Goal: Transaction & Acquisition: Purchase product/service

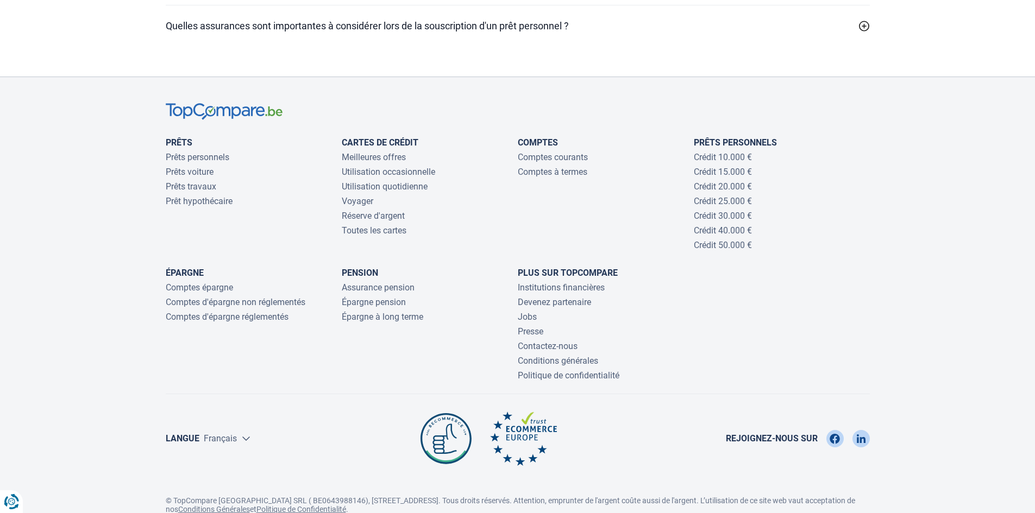
scroll to position [3495, 0]
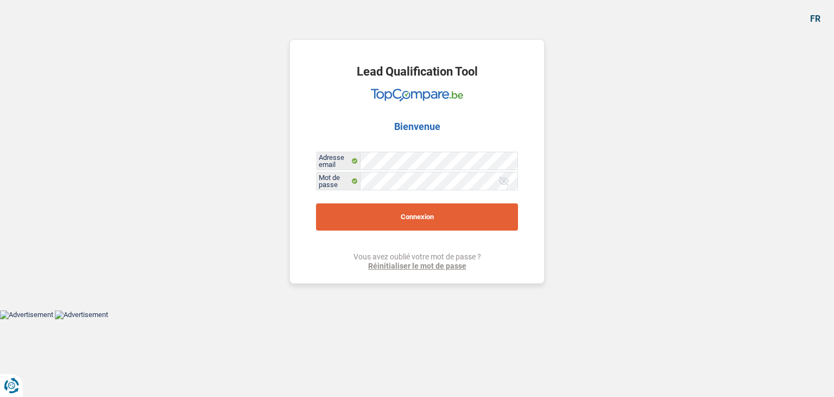
click at [417, 216] on button "Connexion" at bounding box center [417, 216] width 202 height 27
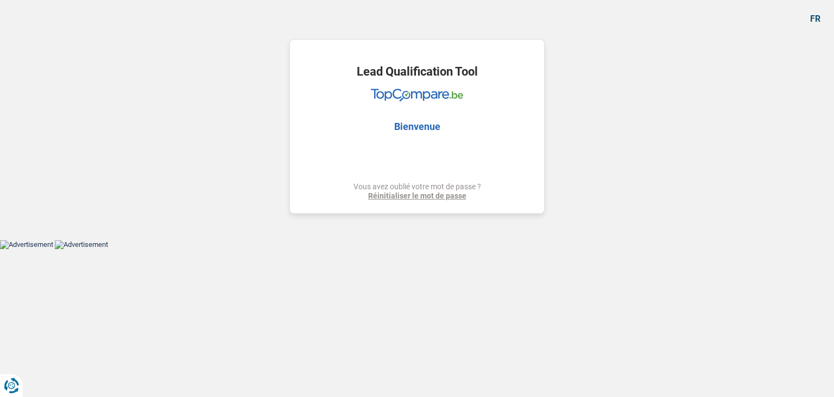
select select "medical"
select select "120"
select select "medical"
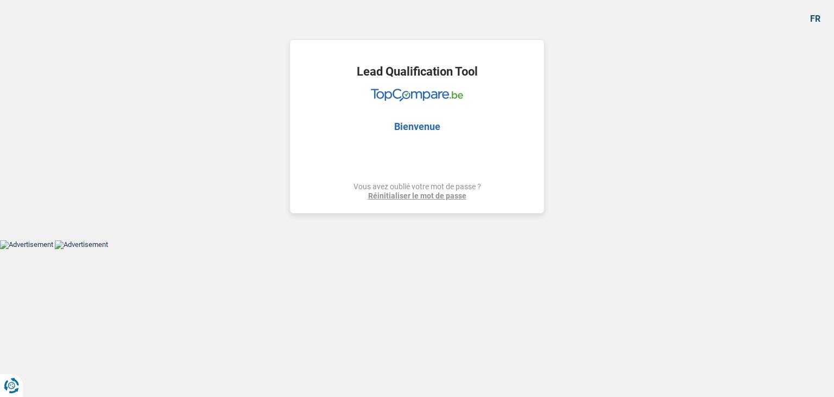
select select "120"
select select "invalid"
select select "other"
select select "disabilityPension"
select select "other"
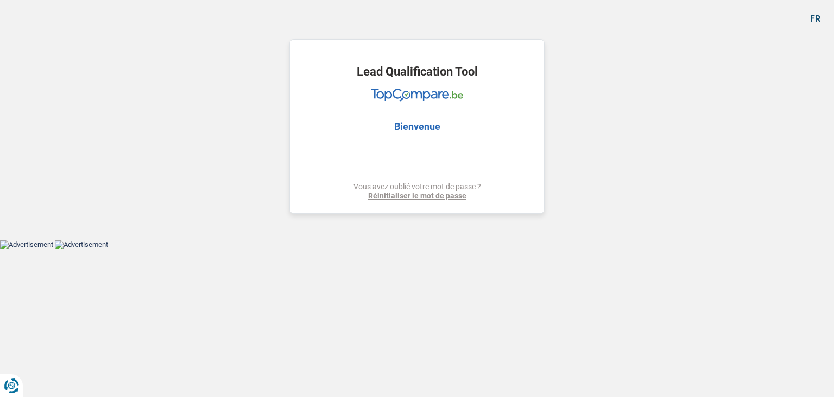
select select "other"
select select "familyAllowances"
select select "rents"
select select "medical"
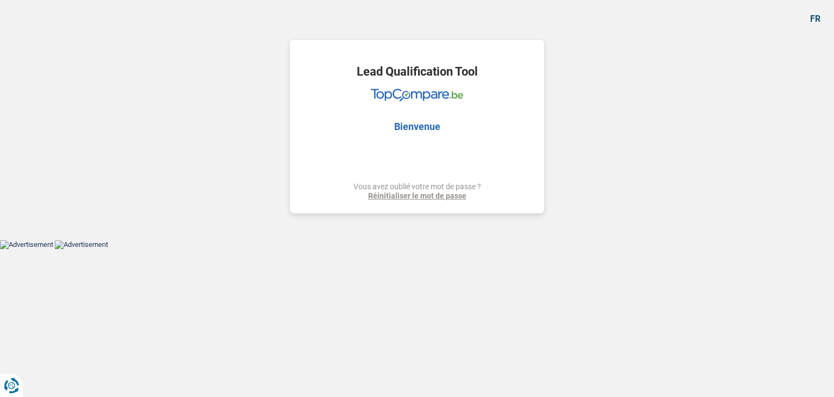
select select "120"
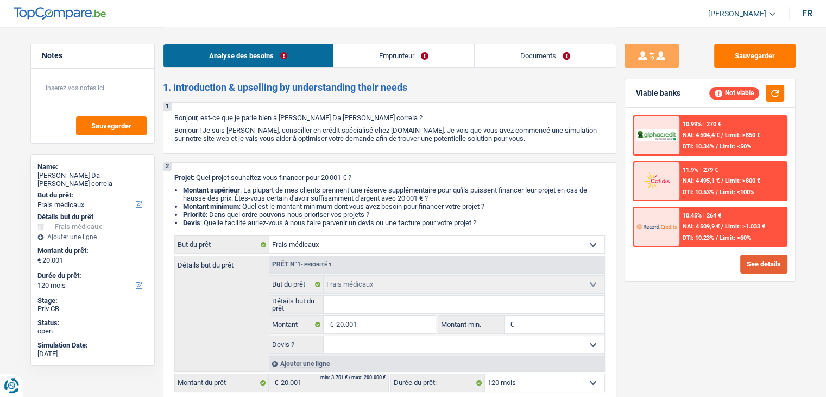
click at [763, 269] on button "See details" at bounding box center [763, 263] width 47 height 19
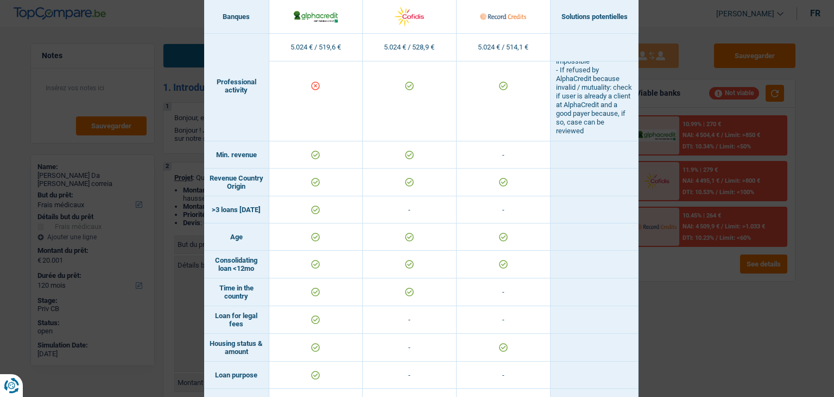
scroll to position [163, 0]
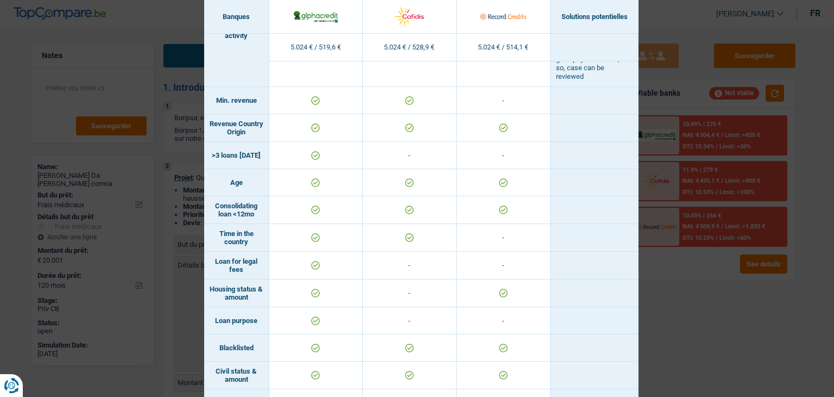
click at [664, 333] on div "Banks conditions × Banques Solutions potentielles Revenus / Charges 5.024 € / 5…" at bounding box center [417, 198] width 834 height 397
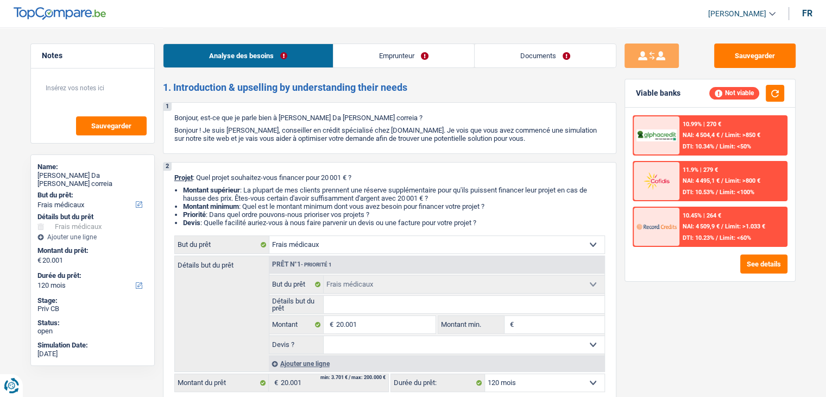
drag, startPoint x: 386, startPoint y: 55, endPoint x: 388, endPoint y: 62, distance: 7.2
click at [386, 55] on link "Emprunteur" at bounding box center [404, 55] width 141 height 23
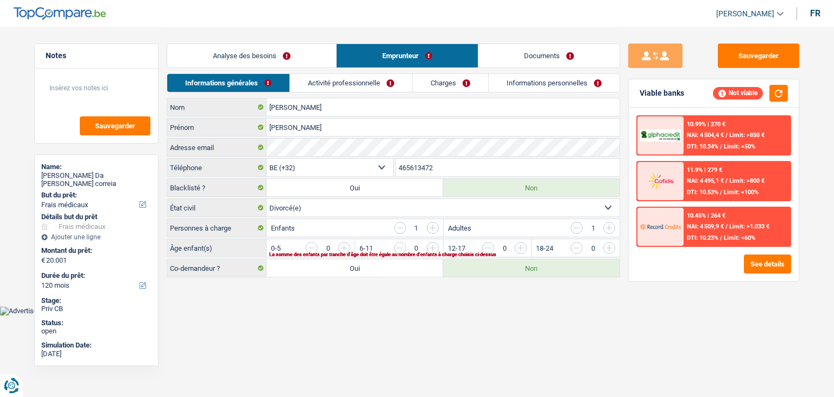
drag, startPoint x: 361, startPoint y: 76, endPoint x: 384, endPoint y: 81, distance: 23.3
click at [361, 76] on link "Activité professionnelle" at bounding box center [351, 83] width 122 height 18
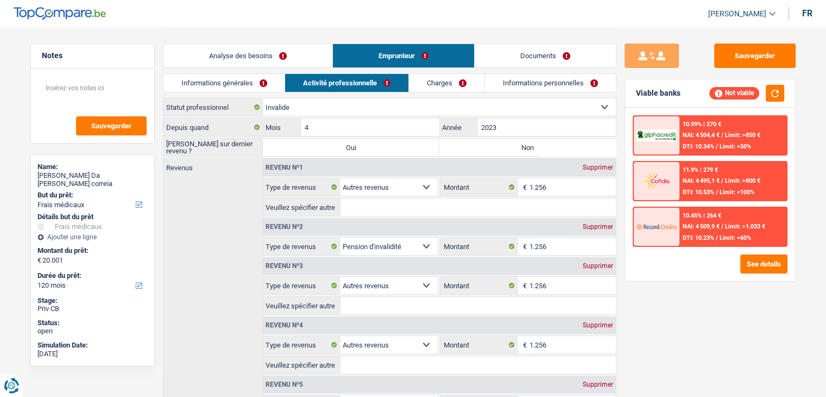
click at [587, 164] on div "Supprimer" at bounding box center [598, 167] width 36 height 7
select select "disabilityPension"
select select "other"
select select "familyAllowances"
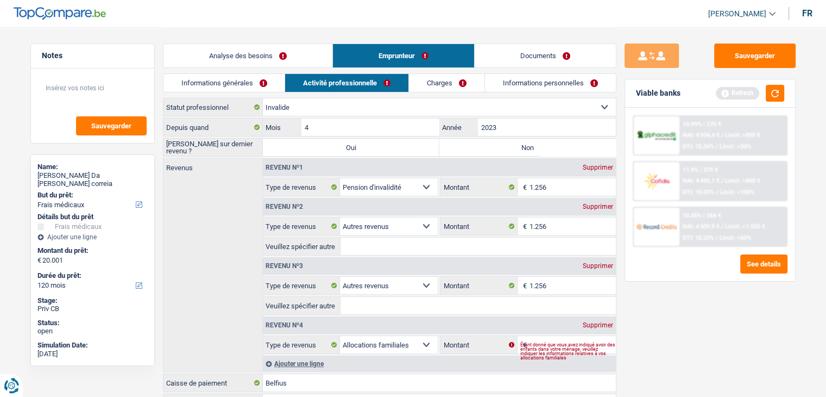
click at [604, 210] on div "Revenu nº2 Supprimer" at bounding box center [439, 206] width 353 height 17
click at [604, 208] on div "Supprimer" at bounding box center [598, 206] width 36 height 7
select select "familyAllowances"
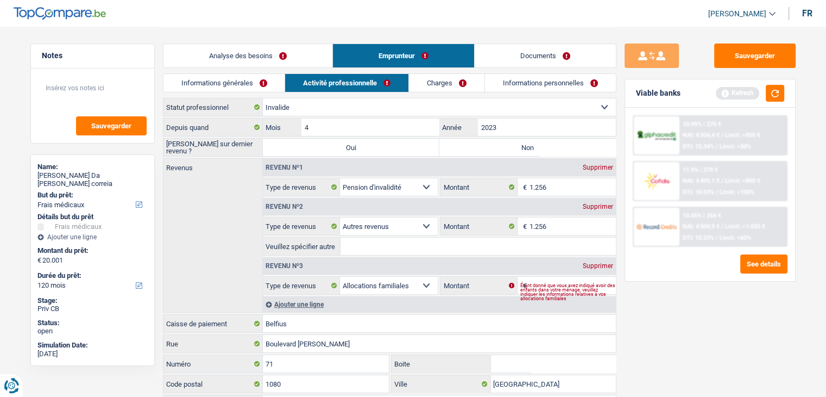
click at [604, 208] on div "Supprimer" at bounding box center [598, 206] width 36 height 7
select select "familyAllowances"
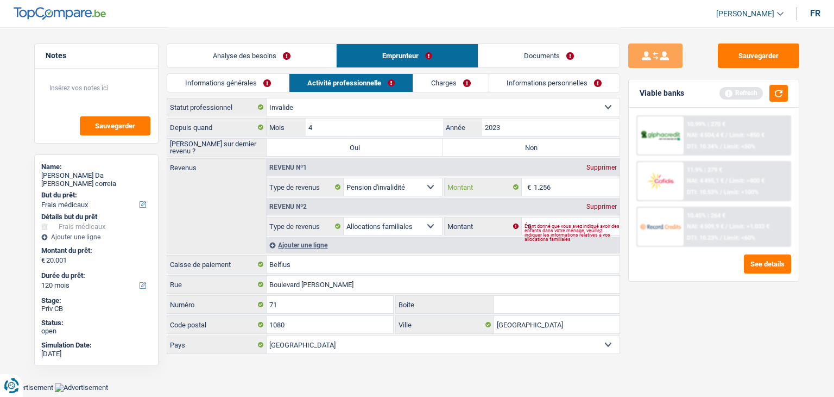
click at [558, 185] on input "1.256" at bounding box center [577, 186] width 86 height 17
type input "1.300"
click at [650, 266] on div "See details" at bounding box center [714, 263] width 155 height 19
click at [545, 218] on input "Montant" at bounding box center [577, 225] width 86 height 17
click at [610, 209] on div "Revenu nº2 Supprimer" at bounding box center [443, 206] width 353 height 17
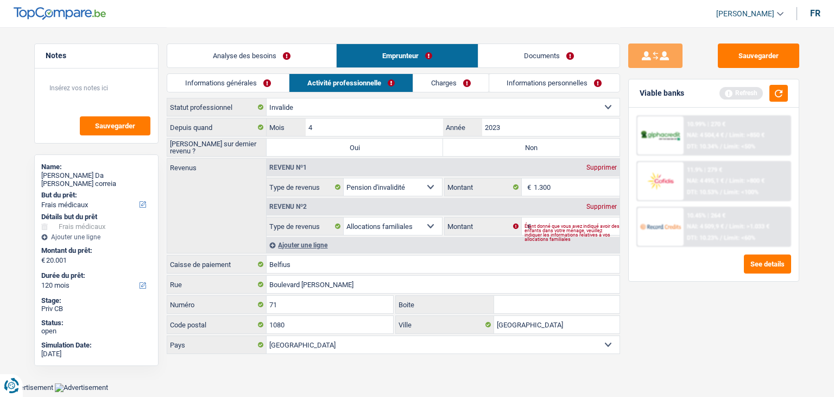
click at [606, 205] on div "Supprimer" at bounding box center [602, 206] width 36 height 7
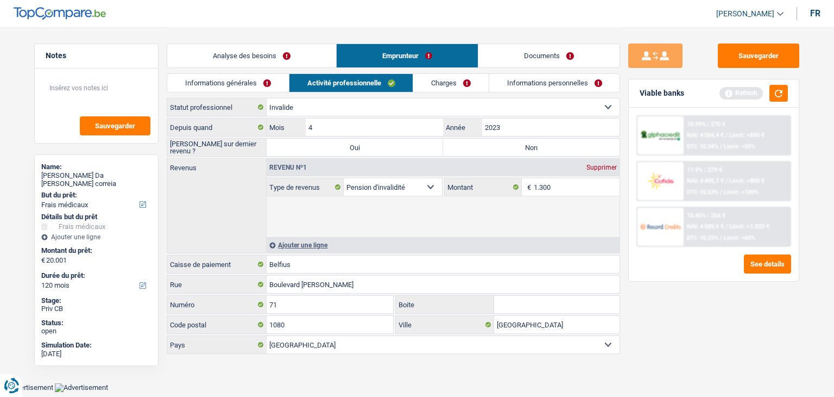
drag, startPoint x: 261, startPoint y: 83, endPoint x: 354, endPoint y: 102, distance: 95.4
click at [261, 83] on link "Informations générales" at bounding box center [228, 83] width 122 height 18
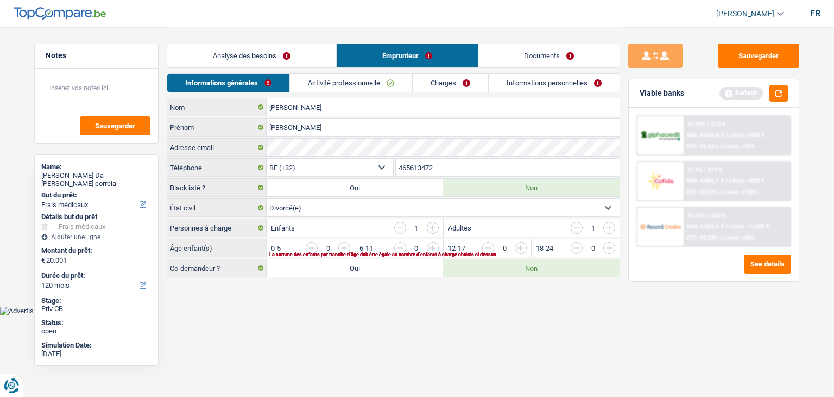
drag, startPoint x: 411, startPoint y: 227, endPoint x: 585, endPoint y: 227, distance: 173.9
click at [410, 227] on div "1" at bounding box center [416, 228] width 45 height 12
click at [580, 227] on input "button" at bounding box center [577, 228] width 12 height 12
click at [401, 222] on input "button" at bounding box center [400, 228] width 12 height 12
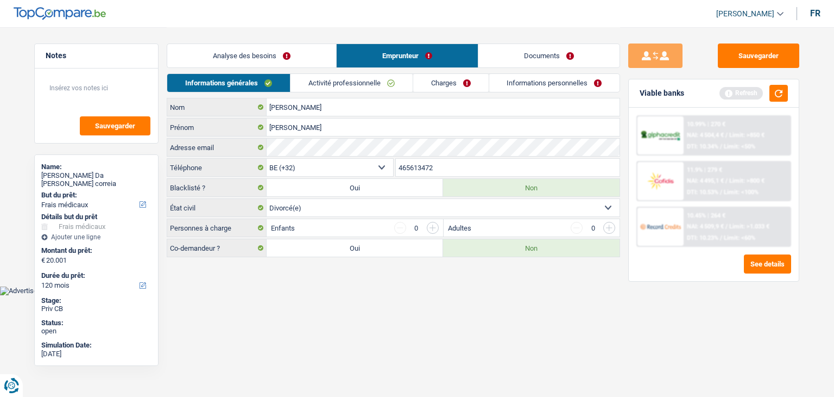
click at [355, 84] on link "Activité professionnelle" at bounding box center [352, 83] width 122 height 18
click at [448, 86] on link "Charges" at bounding box center [451, 83] width 76 height 18
click at [261, 50] on link "Analyse des besoins" at bounding box center [251, 55] width 169 height 23
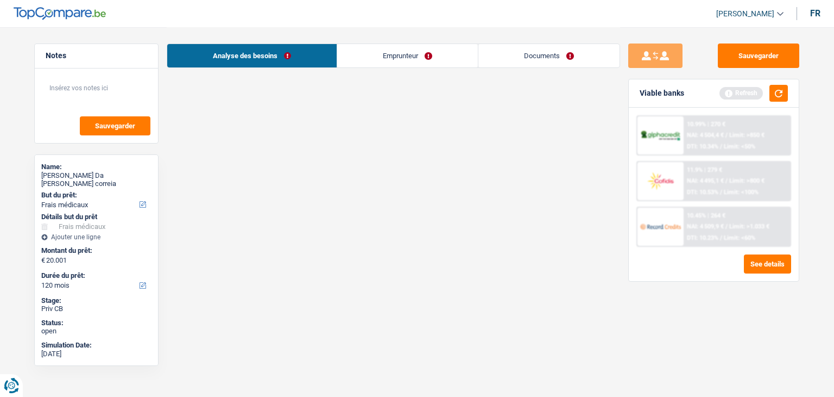
click at [256, 54] on link "Analyse des besoins" at bounding box center [252, 55] width 170 height 23
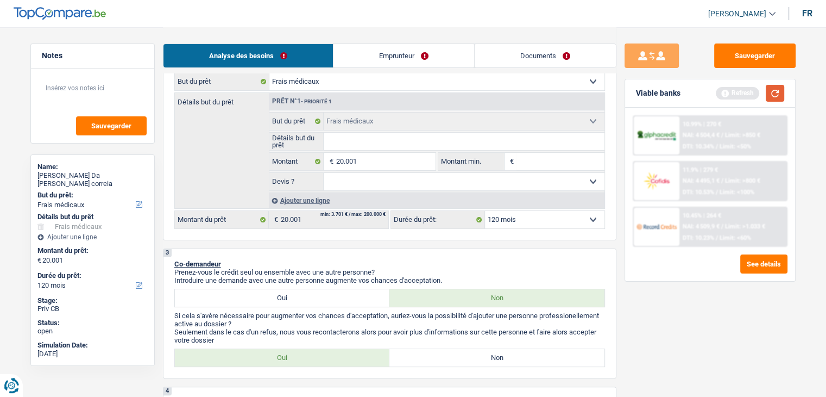
click at [775, 92] on button "button" at bounding box center [775, 93] width 18 height 17
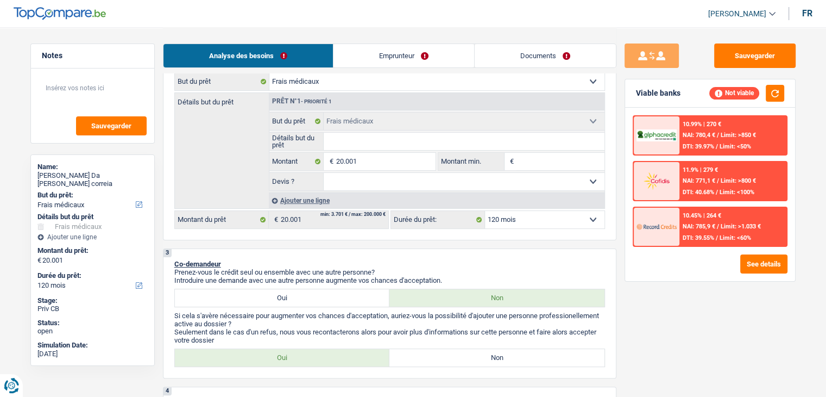
click at [357, 148] on input "Détails but du prêt" at bounding box center [464, 141] width 281 height 17
type input "m"
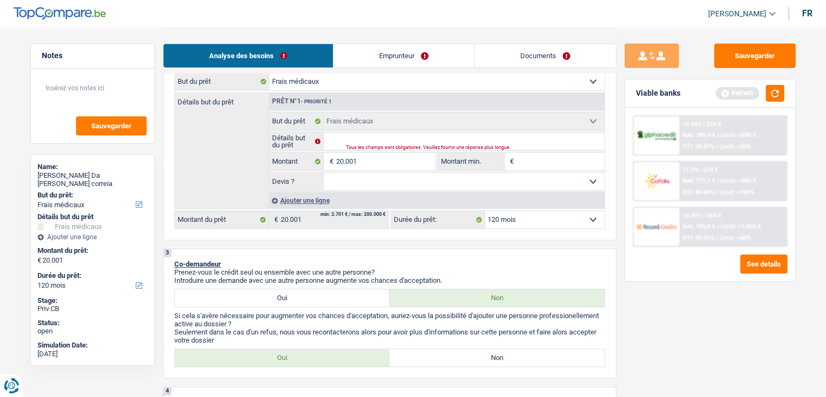
click at [321, 98] on span "- Priorité 1" at bounding box center [316, 101] width 31 height 6
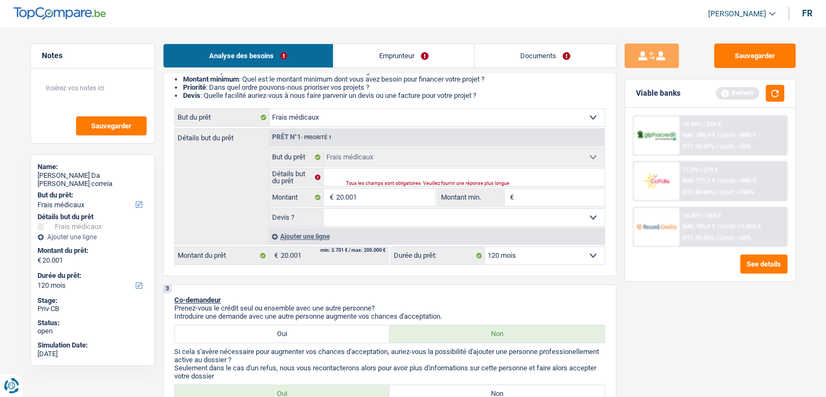
scroll to position [109, 0]
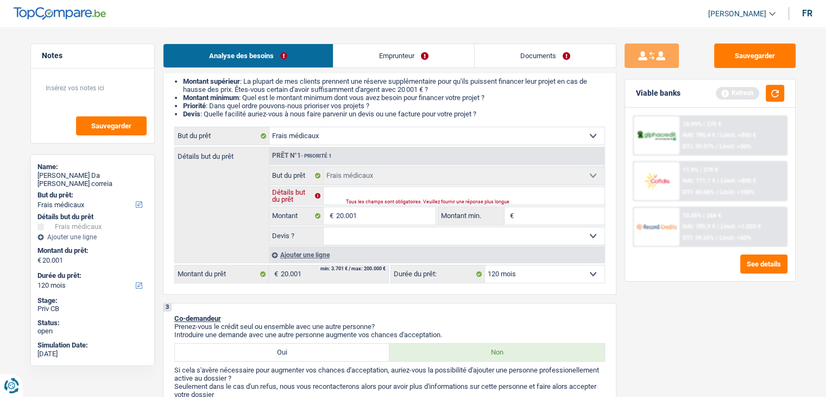
click at [341, 192] on input "Détails but du prêt" at bounding box center [464, 195] width 281 height 17
type input "2"
type input "20"
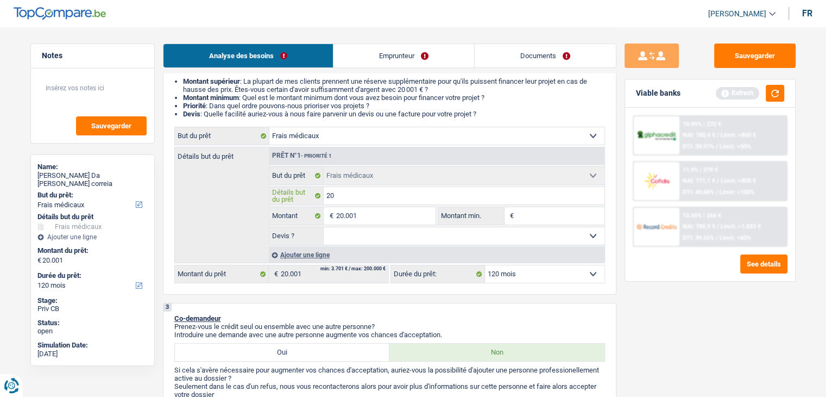
type input "200"
type input "2000"
type input "20000"
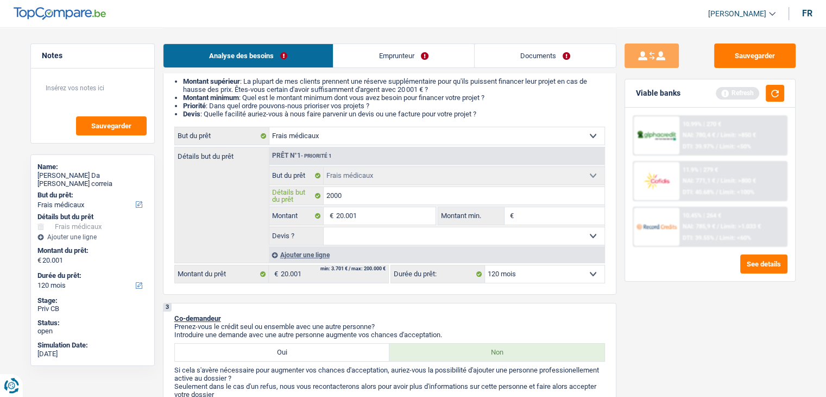
type input "20000"
type input "2000"
type input "2"
type input "O"
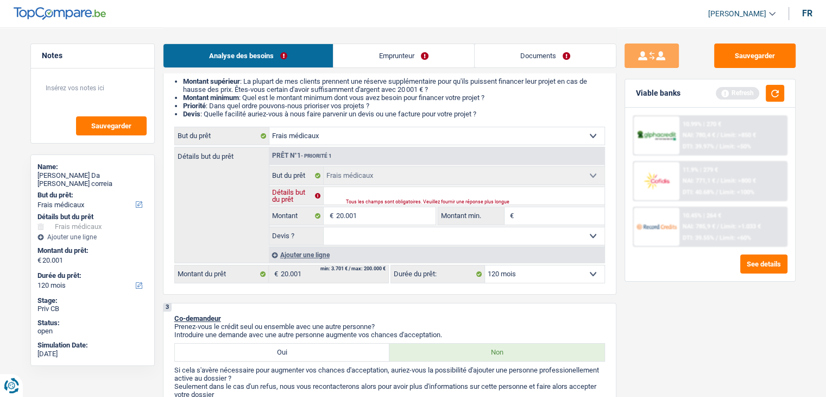
type input "O"
type input "Op"
type input "Opé"
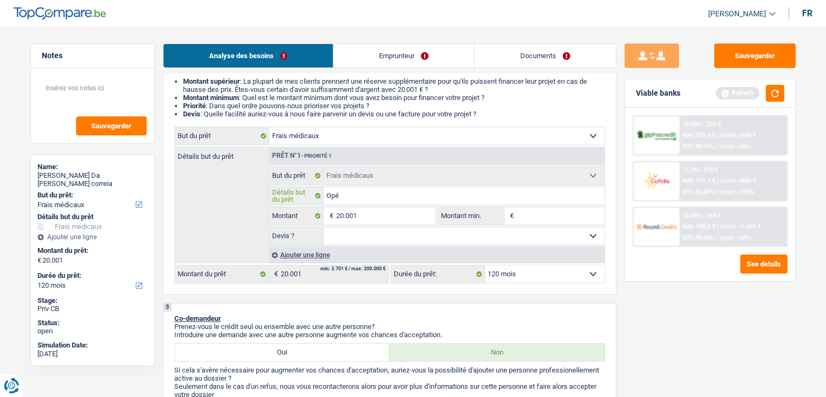
type input "Opér"
type input "Opéra"
type input "Opérat"
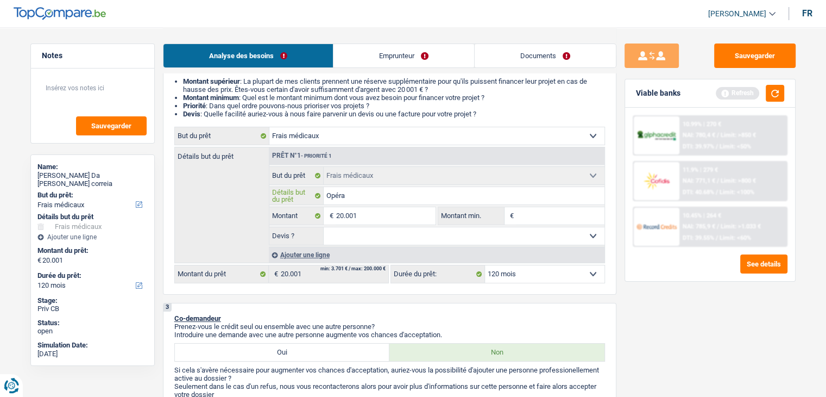
type input "Opérat"
type input "Opérati"
type input "Opératio"
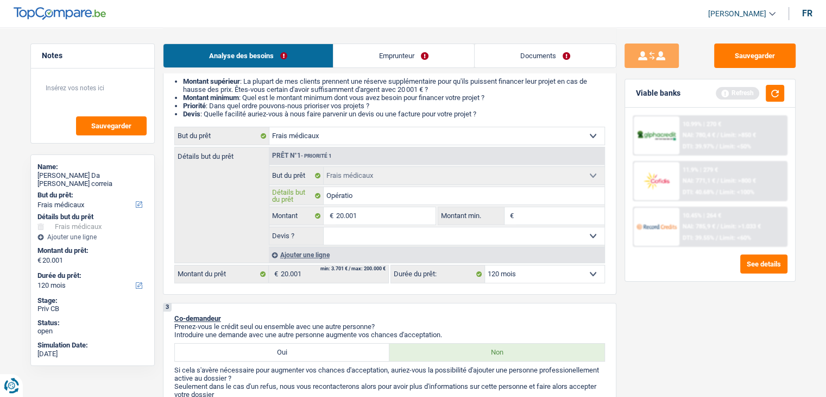
type input "Opération"
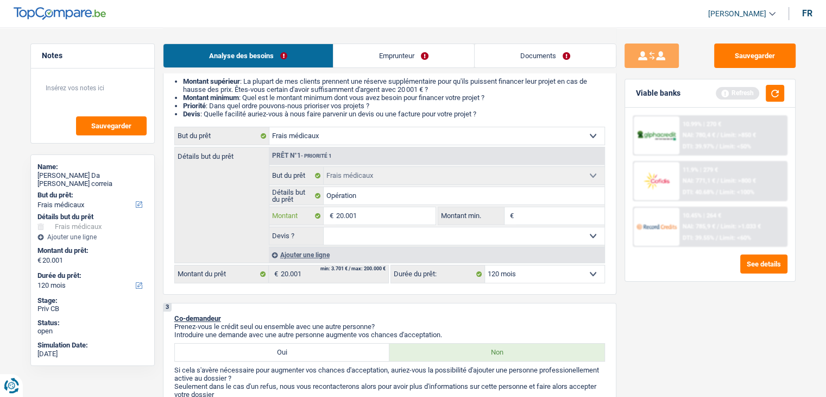
click at [360, 211] on input "20.001" at bounding box center [385, 215] width 99 height 17
type input "2.000"
type input "20.000"
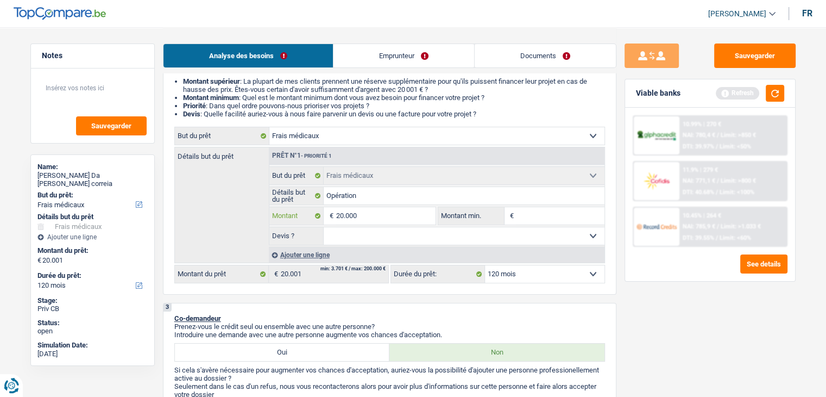
type input "20.000"
select select "84"
type input "20.000"
select select "84"
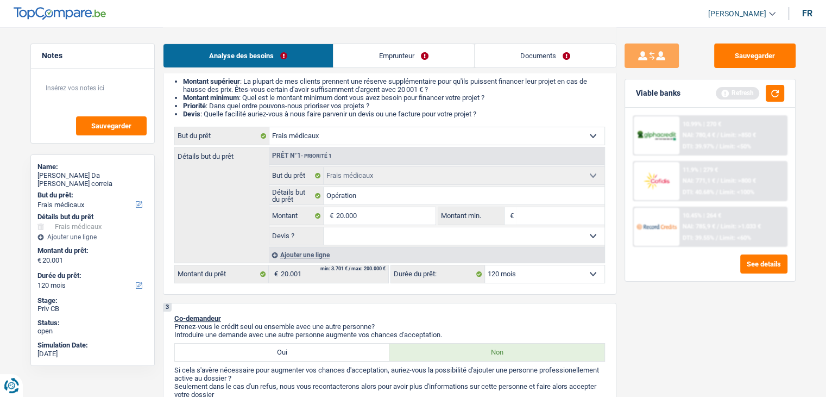
type input "20.000"
select select "84"
click at [641, 342] on div "Sauvegarder Viable banks Refresh 10.99% | 270 € NAI: 780,4 € / Limit: >850 € DT…" at bounding box center [710, 211] width 187 height 336
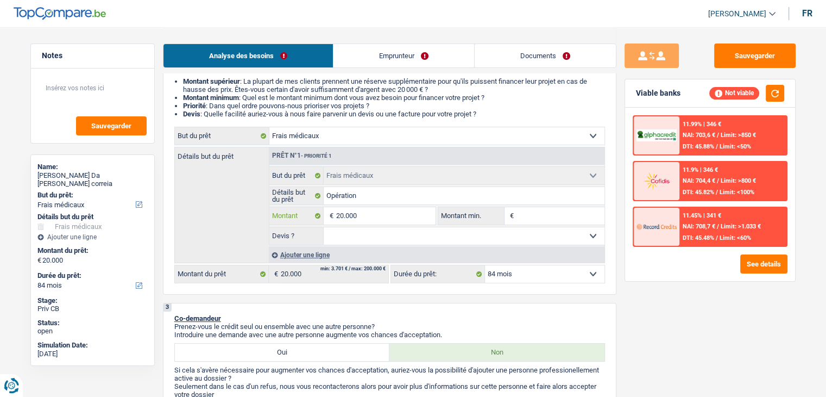
click at [368, 222] on input "20.000" at bounding box center [385, 215] width 99 height 17
type input "2.000"
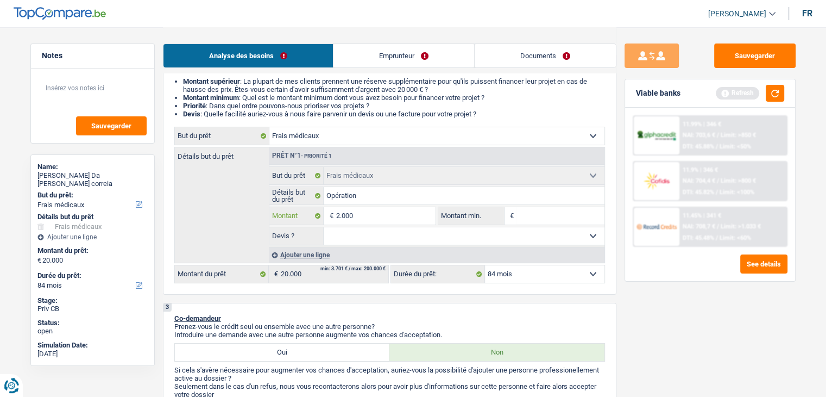
type input "200"
select select "24"
click at [391, 62] on link "Emprunteur" at bounding box center [404, 55] width 141 height 23
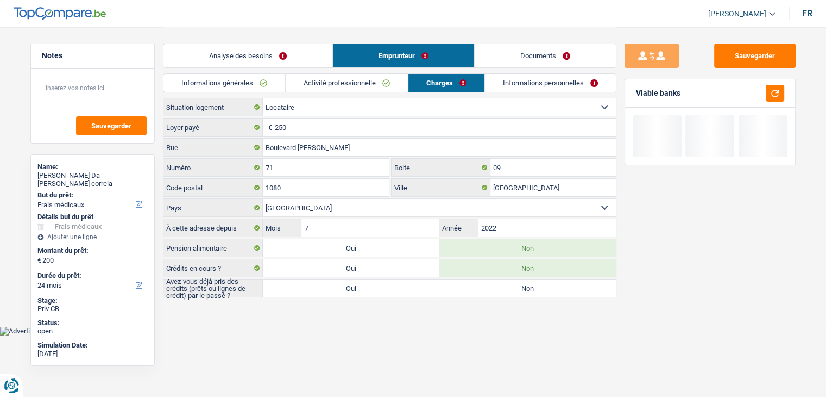
scroll to position [0, 0]
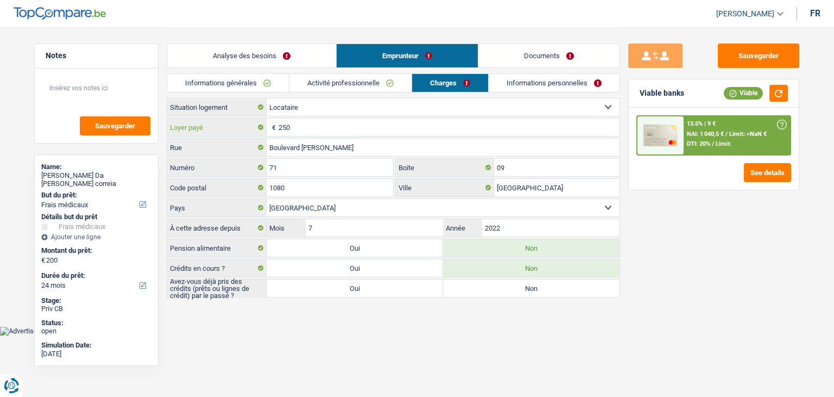
click at [327, 131] on input "250" at bounding box center [449, 126] width 341 height 17
click at [500, 295] on div "Analyse des besoins Emprunteur Documents 1. Introduction & upselling by underst…" at bounding box center [394, 163] width 454 height 272
click at [514, 294] on div "Analyse des besoins Emprunteur Documents 1. Introduction & upselling by underst…" at bounding box center [394, 163] width 454 height 272
click at [517, 288] on label "Non" at bounding box center [531, 287] width 177 height 17
click at [517, 288] on input "Non" at bounding box center [531, 287] width 177 height 17
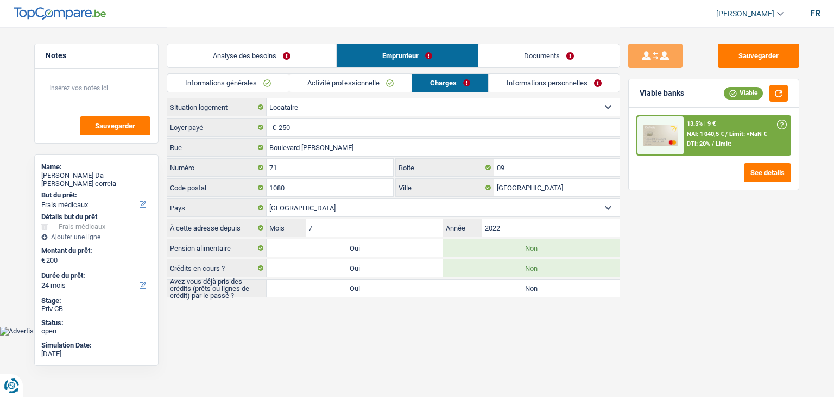
radio input "true"
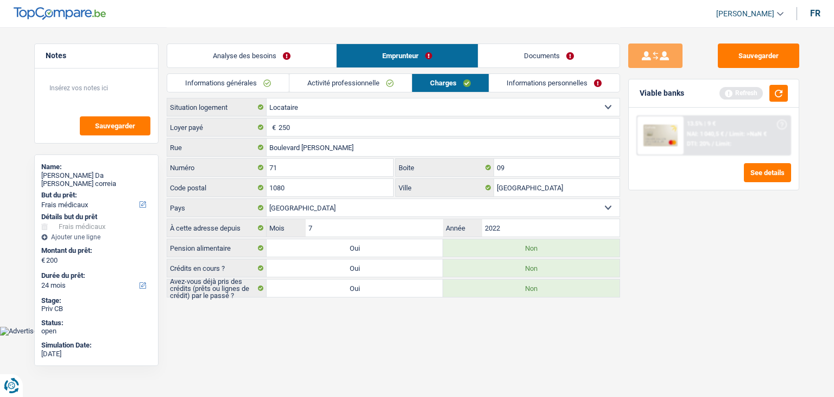
click at [553, 87] on link "Informations personnelles" at bounding box center [555, 83] width 131 height 18
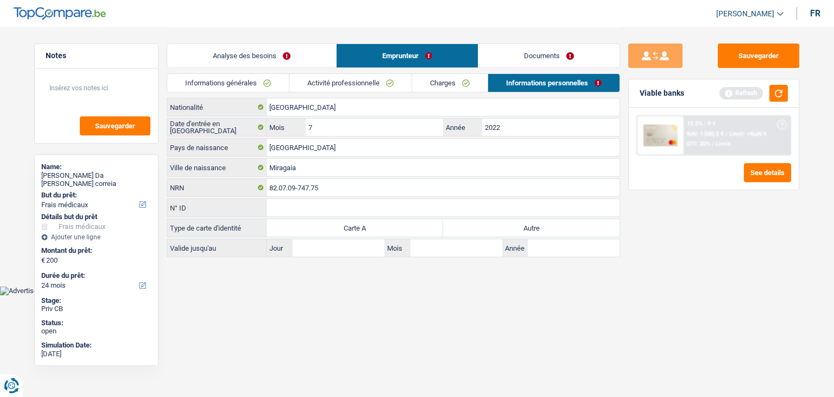
click at [513, 220] on label "Autre" at bounding box center [531, 227] width 177 height 17
click at [513, 220] on input "Autre" at bounding box center [531, 227] width 177 height 17
radio input "true"
click at [272, 80] on link "Informations générales" at bounding box center [228, 83] width 122 height 18
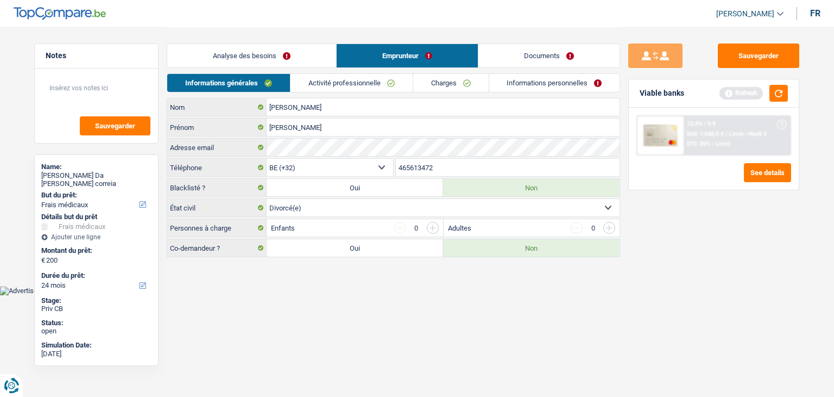
click at [332, 87] on link "Activité professionnelle" at bounding box center [352, 83] width 122 height 18
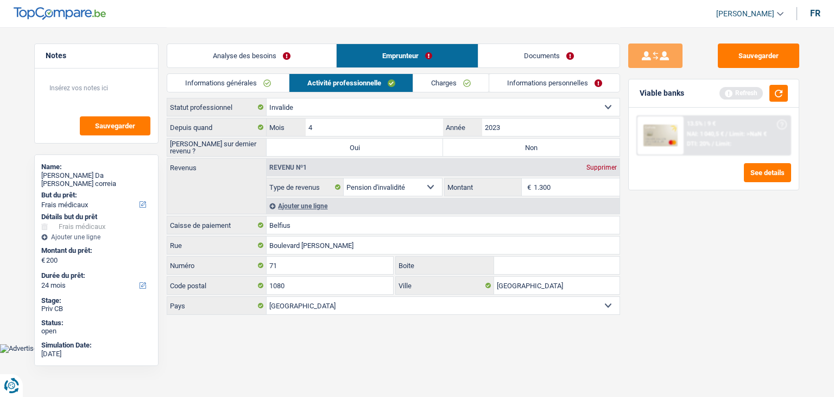
click at [496, 148] on label "Non" at bounding box center [531, 147] width 177 height 17
click at [496, 148] on input "Non" at bounding box center [531, 147] width 177 height 17
radio input "true"
click at [316, 233] on div "Depuis quand 4 Mois / 2023 Année Saisie sur dernier revenu ? Oui Non Revenus Re…" at bounding box center [394, 216] width 454 height 197
click at [324, 218] on input "Belfius" at bounding box center [443, 224] width 353 height 17
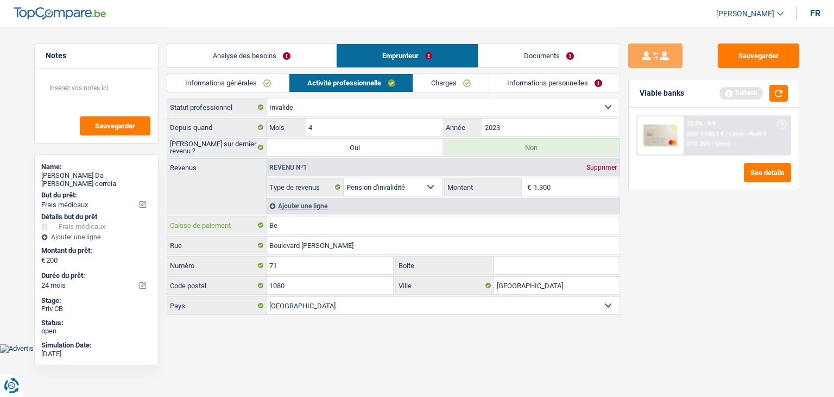
type input "B"
type input "partenamut"
click at [440, 87] on link "Charges" at bounding box center [451, 83] width 76 height 18
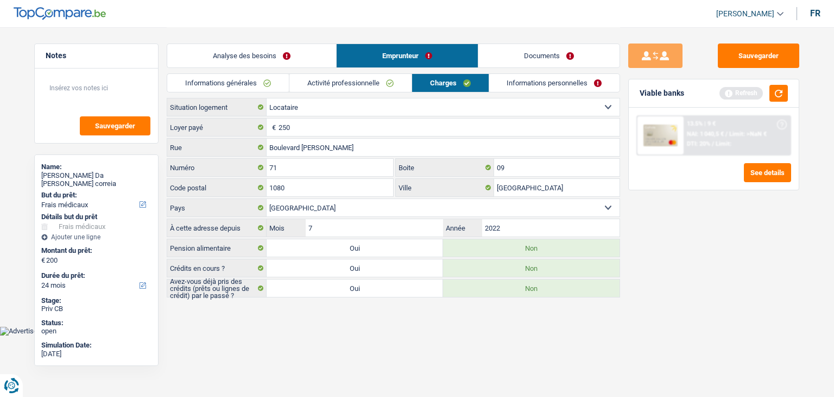
click at [524, 77] on link "Informations personnelles" at bounding box center [555, 83] width 131 height 18
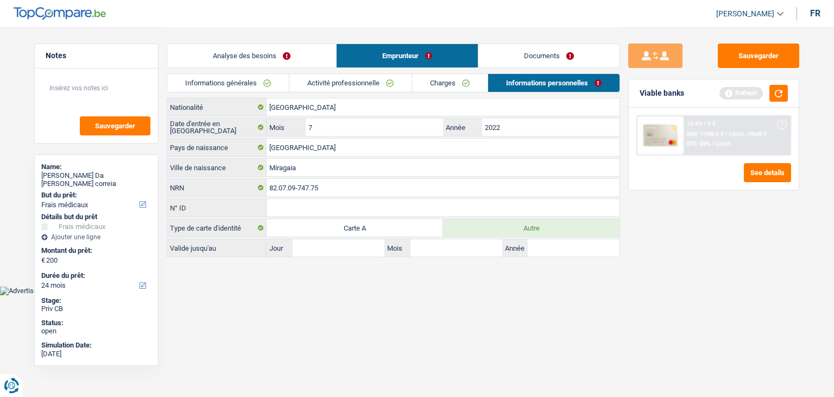
click at [241, 77] on link "Informations générales" at bounding box center [228, 83] width 122 height 18
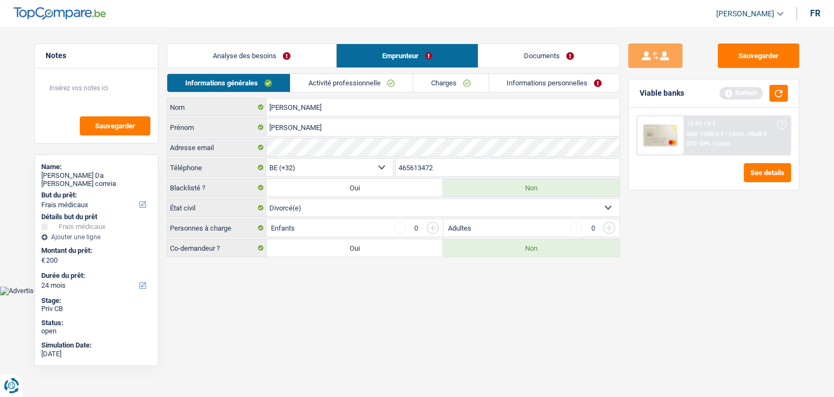
click at [270, 60] on link "Analyse des besoins" at bounding box center [251, 55] width 169 height 23
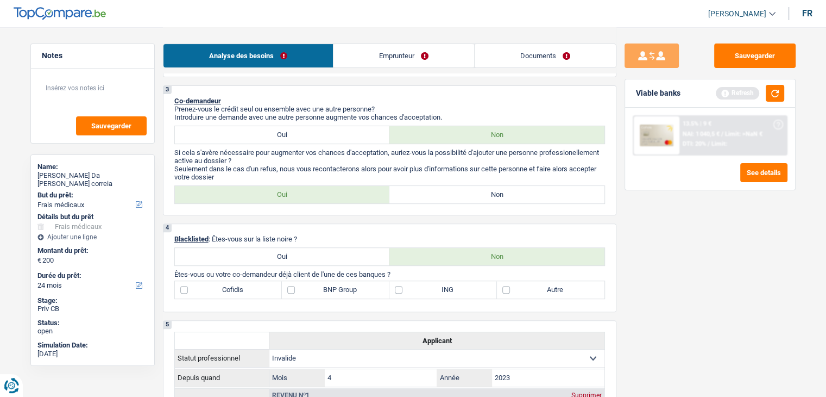
scroll to position [326, 0]
click at [498, 178] on p "Seulement dans le cas d'un refus, nous vous recontacterons alors pour avoir plu…" at bounding box center [389, 173] width 431 height 16
click at [498, 187] on label "Non" at bounding box center [497, 194] width 215 height 17
click at [498, 187] on input "Non" at bounding box center [497, 194] width 215 height 17
radio input "true"
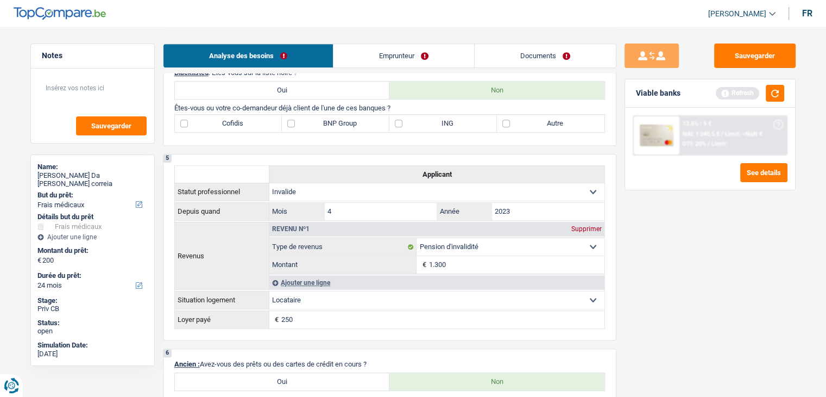
scroll to position [435, 0]
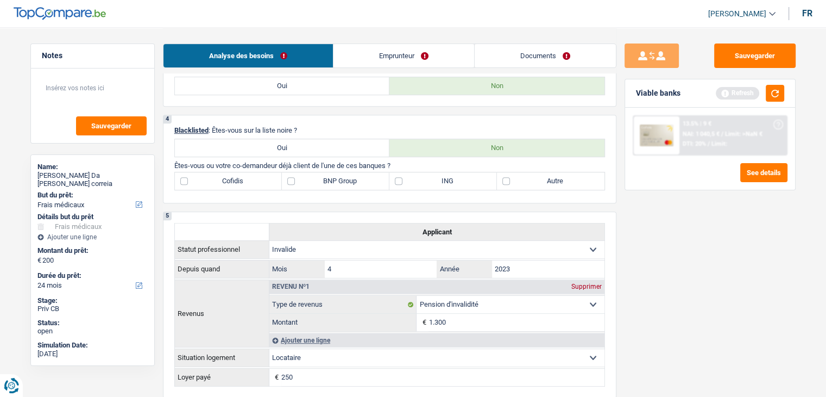
click at [549, 180] on label "Autre" at bounding box center [551, 180] width 108 height 17
click at [549, 180] on input "Autre" at bounding box center [551, 180] width 108 height 17
checkbox input "true"
click at [350, 184] on label "BNP Group" at bounding box center [336, 180] width 108 height 17
click at [350, 184] on input "BNP Group" at bounding box center [336, 180] width 108 height 17
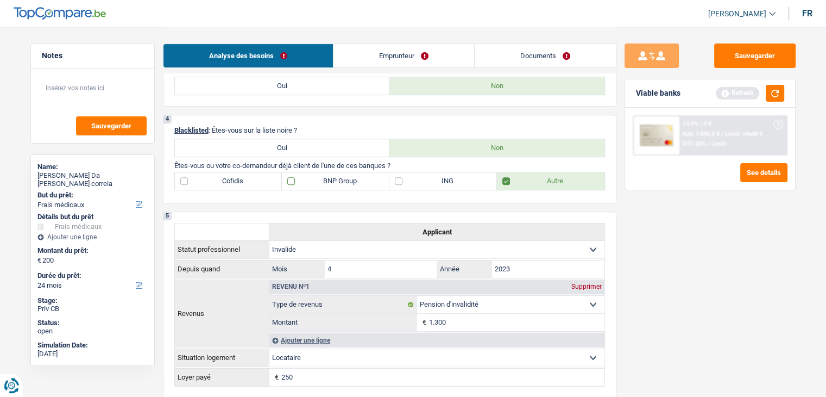
checkbox input "true"
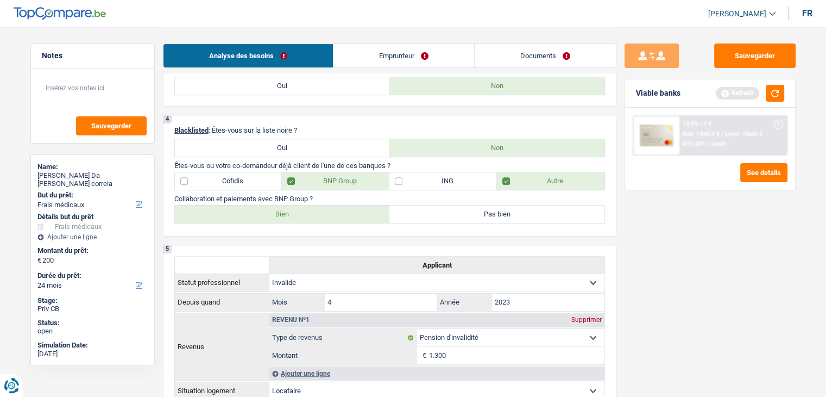
click at [284, 216] on label "Bien" at bounding box center [282, 213] width 215 height 17
click at [284, 216] on input "Bien" at bounding box center [282, 213] width 215 height 17
radio input "true"
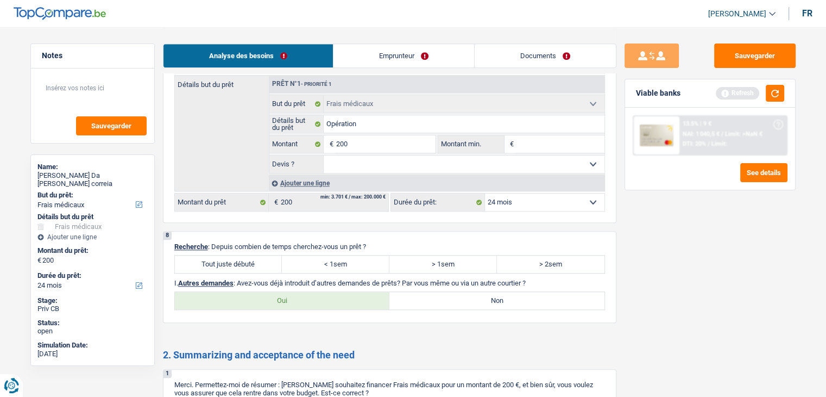
scroll to position [978, 0]
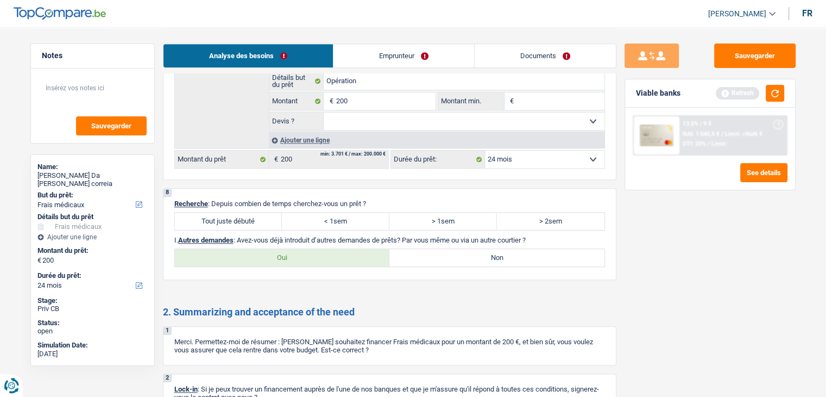
click at [241, 220] on label "Tout juste débuté" at bounding box center [229, 220] width 108 height 17
click at [241, 220] on input "Tout juste débuté" at bounding box center [229, 220] width 108 height 17
radio input "true"
click at [244, 214] on label "Tout juste débuté" at bounding box center [229, 220] width 108 height 17
click at [244, 214] on input "Tout juste débuté" at bounding box center [229, 220] width 108 height 17
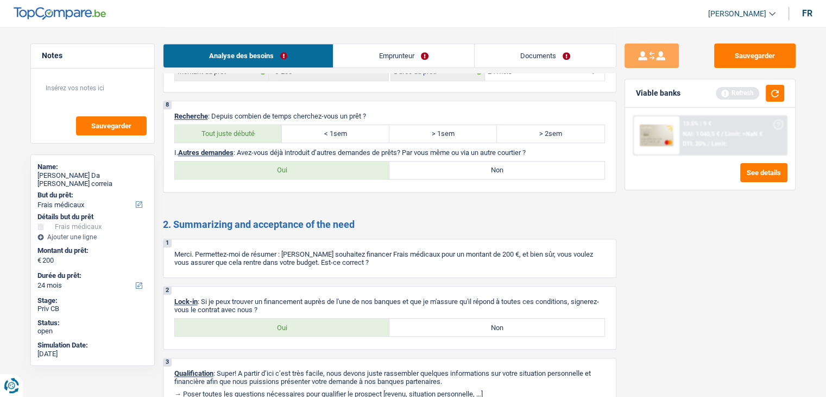
scroll to position [1116, 0]
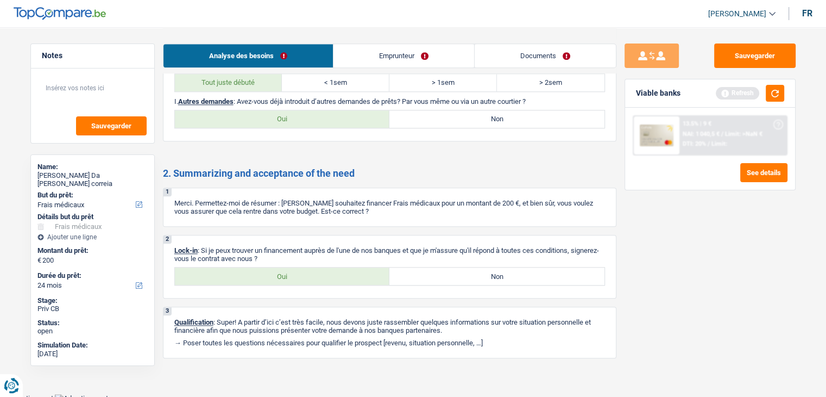
click at [281, 268] on label "Oui" at bounding box center [282, 275] width 215 height 17
click at [281, 268] on input "Oui" at bounding box center [282, 275] width 215 height 17
radio input "true"
click at [537, 110] on label "Non" at bounding box center [497, 118] width 215 height 17
click at [537, 110] on input "Non" at bounding box center [497, 118] width 215 height 17
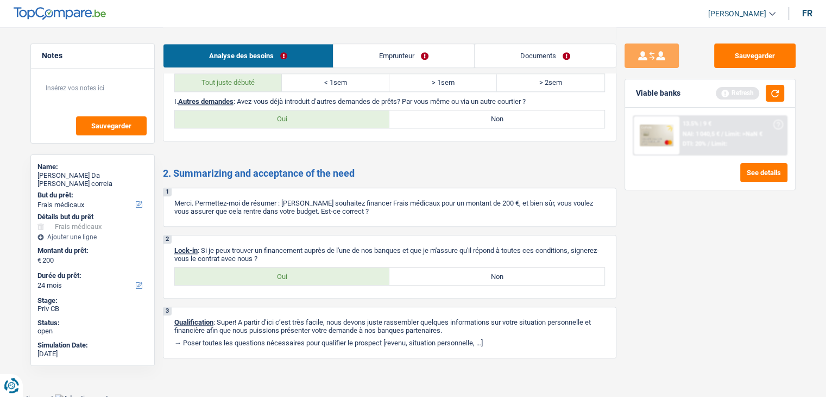
radio input "true"
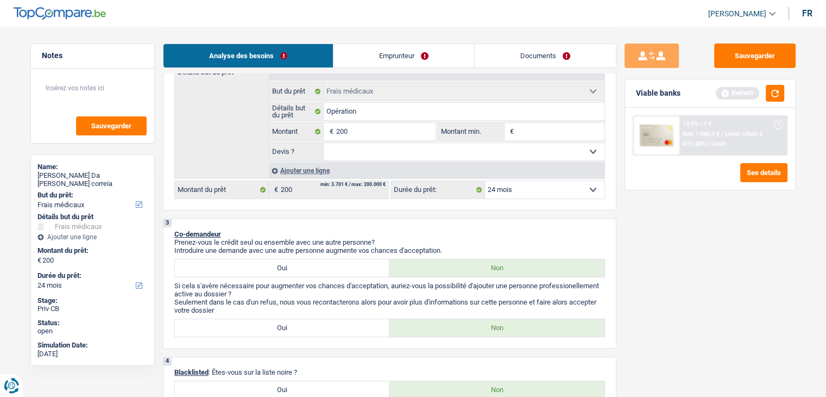
scroll to position [0, 0]
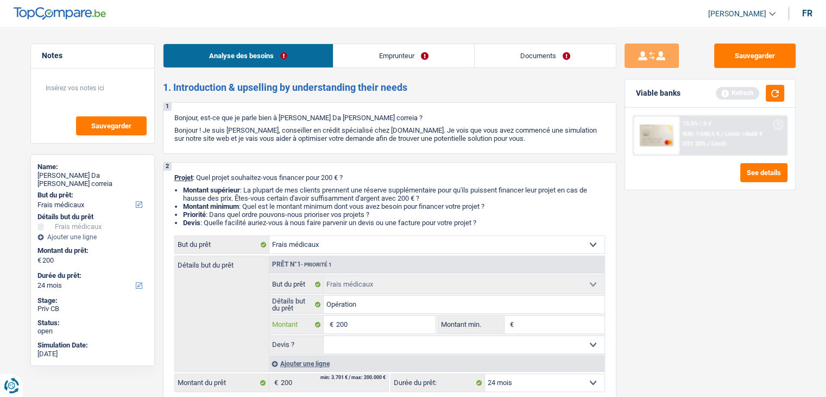
click at [367, 331] on input "200" at bounding box center [385, 324] width 99 height 17
type input "20"
type input "2"
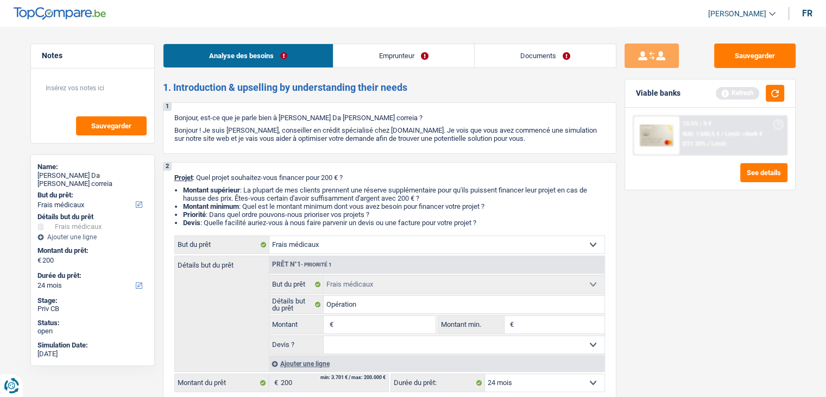
type input "1"
type input "15"
type input "150"
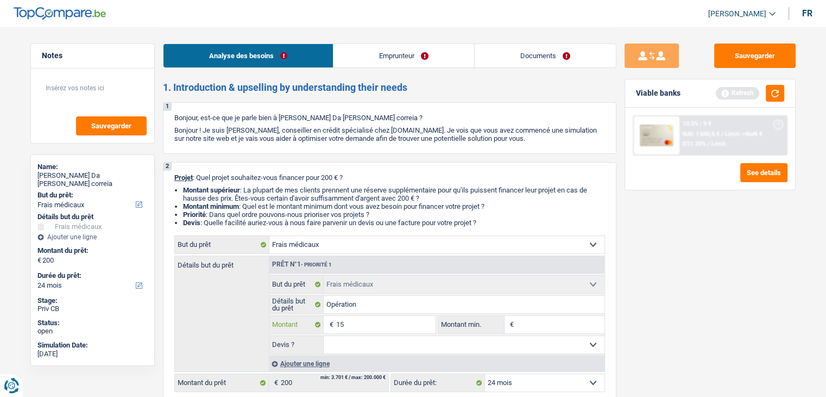
type input "150"
type input "1.500"
type input "15.000"
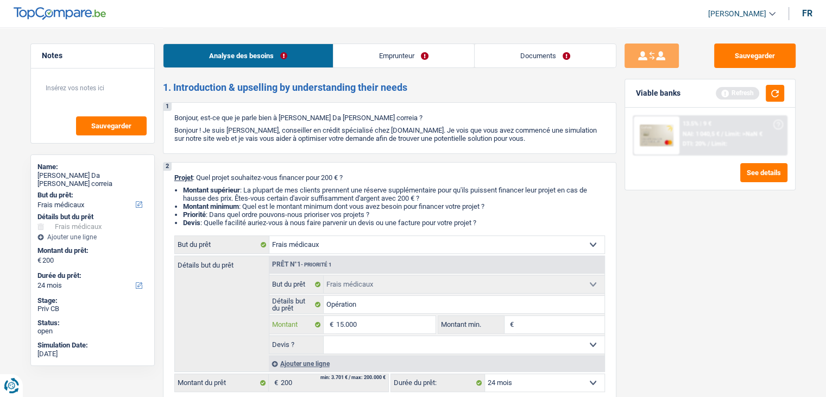
type input "15.000"
click at [707, 300] on div "Sauvegarder Viable banks Refresh 13.5% | 9 € NAI: 1 040,5 € / Limit: >NaN € DTI…" at bounding box center [710, 211] width 187 height 336
type input "15.000"
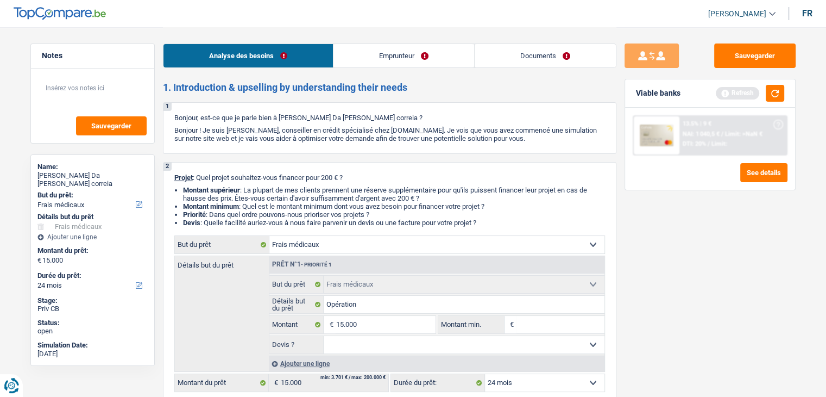
select select "60"
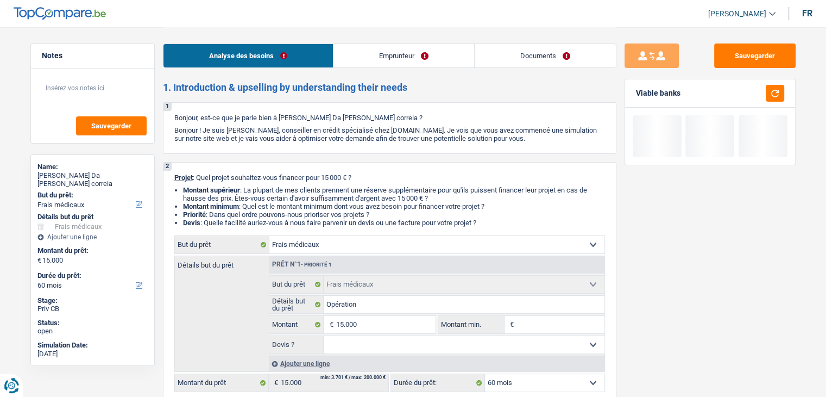
scroll to position [109, 0]
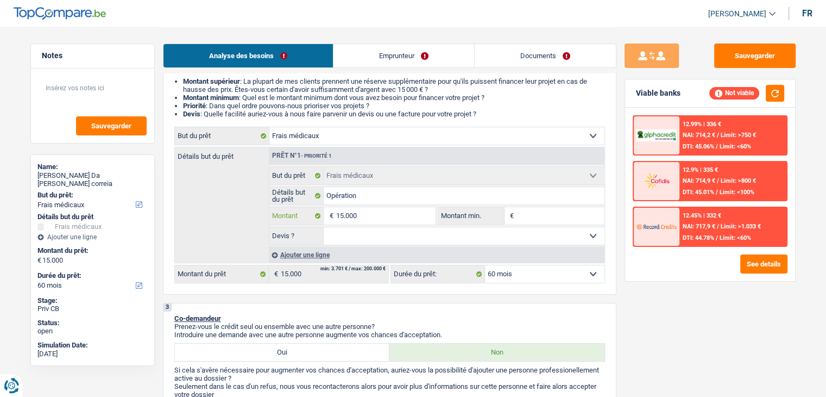
type input "1.500"
type input "150"
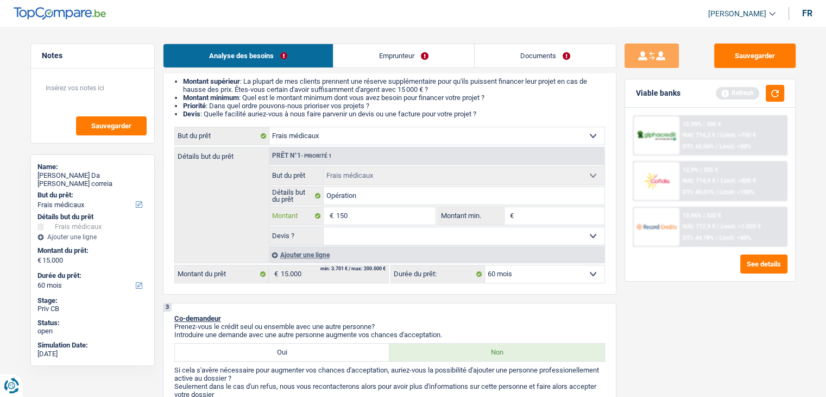
type input "15"
type input "1"
type input "10"
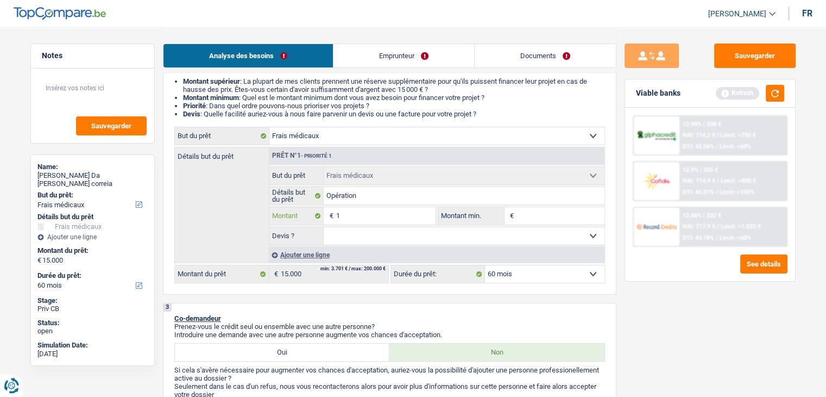
type input "10"
type input "100"
type input "1.000"
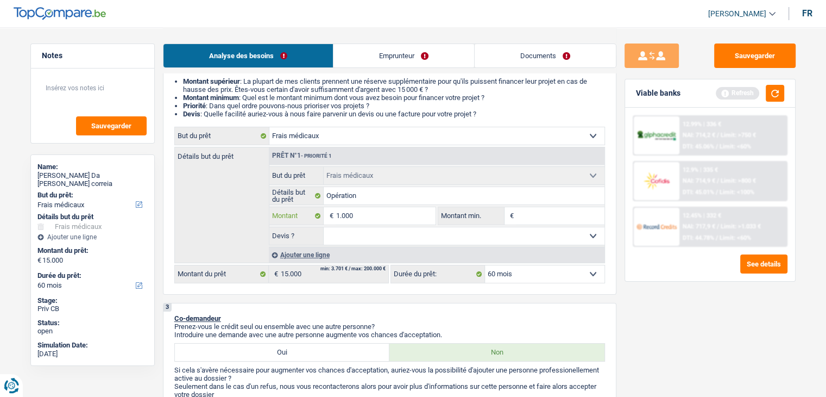
type input "10.000"
select select "48"
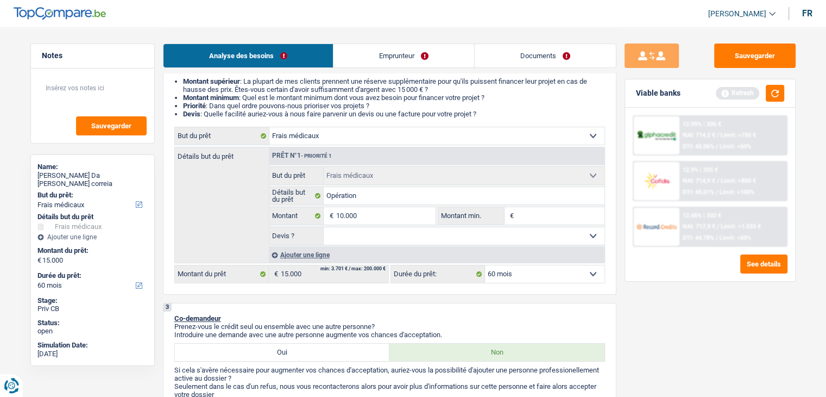
type input "10.000"
select select "48"
type input "10.000"
select select "48"
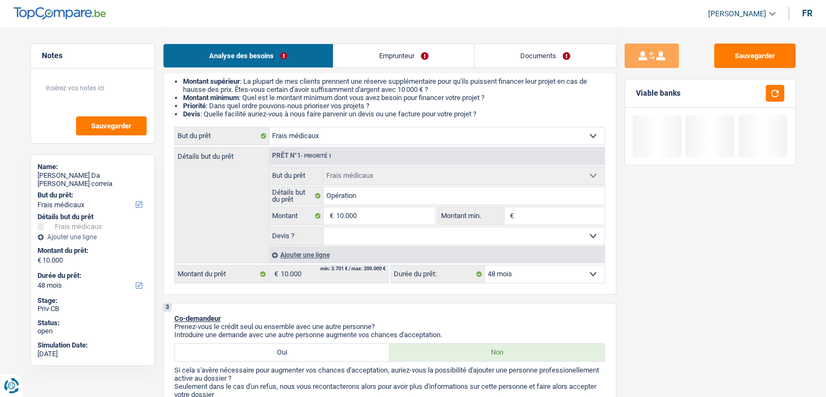
click at [726, 324] on div "Sauvegarder Viable banks" at bounding box center [710, 211] width 187 height 336
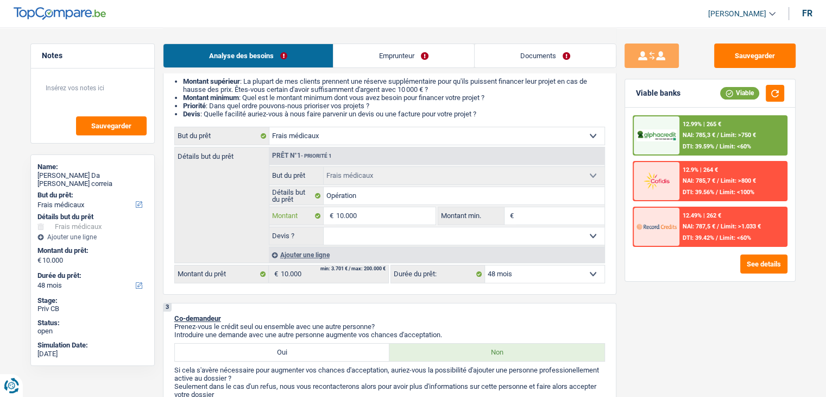
click at [394, 210] on input "10.000" at bounding box center [385, 215] width 99 height 17
type input "1.000"
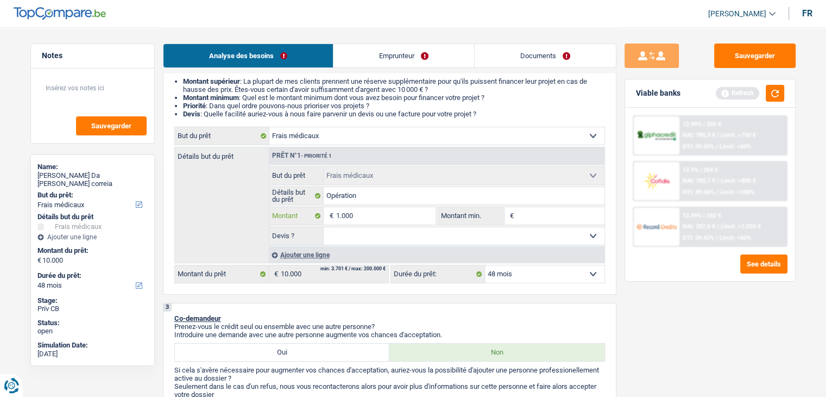
type input "10.001"
click at [678, 309] on div "Sauvegarder Viable banks Refresh 12.99% | 265 € NAI: 785,3 € / Limit: >750 € DT…" at bounding box center [710, 211] width 187 height 336
type input "10.001"
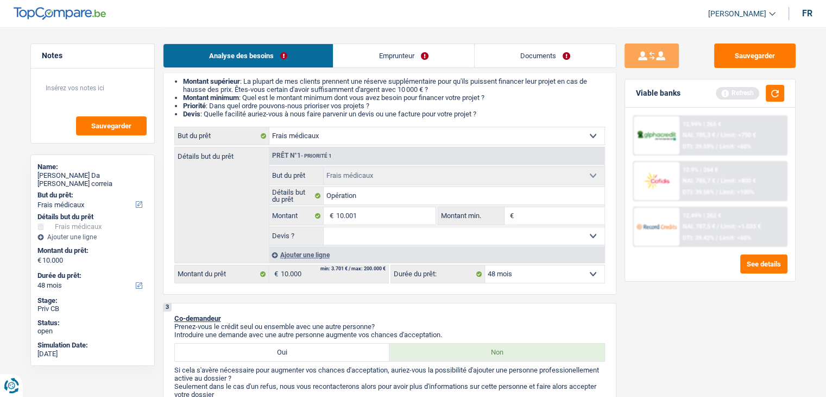
type input "10.001"
select select "60"
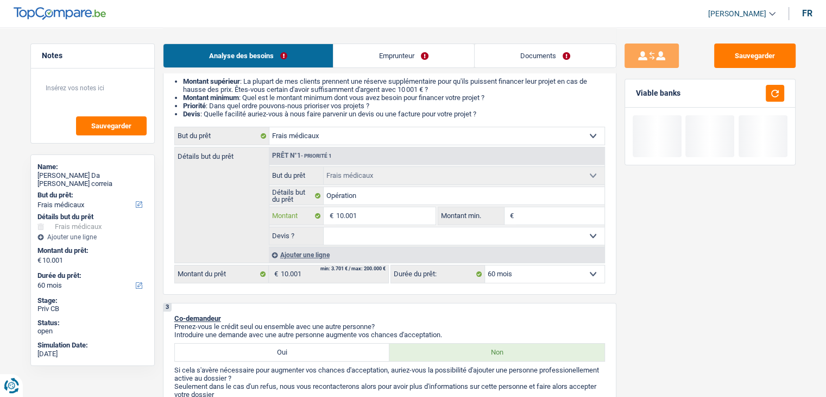
click at [397, 218] on input "10.001" at bounding box center [385, 215] width 99 height 17
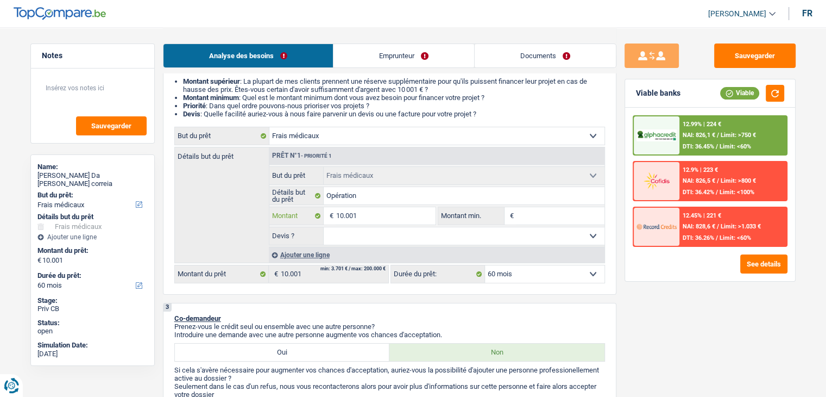
type input "1.000"
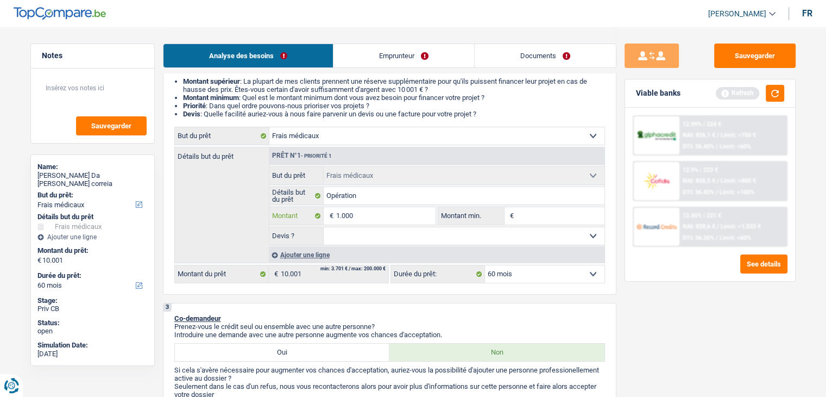
type input "100"
type input "10"
type input "1"
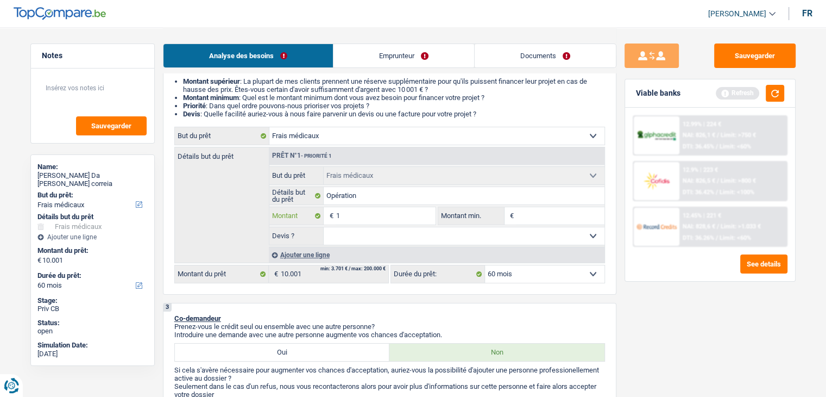
type input "1"
type input "14"
type input "145"
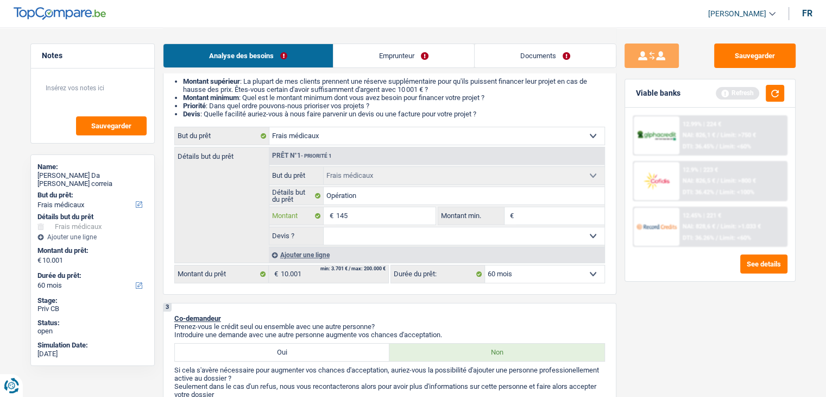
type input "1.450"
type input "14.500"
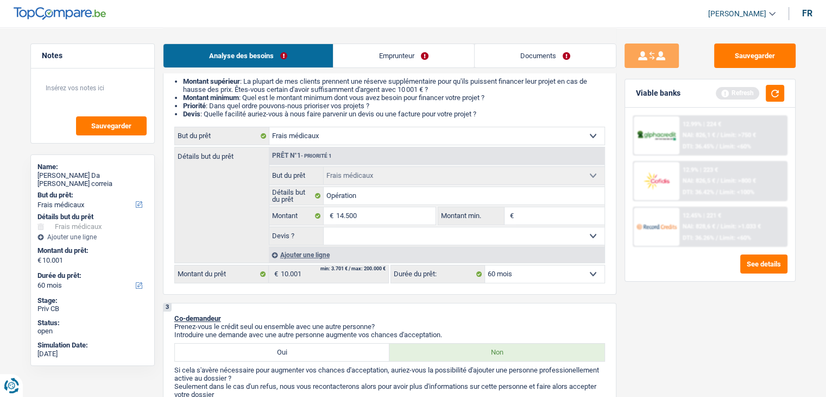
type input "14.500"
click at [658, 312] on div "Sauvegarder Viable banks Refresh 12.99% | 224 € NAI: 826,1 € / Limit: >750 € DT…" at bounding box center [710, 211] width 187 height 336
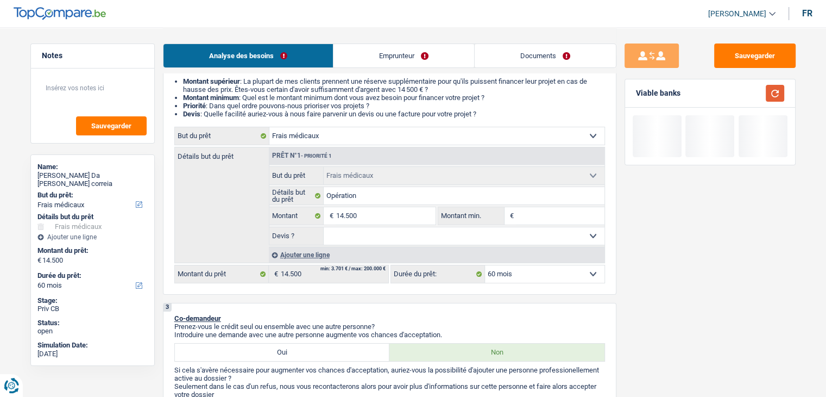
click at [775, 87] on button "button" at bounding box center [775, 93] width 18 height 17
click at [387, 215] on input "14.500" at bounding box center [385, 215] width 99 height 17
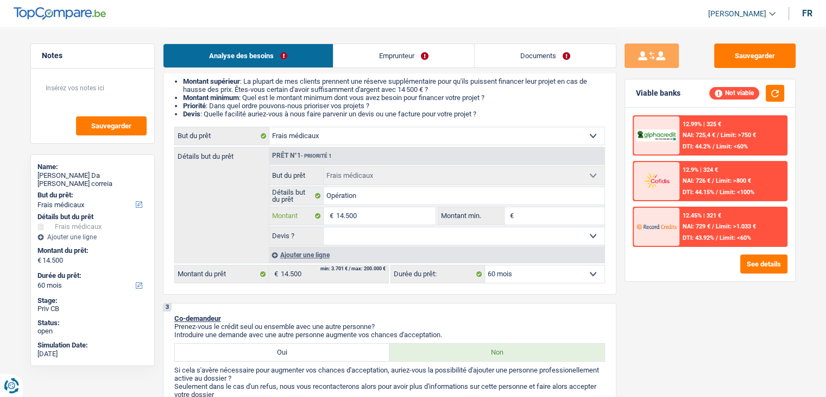
type input "1.450"
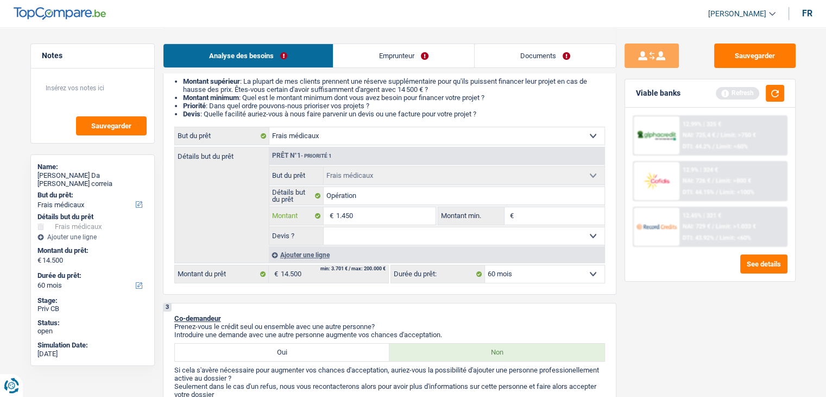
type input "145"
type input "14"
type input "140"
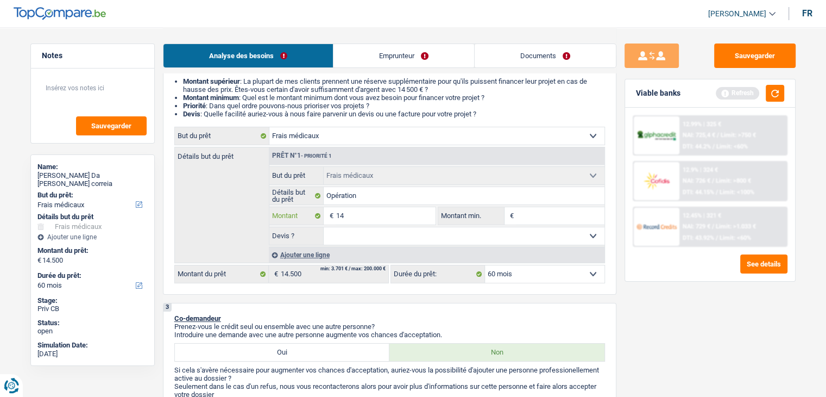
type input "140"
type input "1.400"
type input "14.000"
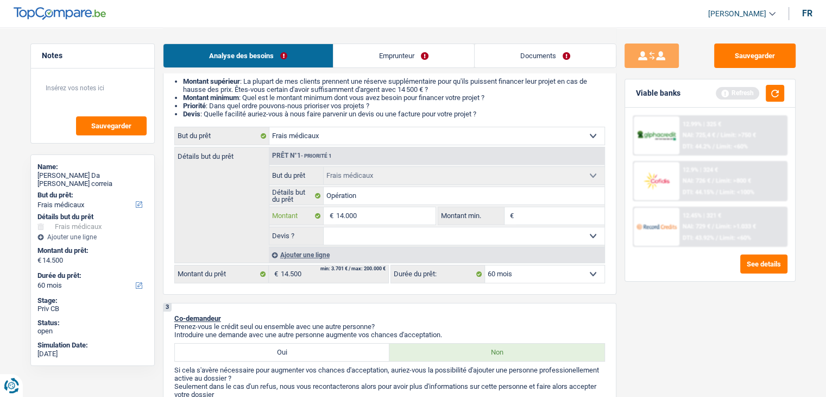
type input "14.000"
click at [669, 300] on div "Sauvegarder Viable banks Refresh 12.99% | 325 € NAI: 725,4 € / Limit: >750 € DT…" at bounding box center [710, 211] width 187 height 336
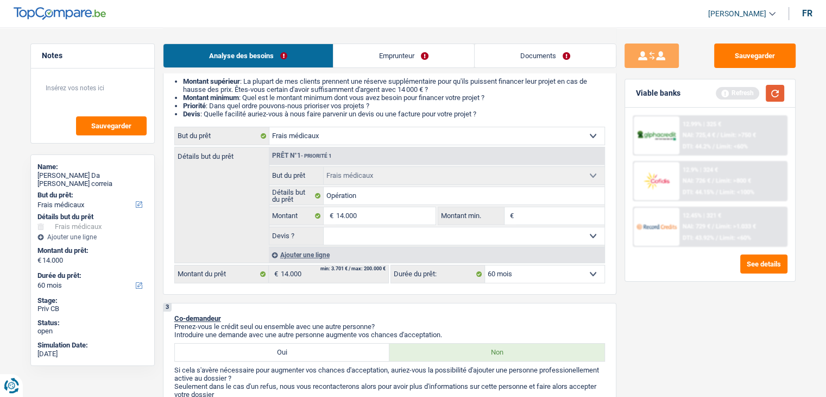
click at [769, 96] on button "button" at bounding box center [775, 93] width 18 height 17
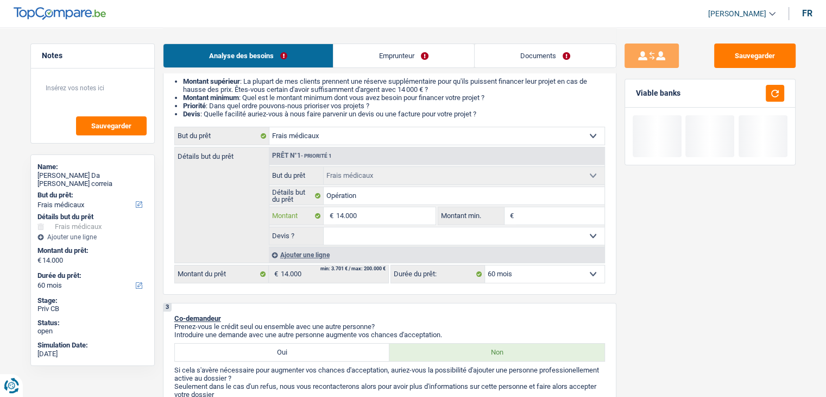
click at [419, 216] on input "14.000" at bounding box center [385, 215] width 99 height 17
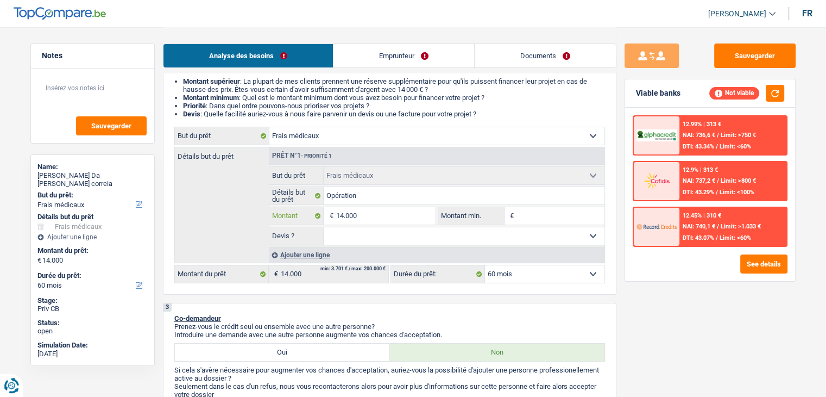
type input "1.400"
type input "140"
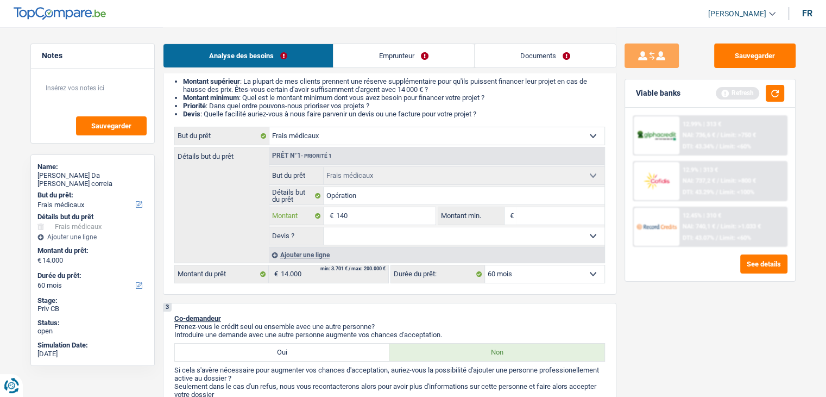
type input "14"
type input "1"
type input "12"
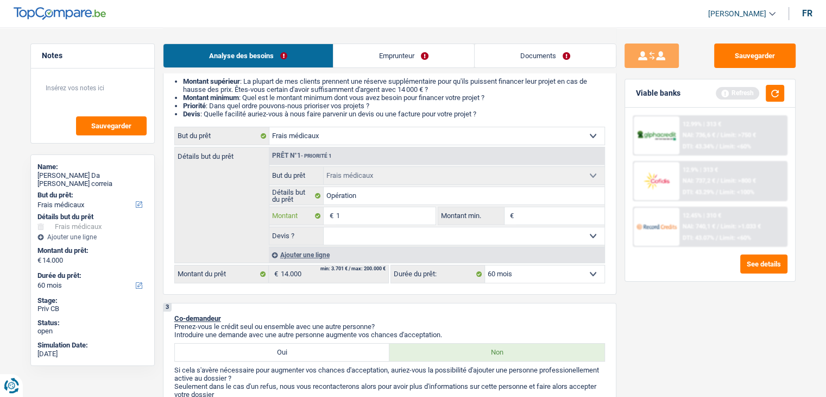
type input "12"
type input "125"
type input "1.250"
click at [591, 268] on select "12 mois 18 mois 24 mois 30 mois 36 mois 42 mois 48 mois 60 mois Sélectionner un…" at bounding box center [545, 273] width 120 height 17
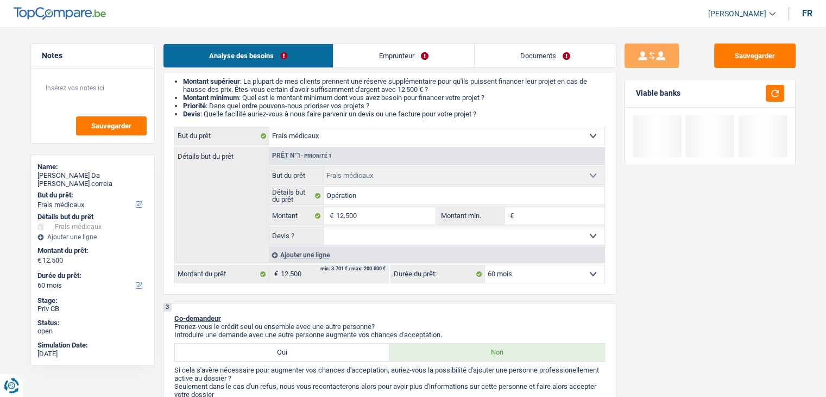
drag, startPoint x: 636, startPoint y: 299, endPoint x: 639, endPoint y: 292, distance: 7.3
click at [638, 300] on div "Sauvegarder Viable banks" at bounding box center [710, 211] width 187 height 336
click at [387, 197] on input "Opération" at bounding box center [464, 195] width 281 height 17
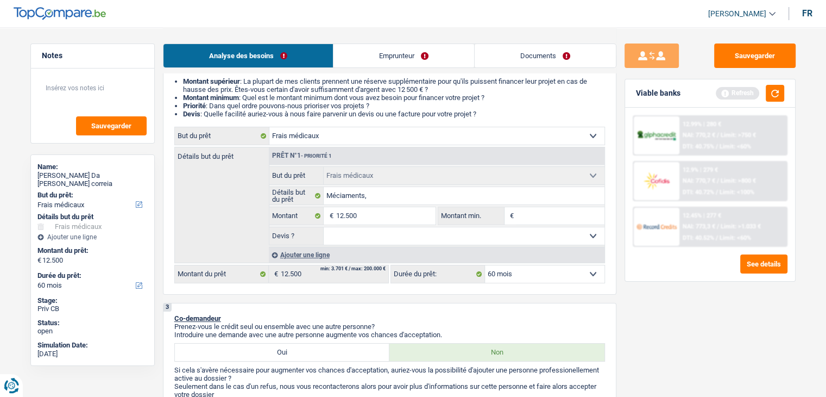
click at [309, 254] on div "Ajouter une ligne" at bounding box center [437, 255] width 336 height 16
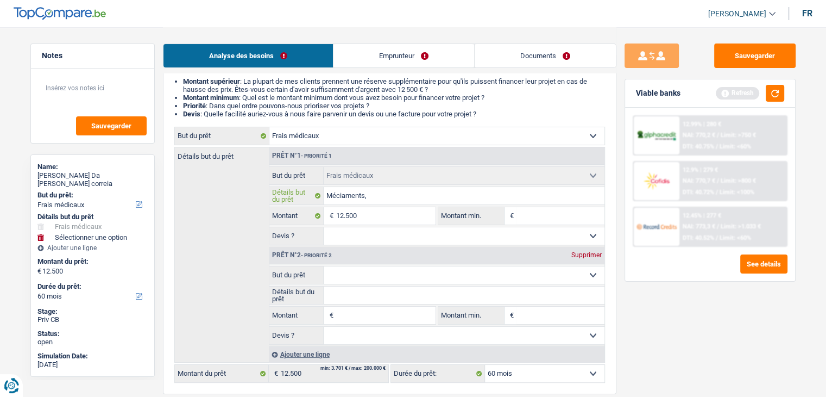
click at [387, 194] on input "Méciaments," at bounding box center [464, 195] width 281 height 17
click at [359, 263] on div "Prêt n°2 - Priorité 2 Supprimer" at bounding box center [436, 255] width 335 height 17
drag, startPoint x: 356, startPoint y: 273, endPoint x: 359, endPoint y: 267, distance: 6.1
click at [356, 273] on select "Confort maison: meubles, textile, peinture, électroménager, outillage non-profe…" at bounding box center [464, 274] width 281 height 17
click at [324, 266] on select "Confort maison: meubles, textile, peinture, électroménager, outillage non-profe…" at bounding box center [464, 274] width 281 height 17
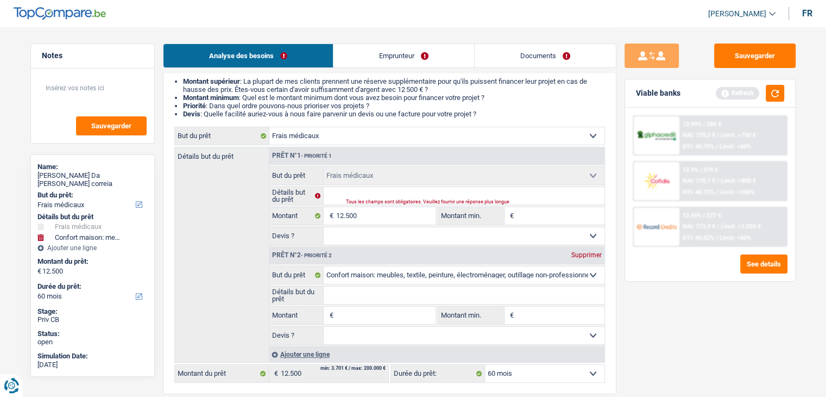
click at [399, 310] on input "Montant" at bounding box center [385, 314] width 99 height 17
click at [652, 323] on div "Sauvegarder Viable banks Refresh 12.99% | 280 € NAI: 770,2 € / Limit: >750 € DT…" at bounding box center [710, 211] width 187 height 336
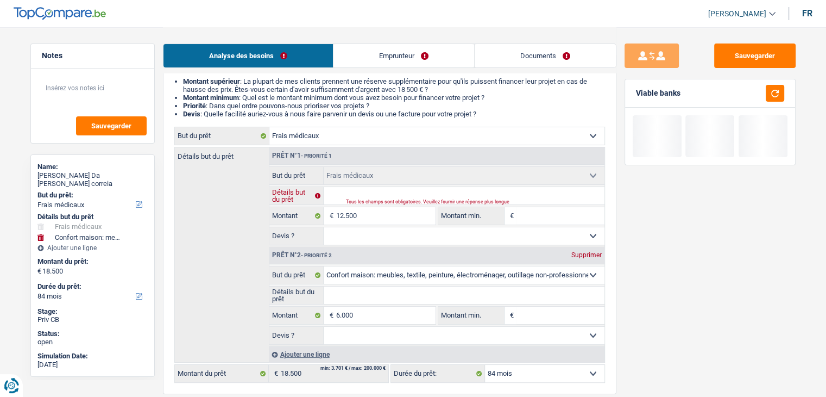
click at [337, 196] on input "Détails but du prêt" at bounding box center [464, 195] width 281 height 17
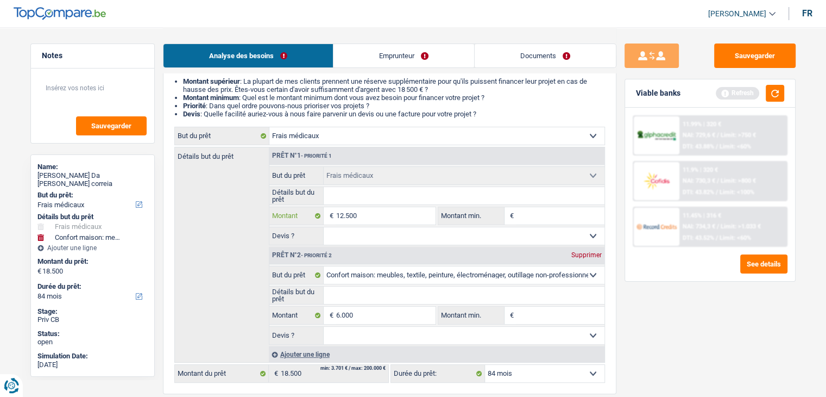
click at [366, 218] on input "12.500" at bounding box center [385, 215] width 99 height 17
click at [361, 139] on select "Confort maison: meubles, textile, peinture, électroménager, outillage non-profe…" at bounding box center [436, 135] width 335 height 17
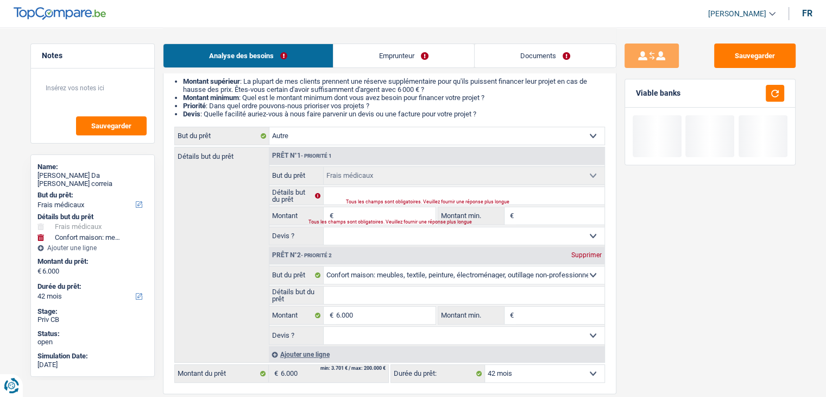
click at [269, 127] on select "Confort maison: meubles, textile, peinture, électroménager, outillage non-profe…" at bounding box center [436, 135] width 335 height 17
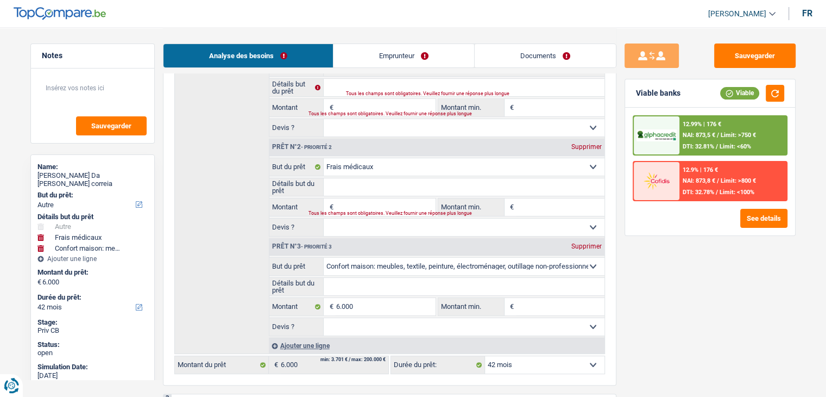
scroll to position [217, 0]
click at [592, 143] on div "Supprimer" at bounding box center [587, 146] width 36 height 7
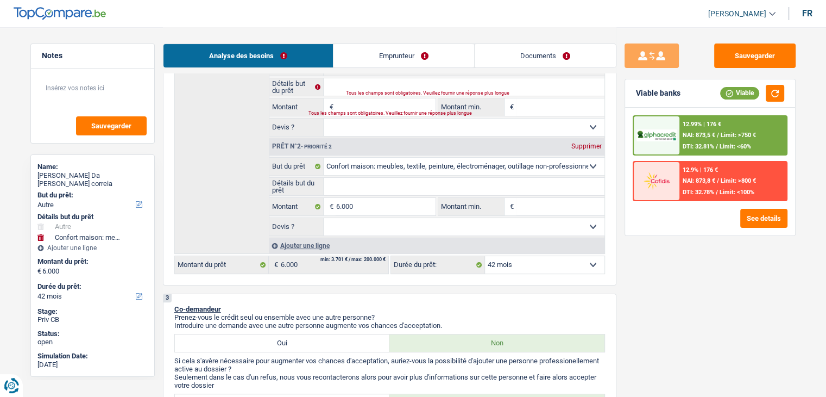
click at [591, 145] on div "Supprimer" at bounding box center [587, 146] width 36 height 7
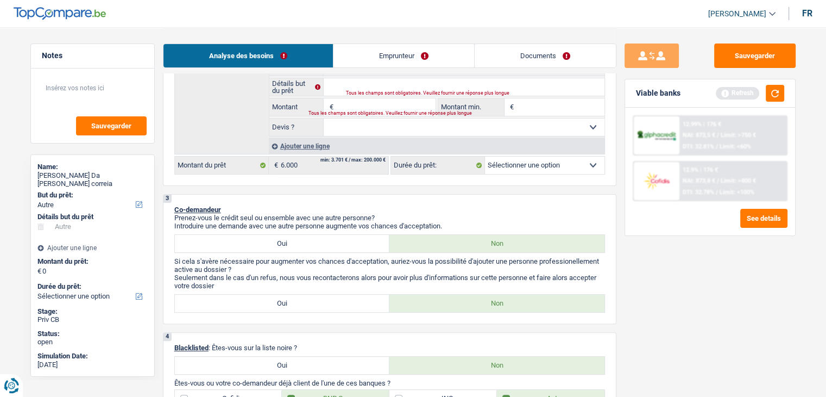
scroll to position [109, 0]
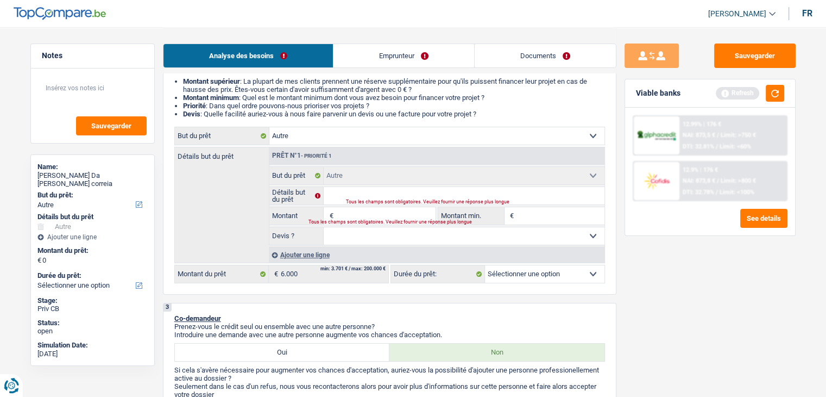
click at [353, 214] on input "Montant" at bounding box center [385, 215] width 99 height 17
click at [716, 298] on div "Sauvegarder Viable banks Refresh 12.99% | 176 € NAI: 873,5 € / Limit: >750 € DT…" at bounding box center [710, 211] width 187 height 336
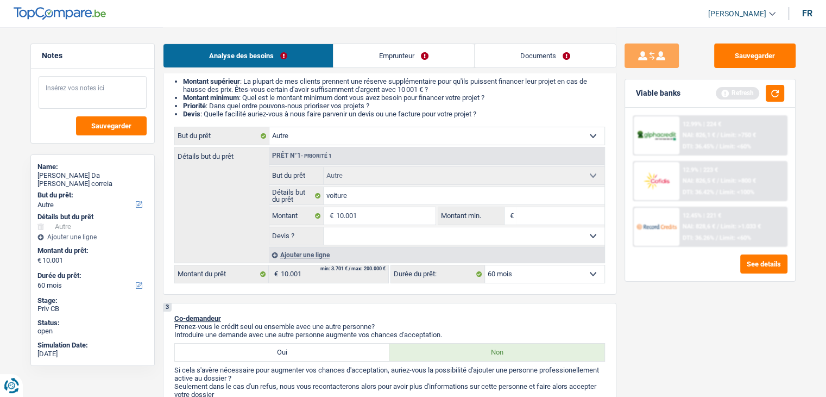
click at [96, 96] on textarea at bounding box center [93, 92] width 108 height 33
click at [663, 326] on div "Sauvegarder Viable banks Refresh 12.99% | 224 € NAI: 826,1 € / Limit: >750 € DT…" at bounding box center [710, 211] width 187 height 336
click at [769, 96] on button "button" at bounding box center [775, 93] width 18 height 17
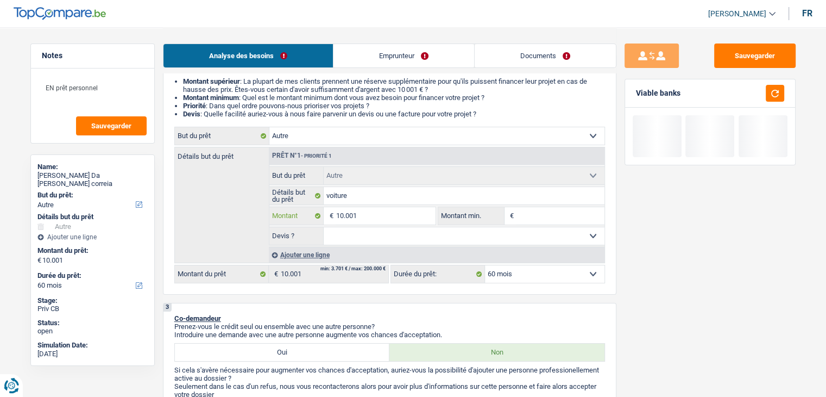
click at [393, 221] on input "10.001" at bounding box center [385, 215] width 99 height 17
click at [550, 214] on input "Montant min." at bounding box center [561, 215] width 88 height 17
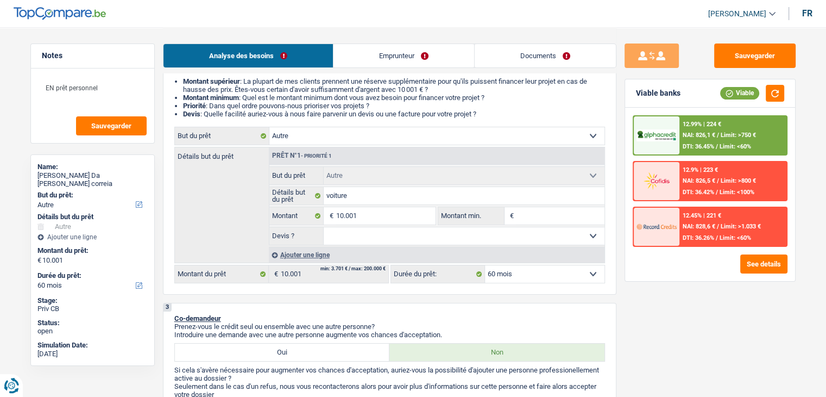
click at [719, 140] on div "12.99% | 224 € NAI: 826,1 € / Limit: >750 € DTI: 36.45% / Limit: <60%" at bounding box center [733, 135] width 107 height 38
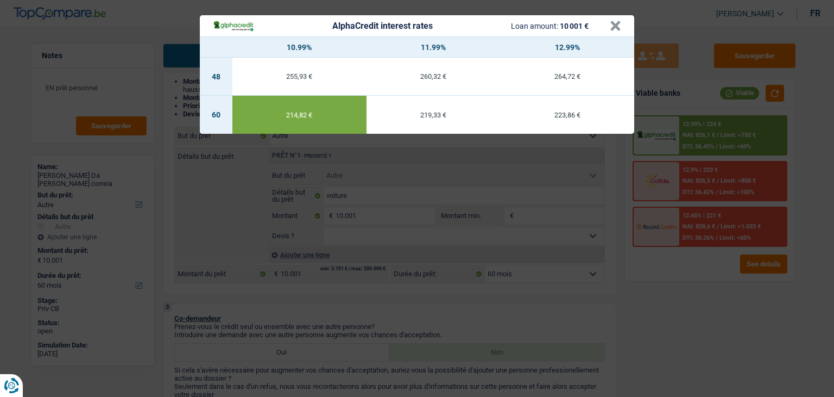
click at [704, 277] on div "AlphaCredit interest rates Loan amount: 10 001 € × 10.99% 11.99% 12.99% 48 255,…" at bounding box center [417, 198] width 834 height 397
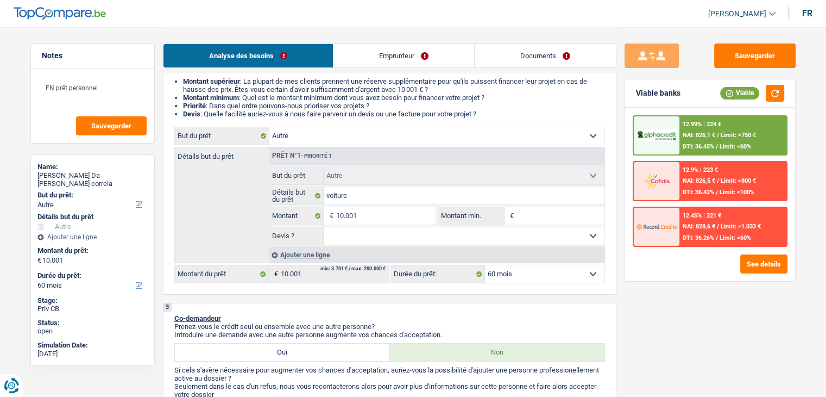
click at [556, 220] on input "Montant min." at bounding box center [561, 215] width 88 height 17
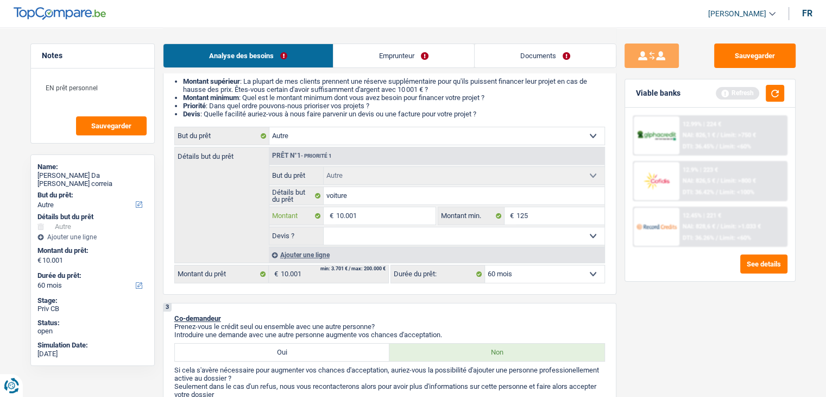
click at [387, 208] on input "10.001" at bounding box center [385, 215] width 99 height 17
click at [691, 285] on div "Sauvegarder Viable banks Refresh 12.99% | 224 € NAI: 826,1 € / Limit: >750 € DT…" at bounding box center [710, 211] width 187 height 336
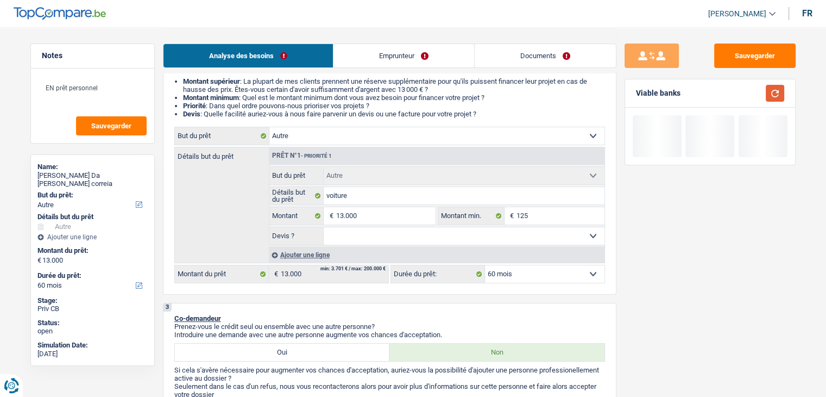
click at [770, 90] on button "button" at bounding box center [775, 93] width 18 height 17
click at [394, 215] on input "13.000" at bounding box center [385, 215] width 99 height 17
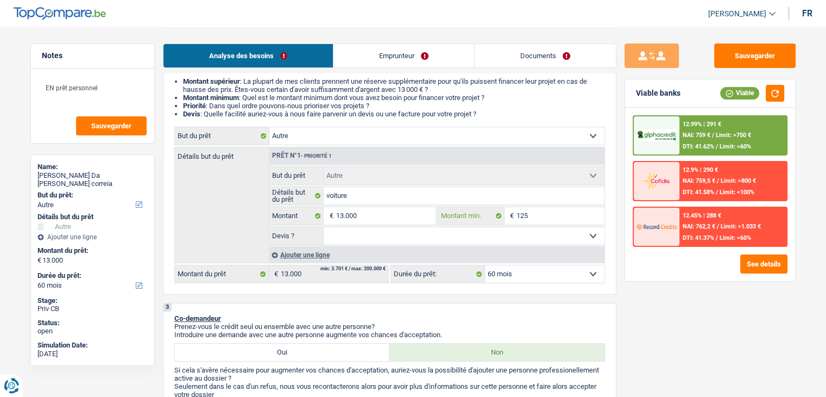
click at [543, 220] on input "125" at bounding box center [561, 215] width 88 height 17
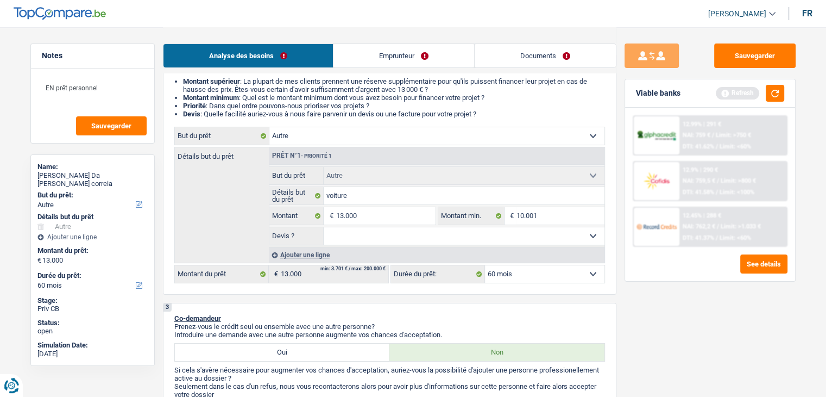
click at [710, 318] on div "Sauvegarder Viable banks Refresh 12.99% | 291 € NAI: 759 € / Limit: >750 € DTI:…" at bounding box center [710, 211] width 187 height 336
click at [747, 59] on button "Sauvegarder" at bounding box center [754, 55] width 81 height 24
click at [524, 56] on link "Documents" at bounding box center [545, 55] width 141 height 23
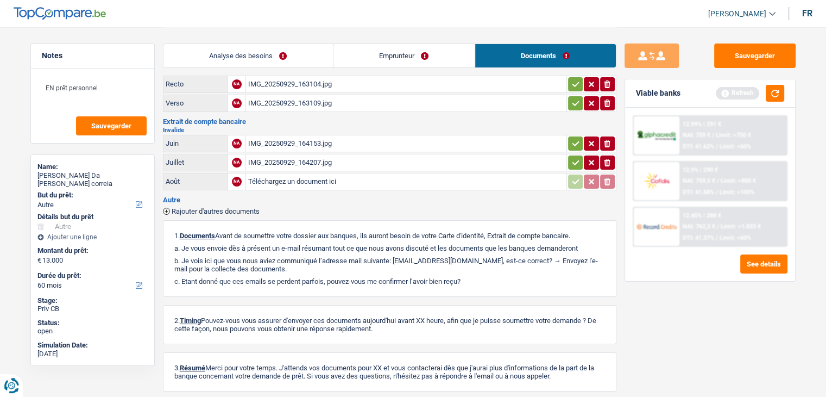
scroll to position [0, 0]
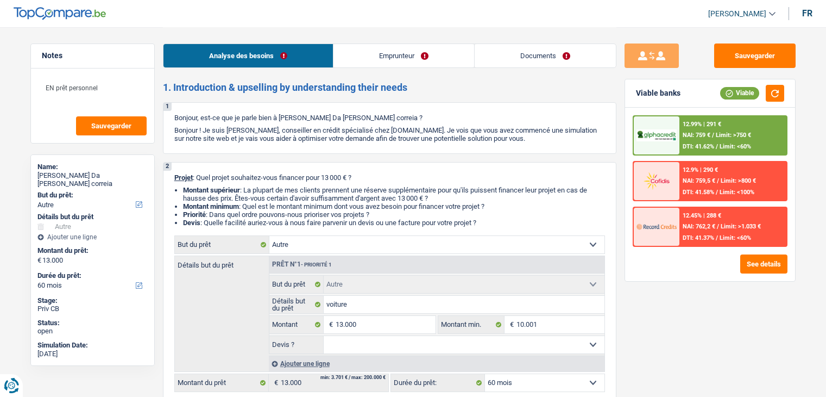
select select "other"
select select "60"
select select "other"
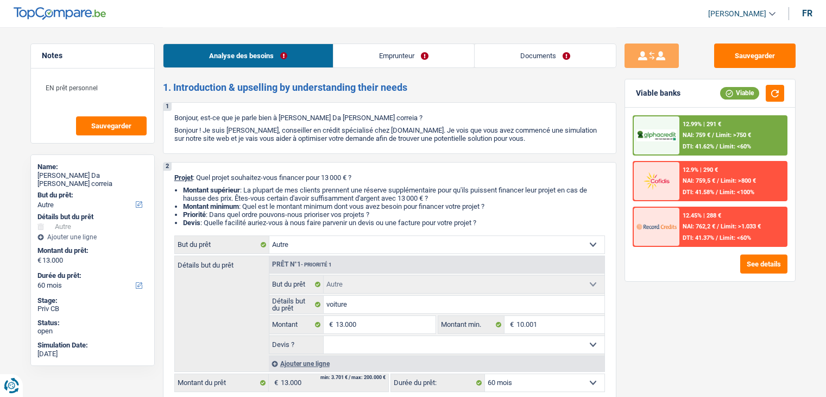
select select "60"
select select "invalid"
select select "disabilityPension"
select select "rents"
select select "other"
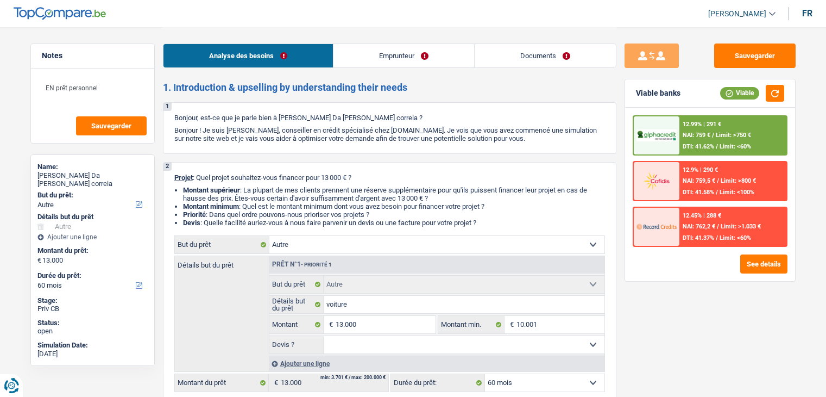
select select "other"
select select "60"
select select "rents"
select select "BE"
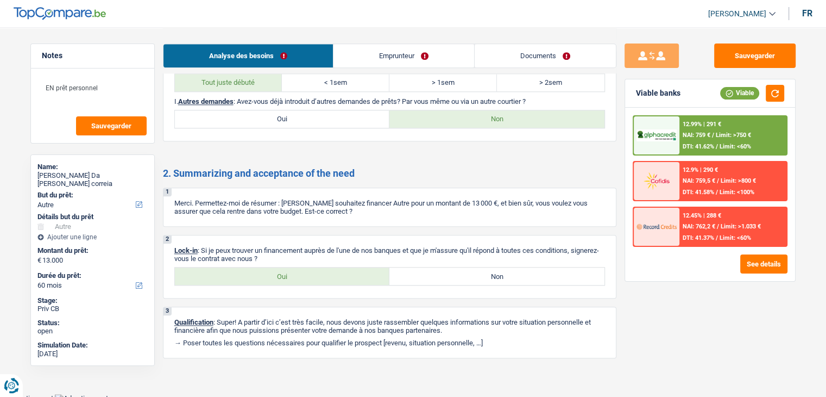
drag, startPoint x: 0, startPoint y: 0, endPoint x: 378, endPoint y: 46, distance: 380.4
click at [378, 46] on link "Emprunteur" at bounding box center [404, 55] width 141 height 23
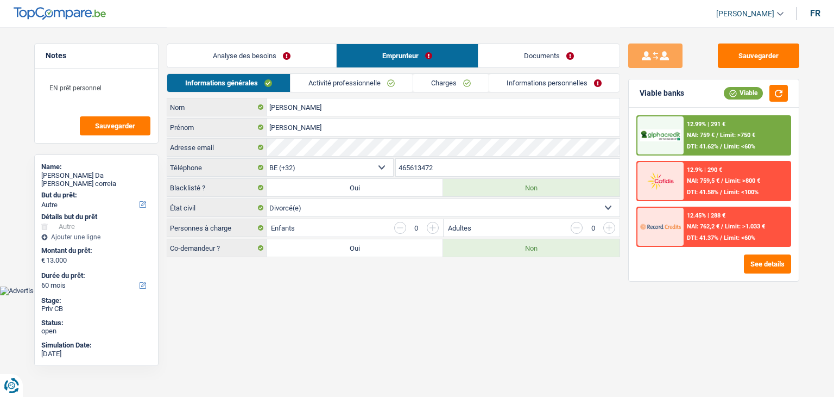
click at [402, 87] on link "Activité professionnelle" at bounding box center [352, 83] width 122 height 18
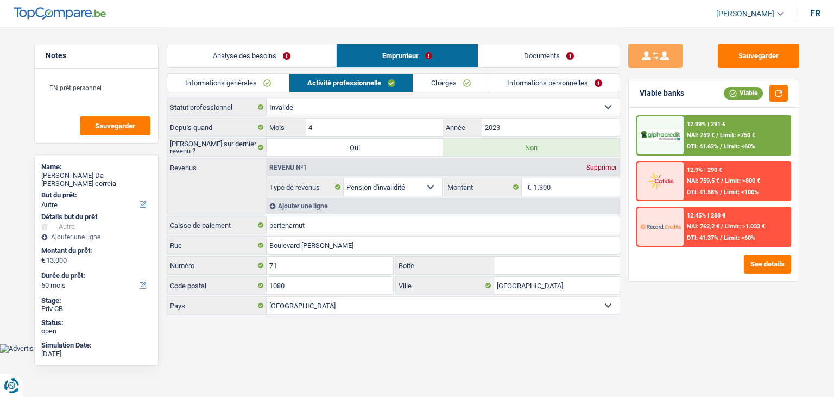
click at [451, 87] on link "Charges" at bounding box center [451, 83] width 76 height 18
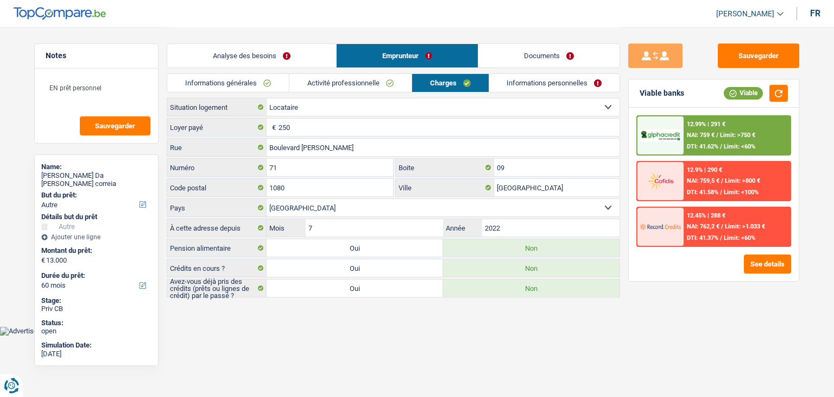
click at [563, 64] on link "Documents" at bounding box center [549, 55] width 141 height 23
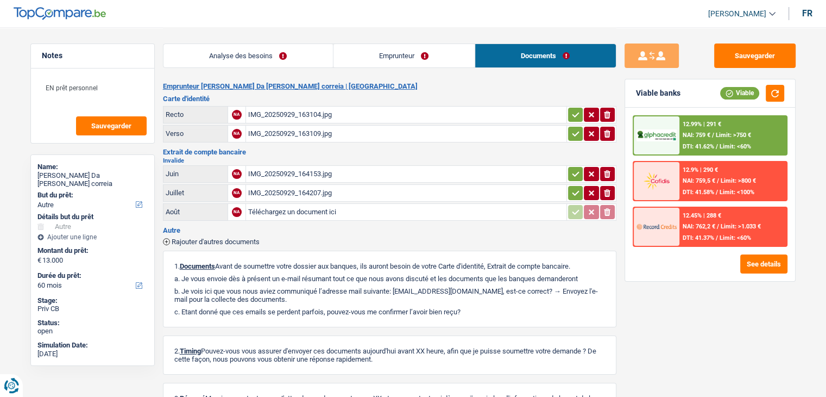
click at [255, 170] on div "IMG_20250929_164153.jpg" at bounding box center [406, 174] width 316 height 16
click at [394, 44] on link "Emprunteur" at bounding box center [404, 55] width 141 height 23
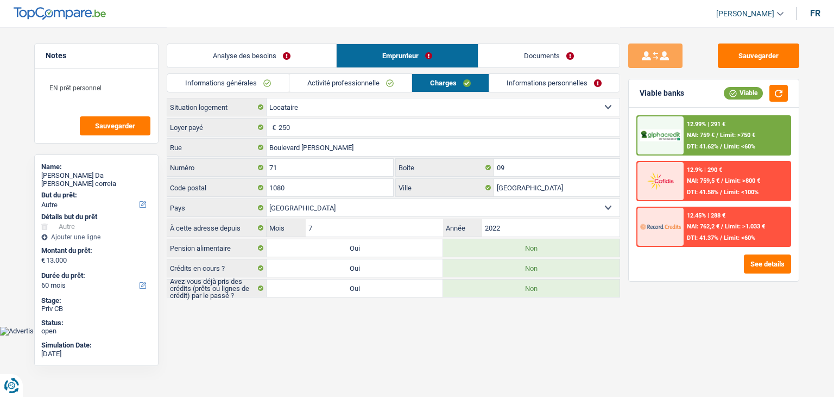
click at [528, 89] on link "Informations personnelles" at bounding box center [555, 83] width 131 height 18
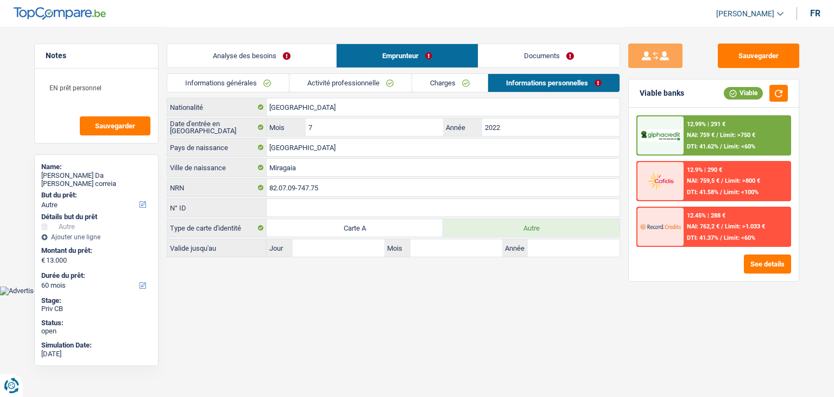
click at [436, 85] on link "Charges" at bounding box center [450, 83] width 76 height 18
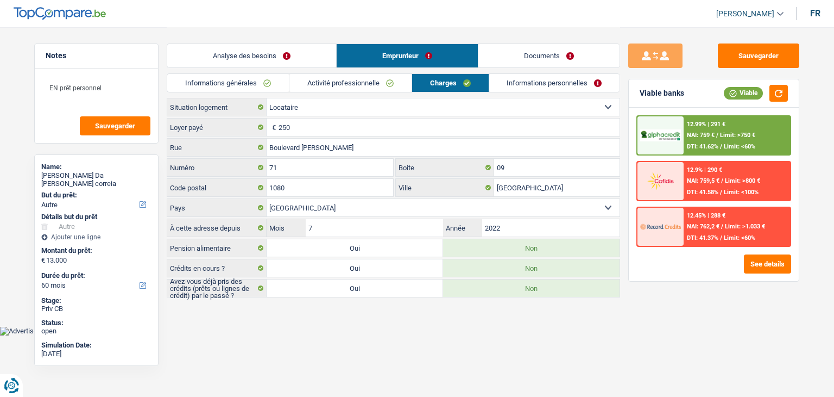
click at [531, 49] on link "Documents" at bounding box center [549, 55] width 141 height 23
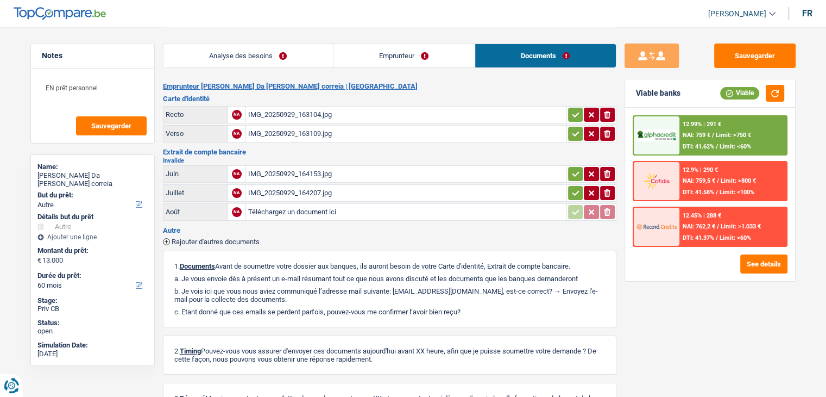
drag, startPoint x: 296, startPoint y: 60, endPoint x: 309, endPoint y: 57, distance: 13.9
click at [296, 59] on link "Analyse des besoins" at bounding box center [249, 55] width 170 height 23
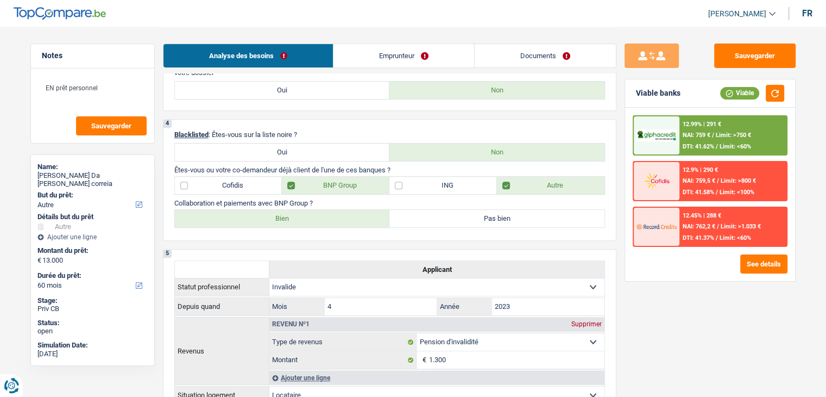
scroll to position [543, 0]
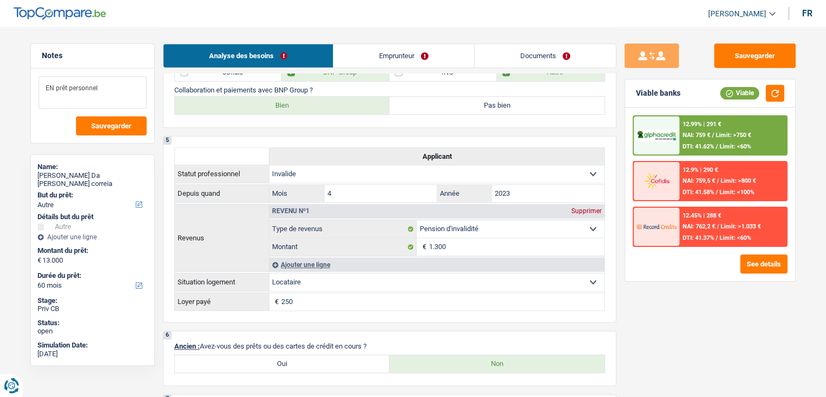
click at [52, 90] on textarea "EN prêt personnel" at bounding box center [93, 92] width 108 height 33
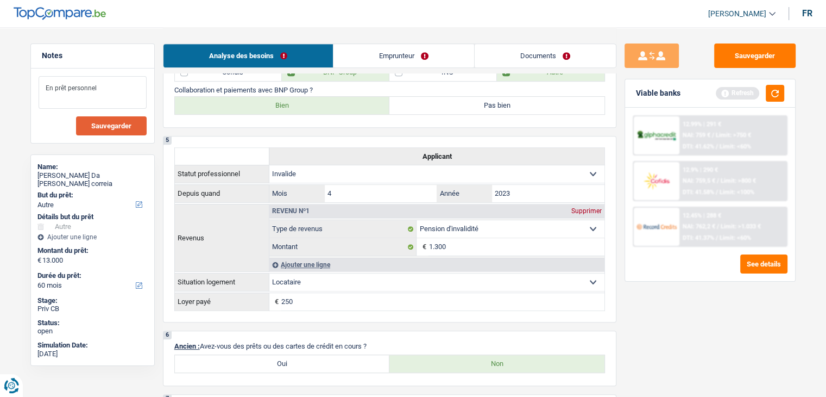
type textarea "En prêt personnel"
click at [102, 126] on span "Sauvegarder" at bounding box center [111, 125] width 40 height 7
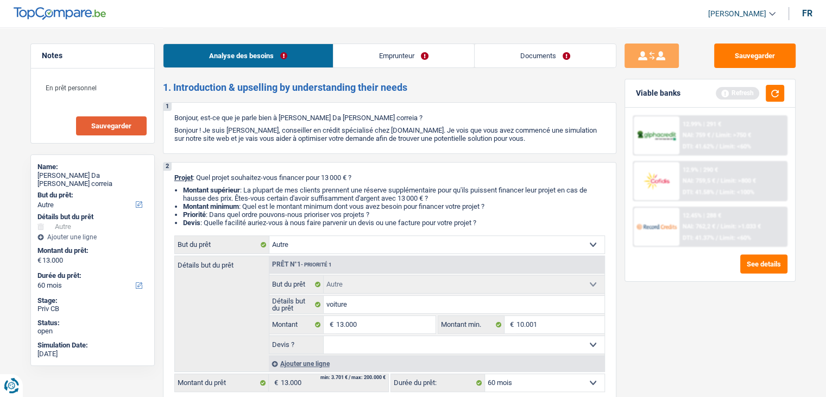
scroll to position [109, 0]
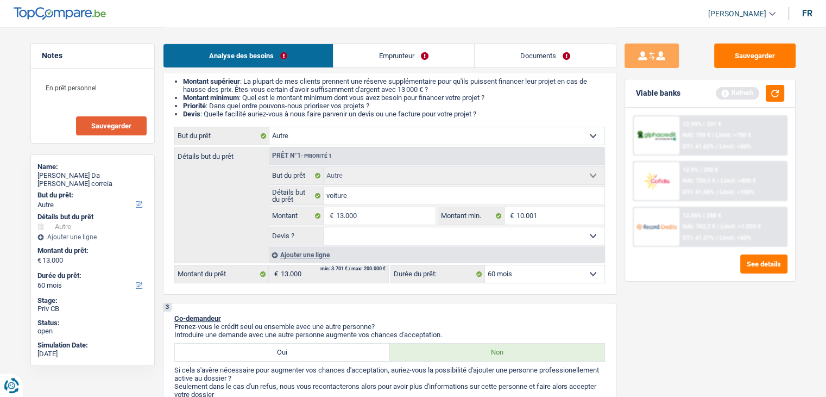
click at [337, 235] on select "Oui Non Non répondu Sélectionner une option" at bounding box center [464, 235] width 281 height 17
select select "false"
click at [324, 227] on select "Oui Non Non répondu Sélectionner une option" at bounding box center [464, 235] width 281 height 17
select select "false"
click at [739, 43] on button "Sauvegarder" at bounding box center [754, 55] width 81 height 24
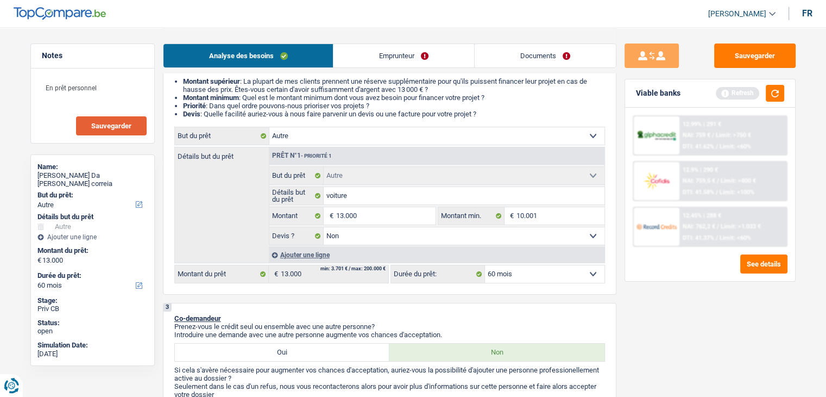
click at [392, 55] on link "Emprunteur" at bounding box center [404, 55] width 141 height 23
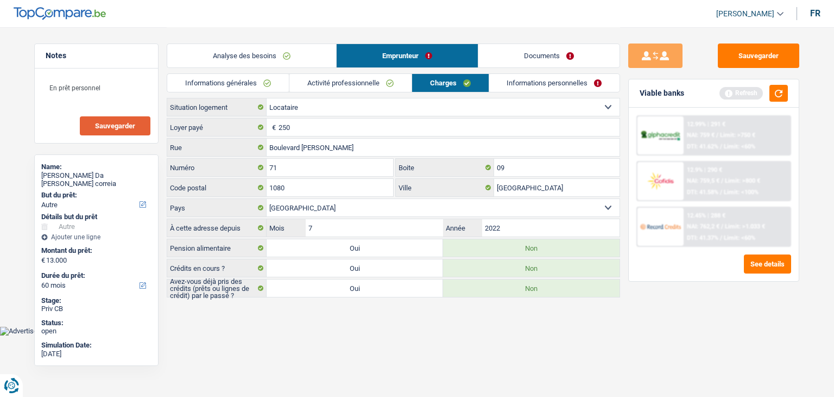
click at [541, 84] on link "Informations personnelles" at bounding box center [555, 83] width 131 height 18
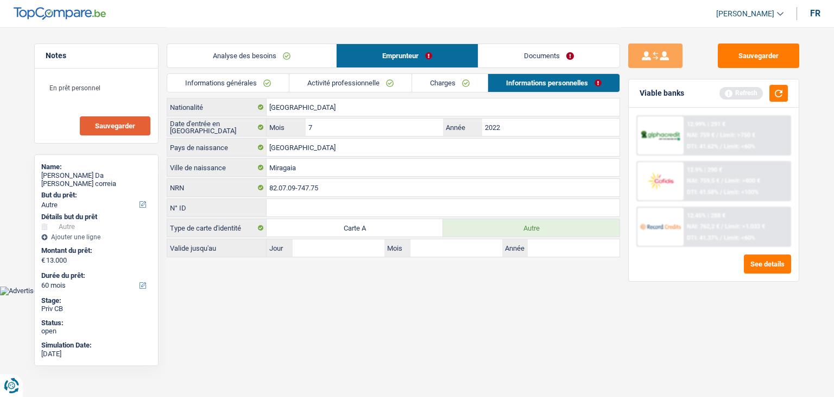
click at [556, 57] on link "Documents" at bounding box center [549, 55] width 141 height 23
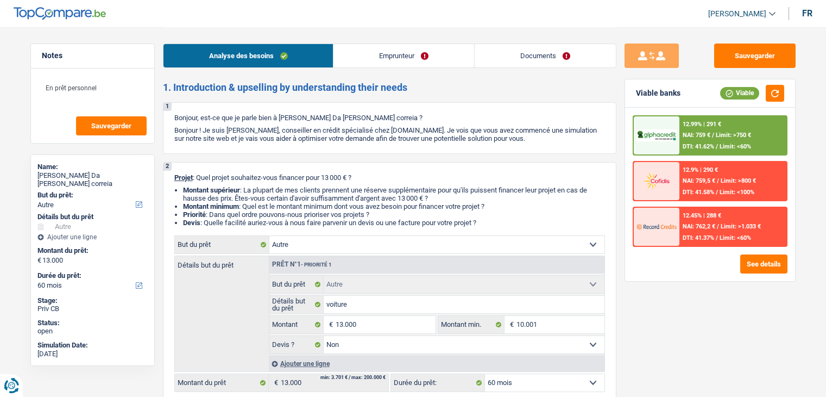
select select "other"
select select "60"
select select "other"
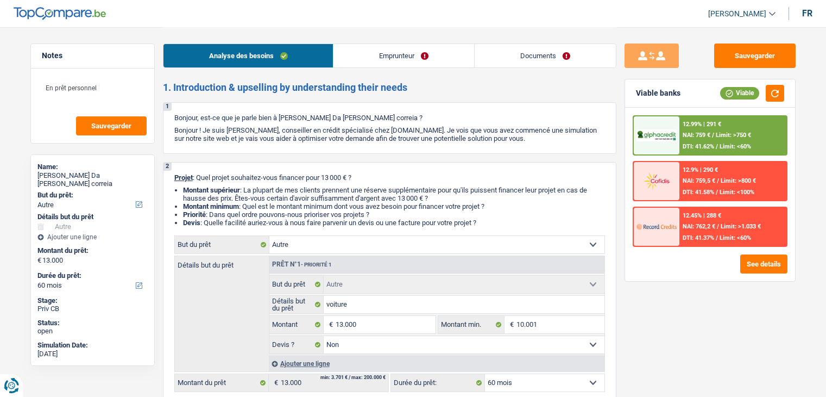
select select "false"
select select "60"
select select "invalid"
select select "disabilityPension"
select select "rents"
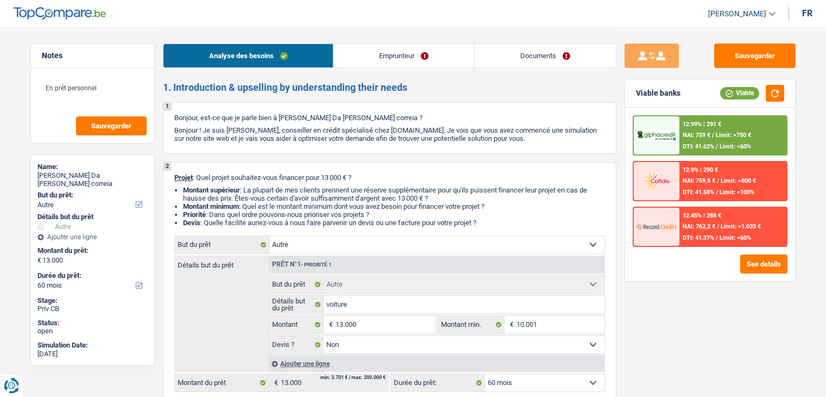
select select "other"
select select "false"
select select "60"
click at [134, 93] on textarea "En prêt personnel" at bounding box center [93, 92] width 108 height 33
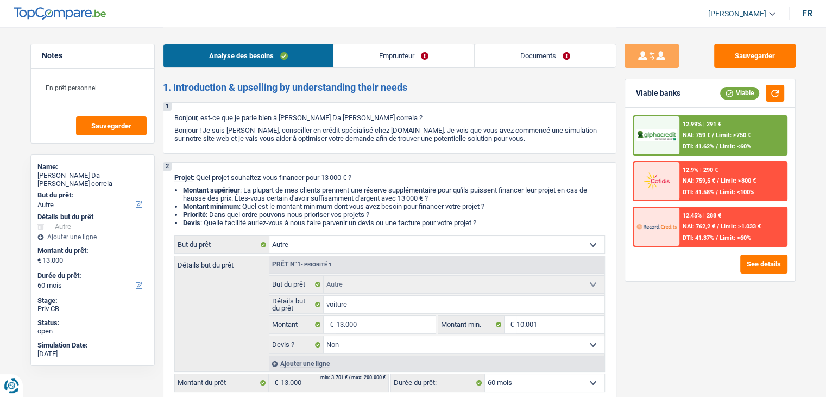
click at [478, 54] on link "Documents" at bounding box center [545, 55] width 141 height 23
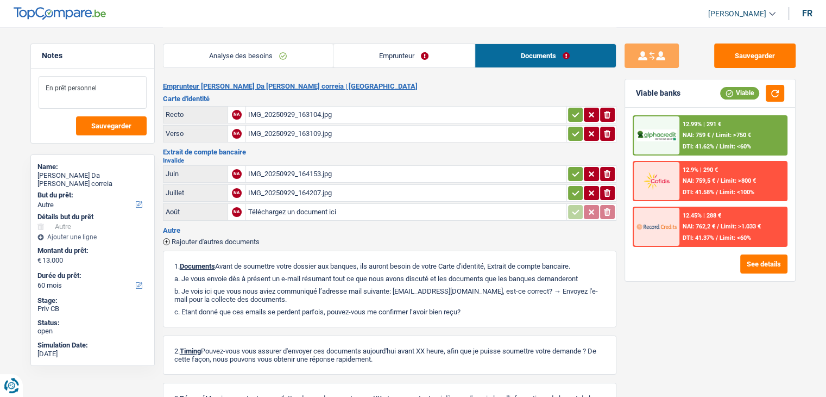
click at [126, 92] on textarea "En prêt personnel" at bounding box center [93, 92] width 108 height 33
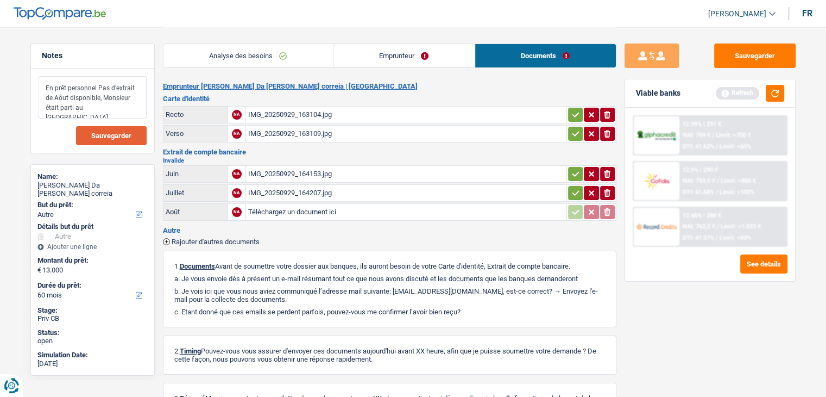
type textarea "En prêt personnel Pas d'extrait de Aôut disponible, Monsieur était parti au [GE…"
click at [121, 133] on span "Sauvegarder" at bounding box center [111, 135] width 40 height 7
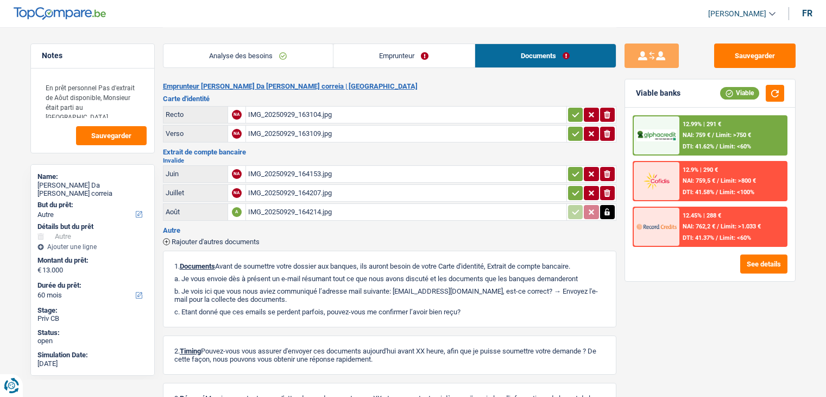
select select "other"
select select "60"
drag, startPoint x: 404, startPoint y: 64, endPoint x: 283, endPoint y: 59, distance: 121.8
click at [404, 64] on link "Emprunteur" at bounding box center [404, 55] width 141 height 23
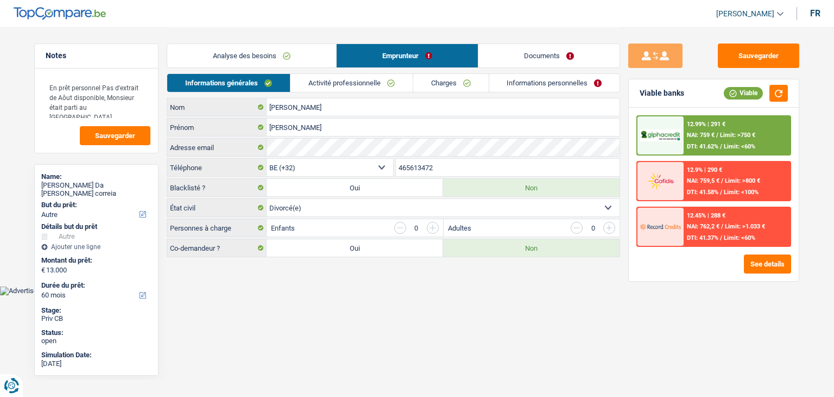
click at [271, 55] on link "Analyse des besoins" at bounding box center [251, 55] width 169 height 23
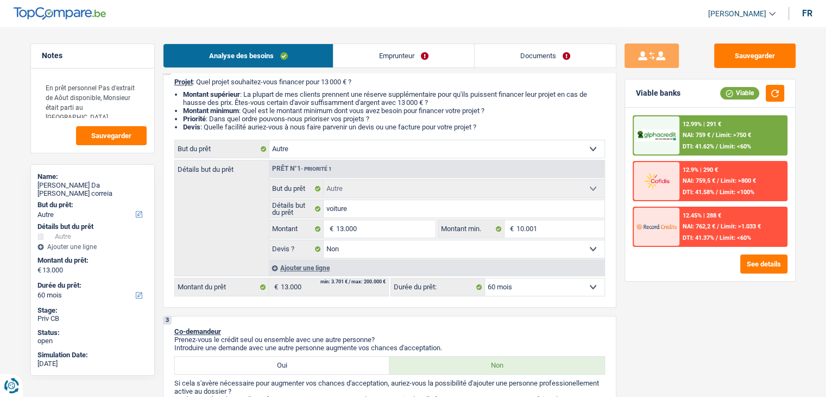
scroll to position [109, 0]
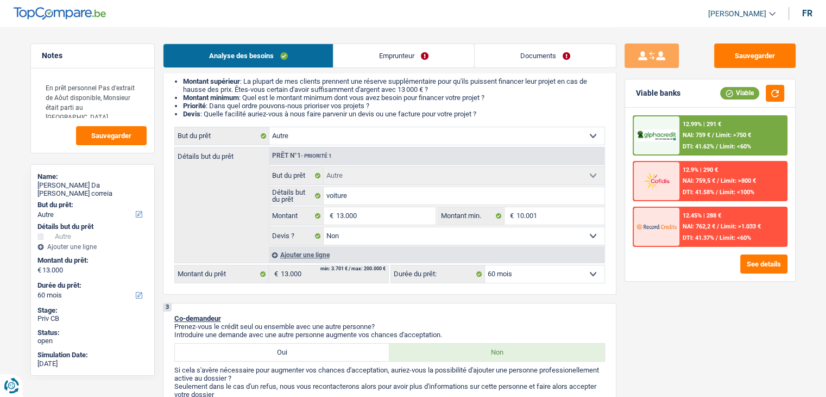
click at [529, 53] on link "Documents" at bounding box center [545, 55] width 141 height 23
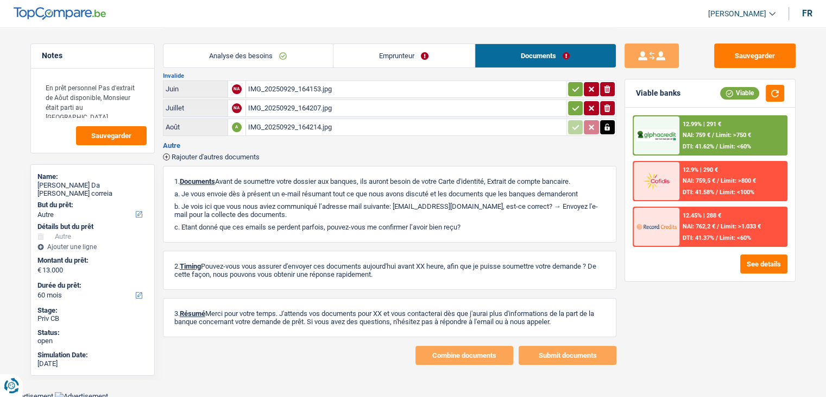
click at [361, 70] on div "Analyse des besoins Emprunteur Documents" at bounding box center [390, 50] width 454 height 46
click at [383, 57] on link "Emprunteur" at bounding box center [404, 55] width 141 height 23
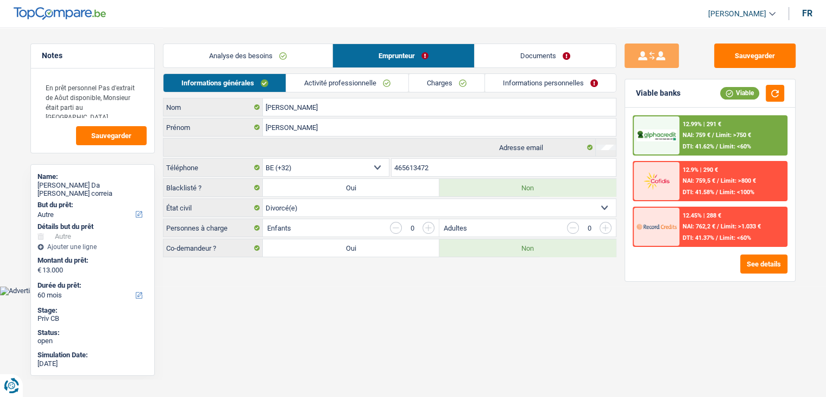
scroll to position [0, 0]
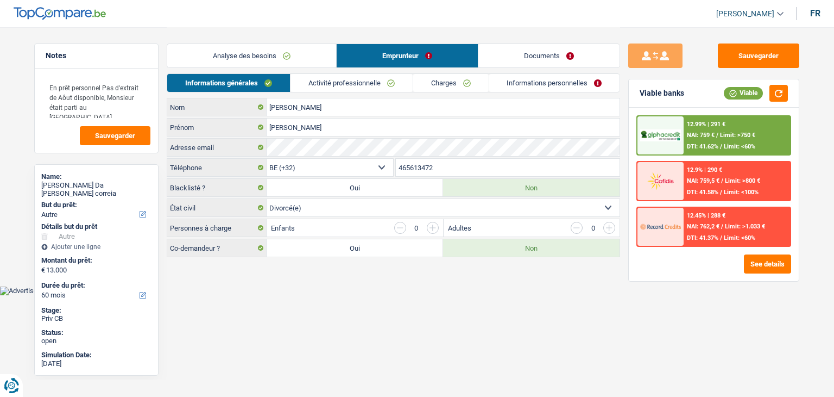
click at [225, 59] on link "Analyse des besoins" at bounding box center [251, 55] width 169 height 23
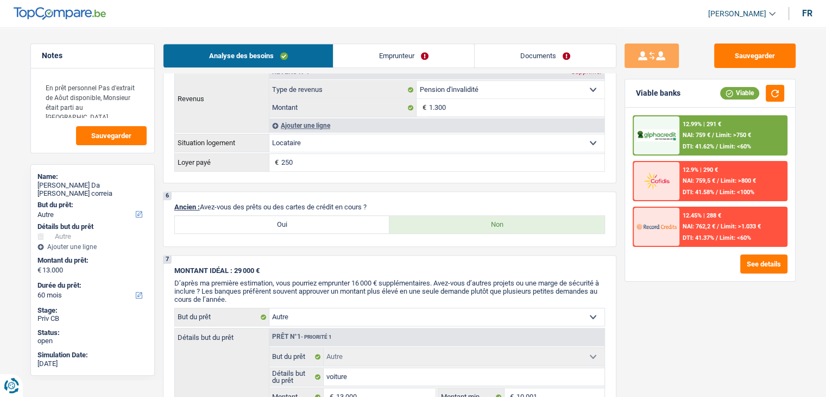
scroll to position [573, 0]
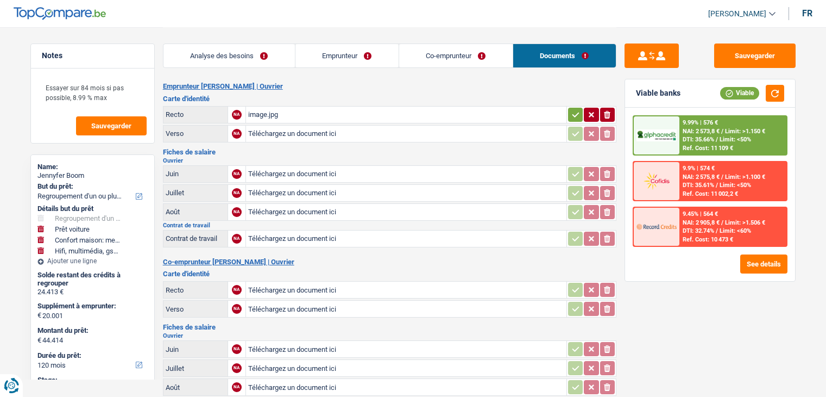
select select "refinancing"
select select "car"
select select "household"
select select "tech"
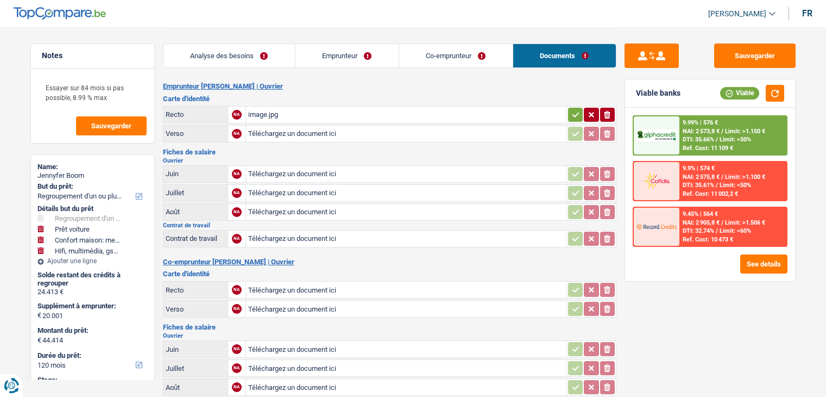
select select "120"
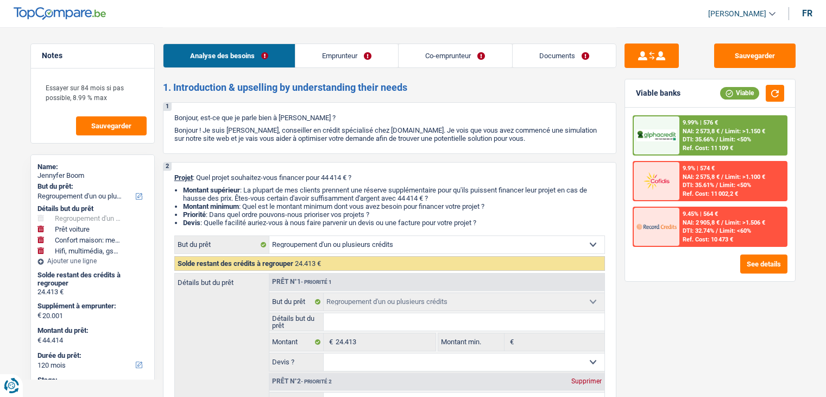
select select "refinancing"
select select "car"
select select "household"
select select "tech"
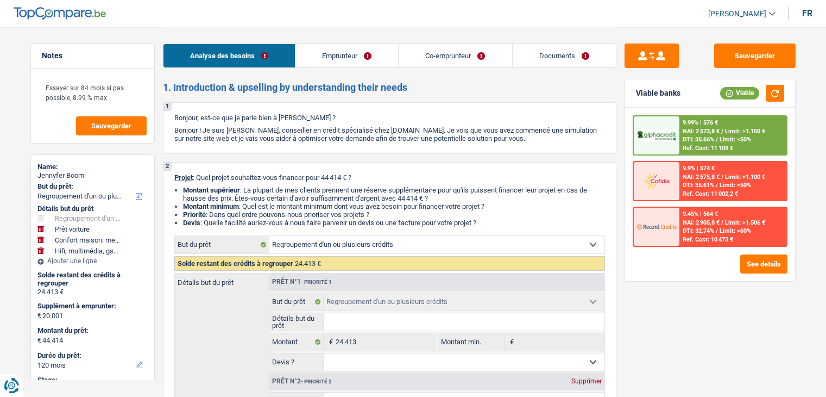
select select "120"
click at [570, 51] on link "Documents" at bounding box center [564, 55] width 103 height 23
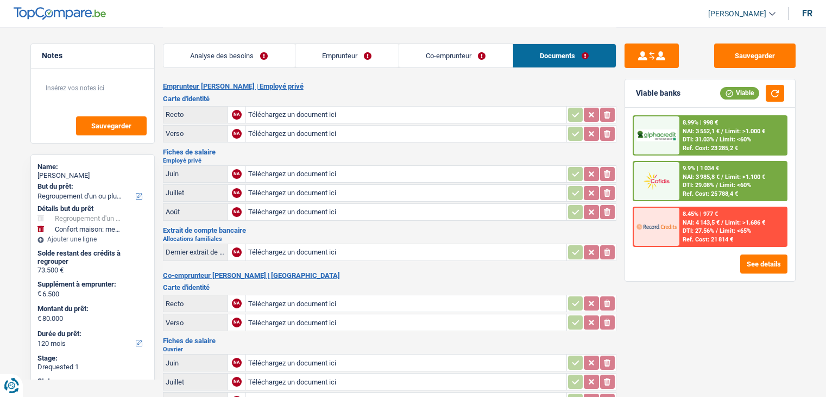
select select "refinancing"
select select "household"
select select "120"
click at [328, 54] on link "Emprunteur" at bounding box center [347, 55] width 103 height 23
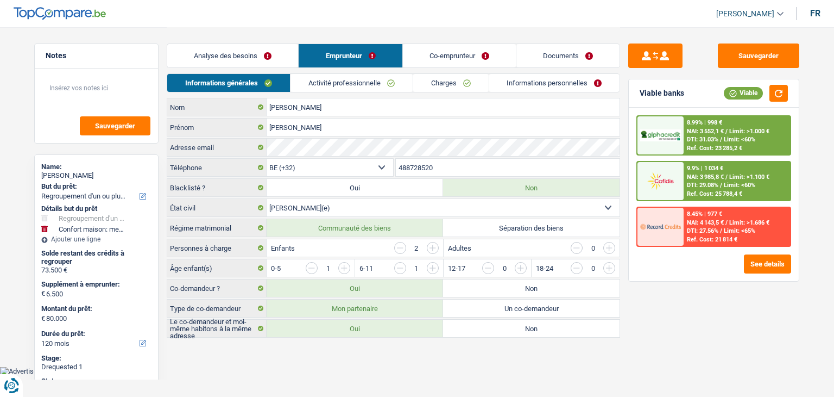
click at [538, 55] on link "Documents" at bounding box center [568, 55] width 103 height 23
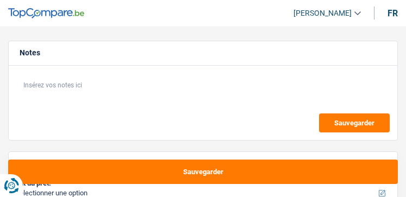
select select "privateEmployee"
select select "familyAllowances"
select select "netSalary"
select select "mealVouchers"
select select "rents"
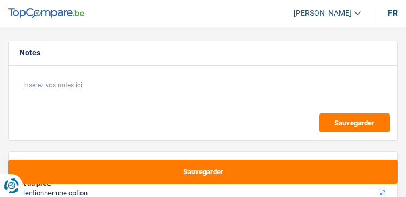
select select "personalLoan"
select select "familyEvent"
select select "72"
select select "personalSale"
select select "24"
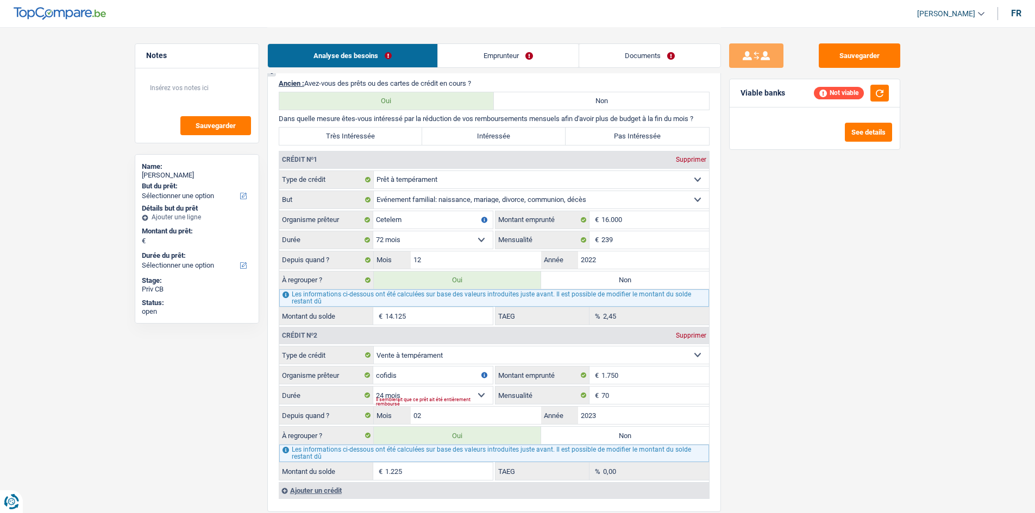
scroll to position [978, 0]
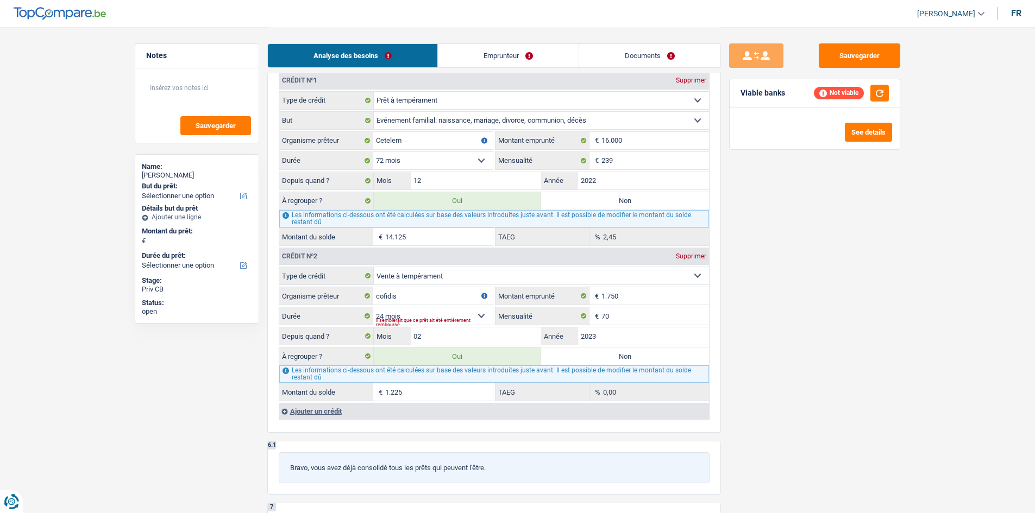
click at [405, 162] on select "12 mois 18 mois 24 mois 30 mois 36 mois 42 mois 48 mois 60 mois 72 mois 84 mois…" at bounding box center [433, 160] width 120 height 17
drag, startPoint x: 921, startPoint y: 313, endPoint x: 677, endPoint y: 317, distance: 244.0
click at [405, 197] on main "Notes Sauvegarder Name: Ashraf Salih ahmed But du prêt: Confort maison: meubles…" at bounding box center [517, 45] width 1035 height 2046
click at [321, 197] on div "Ajouter un crédit" at bounding box center [494, 411] width 430 height 16
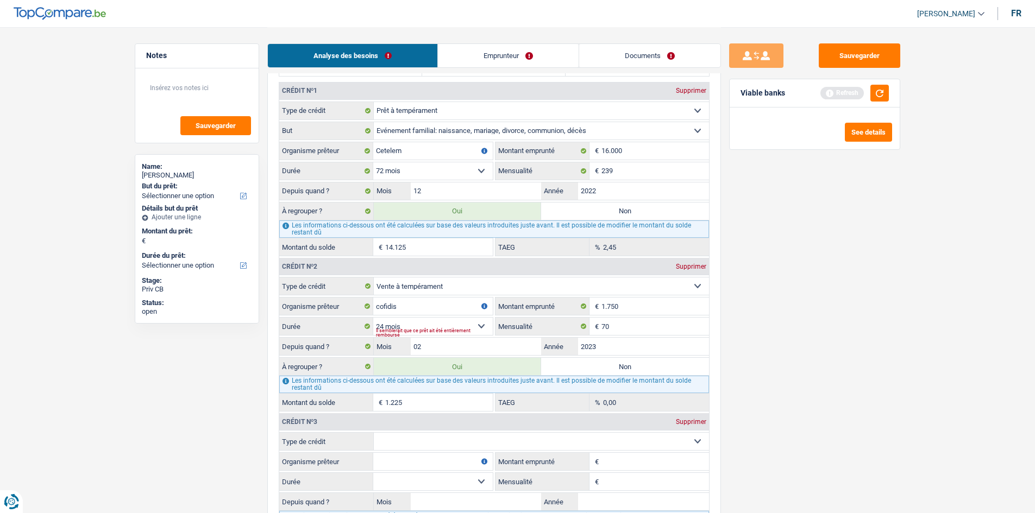
scroll to position [869, 0]
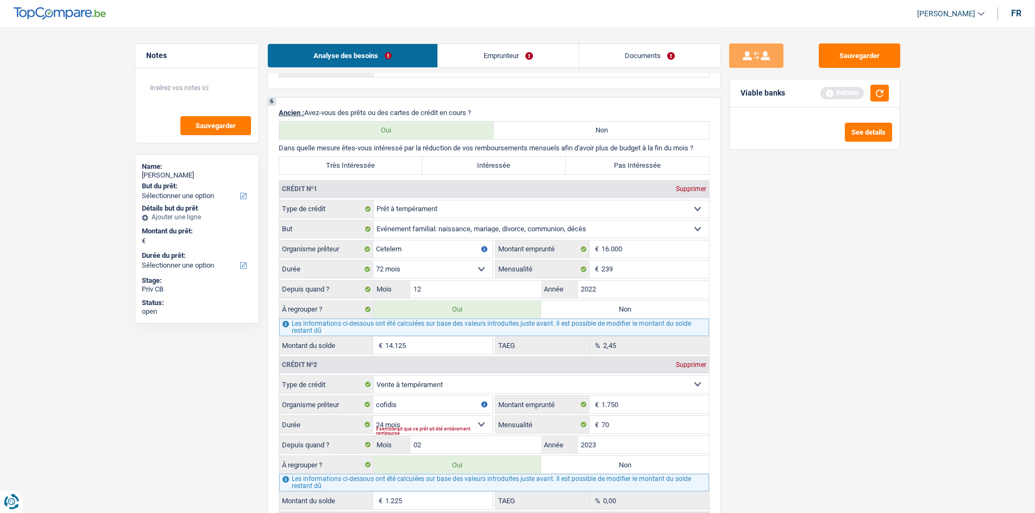
drag, startPoint x: 694, startPoint y: 367, endPoint x: 654, endPoint y: 208, distance: 163.7
click at [405, 197] on div "Supprimer" at bounding box center [691, 365] width 36 height 7
select select
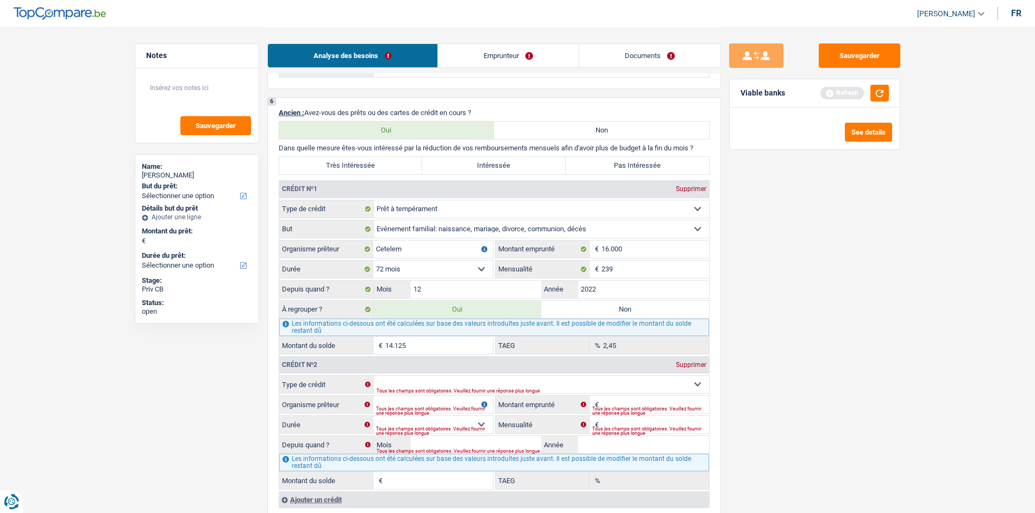
click at [405, 194] on div "Crédit nº1 Supprimer" at bounding box center [494, 189] width 430 height 17
click at [405, 189] on div "Supprimer" at bounding box center [691, 189] width 36 height 7
select select
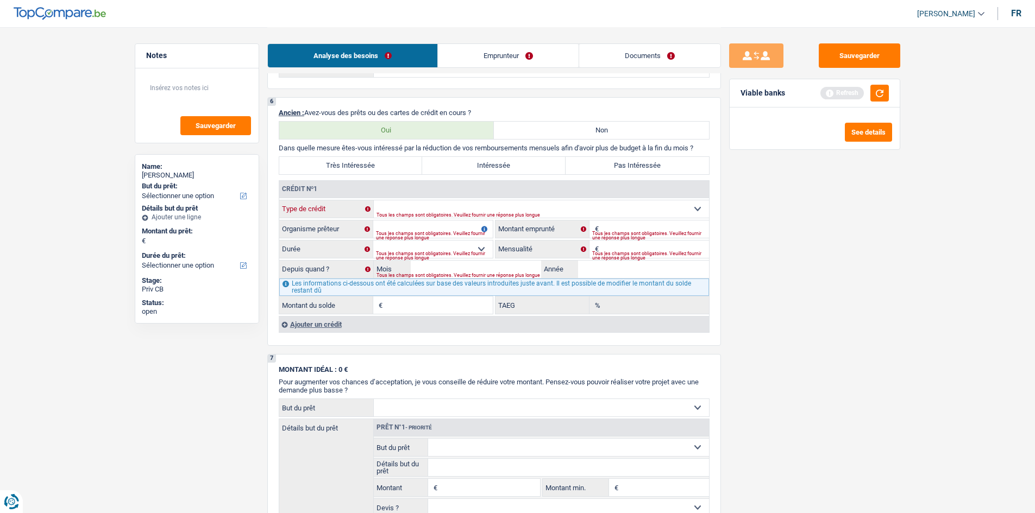
click at [405, 197] on select "Carte ou ouverture de crédit Prêt hypothécaire Vente à tempérament Prêt à tempé…" at bounding box center [541, 208] width 335 height 17
select select "personalLoan"
type input "0"
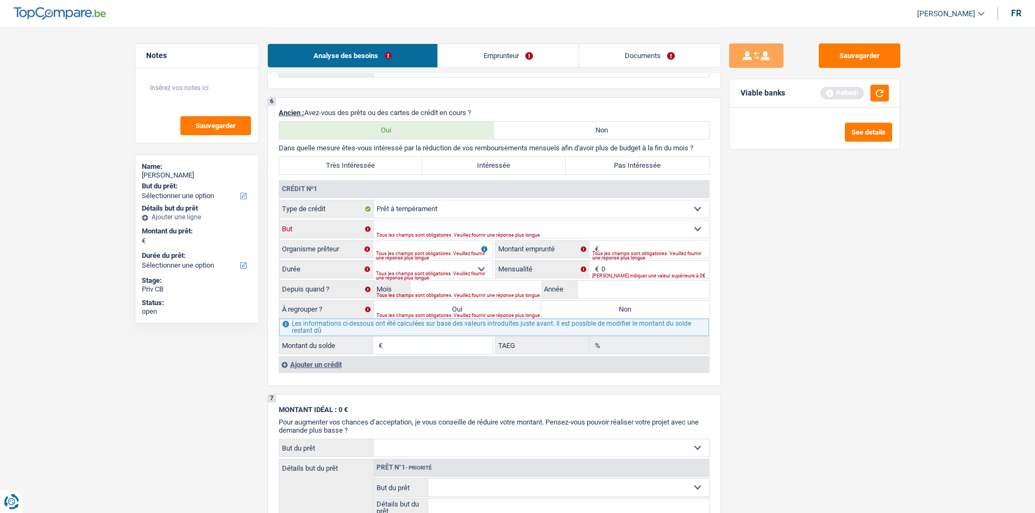
drag, startPoint x: 437, startPoint y: 229, endPoint x: 443, endPoint y: 237, distance: 10.4
click at [405, 197] on select "Confort maison: meubles, textile, peinture, électroménager, outillage non-profe…" at bounding box center [541, 229] width 335 height 17
select select "other"
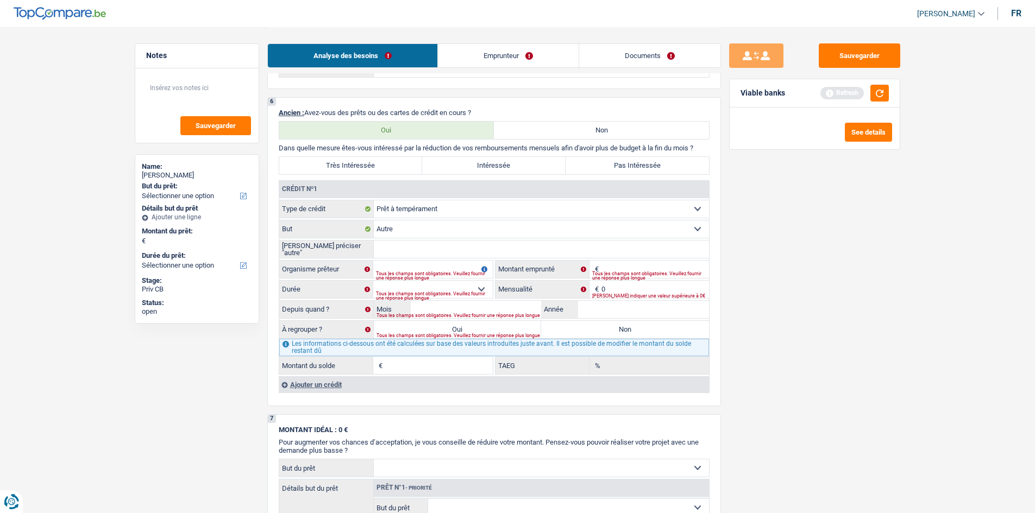
click at [405, 197] on select "Carte ou ouverture de crédit Prêt hypothécaire Vente à tempérament Prêt à tempé…" at bounding box center [541, 208] width 335 height 17
select select "creditConsolidation"
click at [374, 197] on select "Carte ou ouverture de crédit Prêt hypothécaire Vente à tempérament Prêt à tempé…" at bounding box center [541, 208] width 335 height 17
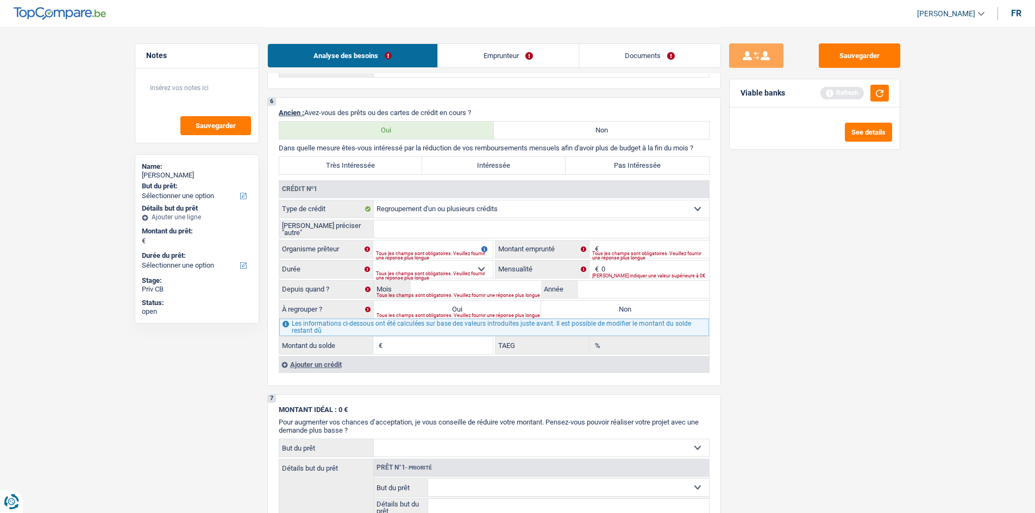
drag, startPoint x: 449, startPoint y: 227, endPoint x: 962, endPoint y: 305, distance: 519.3
click at [405, 197] on input "Veuillez préciser "autre"" at bounding box center [541, 229] width 335 height 17
click at [405, 197] on div "Tous les champs sont obligatoires. Veuillez fournir une réponse plus longue" at bounding box center [525, 296] width 298 height 4
click at [405, 197] on input "Année" at bounding box center [643, 289] width 131 height 17
type input "2023"
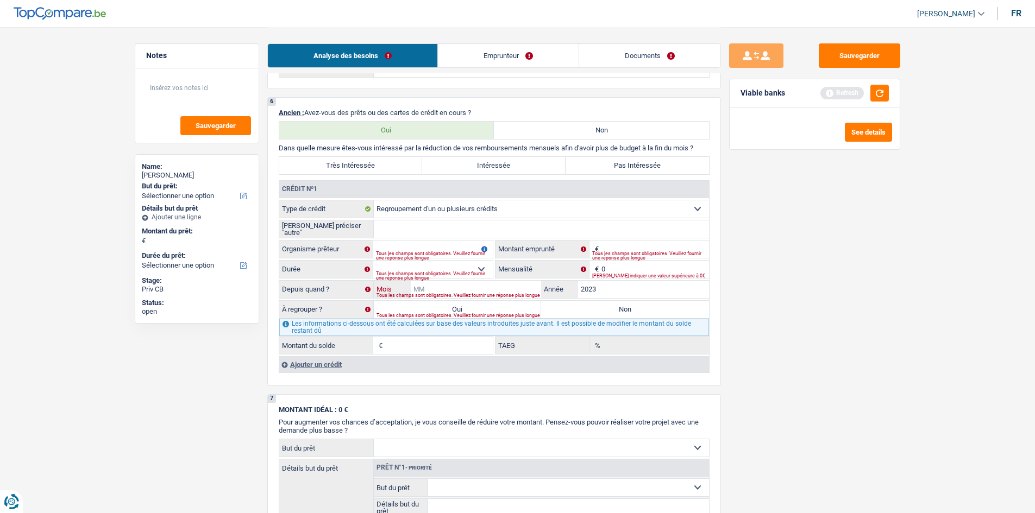
click at [405, 197] on input "Mois" at bounding box center [476, 289] width 131 height 17
click at [405, 197] on input "12" at bounding box center [476, 289] width 131 height 17
type input "1"
type input "11"
drag, startPoint x: 476, startPoint y: 263, endPoint x: 497, endPoint y: 249, distance: 25.2
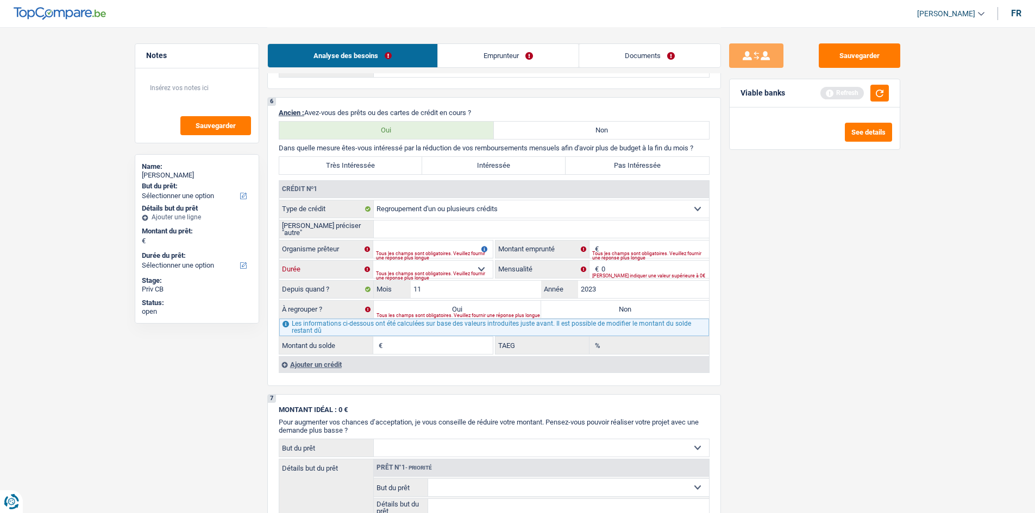
click at [405, 197] on select "12 mois 18 mois 24 mois Sélectionner une option" at bounding box center [433, 269] width 120 height 17
drag, startPoint x: 778, startPoint y: 266, endPoint x: 723, endPoint y: 266, distance: 54.9
click at [405, 197] on div "Sauvegarder Viable banks Refresh See details" at bounding box center [814, 269] width 187 height 453
click at [405, 197] on input "Montant" at bounding box center [655, 249] width 108 height 17
type input "24.000"
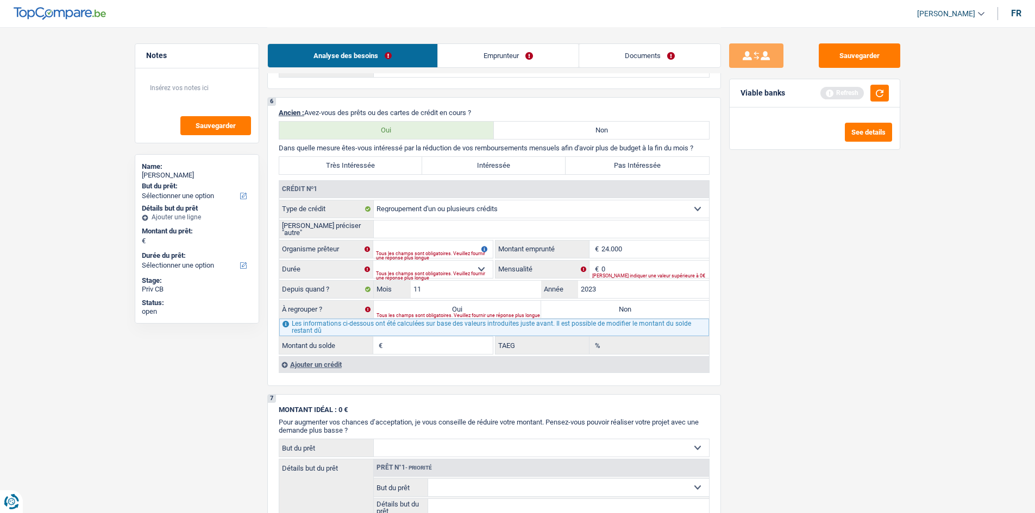
click at [405, 197] on div "Sauvegarder Viable banks Refresh See details" at bounding box center [814, 269] width 187 height 453
click at [405, 197] on div "Tous les champs sont obligatoires. Veuillez fournir une réponse plus longue" at bounding box center [434, 276] width 117 height 4
click at [405, 197] on select "12 mois 18 mois 24 mois 30 mois 36 mois 42 mois 48 mois 60 mois 72 mois 84 mois…" at bounding box center [433, 269] width 120 height 17
select select "120"
click at [373, 197] on select "12 mois 18 mois 24 mois 30 mois 36 mois 42 mois 48 mois 60 mois 72 mois 84 mois…" at bounding box center [433, 269] width 120 height 17
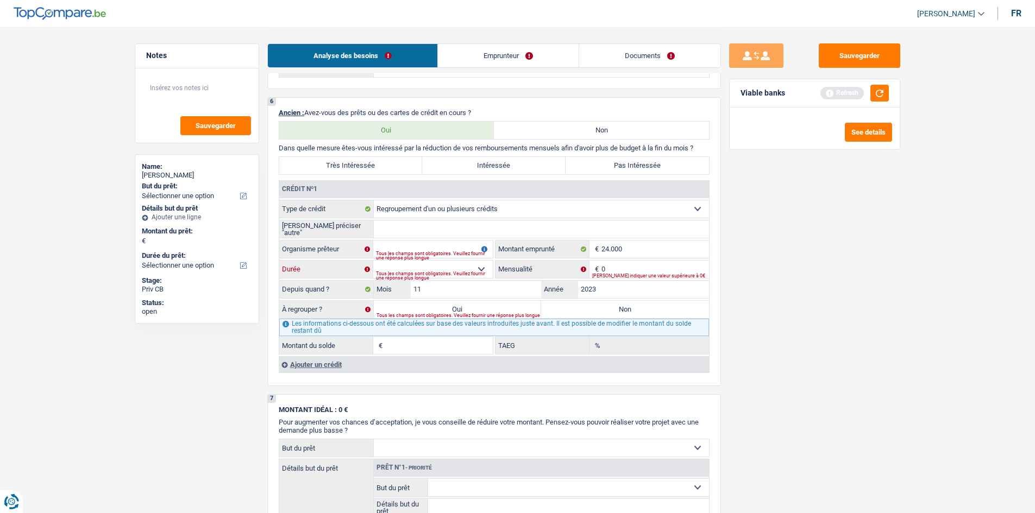
type input "1"
type input "0,00"
click at [389, 197] on input "Organisme prêteur" at bounding box center [433, 249] width 120 height 17
type input "cofidis"
click at [405, 197] on input "0" at bounding box center [655, 269] width 108 height 17
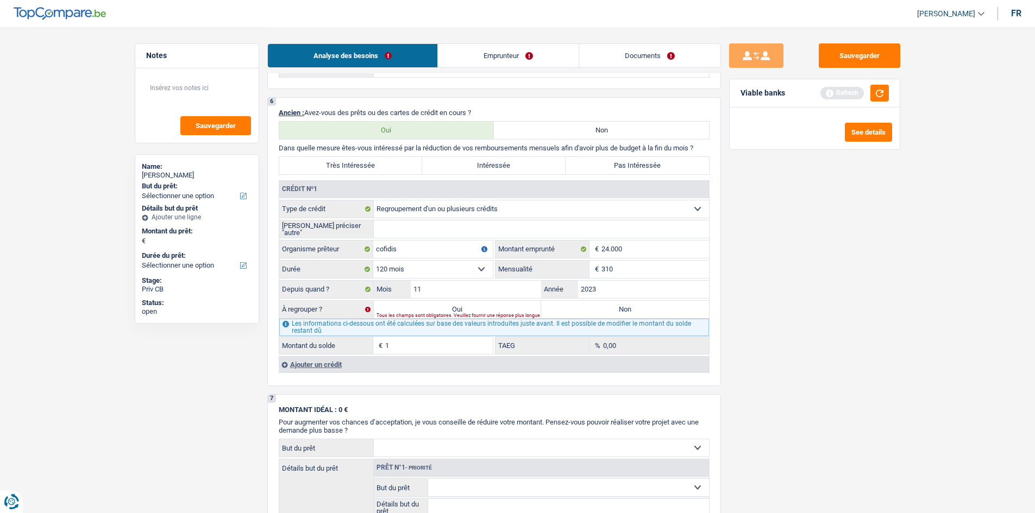
type input "310"
type input "21.110"
type input "9,88"
click at [405, 197] on main "Notes Sauvegarder Name: Ashraf Salih ahmed But du prêt: Confort maison: meubles…" at bounding box center [517, 45] width 1035 height 1829
click at [225, 89] on textarea at bounding box center [197, 92] width 108 height 33
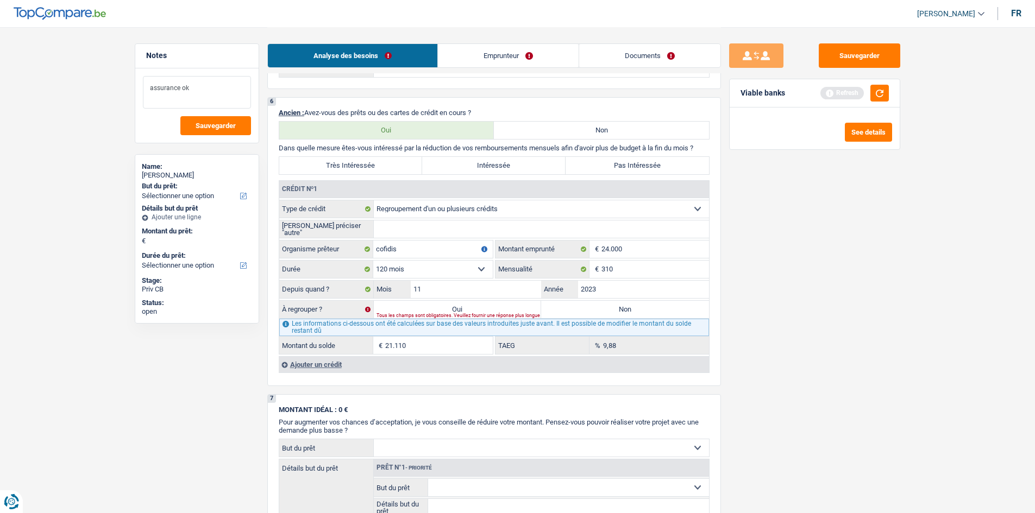
type textarea "assurance ok"
click at [405, 197] on div "Sauvegarder Viable banks Refresh See details" at bounding box center [814, 269] width 187 height 453
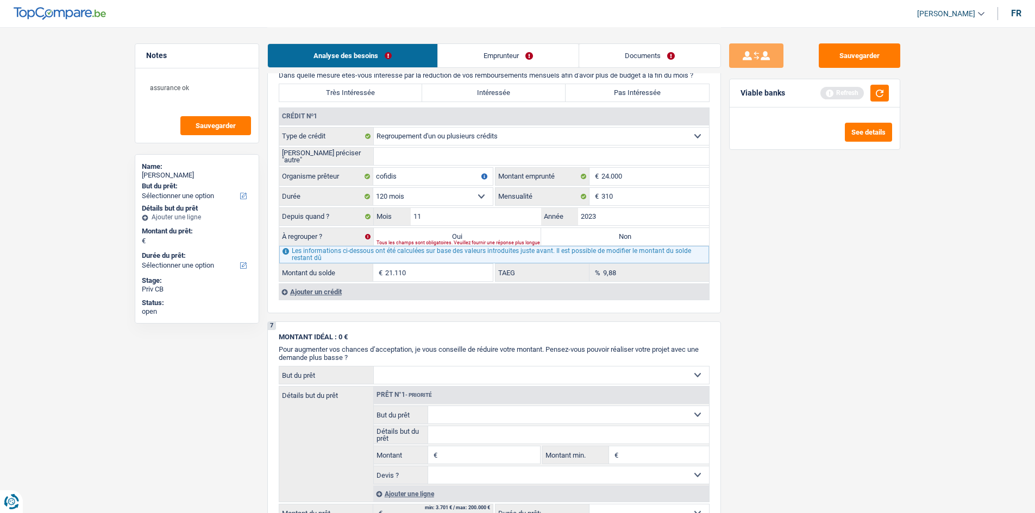
scroll to position [1032, 0]
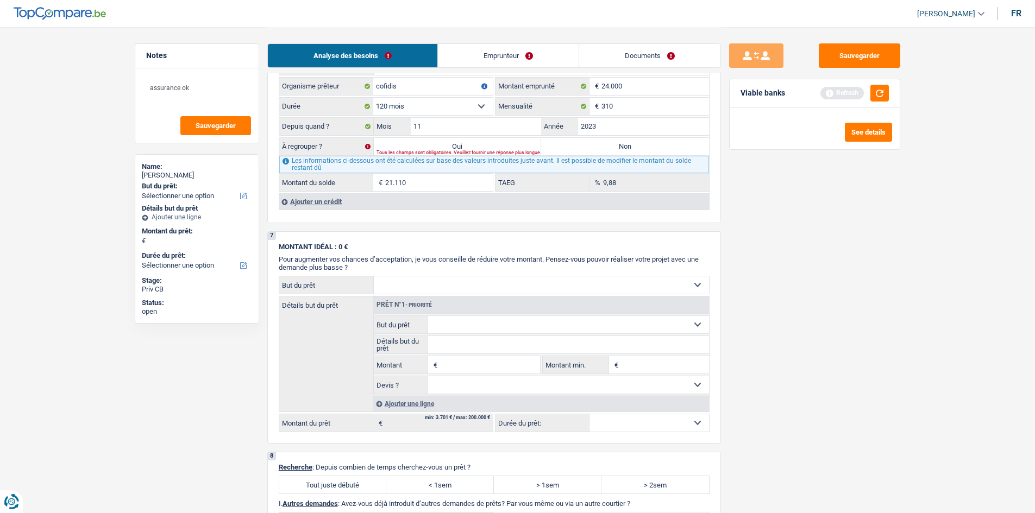
click at [310, 197] on div "Ajouter un crédit" at bounding box center [494, 201] width 430 height 16
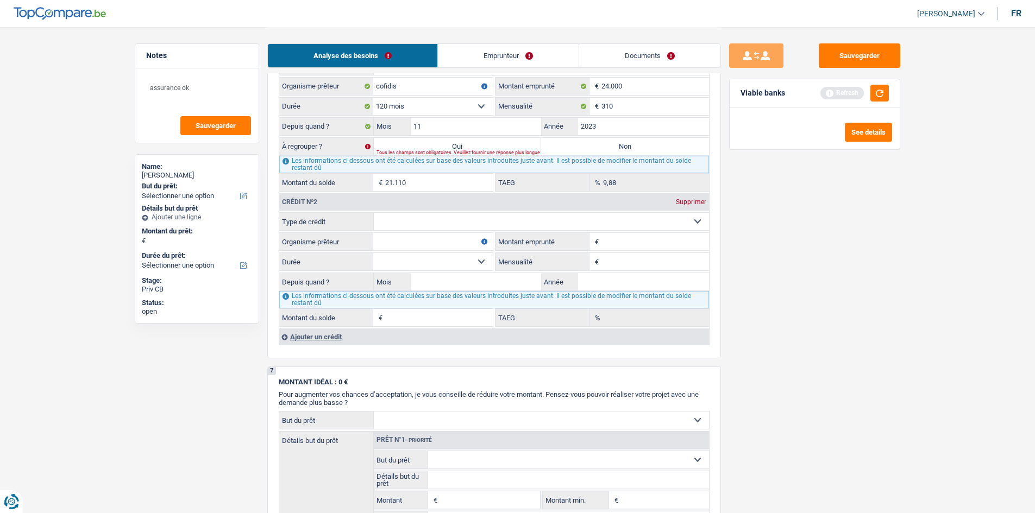
click at [405, 197] on select "Carte ou ouverture de crédit Prêt hypothécaire Vente à tempérament Prêt à tempé…" at bounding box center [541, 221] width 335 height 17
select select "personalLoan"
type input "0"
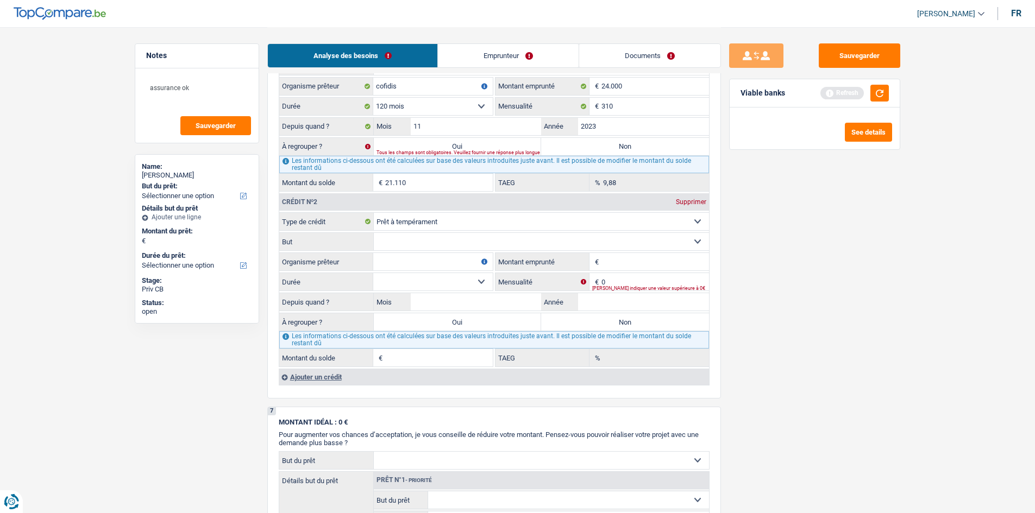
drag, startPoint x: 426, startPoint y: 238, endPoint x: 423, endPoint y: 230, distance: 8.8
click at [405, 197] on select "Confort maison: meubles, textile, peinture, électroménager, outillage non-profe…" at bounding box center [541, 241] width 335 height 17
select select "other"
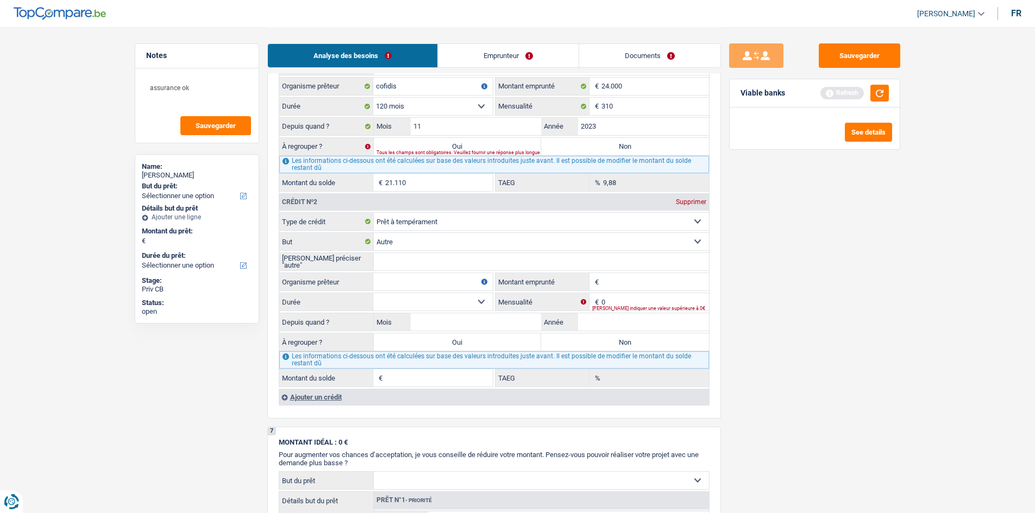
click at [392, 197] on input "Organisme prêteur" at bounding box center [433, 281] width 120 height 17
type input "cofidis"
click at [405, 197] on input "Montant emprunté" at bounding box center [655, 281] width 108 height 17
type input "12.000"
drag, startPoint x: 869, startPoint y: 287, endPoint x: 721, endPoint y: 305, distance: 148.9
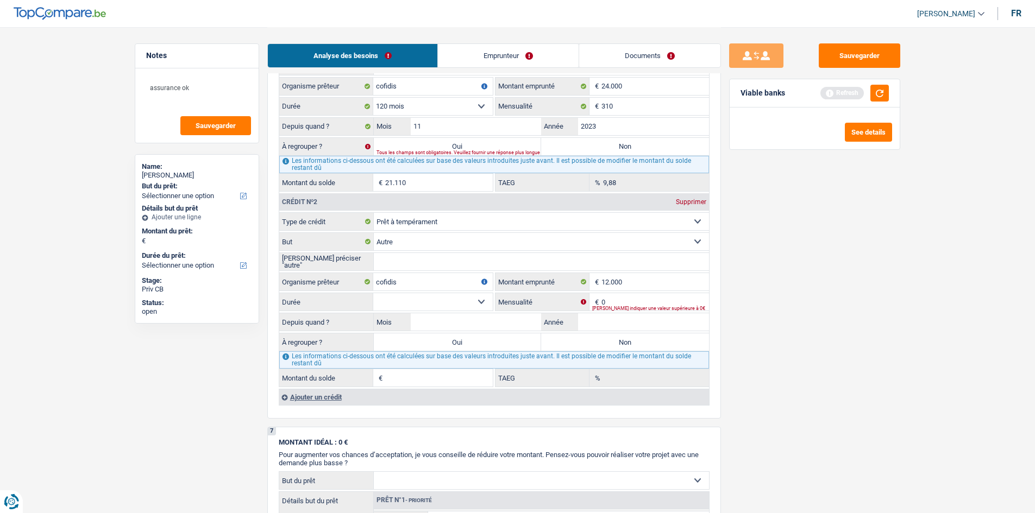
click at [405, 197] on div "Sauvegarder Viable banks Refresh See details" at bounding box center [814, 269] width 187 height 453
click at [405, 197] on input "0" at bounding box center [655, 301] width 108 height 17
type input "248"
click at [405, 197] on fieldset "Carte ou ouverture de crédit Prêt hypothécaire Vente à tempérament Prêt à tempé…" at bounding box center [494, 299] width 430 height 175
click at [405, 197] on input "Année" at bounding box center [643, 321] width 131 height 17
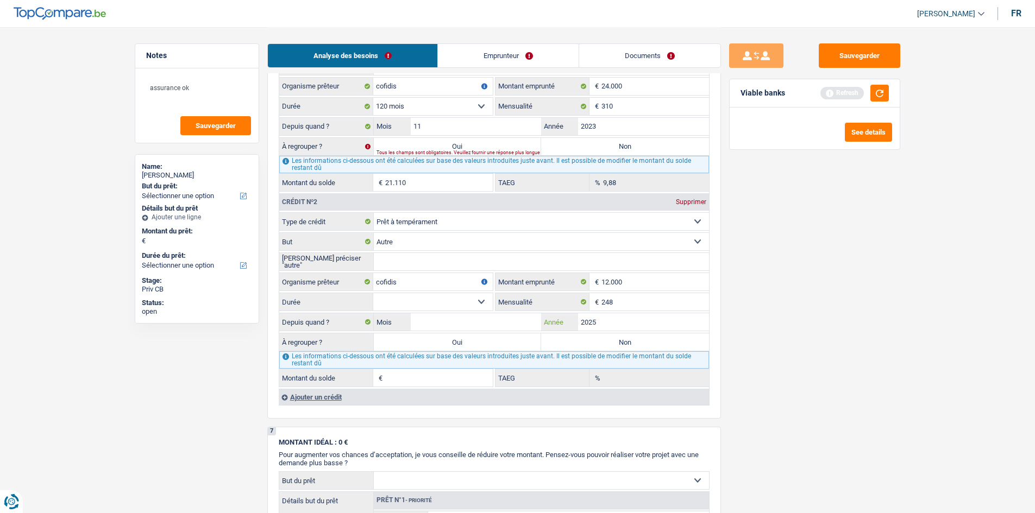
type input "2025"
click at [405, 197] on input "Mois" at bounding box center [476, 321] width 131 height 17
type input "7"
drag, startPoint x: 409, startPoint y: 301, endPoint x: 413, endPoint y: 310, distance: 9.7
click at [405, 197] on select "12 mois 18 mois 24 mois 30 mois 36 mois 42 mois 48 mois 60 mois Sélectionner un…" at bounding box center [433, 301] width 120 height 17
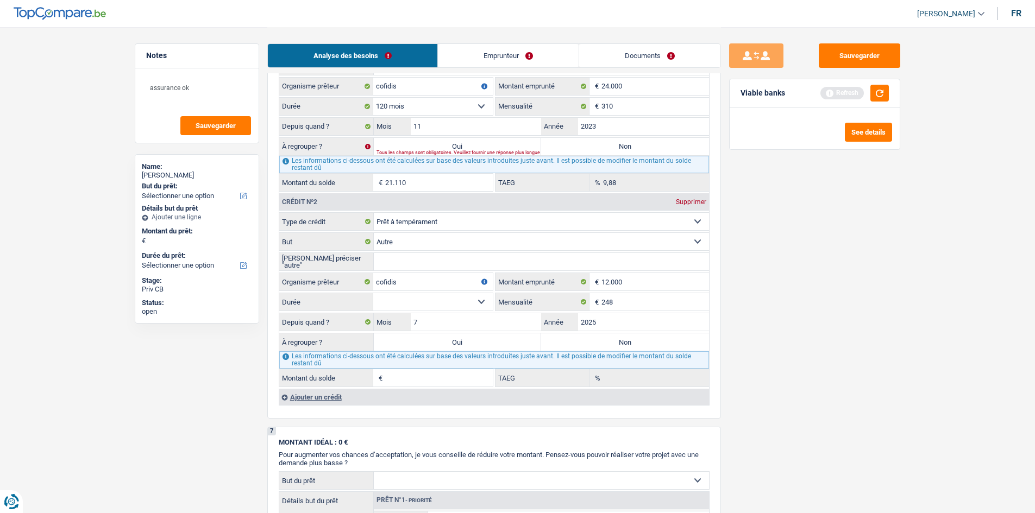
select select "60"
click at [373, 197] on select "12 mois 18 mois 24 mois 30 mois 36 mois 42 mois 48 mois 60 mois Sélectionner un…" at bounding box center [433, 301] width 120 height 17
type input "11.680"
type input "9,18"
drag, startPoint x: 820, startPoint y: 242, endPoint x: 644, endPoint y: 323, distance: 193.7
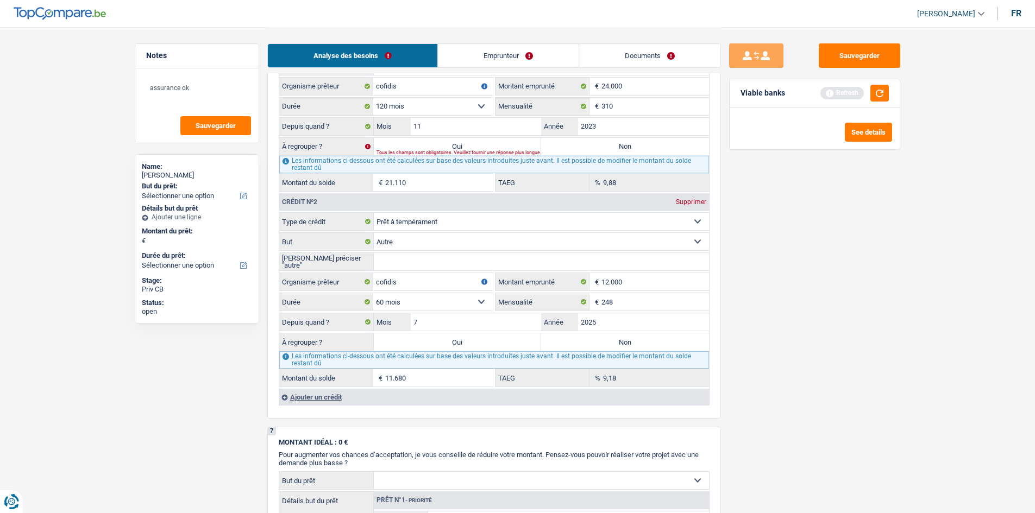
click at [405, 197] on div "Sauvegarder Viable banks Refresh See details" at bounding box center [814, 269] width 187 height 453
click at [405, 197] on input "Veuillez préciser "autre"" at bounding box center [541, 261] width 335 height 17
drag, startPoint x: 456, startPoint y: 247, endPoint x: 444, endPoint y: 249, distance: 11.7
click at [405, 197] on select "Confort maison: meubles, textile, peinture, électroménager, outillage non-profe…" at bounding box center [541, 241] width 335 height 17
drag, startPoint x: 444, startPoint y: 243, endPoint x: 431, endPoint y: 253, distance: 16.0
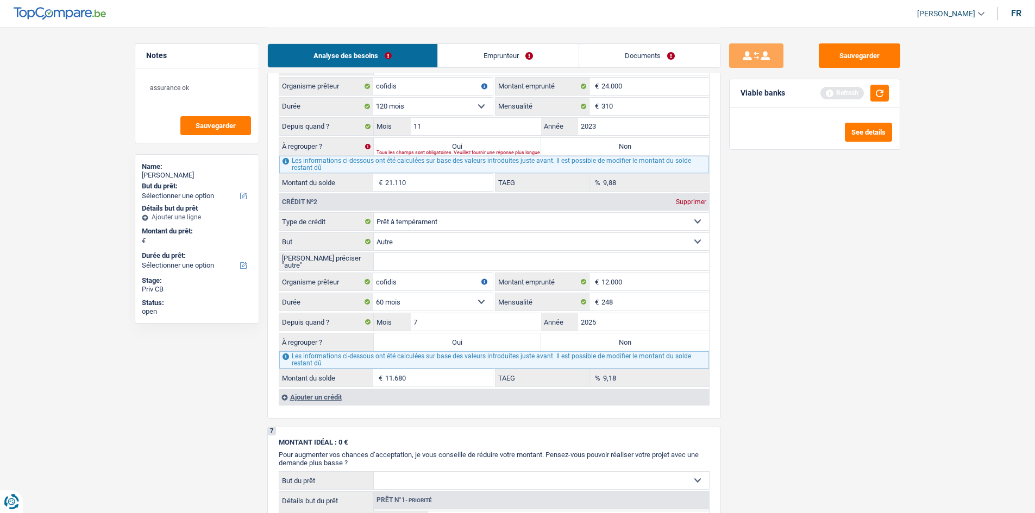
click at [405, 197] on select "Confort maison: meubles, textile, peinture, électroménager, outillage non-profe…" at bounding box center [541, 241] width 335 height 17
click at [405, 197] on input "Veuillez préciser "autre"" at bounding box center [541, 261] width 335 height 17
type input "Personnel"
click at [405, 197] on div "Sauvegarder Viable banks Refresh See details" at bounding box center [814, 269] width 187 height 453
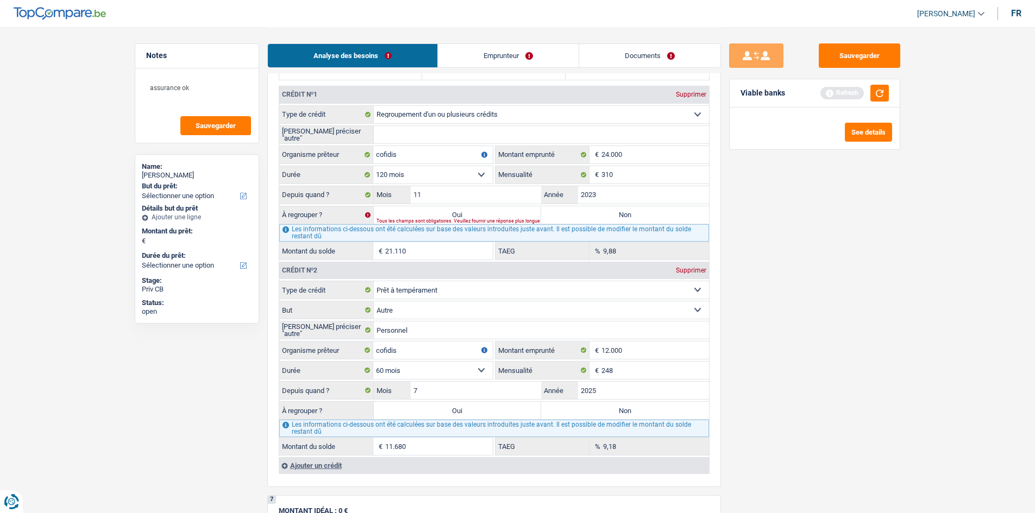
scroll to position [869, 0]
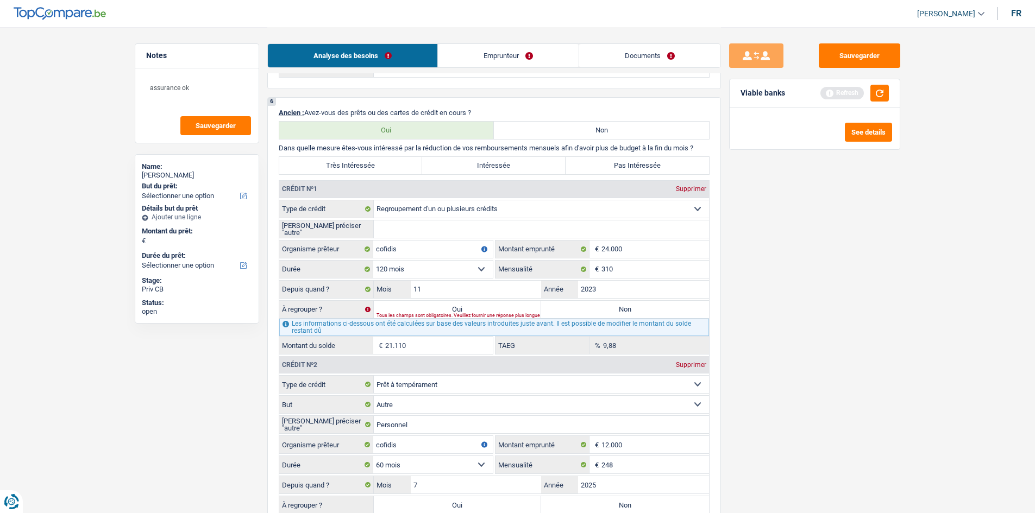
click at [405, 197] on div "Les informations ci-dessous ont été calculées sur base des valeurs introduites …" at bounding box center [494, 327] width 430 height 17
click at [405, 197] on label "Oui" at bounding box center [458, 309] width 168 height 17
click at [405, 197] on input "Oui" at bounding box center [458, 309] width 168 height 17
radio input "true"
type input "21.110"
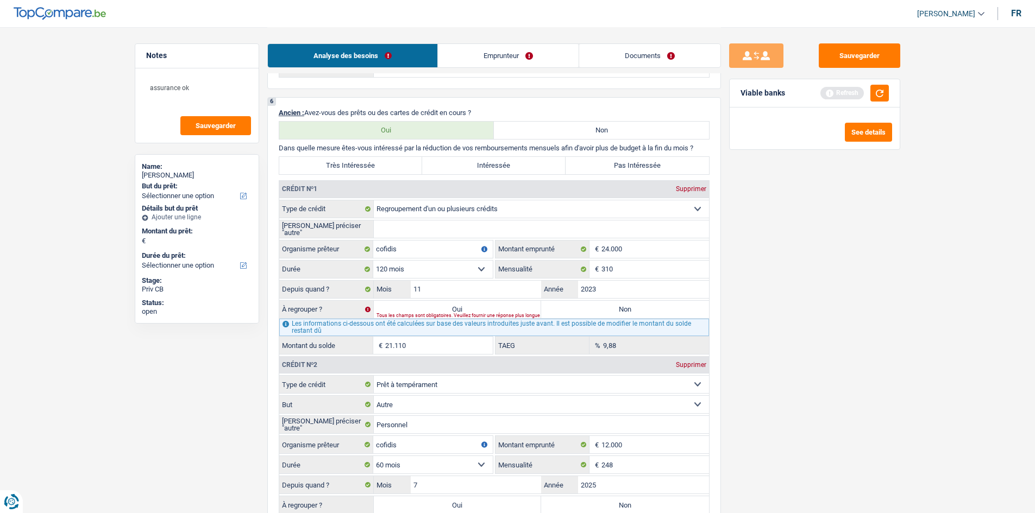
type input "21.110"
select select "refinancing"
select select "120"
select select "refinancing"
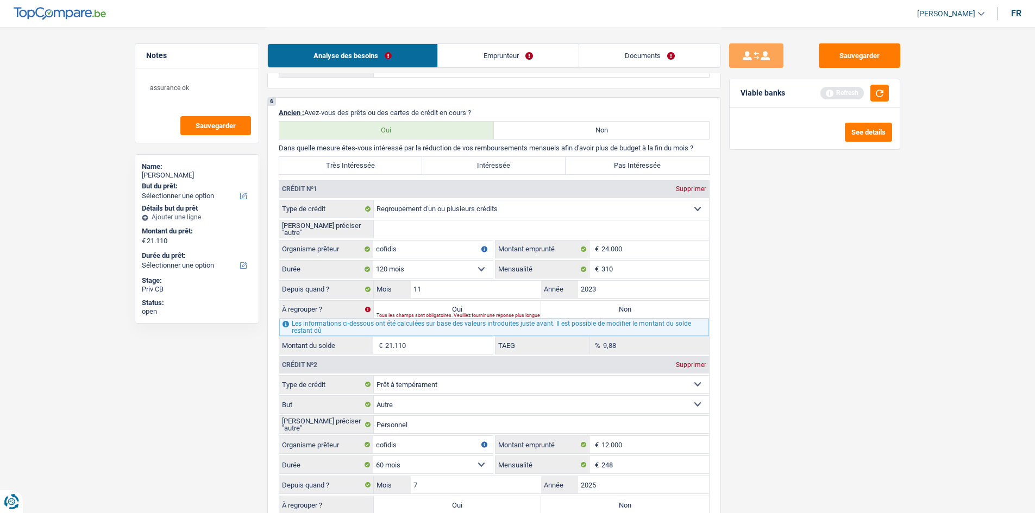
select select "refinancing"
select select "120"
select select "refinancing"
select select "120"
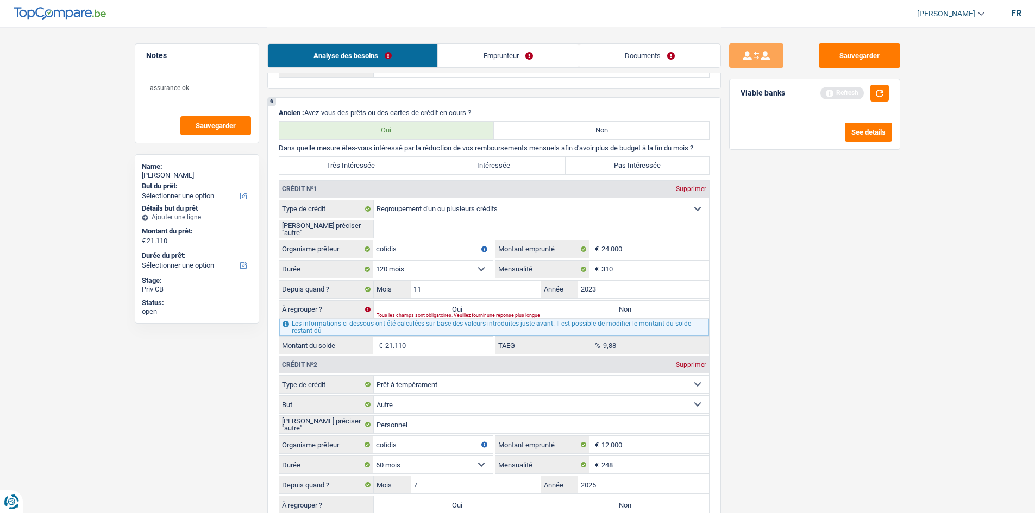
select select "refinancing"
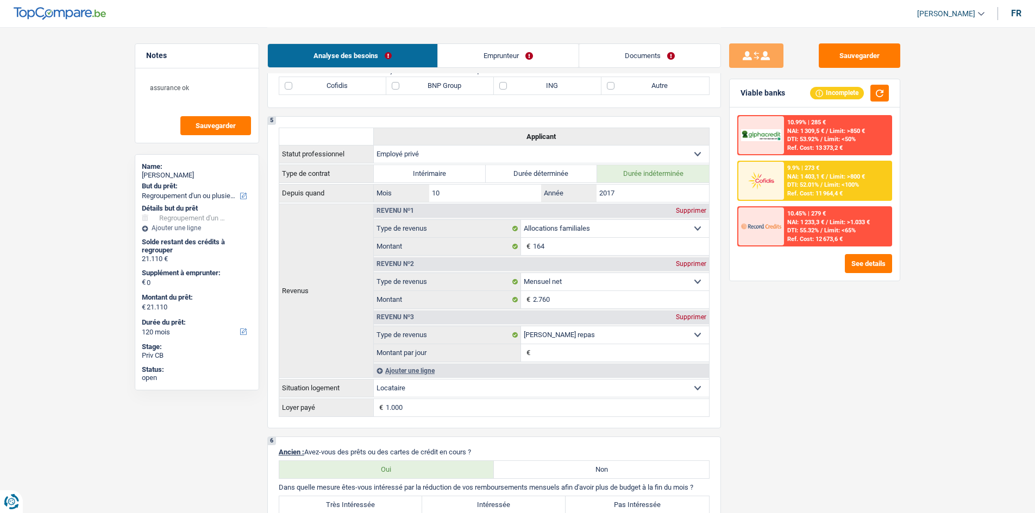
scroll to position [543, 0]
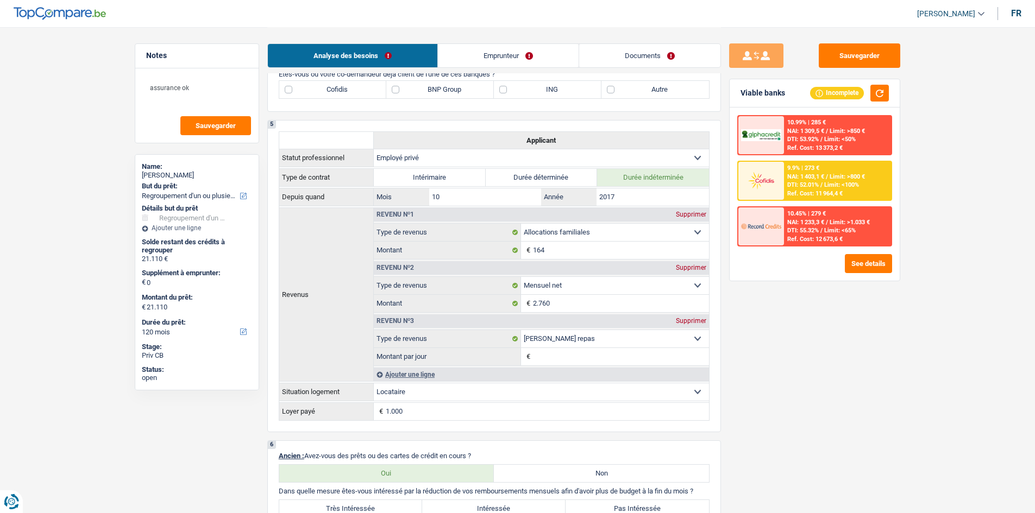
click at [350, 89] on label "Cofidis" at bounding box center [333, 89] width 108 height 17
click at [350, 89] on input "Cofidis" at bounding box center [333, 89] width 108 height 17
checkbox input "true"
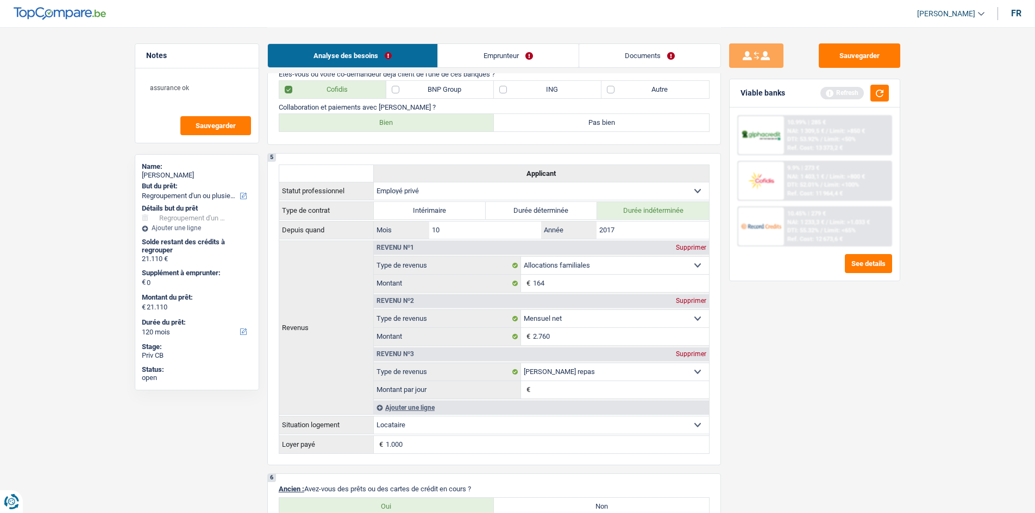
drag, startPoint x: 379, startPoint y: 124, endPoint x: 678, endPoint y: 345, distance: 371.4
click at [379, 124] on label "Bien" at bounding box center [386, 122] width 215 height 17
click at [379, 124] on input "Bien" at bounding box center [386, 122] width 215 height 17
radio input "true"
click at [405, 62] on link "Emprunteur" at bounding box center [508, 55] width 141 height 23
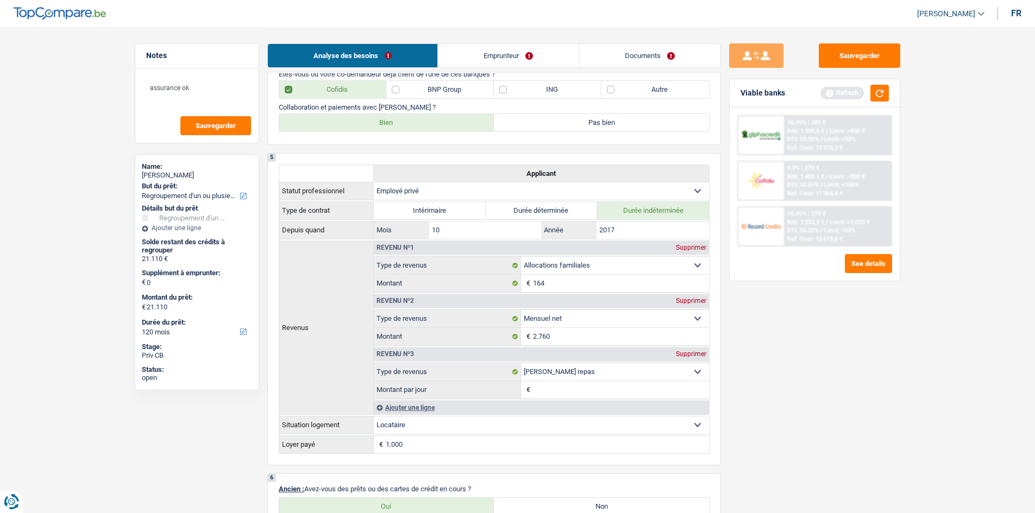
scroll to position [0, 0]
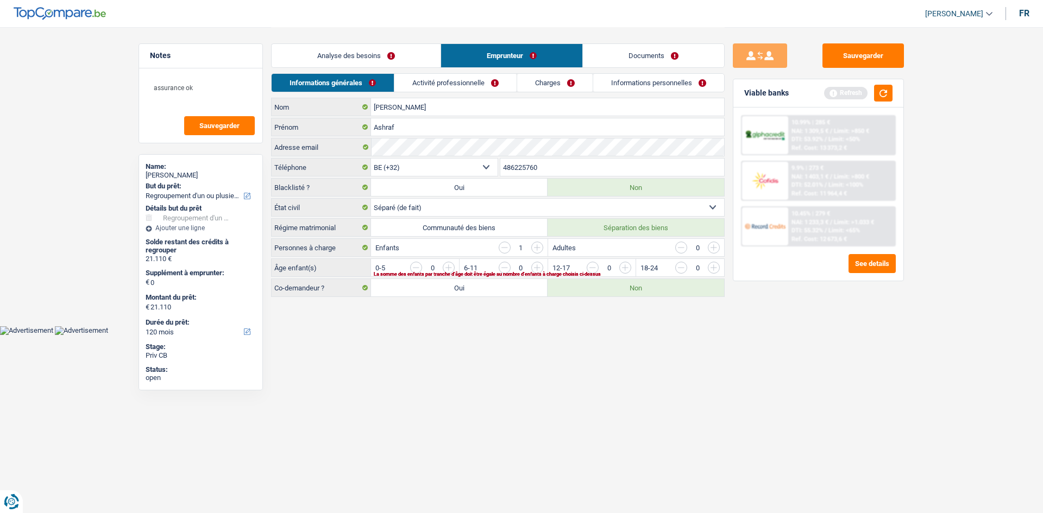
click at [405, 55] on link "Analyse des besoins" at bounding box center [356, 55] width 169 height 23
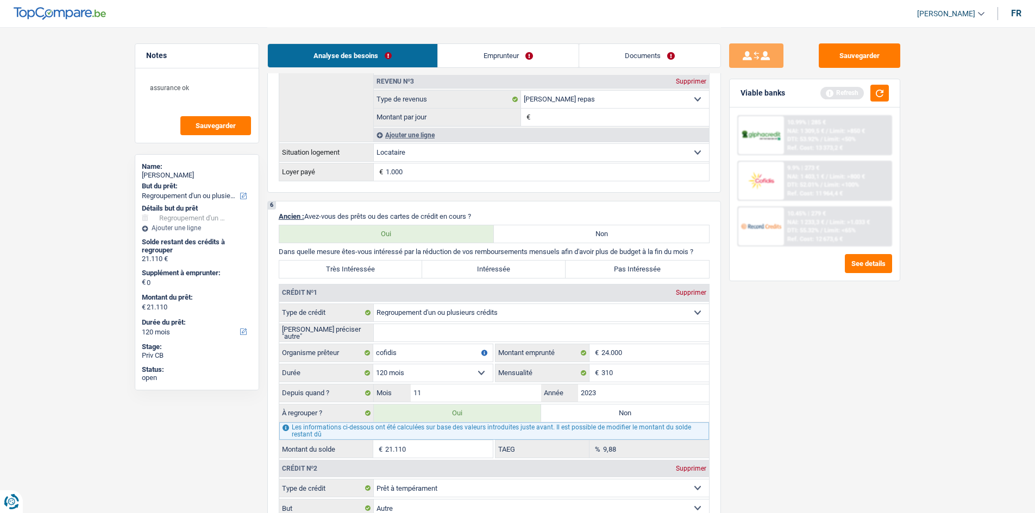
scroll to position [815, 0]
click at [405, 197] on input "11" at bounding box center [476, 394] width 131 height 17
type input "10"
type input "20.966"
click at [405, 197] on main "Notes assurance ok Sauvegarder Name: Ashraf Salih ahmed But du prêt: Confort ma…" at bounding box center [517, 262] width 1035 height 2154
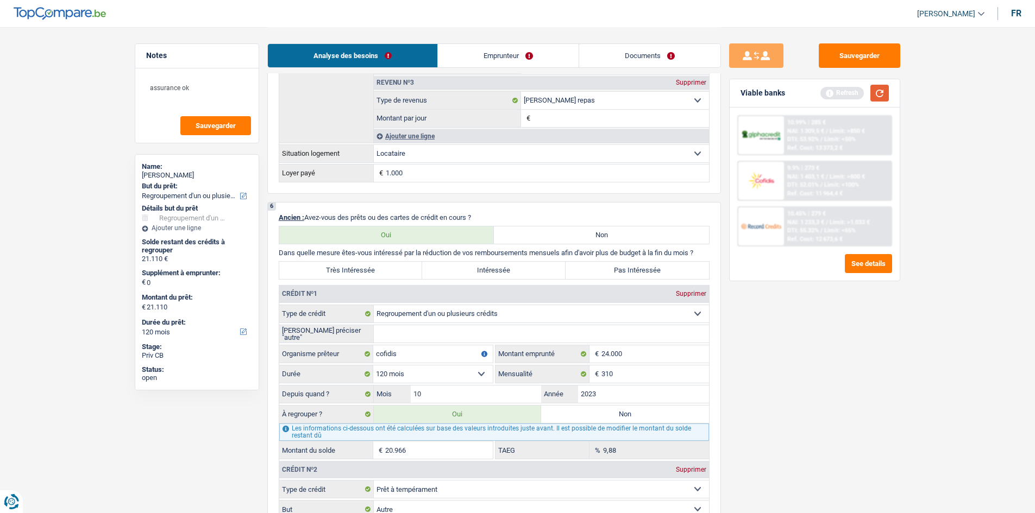
click at [405, 85] on button "button" at bounding box center [879, 93] width 18 height 17
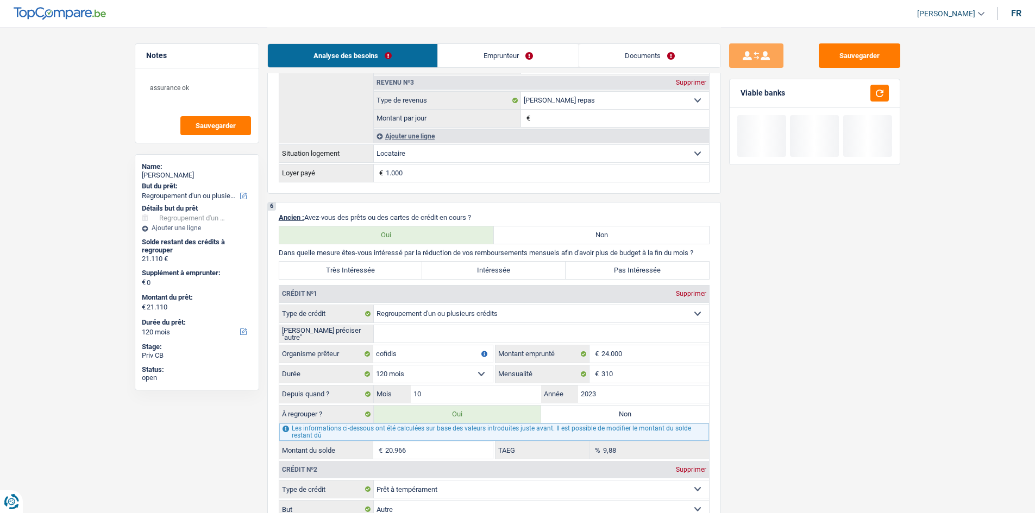
click at [405, 56] on link "Emprunteur" at bounding box center [508, 55] width 141 height 23
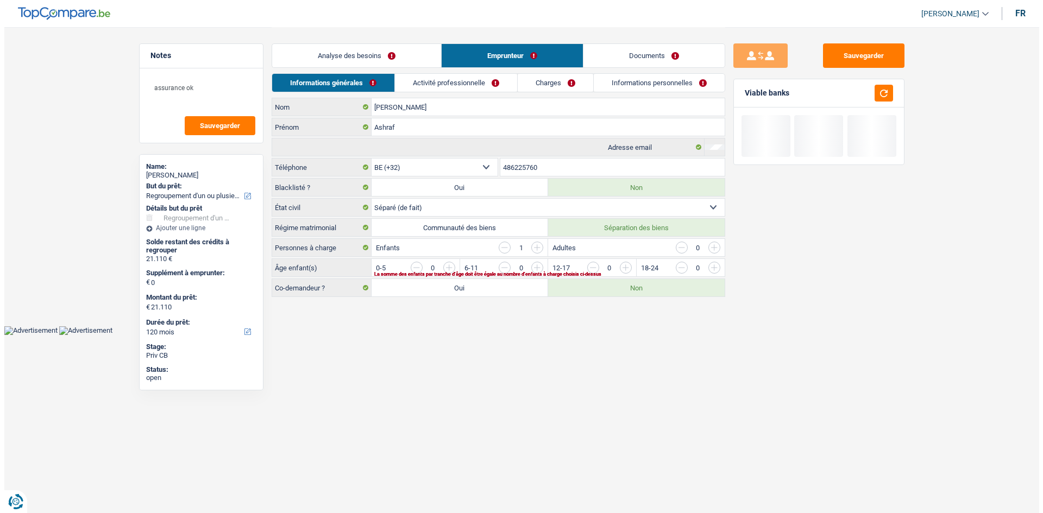
scroll to position [0, 0]
click at [405, 84] on link "Activité professionnelle" at bounding box center [455, 83] width 122 height 18
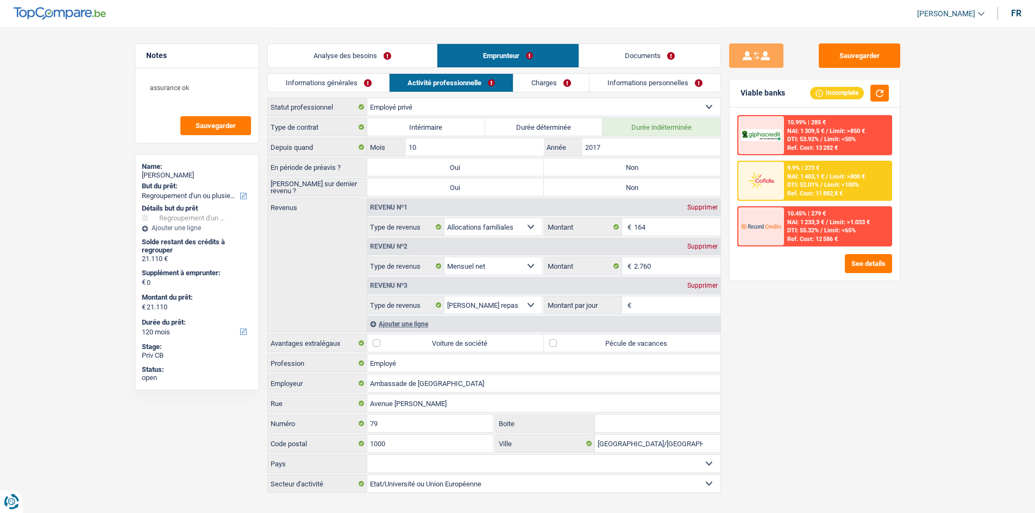
click at [405, 171] on label "Non" at bounding box center [632, 167] width 177 height 17
click at [405, 171] on input "Non" at bounding box center [632, 167] width 177 height 17
radio input "true"
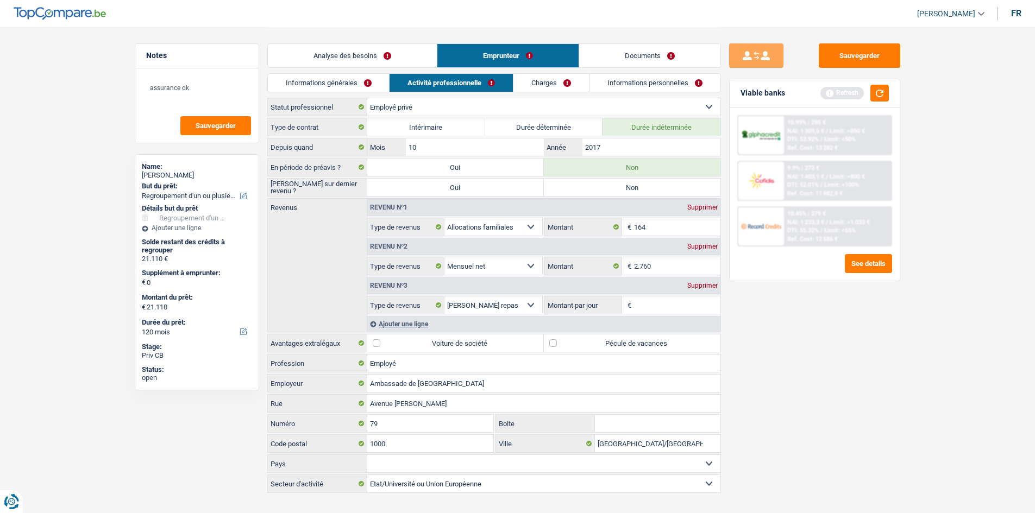
click at [405, 189] on label "Non" at bounding box center [632, 187] width 177 height 17
click at [405, 189] on input "Non" at bounding box center [632, 187] width 177 height 17
radio input "true"
drag, startPoint x: 809, startPoint y: 374, endPoint x: 743, endPoint y: 341, distance: 74.3
click at [405, 197] on div "Sauvegarder Viable banks Refresh 10.99% | 285 € NAI: 1 309,5 € / Limit: >850 € …" at bounding box center [814, 269] width 187 height 453
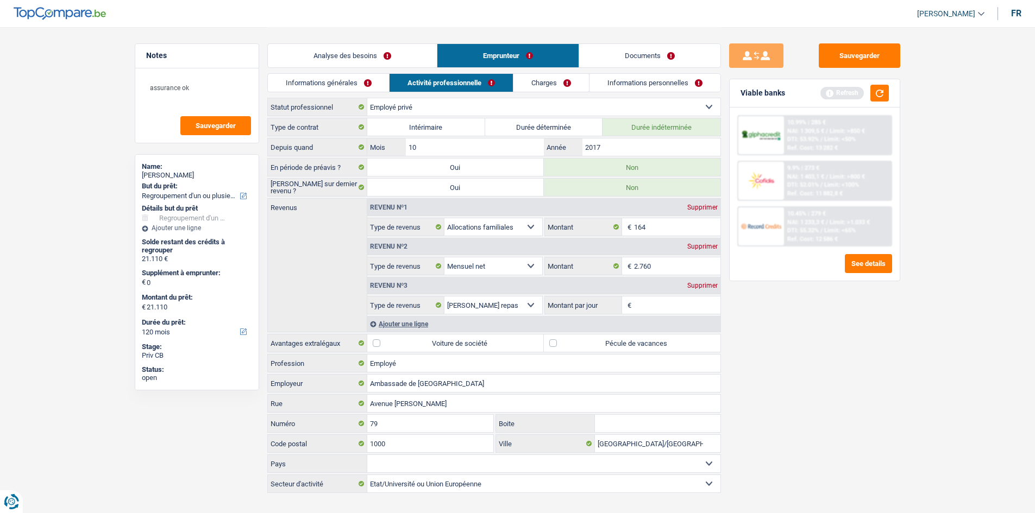
click at [405, 127] on div "10.99% | 285 € NAI: 1 309,5 € / Limit: >850 € DTI: 53.92% / Limit: <50% Ref. Co…" at bounding box center [837, 135] width 107 height 38
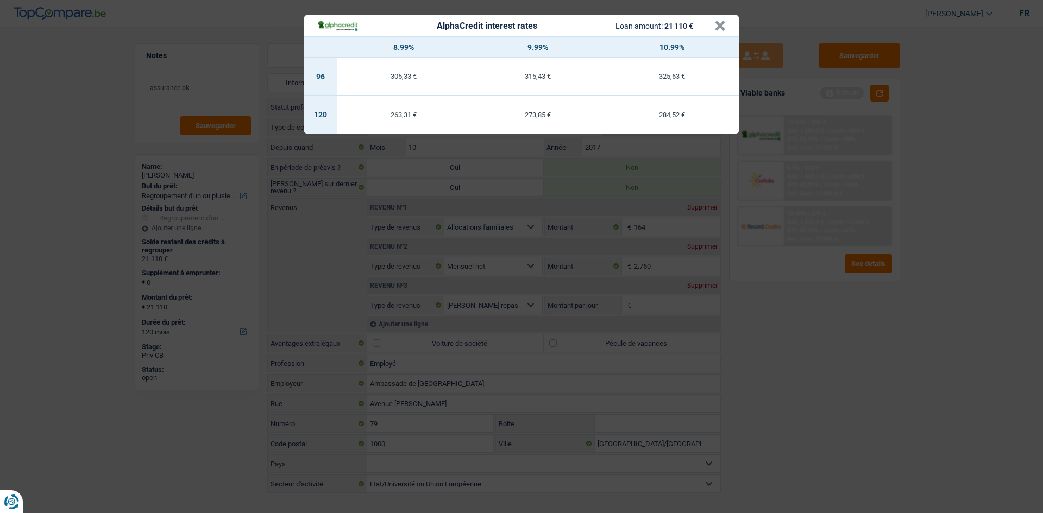
drag, startPoint x: 834, startPoint y: 409, endPoint x: 853, endPoint y: 317, distance: 93.8
click at [405, 197] on div "AlphaCredit interest rates Loan amount: 21 110 € × 8.99% 9.99% 10.99% 96 305,33…" at bounding box center [521, 256] width 1043 height 513
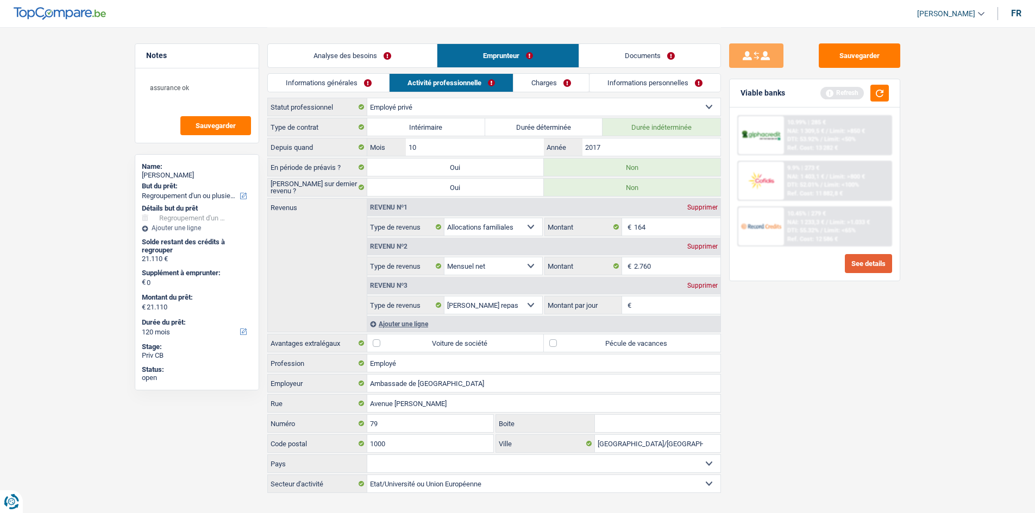
click at [405, 197] on button "See details" at bounding box center [868, 263] width 47 height 19
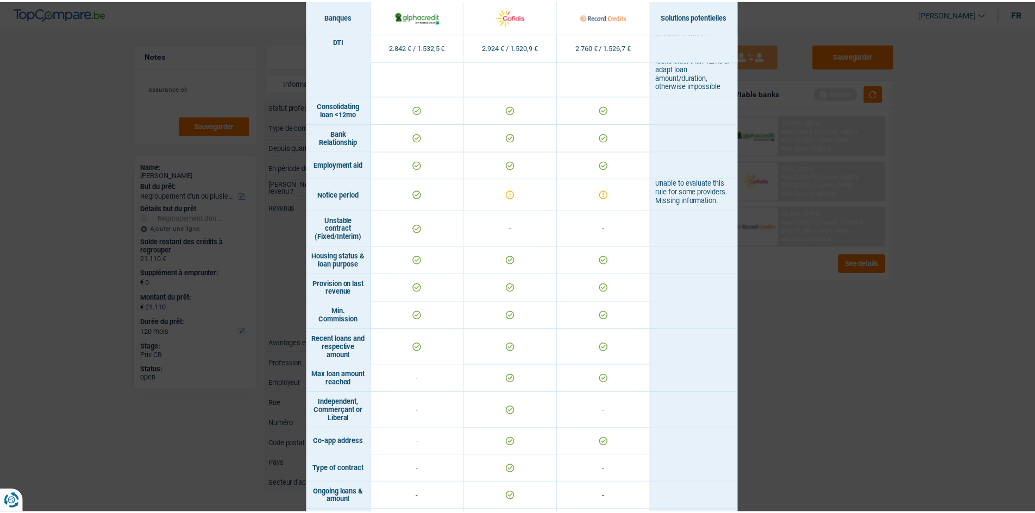
scroll to position [628, 0]
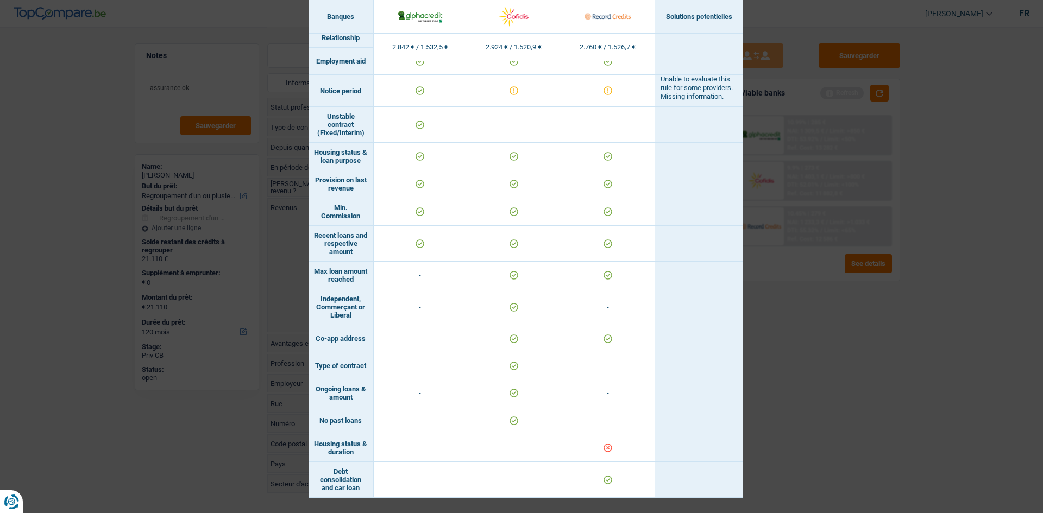
click at [405, 197] on div "Banks conditions × Banques Solutions potentielles Revenus / Charges 2.842 € / 1…" at bounding box center [521, 256] width 1043 height 513
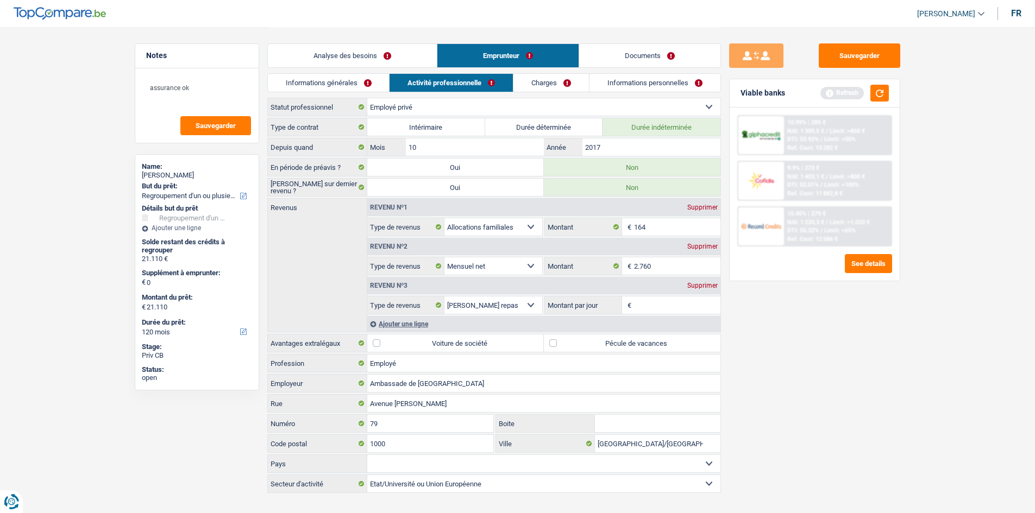
click at [361, 58] on link "Analyse des besoins" at bounding box center [352, 55] width 169 height 23
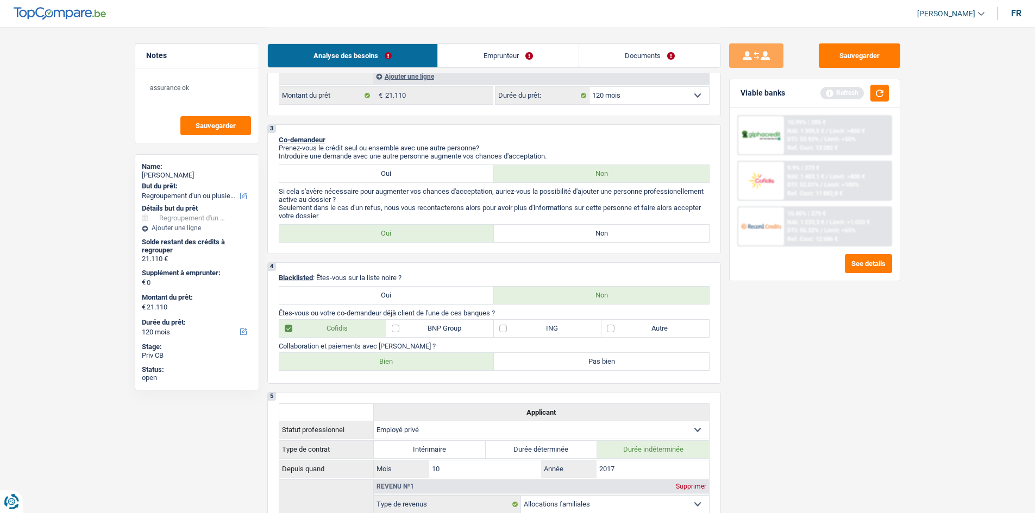
scroll to position [272, 0]
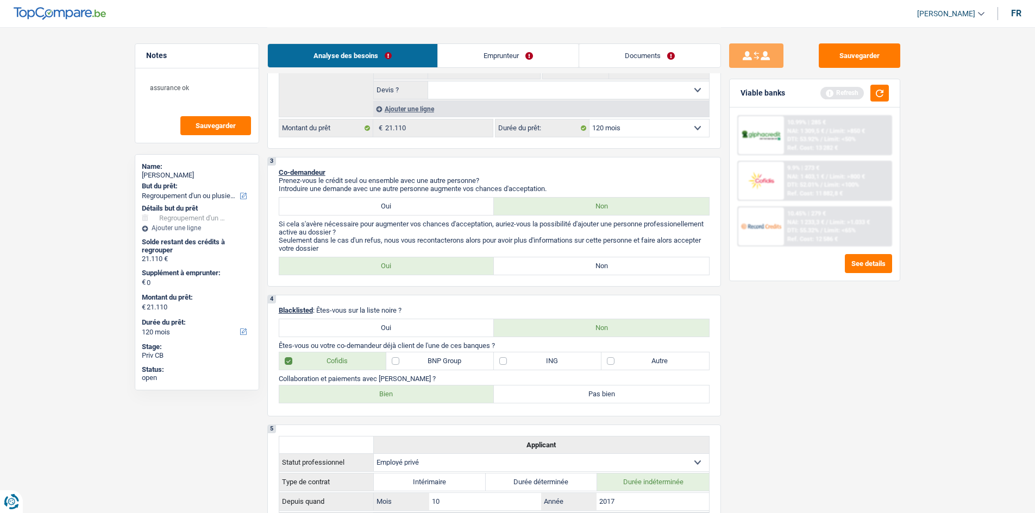
click at [405, 197] on label "Non" at bounding box center [601, 266] width 215 height 17
click at [405, 197] on input "Non" at bounding box center [601, 266] width 215 height 17
radio input "true"
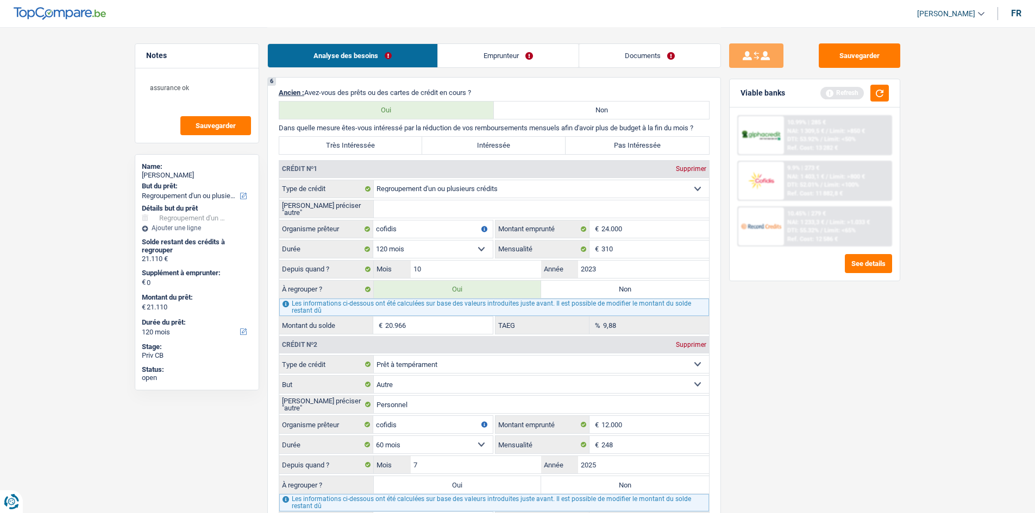
scroll to position [1032, 0]
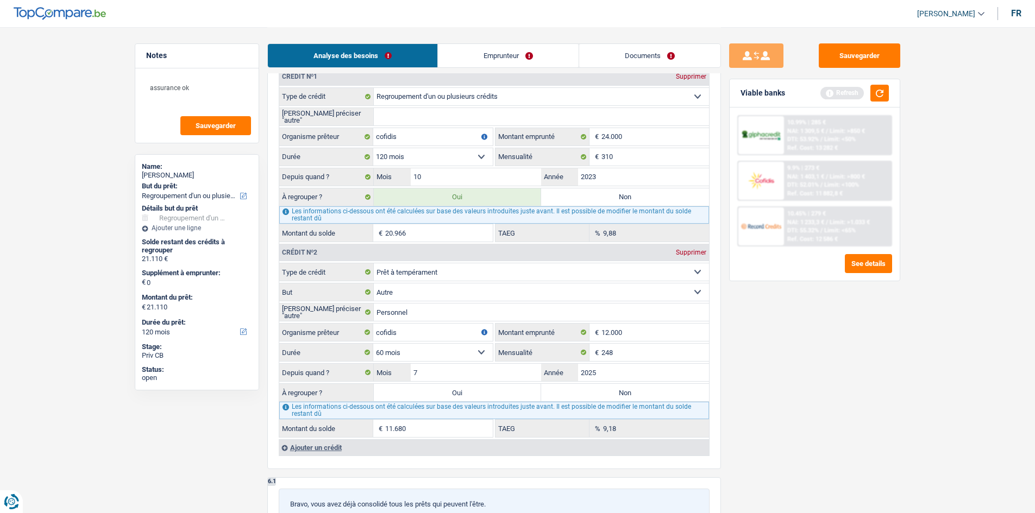
click at [405, 197] on label "Non" at bounding box center [625, 392] width 168 height 17
click at [405, 197] on input "Non" at bounding box center [625, 392] width 168 height 17
radio input "true"
type input "20.966"
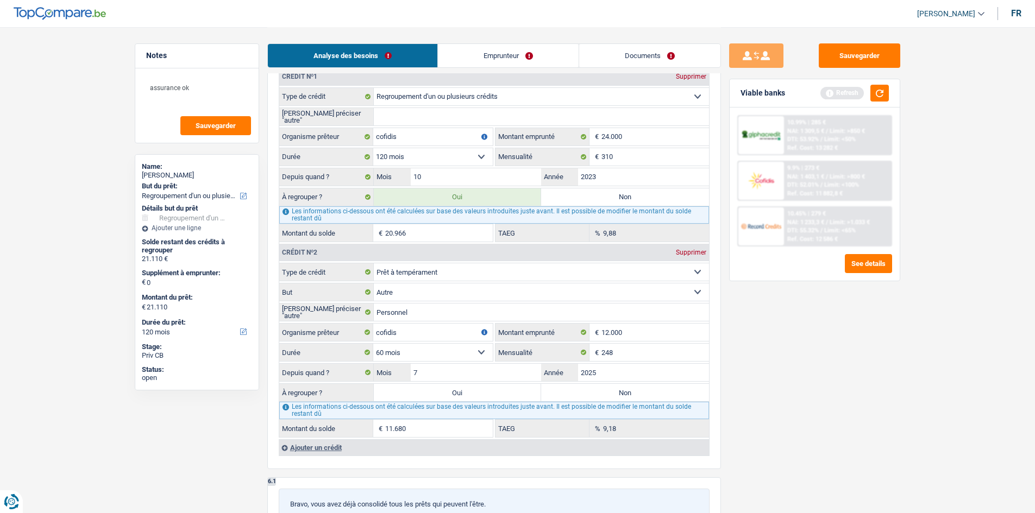
type input "20.966"
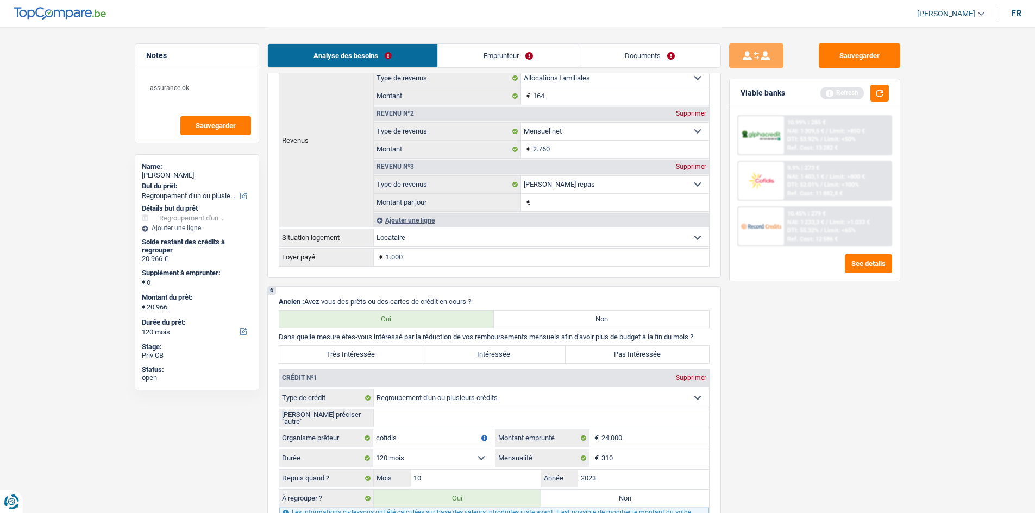
scroll to position [706, 0]
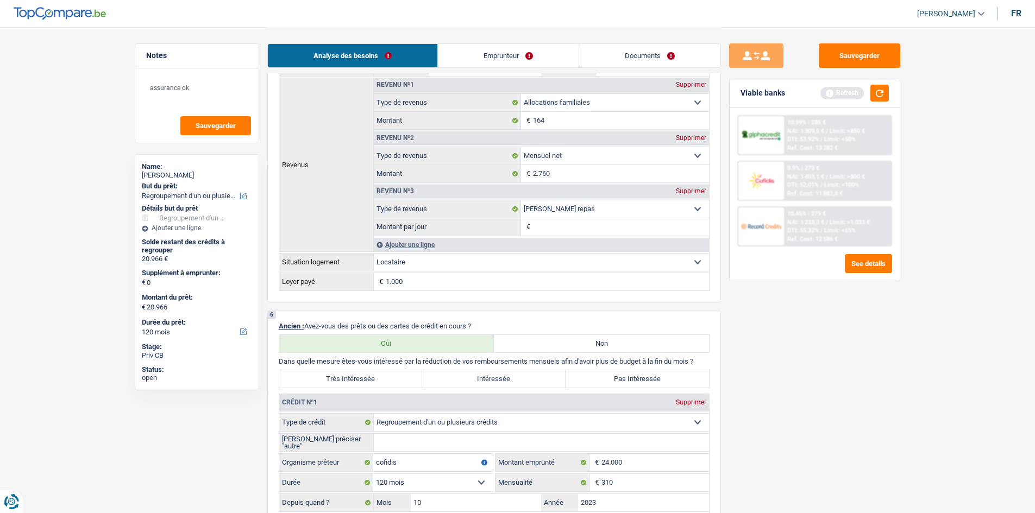
click at [405, 197] on label "Intéressée" at bounding box center [493, 379] width 143 height 17
click at [405, 197] on input "Intéressée" at bounding box center [493, 379] width 143 height 17
radio input "true"
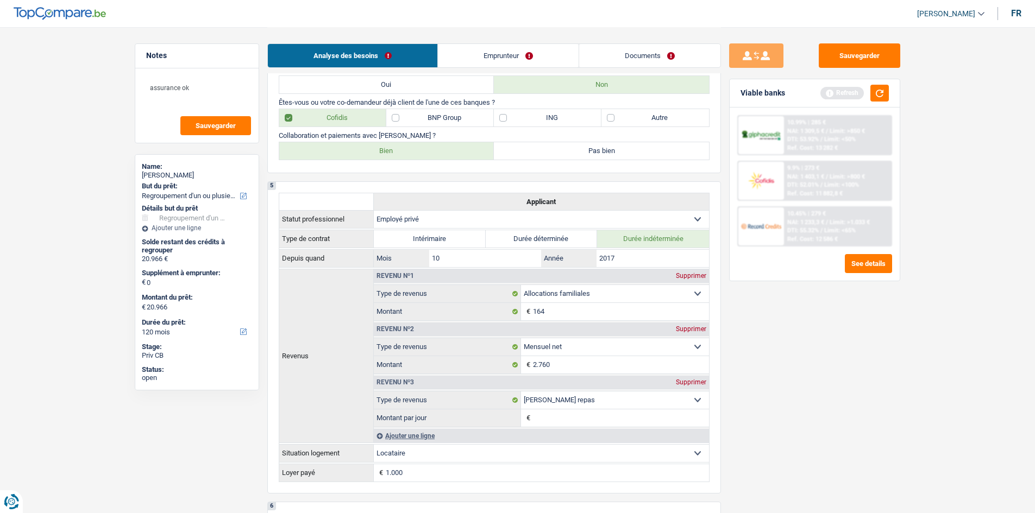
scroll to position [489, 0]
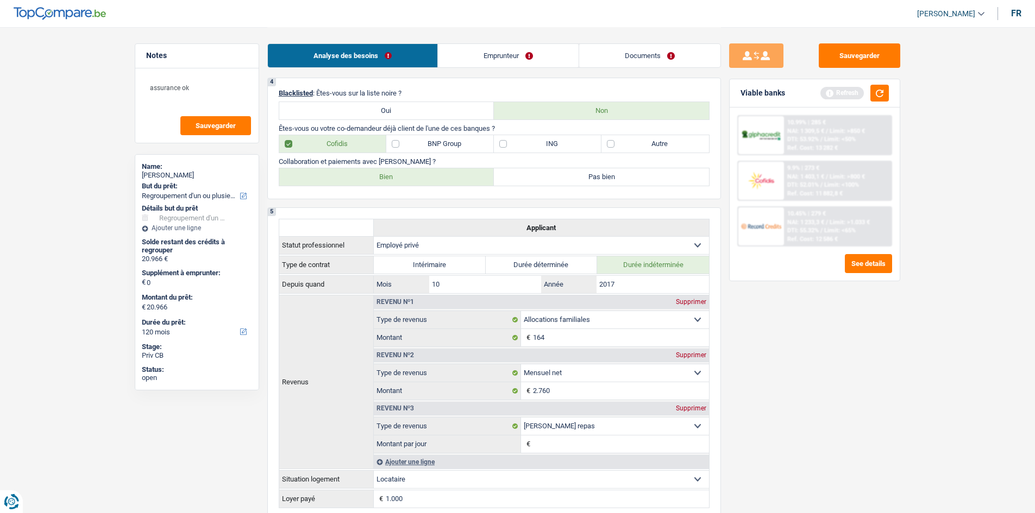
click at [405, 145] on label "BNP Group" at bounding box center [440, 143] width 108 height 17
click at [405, 145] on input "BNP Group" at bounding box center [440, 143] width 108 height 17
checkbox input "true"
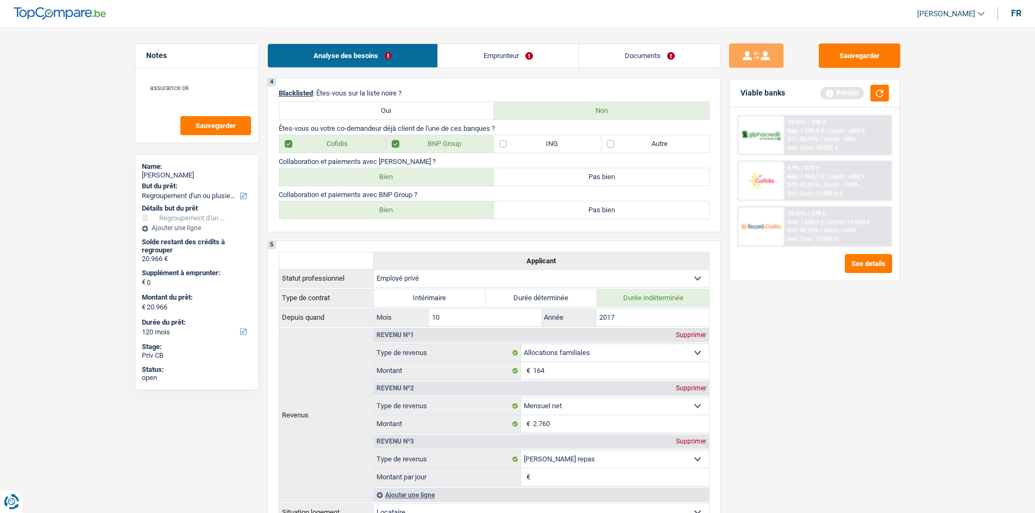
click at [393, 197] on label "Bien" at bounding box center [386, 210] width 215 height 17
click at [393, 197] on input "Bien" at bounding box center [386, 210] width 215 height 17
radio input "true"
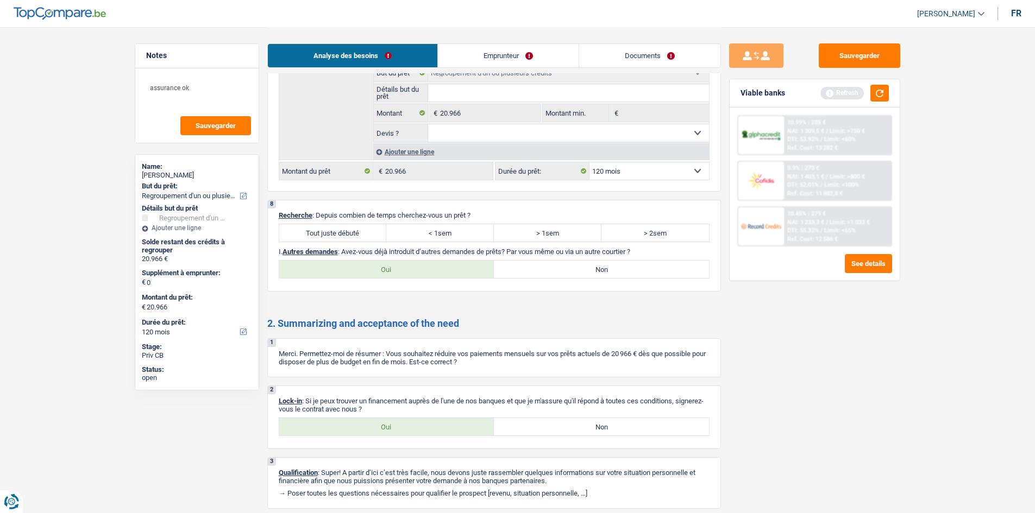
scroll to position [1682, 0]
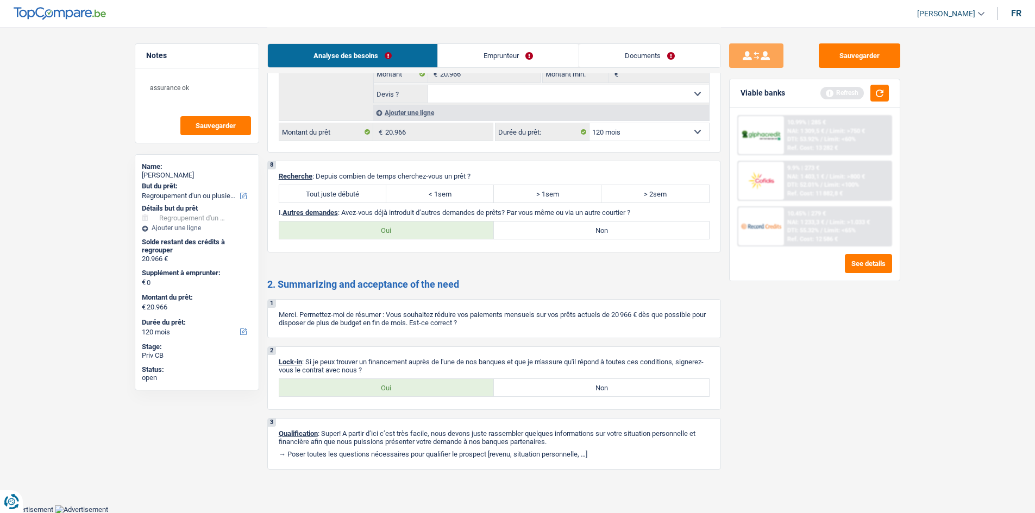
click at [347, 197] on label "Tout juste débuté" at bounding box center [333, 193] width 108 height 17
click at [347, 197] on input "Tout juste débuté" at bounding box center [333, 193] width 108 height 17
radio input "true"
click at [405, 197] on label "Oui" at bounding box center [386, 387] width 215 height 17
click at [405, 197] on input "Oui" at bounding box center [386, 387] width 215 height 17
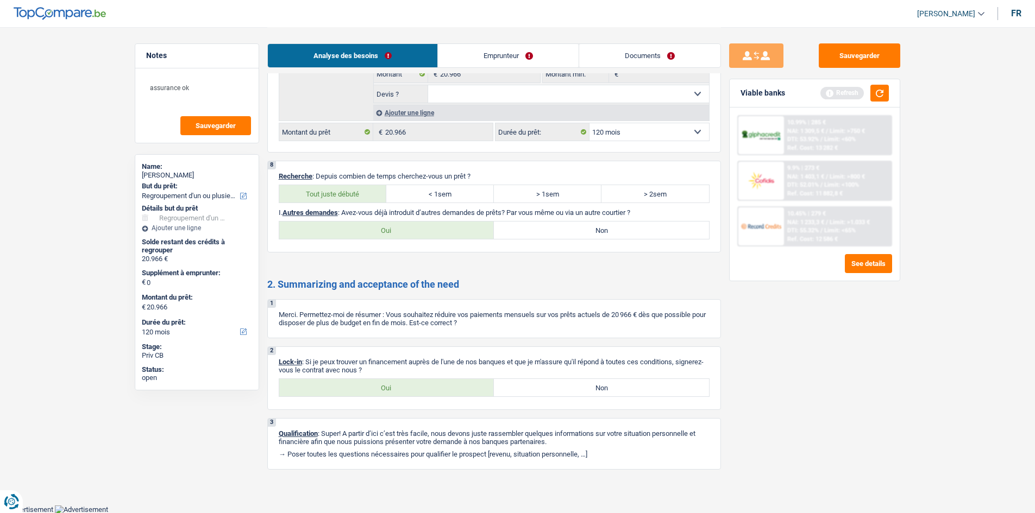
radio input "true"
click at [405, 197] on label "Non" at bounding box center [601, 230] width 215 height 17
click at [405, 197] on input "Non" at bounding box center [601, 230] width 215 height 17
radio input "true"
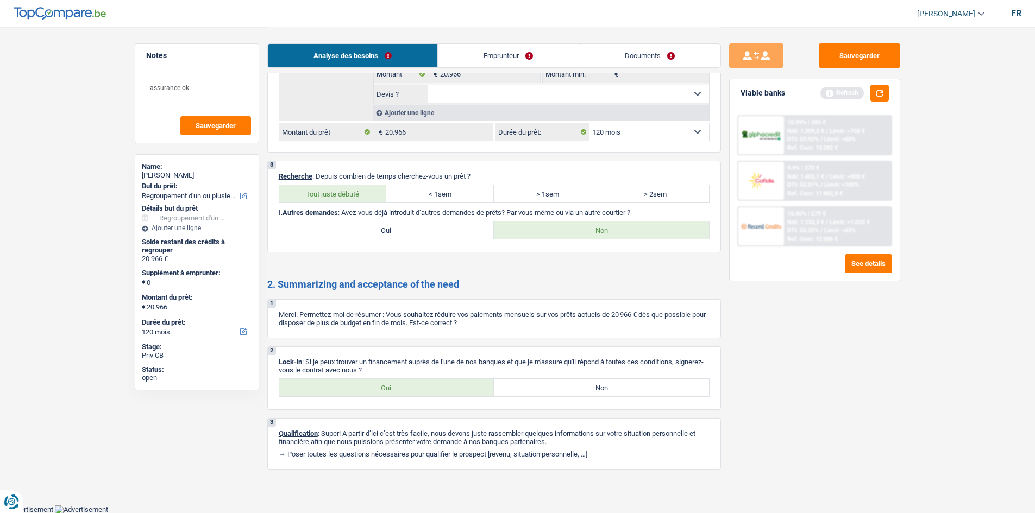
drag, startPoint x: 476, startPoint y: 49, endPoint x: 468, endPoint y: 53, distance: 9.3
click at [405, 49] on link "Emprunteur" at bounding box center [508, 55] width 141 height 23
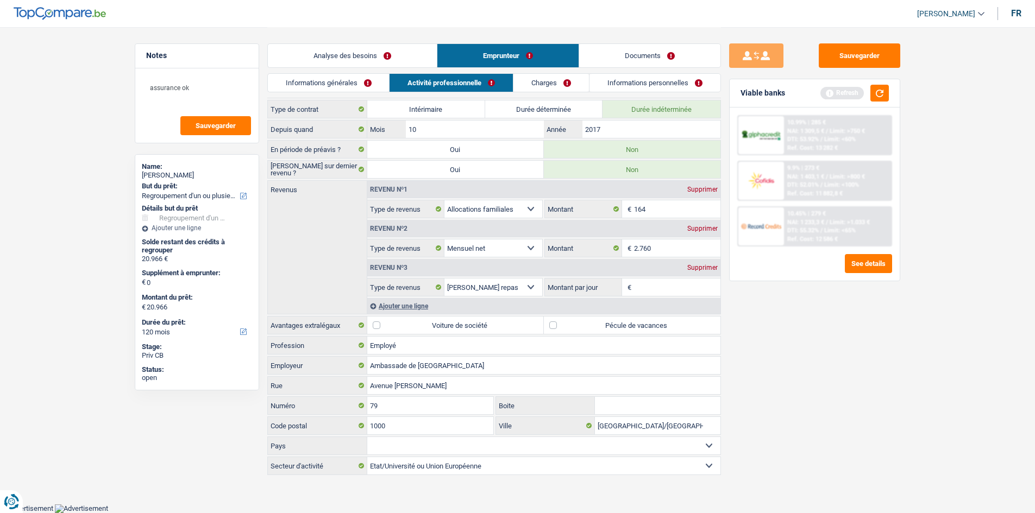
scroll to position [17, 0]
click at [332, 91] on link "Informations générales" at bounding box center [329, 83] width 122 height 18
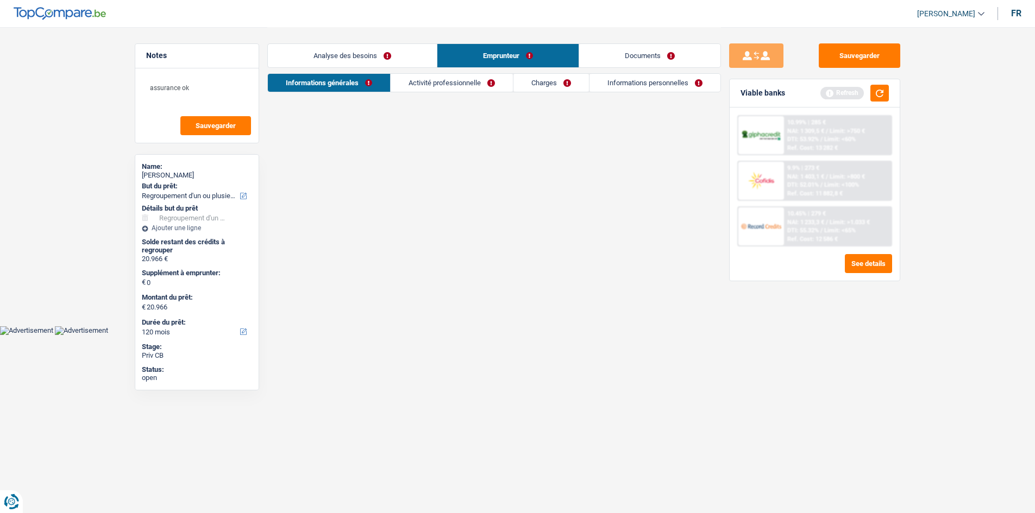
scroll to position [0, 0]
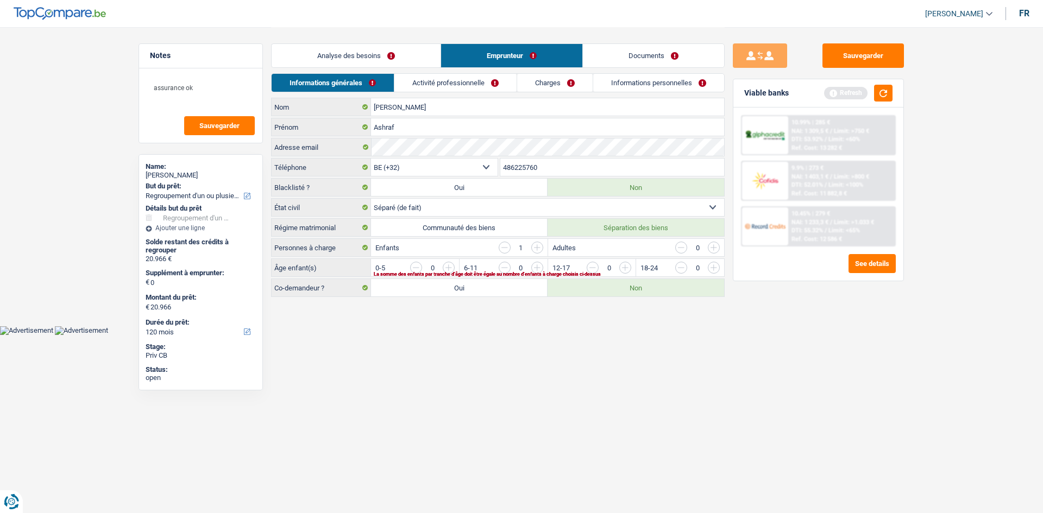
click at [405, 197] on input "button" at bounding box center [669, 270] width 453 height 17
click at [405, 83] on link "Activité professionnelle" at bounding box center [456, 83] width 122 height 18
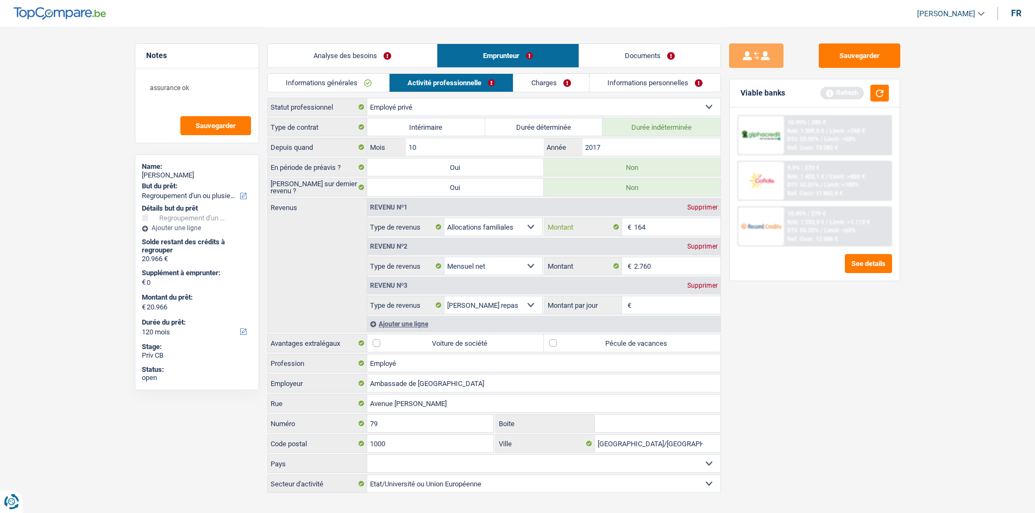
click at [405, 197] on input "164" at bounding box center [677, 226] width 86 height 17
click at [405, 197] on label "Pécule de vacances" at bounding box center [632, 343] width 177 height 17
click at [405, 197] on input "Pécule de vacances" at bounding box center [632, 343] width 177 height 17
checkbox input "true"
click at [405, 197] on div "Revenu nº1 Supprimer" at bounding box center [543, 207] width 353 height 17
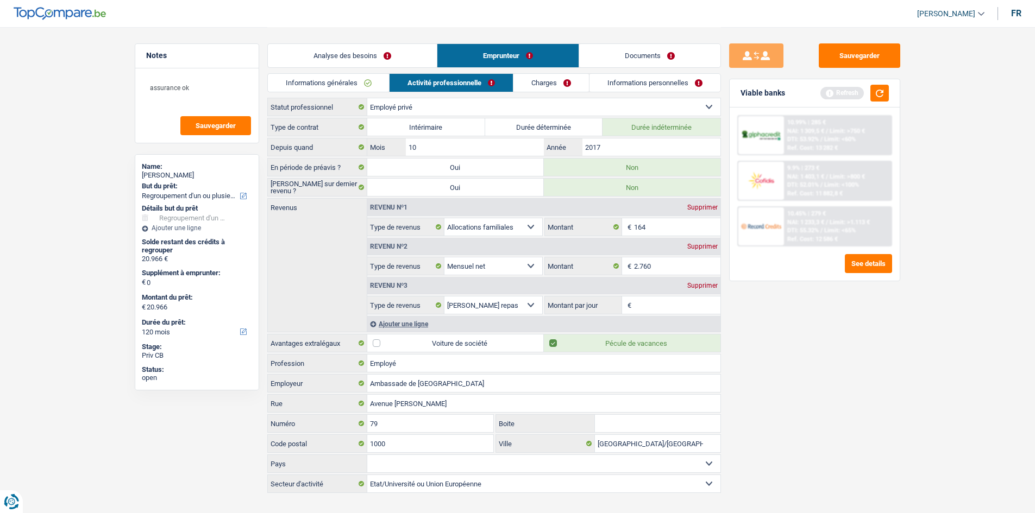
click at [405, 197] on div "Revenu nº1 Supprimer" at bounding box center [543, 207] width 353 height 17
click at [405, 197] on div "Supprimer" at bounding box center [703, 207] width 36 height 7
select select "netSalary"
type input "2.760"
select select "mealVouchers"
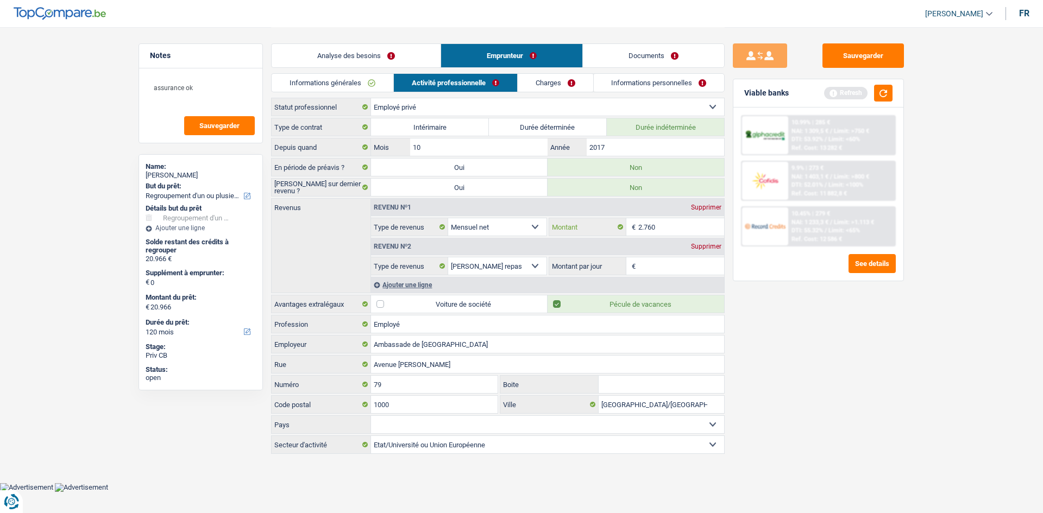
click at [405, 197] on input "2.760" at bounding box center [681, 226] width 86 height 17
type input "2"
type input "3.442"
click at [405, 197] on div "Sauvegarder Viable banks Refresh 10.99% | 285 € NAI: 1 309,5 € / Limit: >750 € …" at bounding box center [818, 269] width 187 height 453
click at [405, 150] on input "2017" at bounding box center [655, 147] width 137 height 17
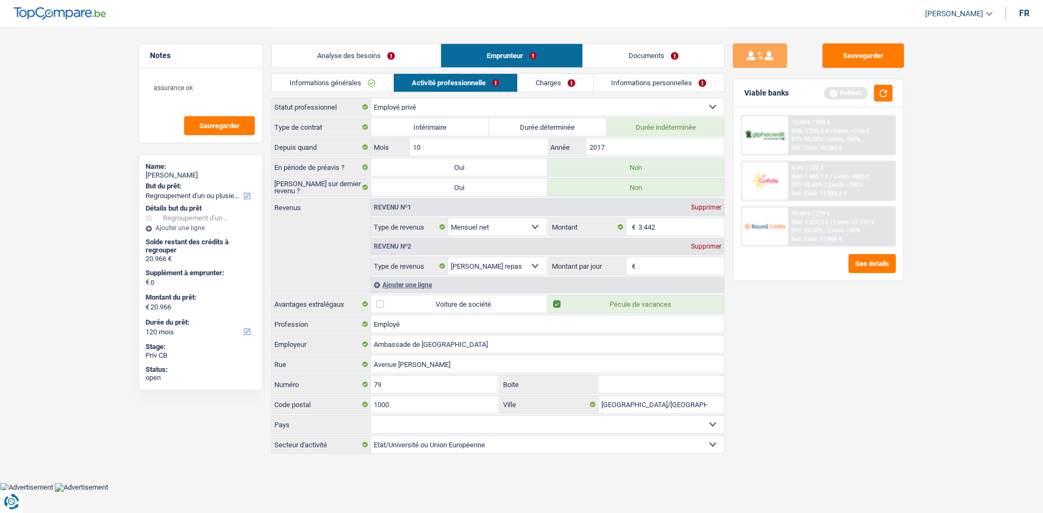
click at [405, 197] on input "Montant par jour" at bounding box center [681, 266] width 86 height 17
click at [405, 197] on div "Supprimer" at bounding box center [706, 246] width 36 height 7
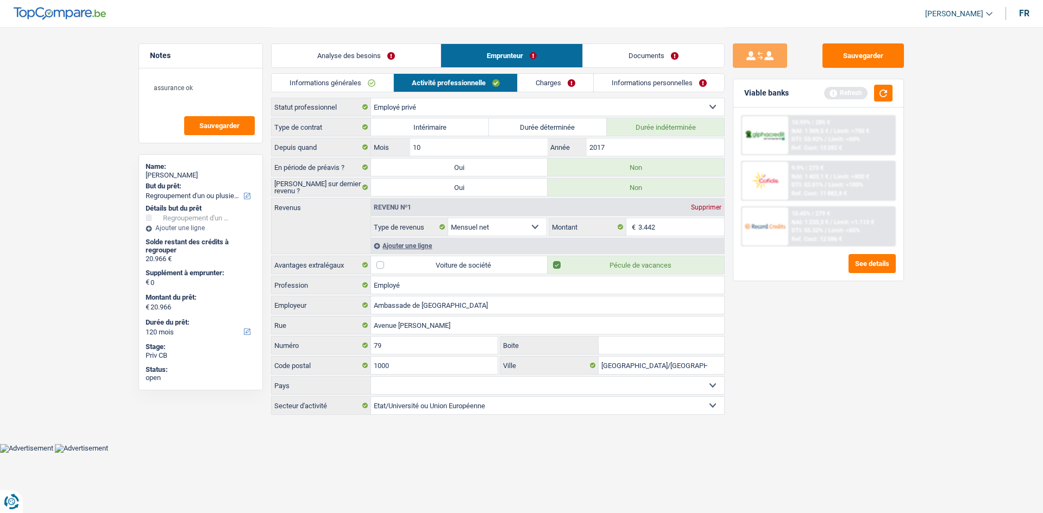
click at [405, 81] on link "Charges" at bounding box center [556, 83] width 76 height 18
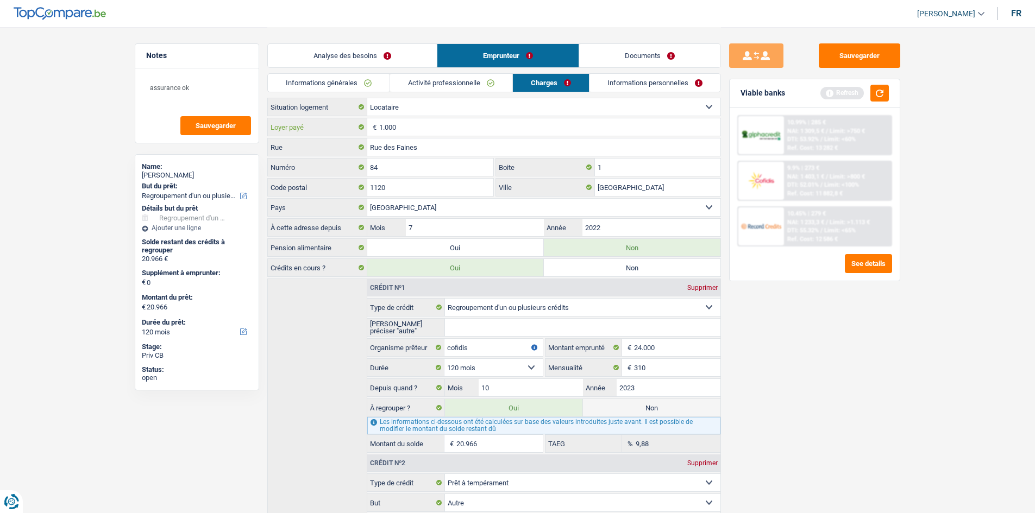
click at [405, 125] on input "1.000" at bounding box center [549, 126] width 341 height 17
type input "1.075"
click at [405, 197] on div "Sauvegarder Viable banks Refresh 10.99% | 285 € NAI: 1 309,5 € / Limit: >750 € …" at bounding box center [814, 269] width 187 height 453
click at [405, 83] on link "Informations personnelles" at bounding box center [654, 83] width 131 height 18
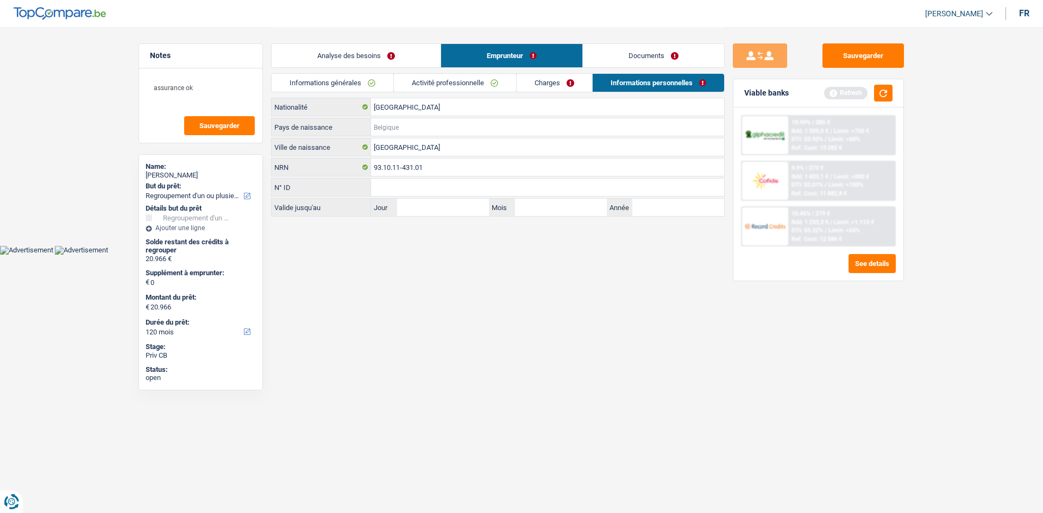
click at [399, 125] on input "Pays de naissance" at bounding box center [547, 126] width 353 height 17
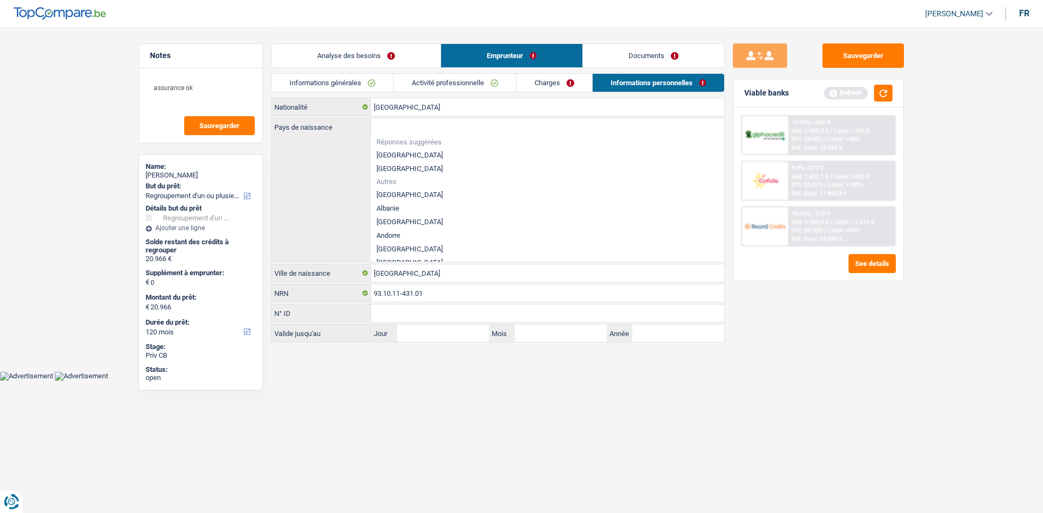
click at [401, 154] on li "[GEOGRAPHIC_DATA]" at bounding box center [547, 155] width 353 height 14
type input "[GEOGRAPHIC_DATA]"
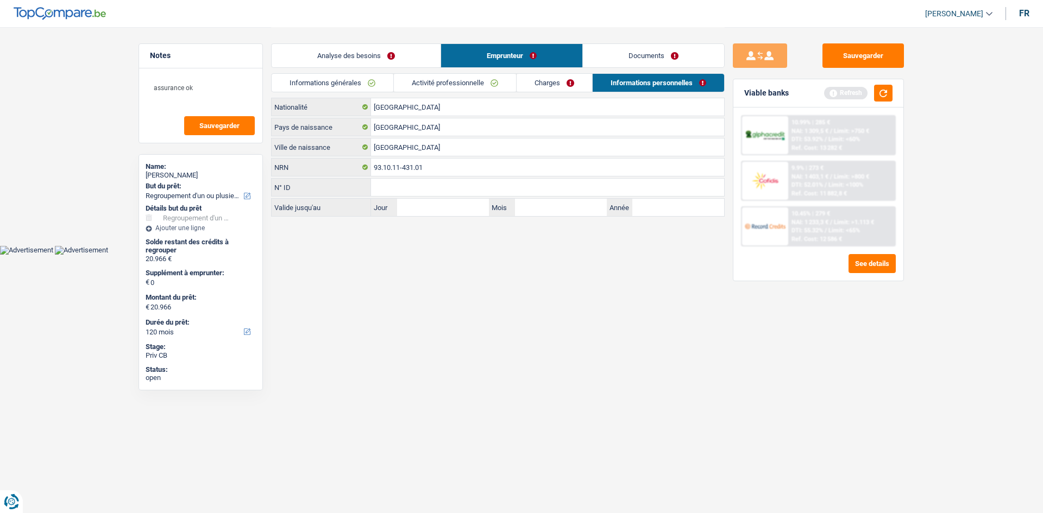
click at [405, 68] on div "Analyse des besoins Emprunteur Documents" at bounding box center [498, 50] width 454 height 46
click at [405, 93] on button "button" at bounding box center [883, 93] width 18 height 17
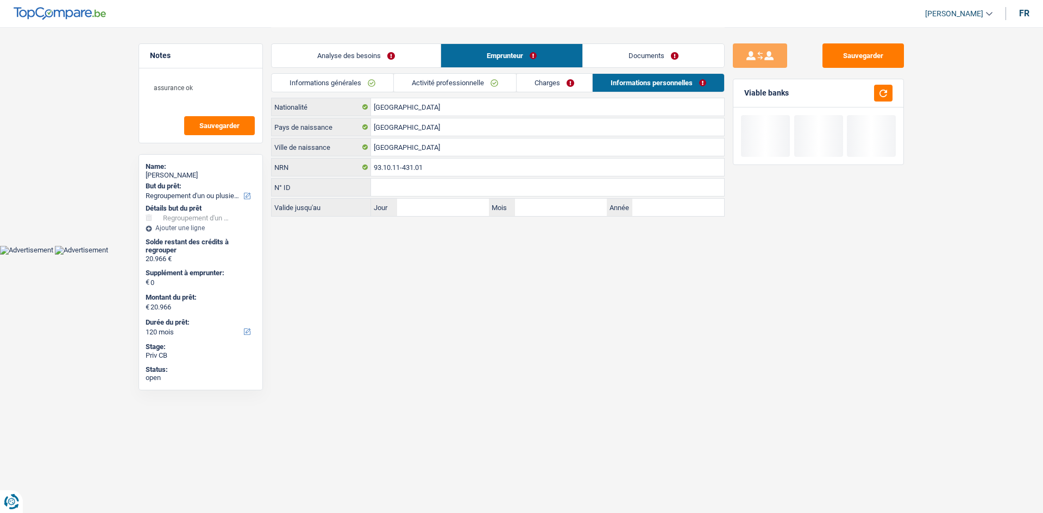
click at [405, 55] on link "Analyse des besoins" at bounding box center [356, 55] width 169 height 23
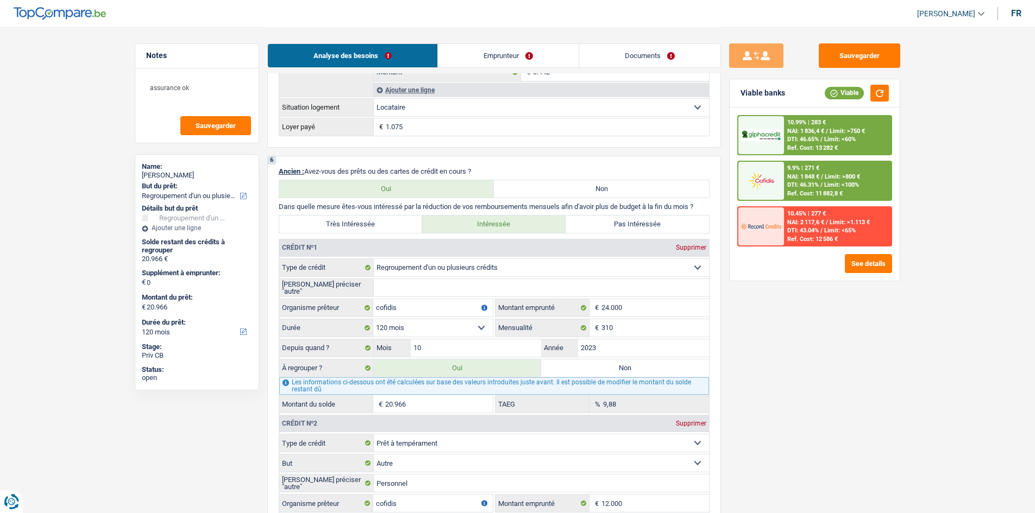
scroll to position [924, 0]
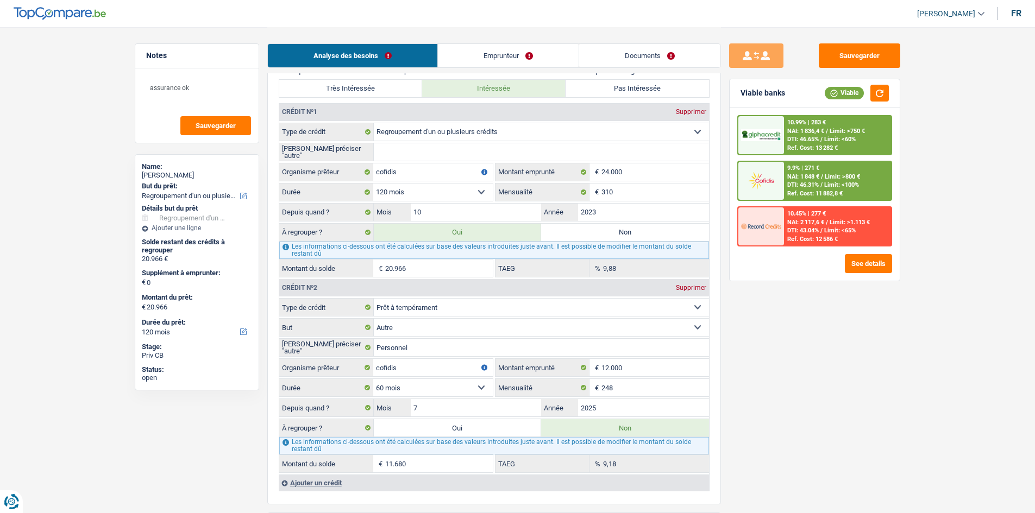
click at [405, 160] on div "10.99% | 283 € NAI: 1 836,4 € / Limit: >750 € DTI: 46.65% / Limit: <60% Ref. Co…" at bounding box center [814, 180] width 155 height 131
click at [405, 143] on div "10.99% | 283 € NAI: 1 836,4 € / Limit: >750 € DTI: 46.65% / Limit: <60% Ref. Co…" at bounding box center [837, 135] width 107 height 38
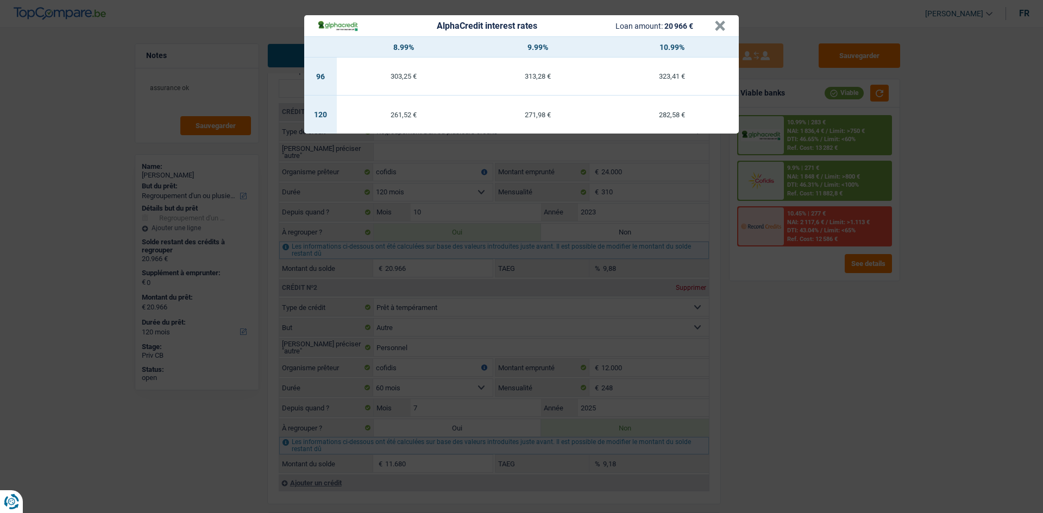
click at [405, 197] on div "AlphaCredit interest rates Loan amount: 20 966 € × 8.99% 9.99% 10.99% 96 303,25…" at bounding box center [521, 256] width 1043 height 513
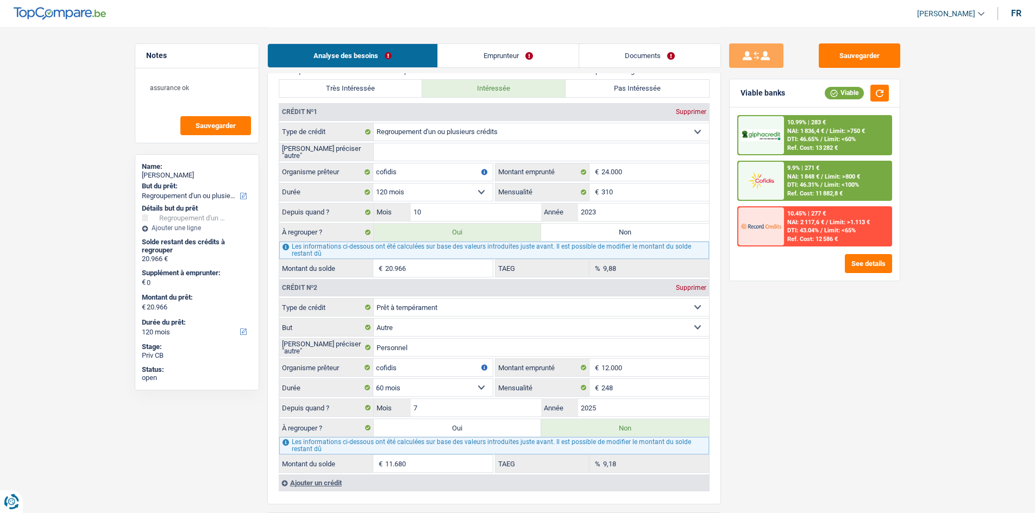
click at [405, 197] on input "11.680" at bounding box center [439, 463] width 108 height 17
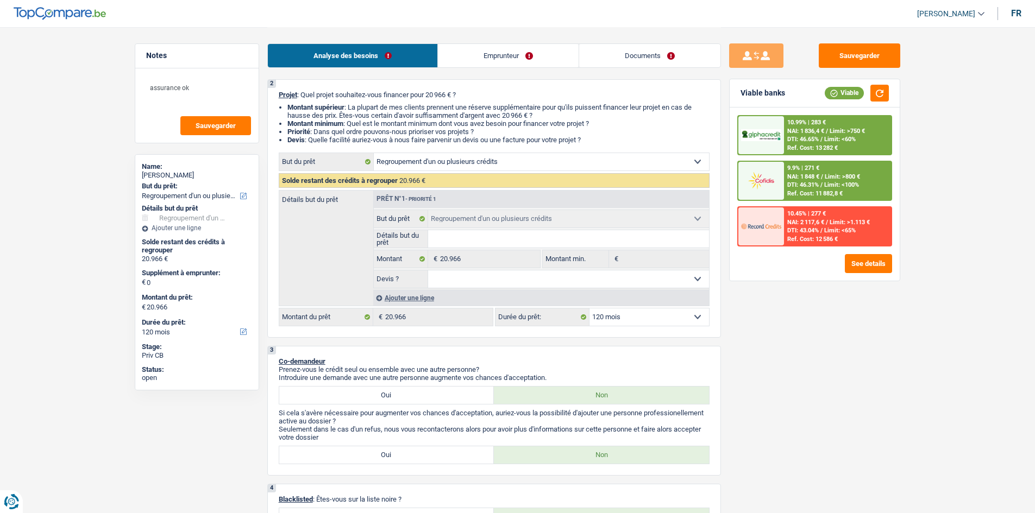
scroll to position [0, 0]
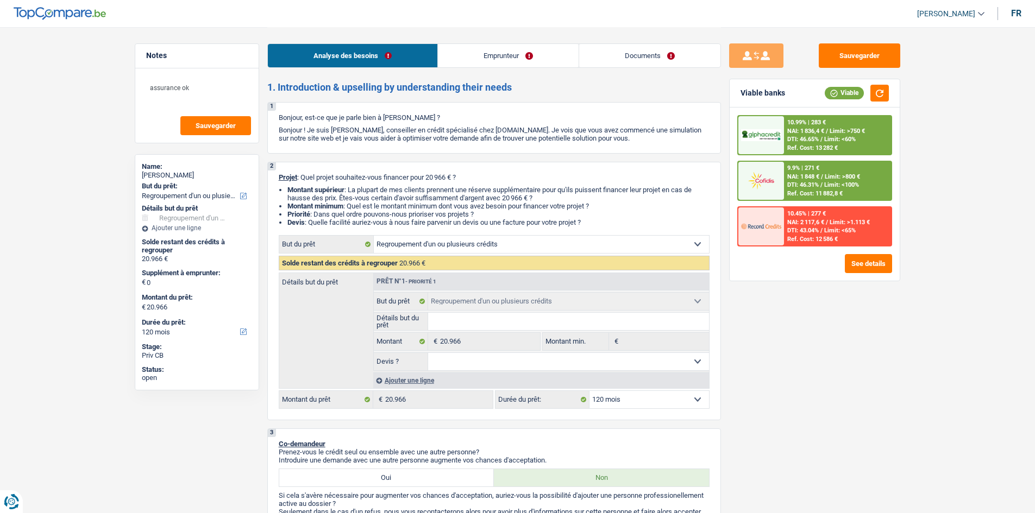
click at [405, 197] on div "Ajouter une ligne" at bounding box center [541, 381] width 336 height 16
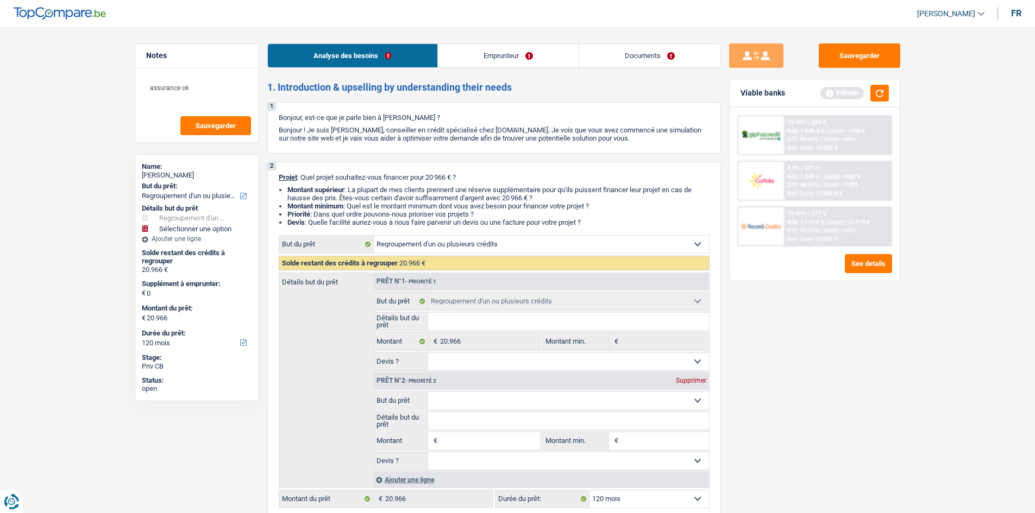
click at [405, 197] on fieldset "Confort maison: meubles, textile, peinture, électroménager, outillage non-profe…" at bounding box center [541, 401] width 335 height 18
click at [405, 197] on select "Confort maison: meubles, textile, peinture, électroménager, outillage non-profe…" at bounding box center [568, 400] width 281 height 17
select select "household"
click at [405, 197] on select "Confort maison: meubles, textile, peinture, électroménager, outillage non-profe…" at bounding box center [568, 400] width 281 height 17
select select "household"
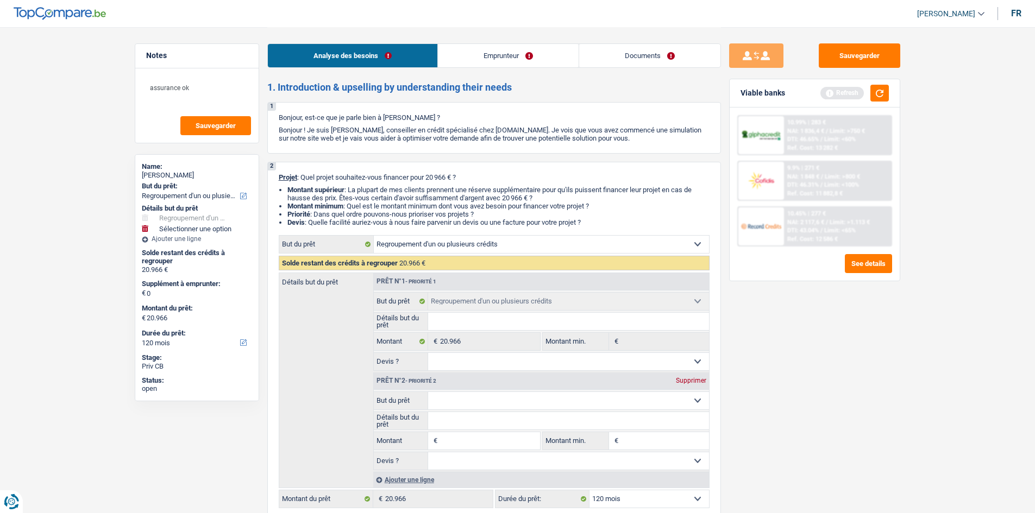
select select "household"
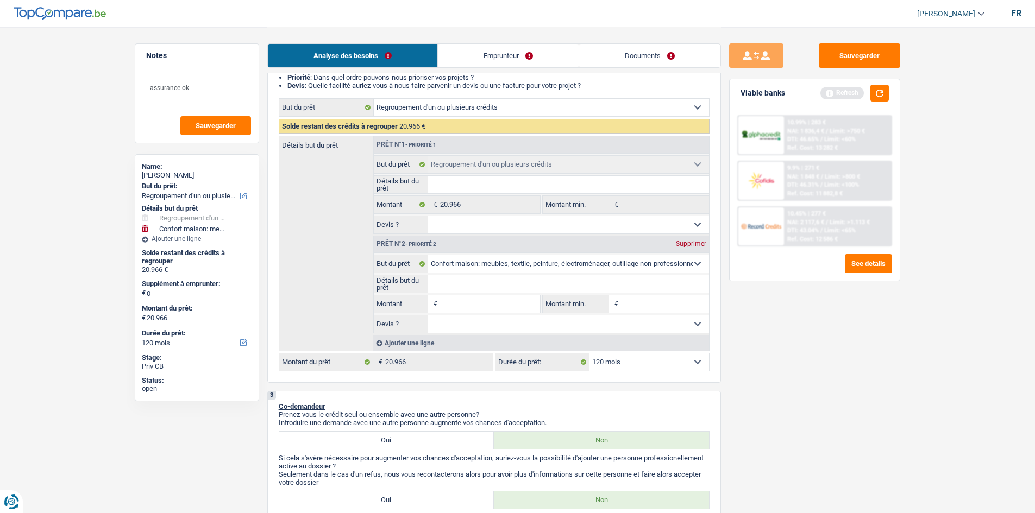
scroll to position [217, 0]
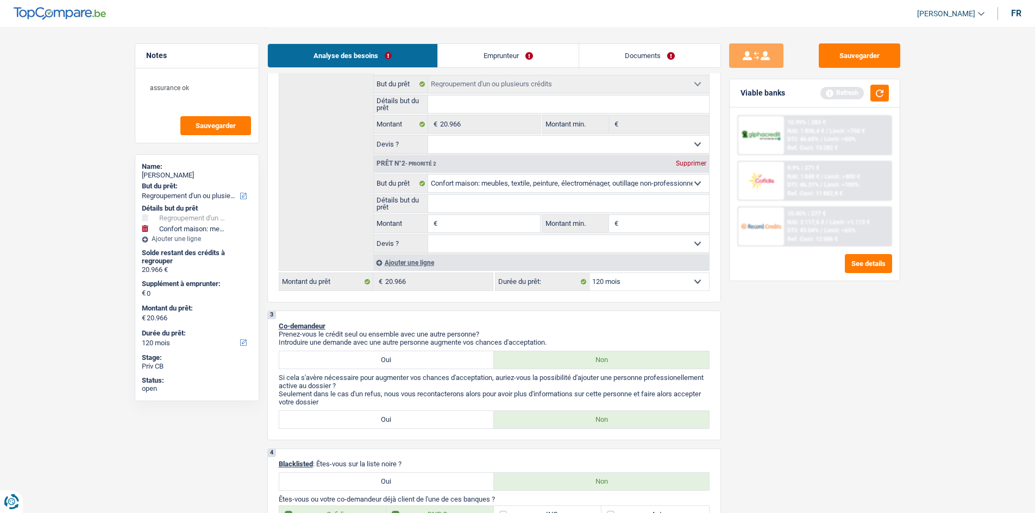
click at [405, 197] on input "Montant" at bounding box center [489, 223] width 99 height 17
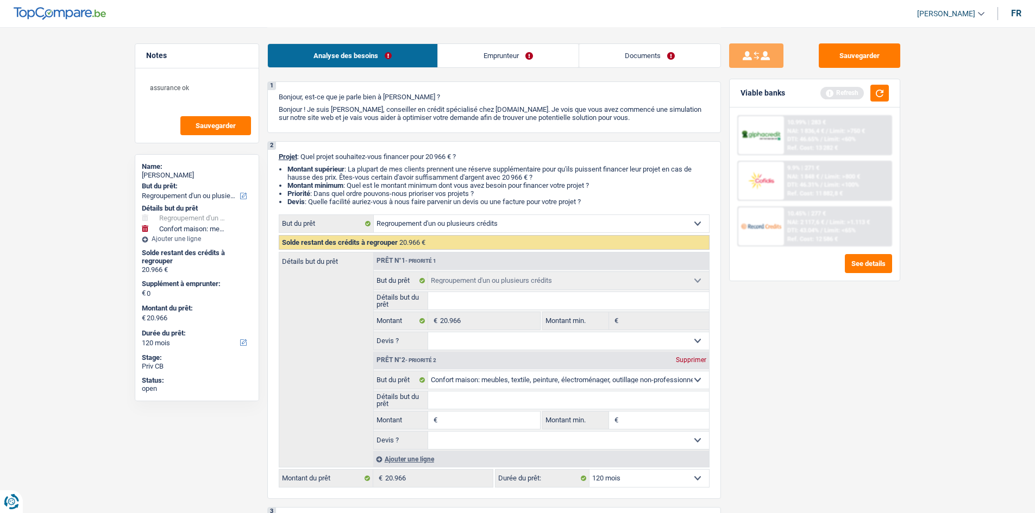
scroll to position [54, 0]
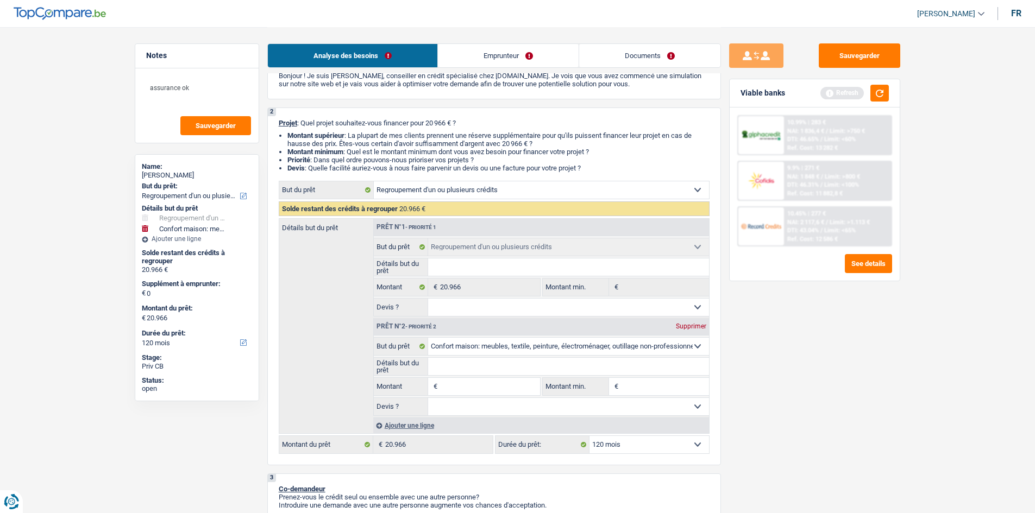
type input "1"
type input "12"
type input "120"
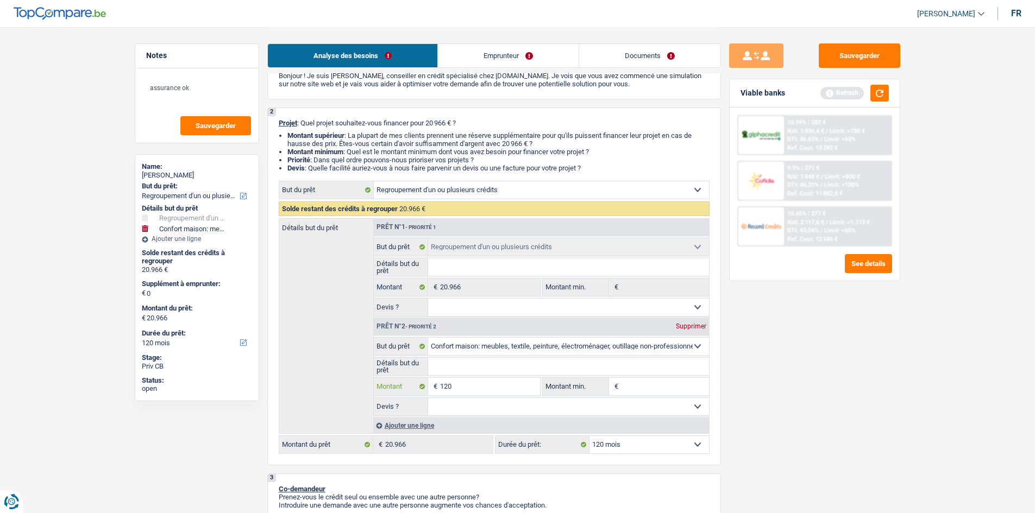
type input "120"
type input "1.200"
type input "12.000"
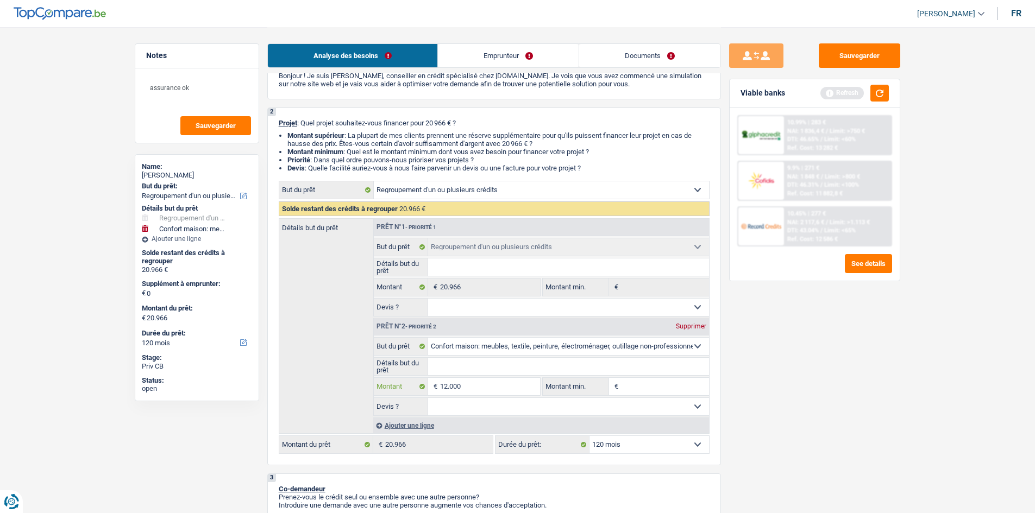
type input "12.000"
click at [405, 197] on div "Sauvegarder Viable banks Refresh 10.99% | 283 € NAI: 1 836,4 € / Limit: >750 € …" at bounding box center [814, 269] width 187 height 453
type input "12.000"
type input "32.966"
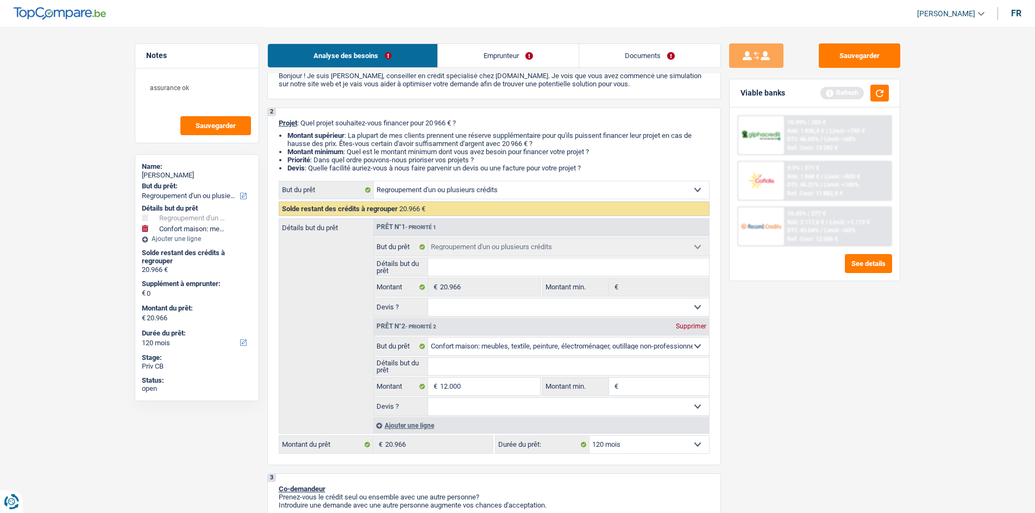
type input "32.966"
click at [405, 197] on input "Détails but du prêt" at bounding box center [568, 366] width 281 height 17
type input "m"
type input "me"
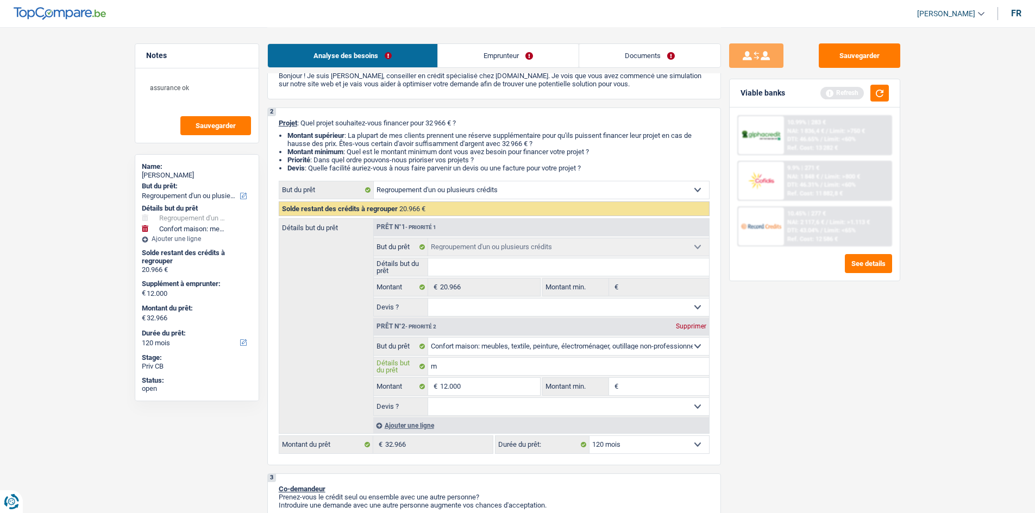
type input "me"
type input "meu"
type input "meub"
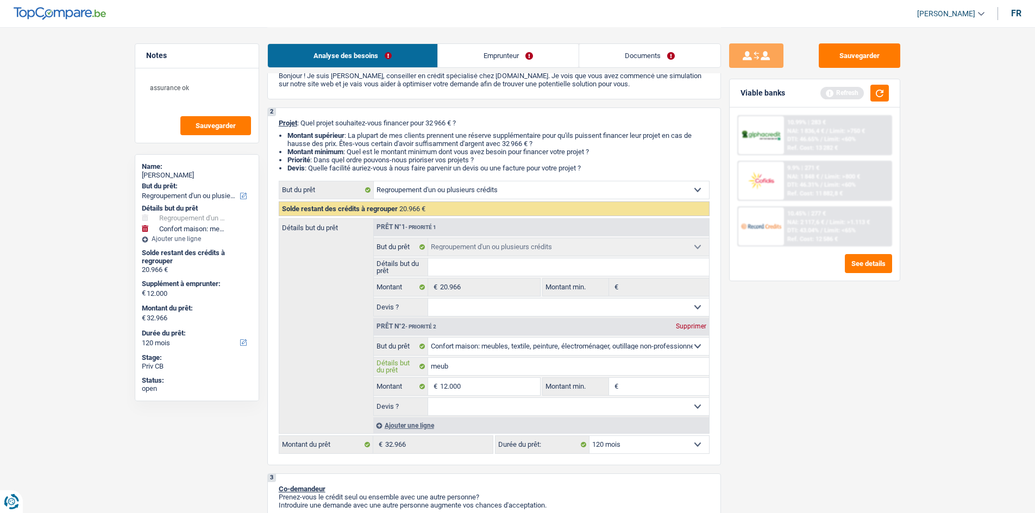
type input "meubl"
type input "meuble"
type input "meubles"
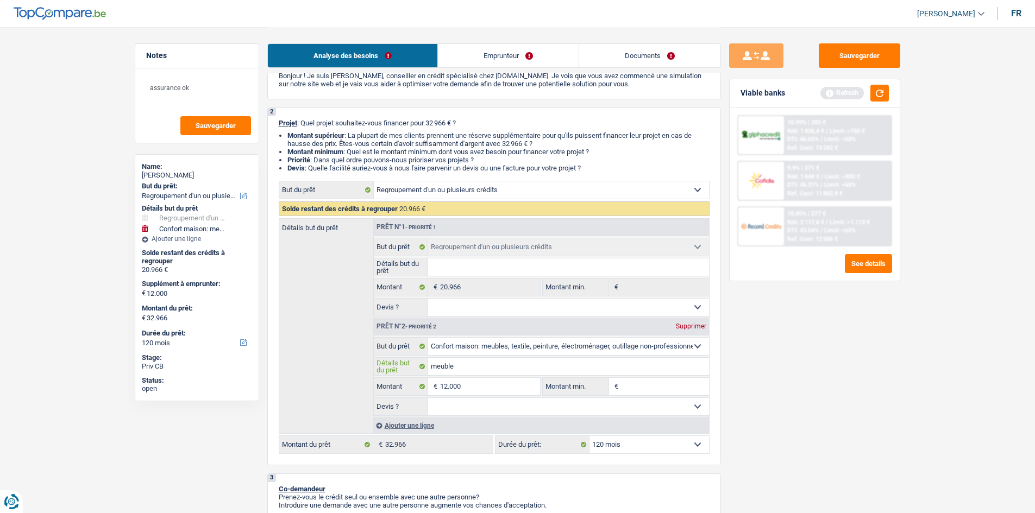
type input "meubles"
drag, startPoint x: 921, startPoint y: 351, endPoint x: 866, endPoint y: 356, distance: 55.7
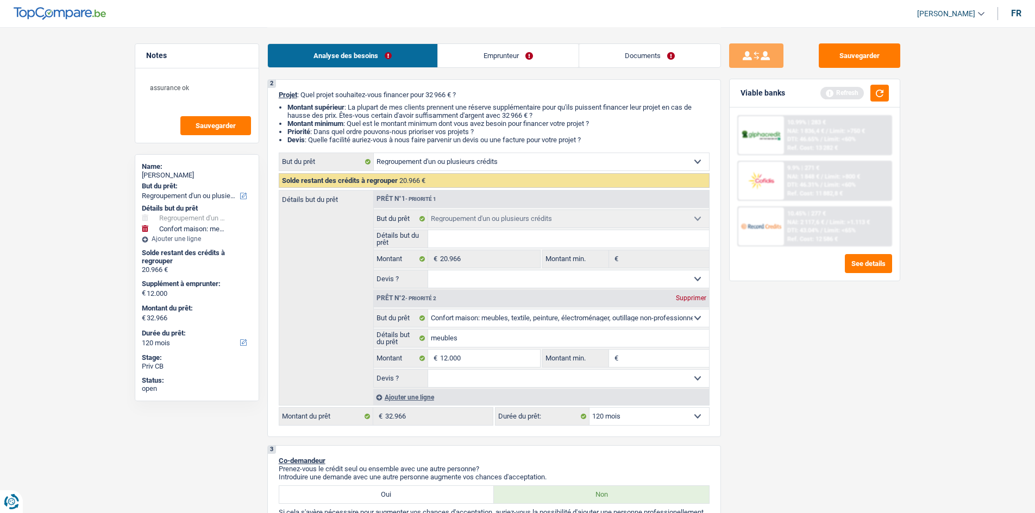
scroll to position [272, 0]
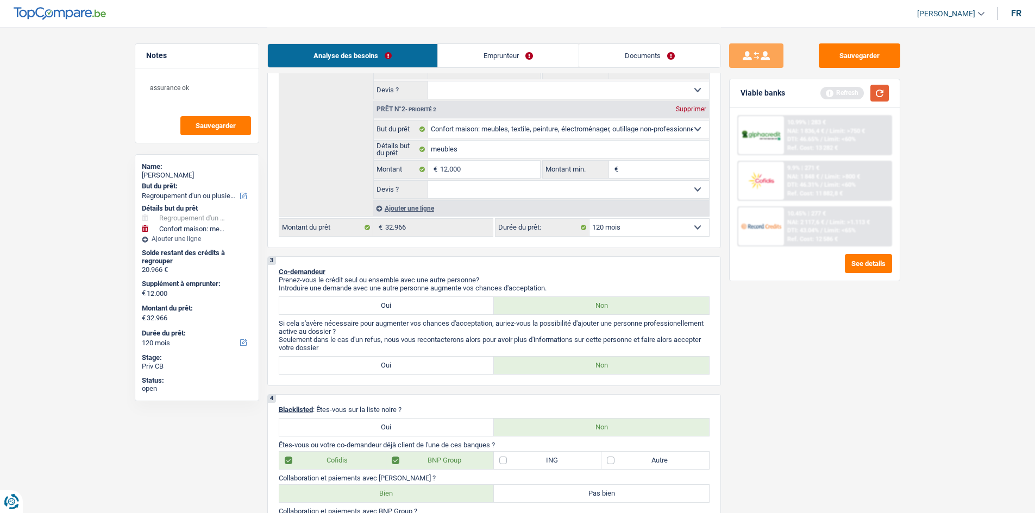
click at [405, 96] on button "button" at bounding box center [879, 93] width 18 height 17
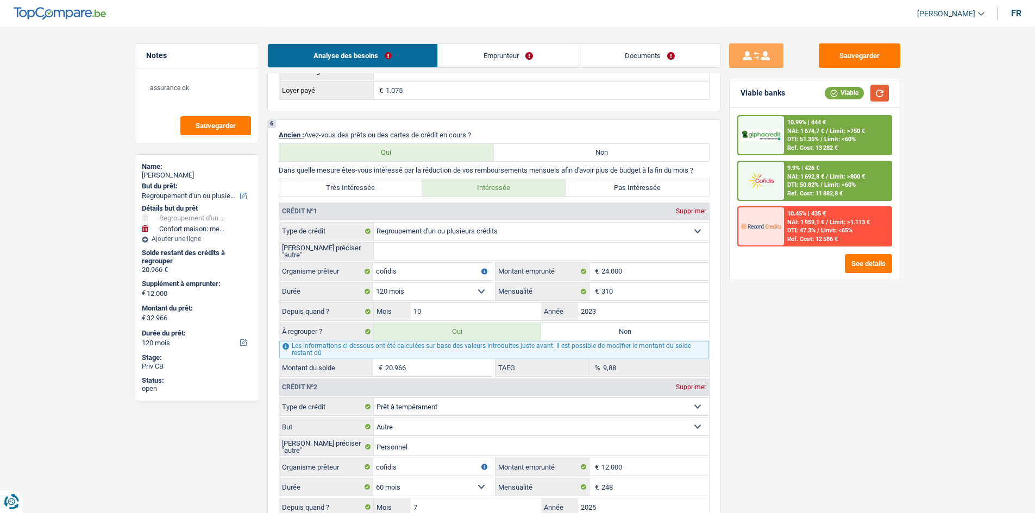
scroll to position [761, 0]
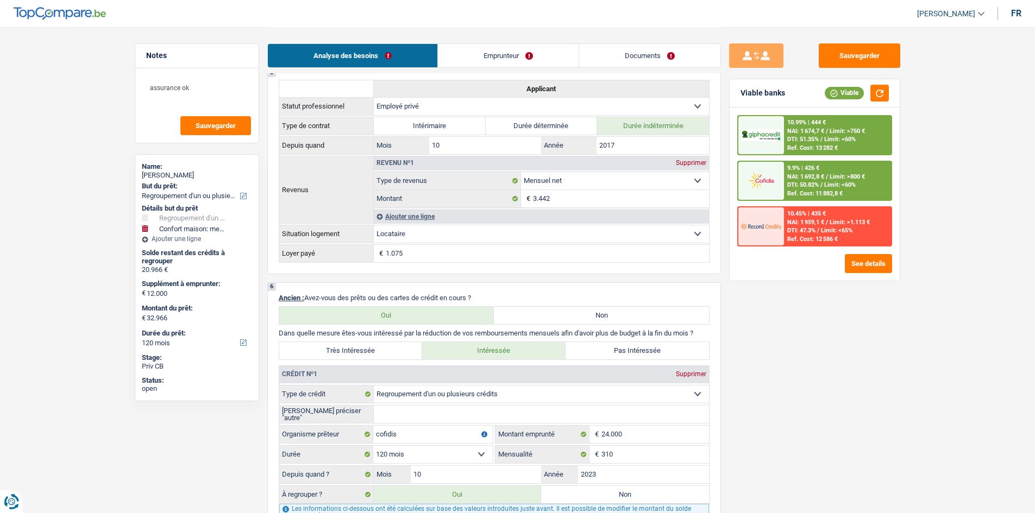
click at [405, 137] on span "DTI: 51.35%" at bounding box center [803, 139] width 32 height 7
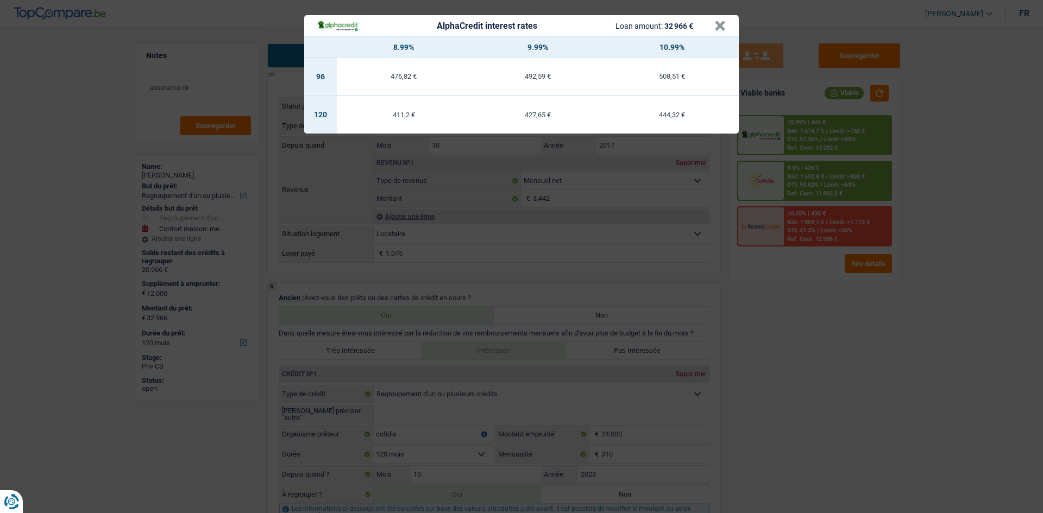
click at [383, 120] on td "411,2 €" at bounding box center [404, 115] width 134 height 38
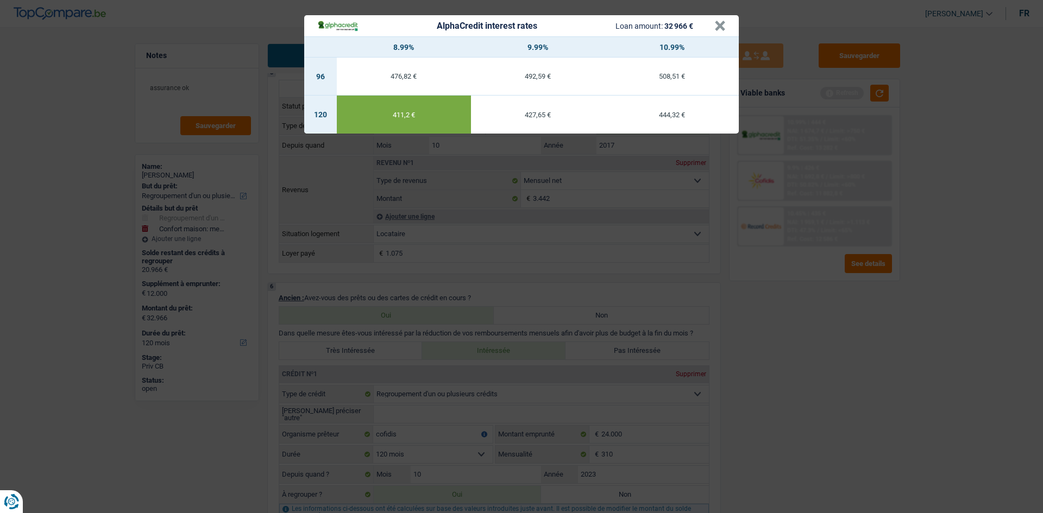
click at [405, 197] on div "AlphaCredit interest rates Loan amount: 32 966 € × 8.99% 9.99% 10.99% 96 476,82…" at bounding box center [521, 256] width 1043 height 513
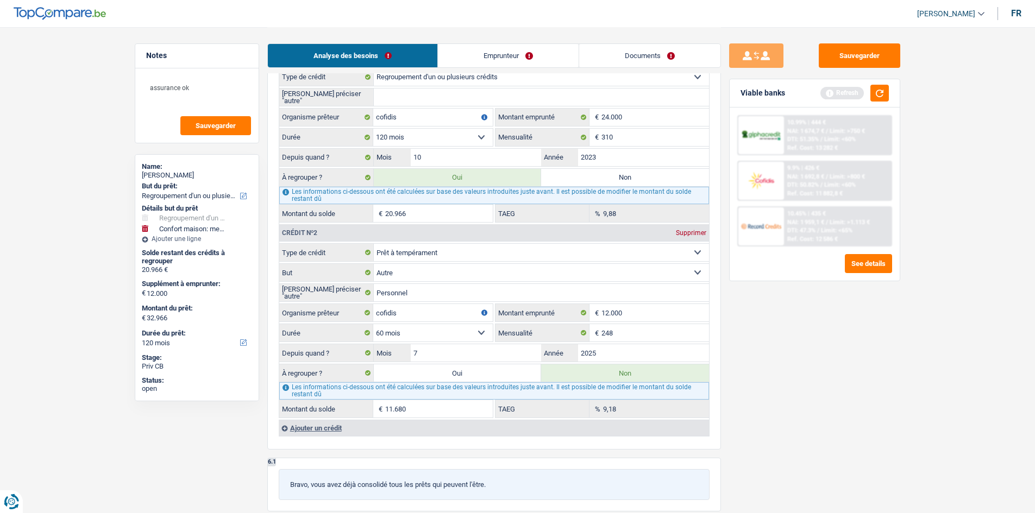
scroll to position [1032, 0]
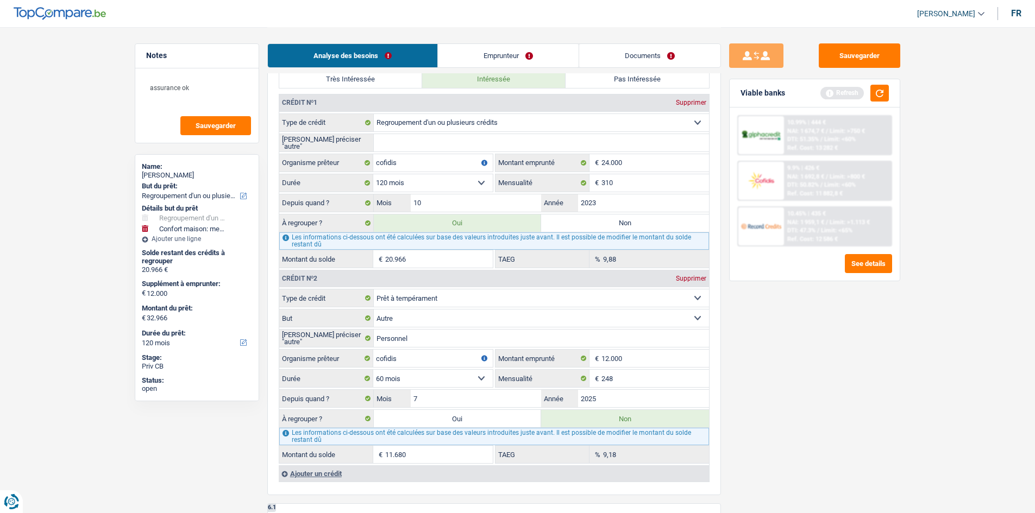
click at [405, 128] on span "NAI: 1 674,7 €" at bounding box center [805, 131] width 37 height 7
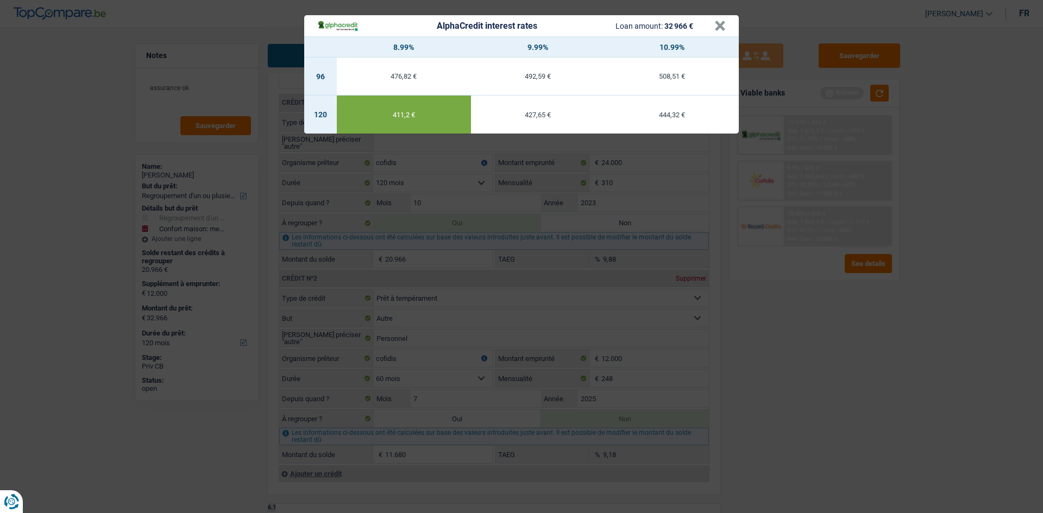
click at [405, 197] on div "AlphaCredit interest rates Loan amount: 32 966 € × 8.99% 9.99% 10.99% 96 476,82…" at bounding box center [521, 256] width 1043 height 513
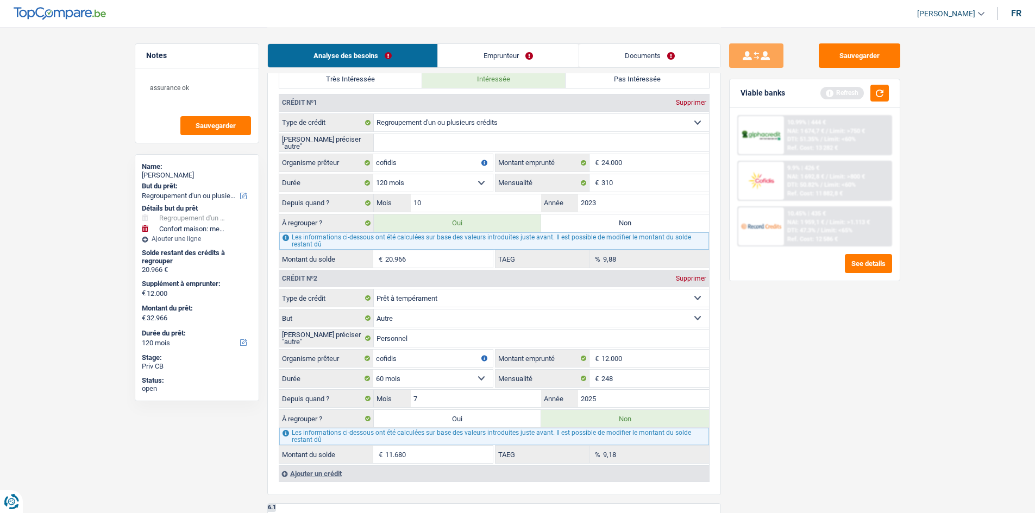
click at [405, 145] on div "Ref. Cost: 13 282 €" at bounding box center [812, 148] width 51 height 7
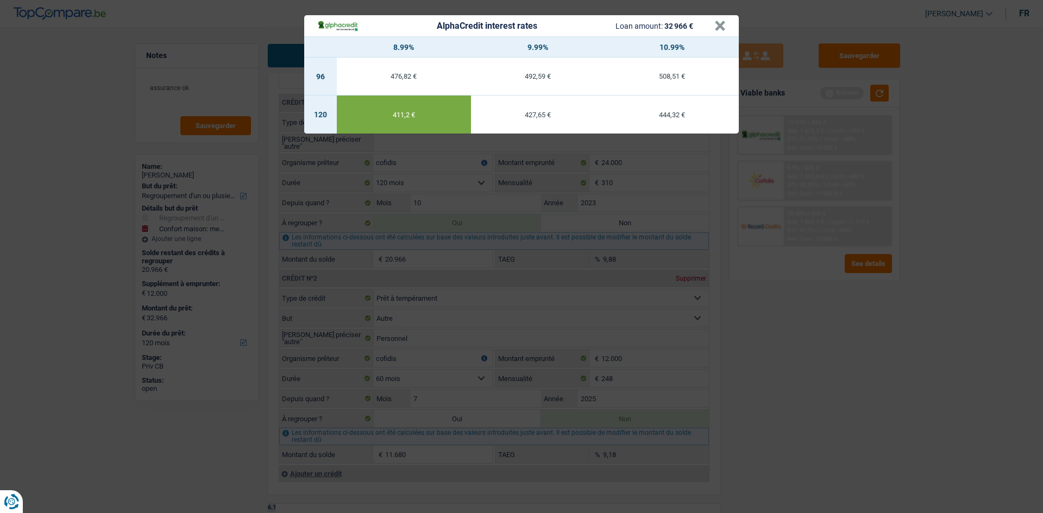
drag, startPoint x: 802, startPoint y: 298, endPoint x: 793, endPoint y: 249, distance: 49.8
click at [405, 197] on div "AlphaCredit interest rates Loan amount: 32 966 € × 8.99% 9.99% 10.99% 96 476,82…" at bounding box center [521, 256] width 1043 height 513
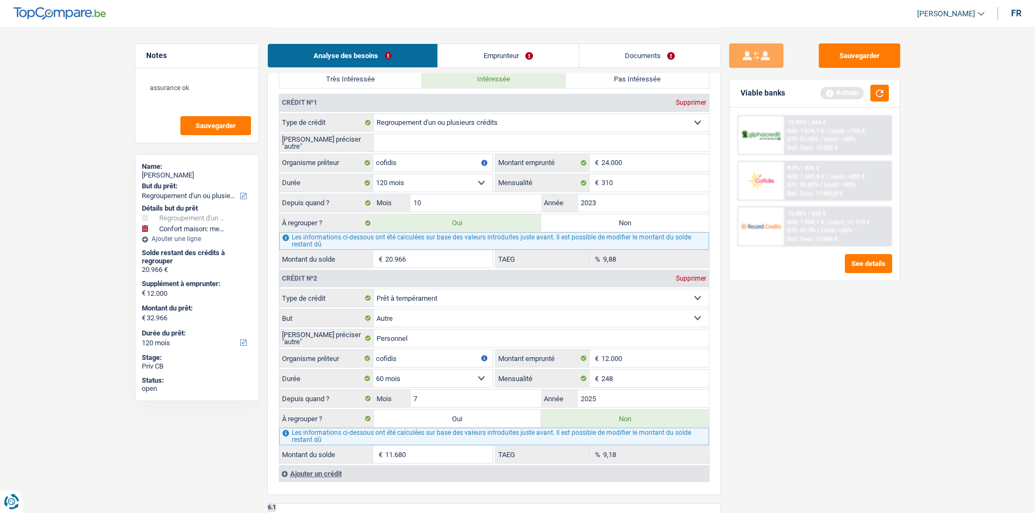
click at [405, 197] on span "NAI: 1 959,1 €" at bounding box center [805, 222] width 37 height 7
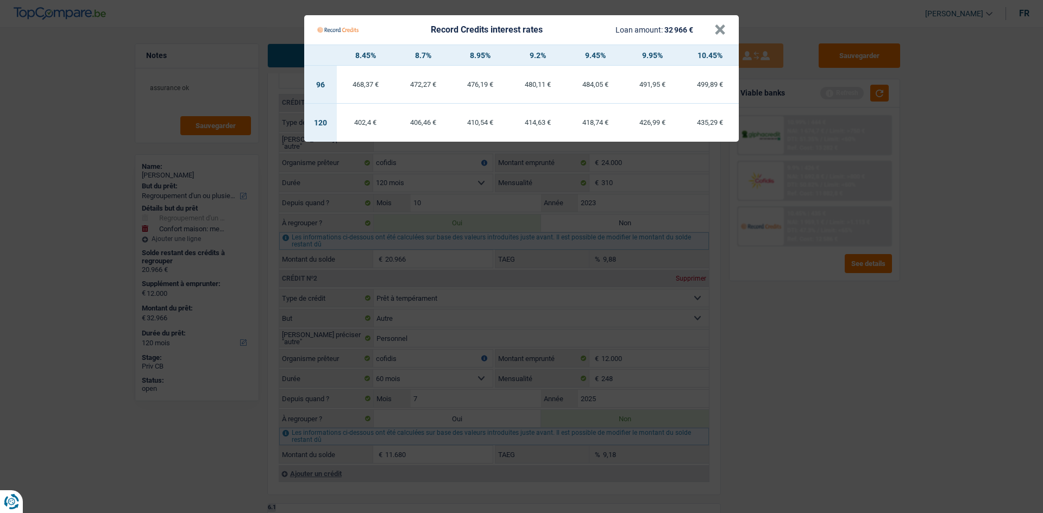
click at [405, 197] on Credits "Record Credits interest rates Loan amount: 32 966 € × 8.45% 8.7% 8.95% 9.2% 9.4…" at bounding box center [521, 256] width 1043 height 513
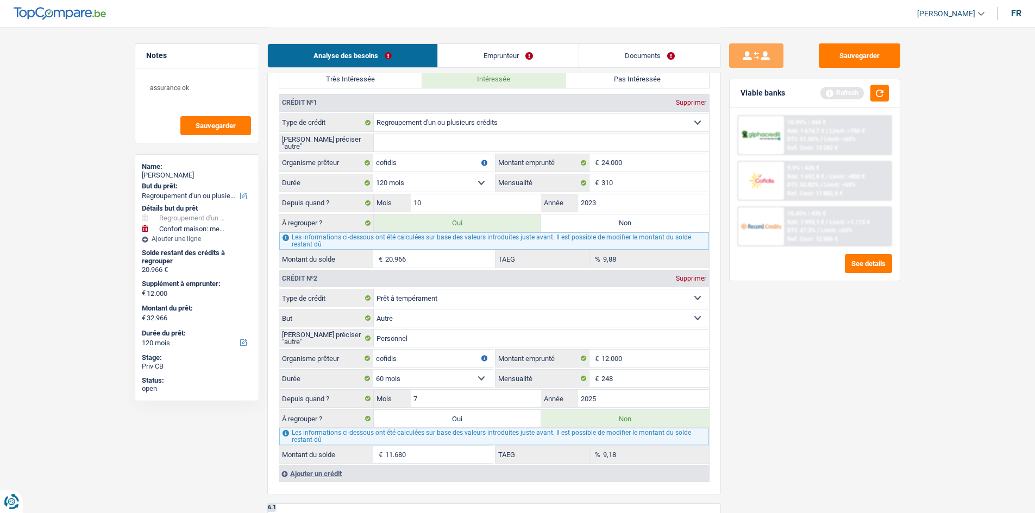
click at [405, 172] on div "9.9% | 426 € NAI: 1 692,8 € / Limit: >800 € DTI: 50.82% / Limit: <60% Ref. Cost…" at bounding box center [837, 181] width 107 height 38
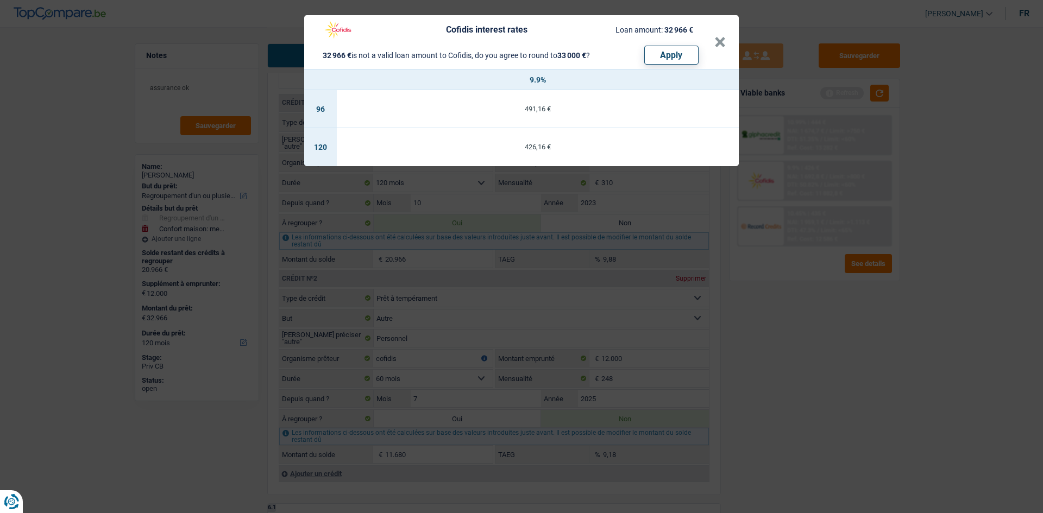
click at [405, 197] on div "Cofidis interest rates Loan amount: 32 966 € 32 966 € is not a valid loan amoun…" at bounding box center [521, 256] width 1043 height 513
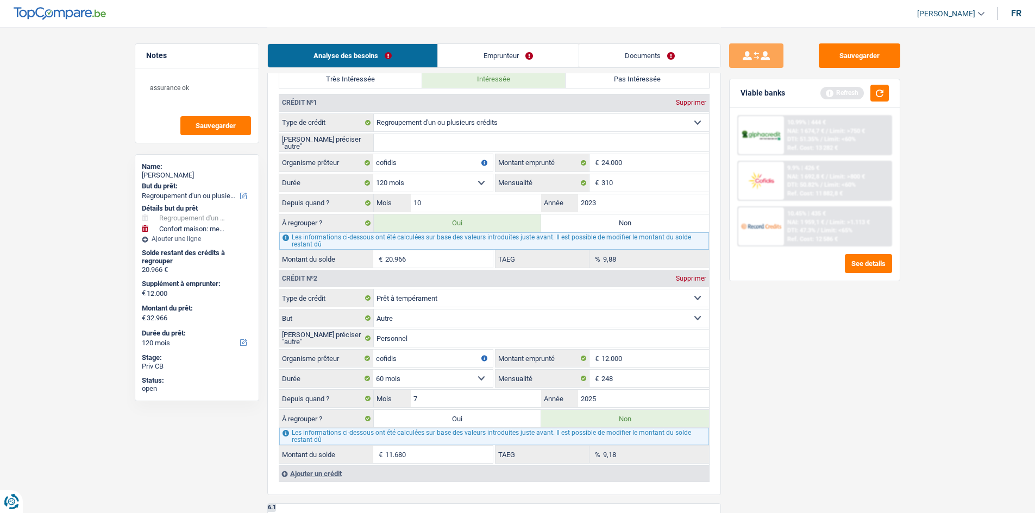
click at [405, 145] on div "Ref. Cost: 13 282 €" at bounding box center [812, 148] width 51 height 7
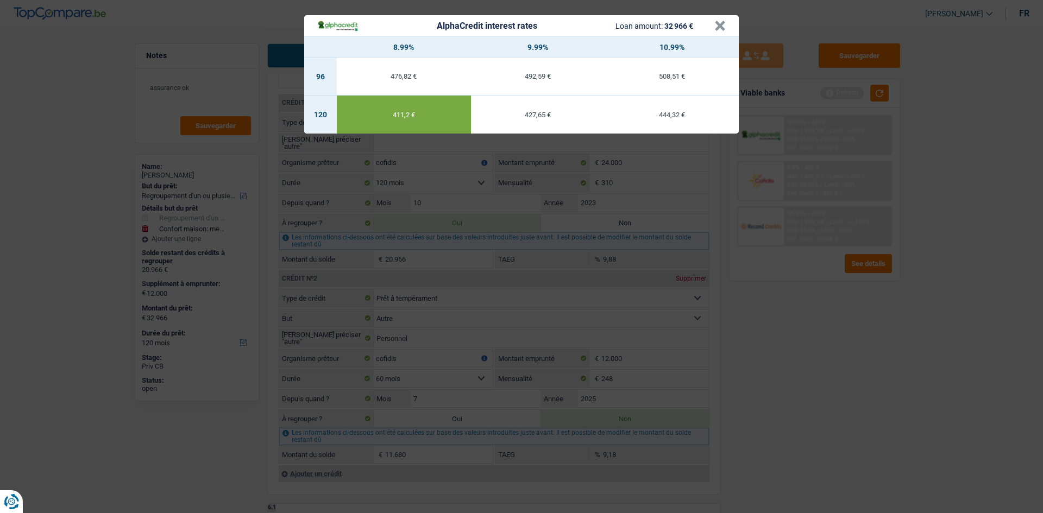
click at [405, 197] on div "AlphaCredit interest rates Loan amount: 32 966 € × 8.99% 9.99% 10.99% 96 476,82…" at bounding box center [521, 256] width 1043 height 513
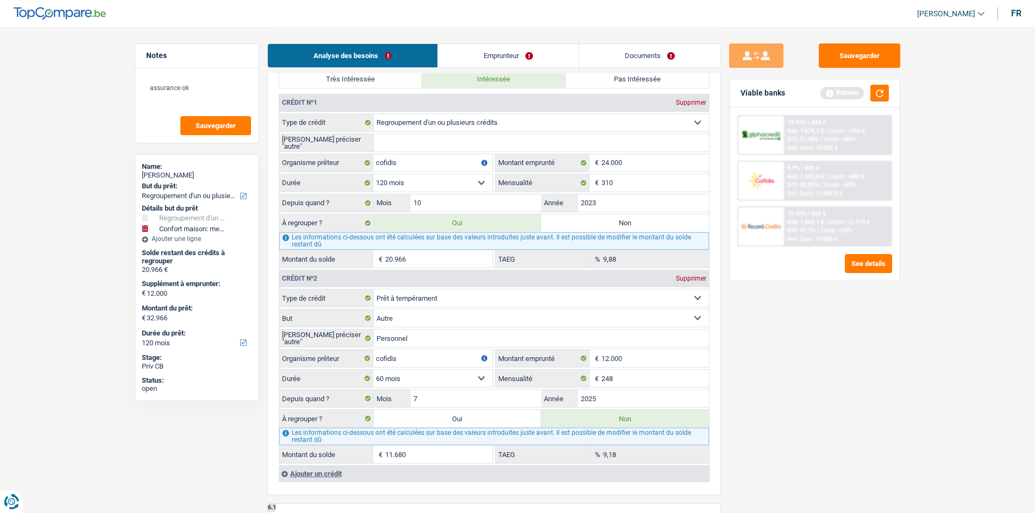
click at [405, 145] on div "Ref. Cost: 13 282 €" at bounding box center [812, 148] width 51 height 7
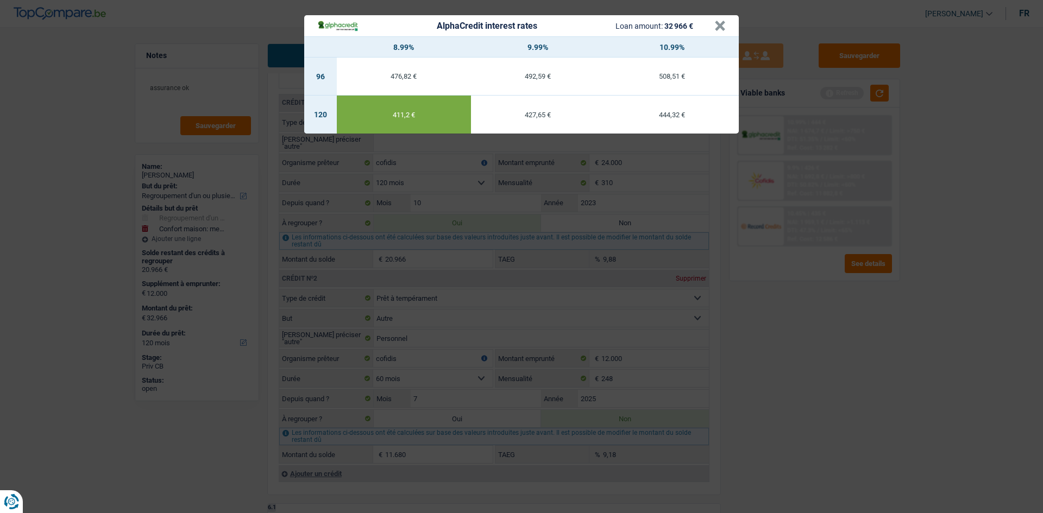
click at [405, 197] on div "AlphaCredit interest rates Loan amount: 32 966 € × 8.99% 9.99% 10.99% 96 476,82…" at bounding box center [521, 256] width 1043 height 513
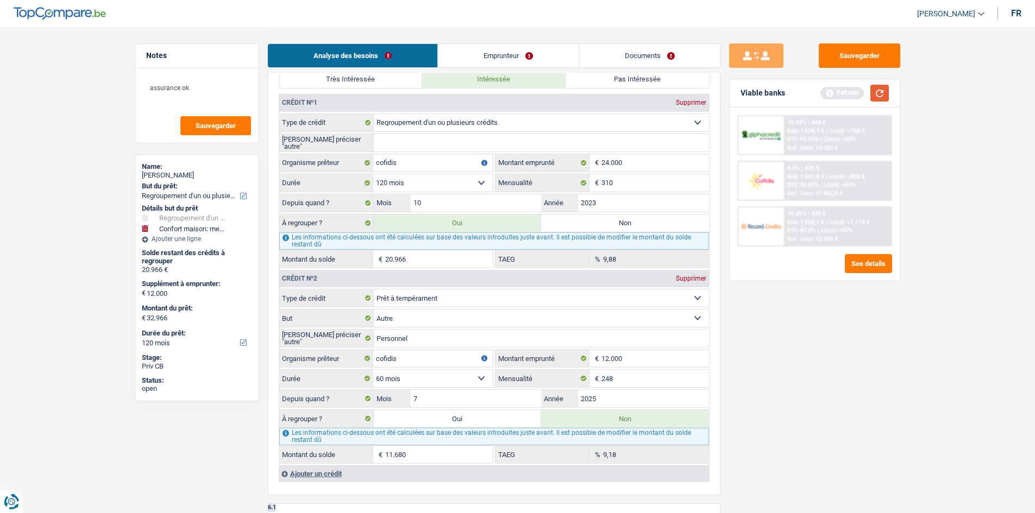
click at [405, 95] on button "button" at bounding box center [879, 93] width 18 height 17
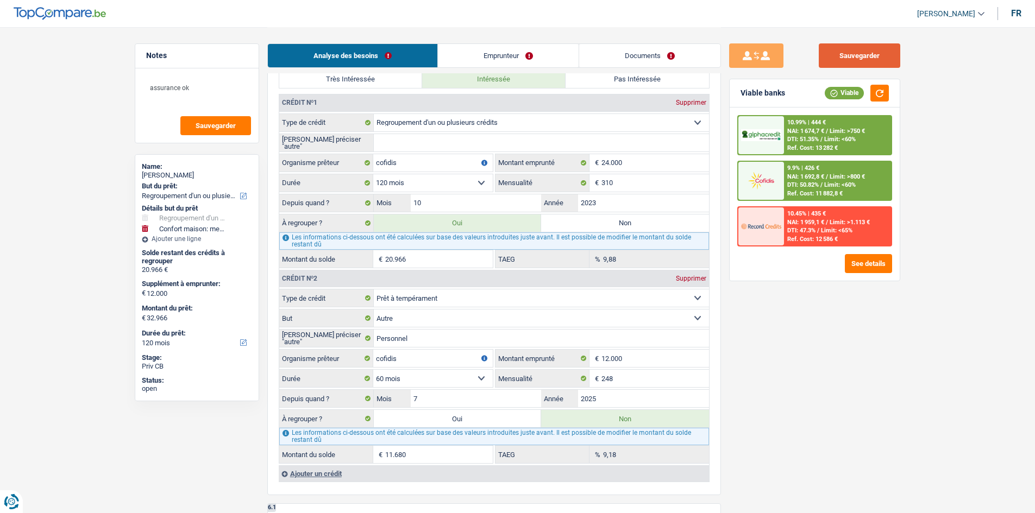
click at [405, 48] on button "Sauvegarder" at bounding box center [859, 55] width 81 height 24
click at [405, 39] on div "Analyse des besoins Emprunteur Documents" at bounding box center [494, 50] width 454 height 46
click at [405, 57] on link "Documents" at bounding box center [649, 55] width 141 height 23
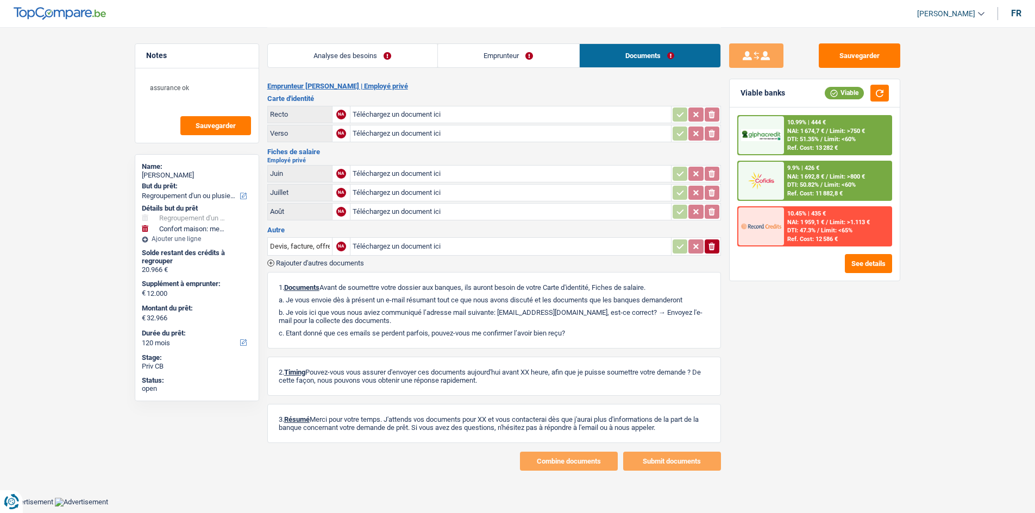
scroll to position [0, 0]
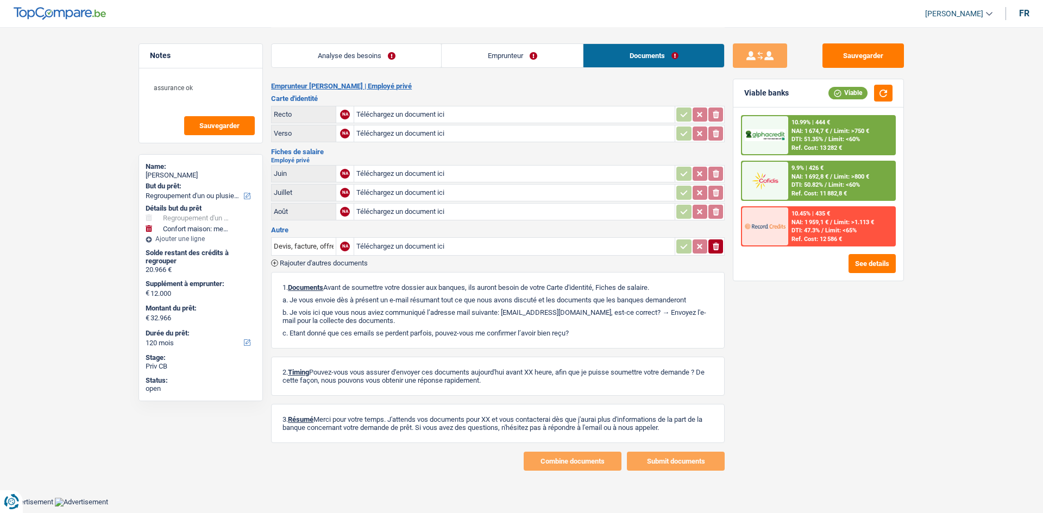
click at [382, 63] on link "Analyse des besoins" at bounding box center [357, 55] width 170 height 23
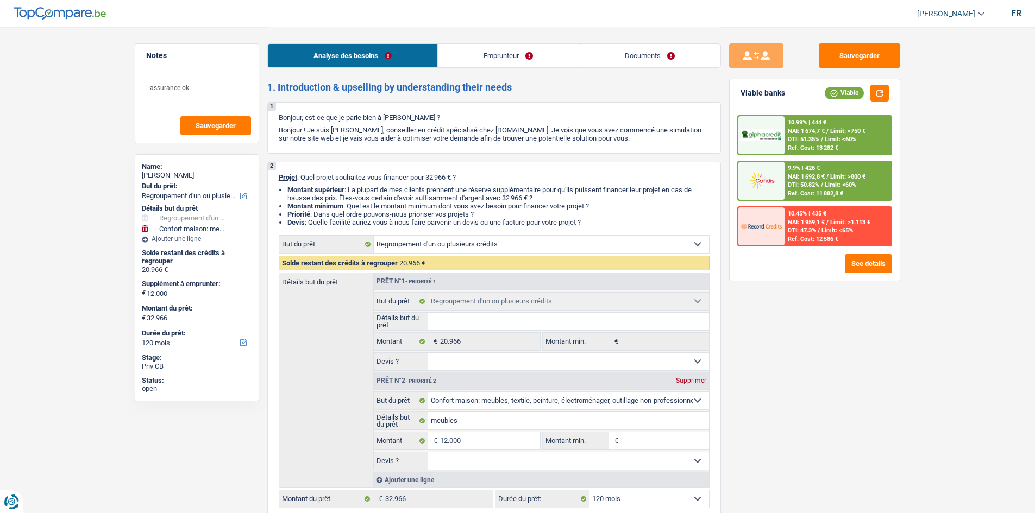
click at [405, 45] on link "Emprunteur" at bounding box center [508, 55] width 141 height 23
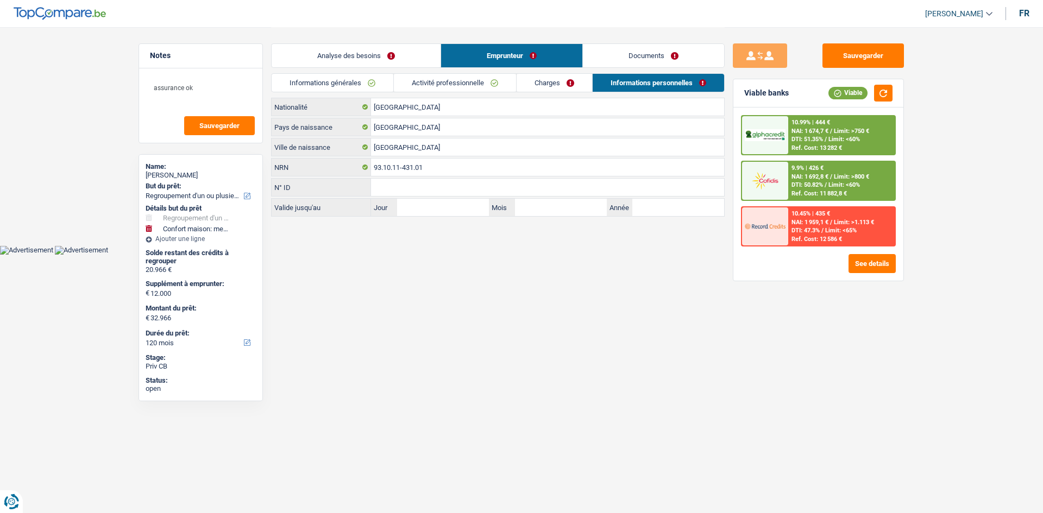
click at [405, 85] on link "Informations personnelles" at bounding box center [658, 83] width 131 height 18
click at [405, 84] on link "Charges" at bounding box center [555, 83] width 76 height 18
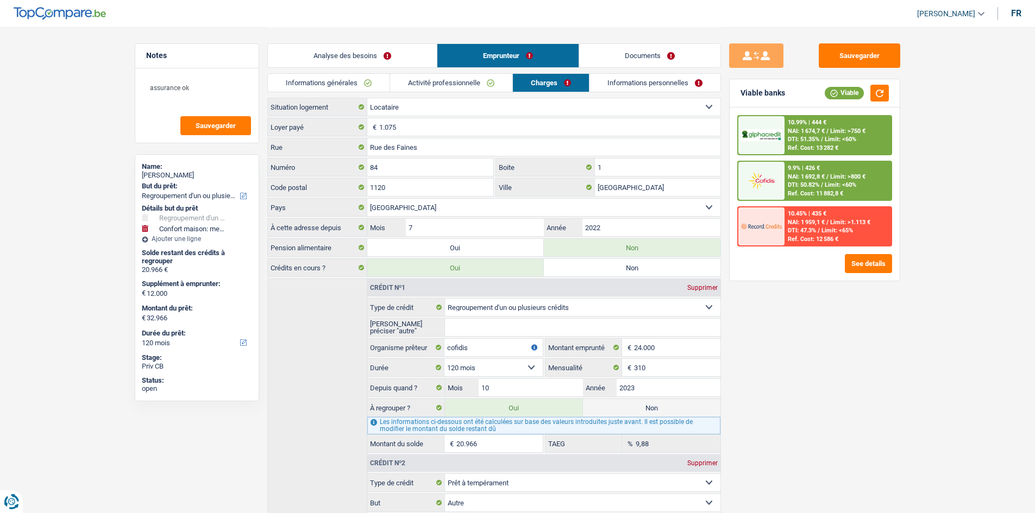
click at [405, 51] on link "Documents" at bounding box center [649, 55] width 141 height 23
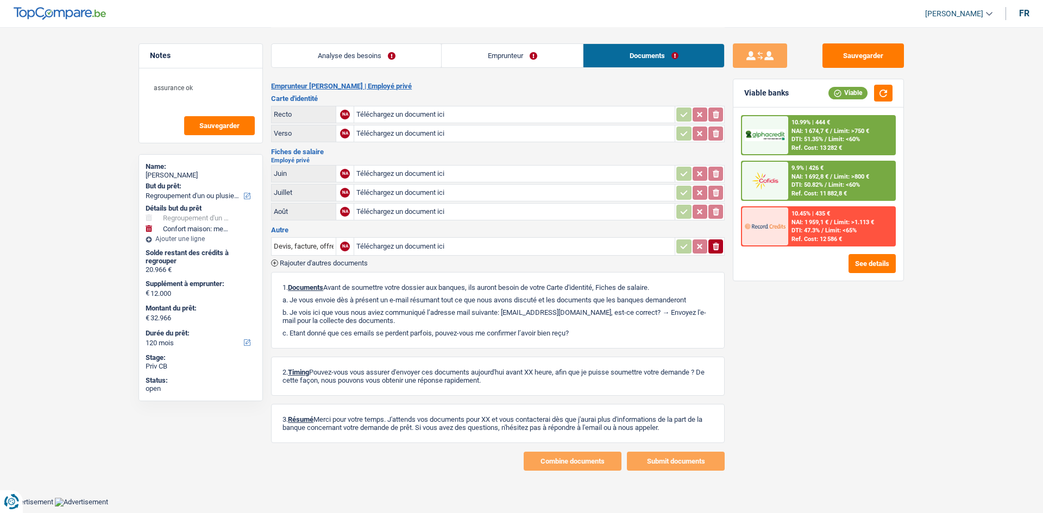
click at [405, 116] on div "10.99% | 444 € NAI: 1 674,7 € / Limit: >750 € DTI: 51.35% / Limit: <60% Ref. Co…" at bounding box center [818, 135] width 155 height 40
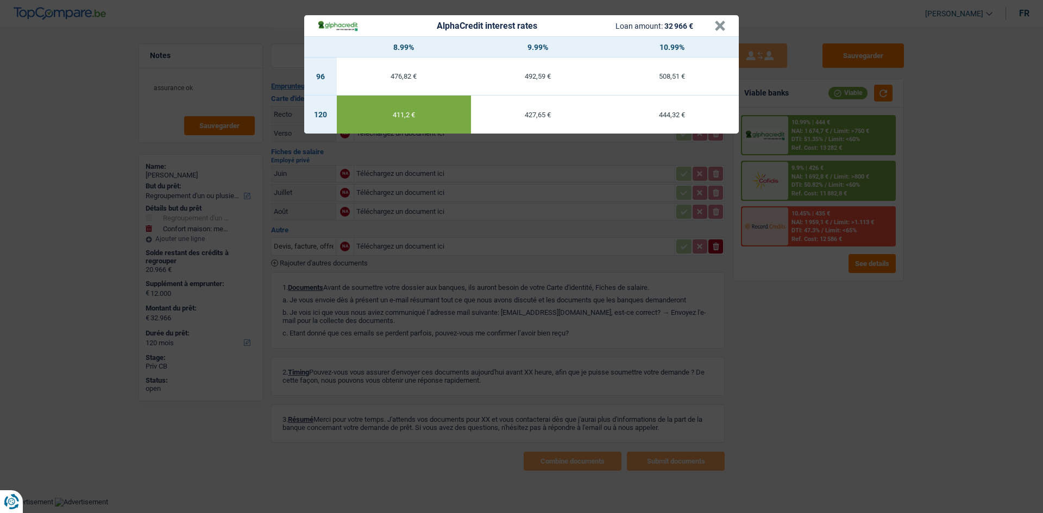
drag, startPoint x: 845, startPoint y: 292, endPoint x: 799, endPoint y: 258, distance: 57.9
click at [405, 197] on div "AlphaCredit interest rates Loan amount: 32 966 € × 8.99% 9.99% 10.99% 96 476,82…" at bounding box center [521, 256] width 1043 height 513
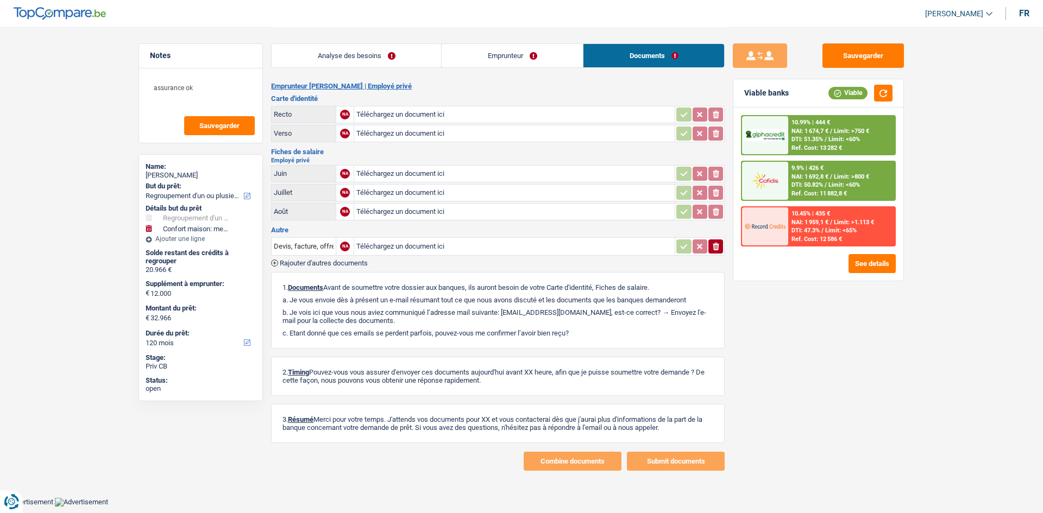
click at [405, 48] on link "Emprunteur" at bounding box center [512, 55] width 141 height 23
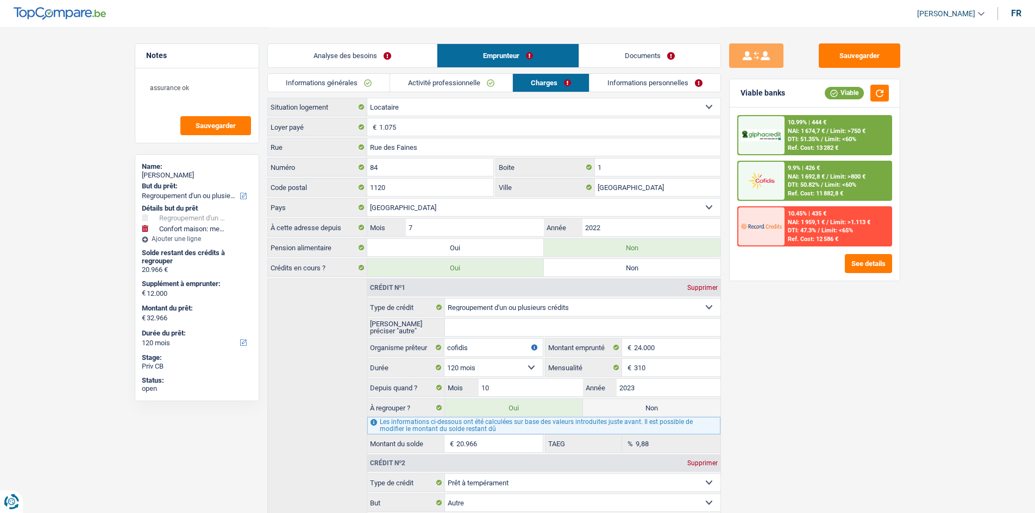
click at [405, 80] on link "Activité professionnelle" at bounding box center [451, 83] width 122 height 18
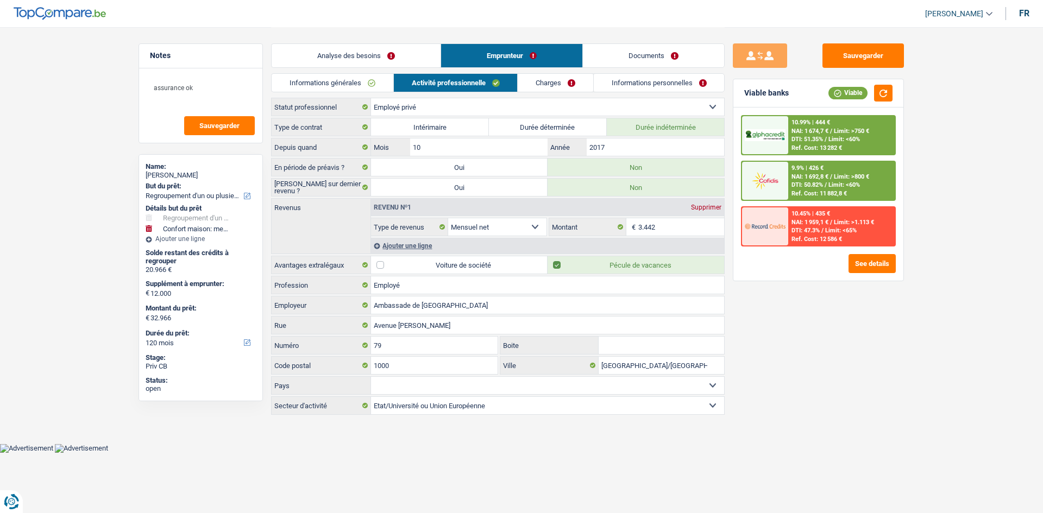
click at [405, 86] on link "Informations personnelles" at bounding box center [659, 83] width 131 height 18
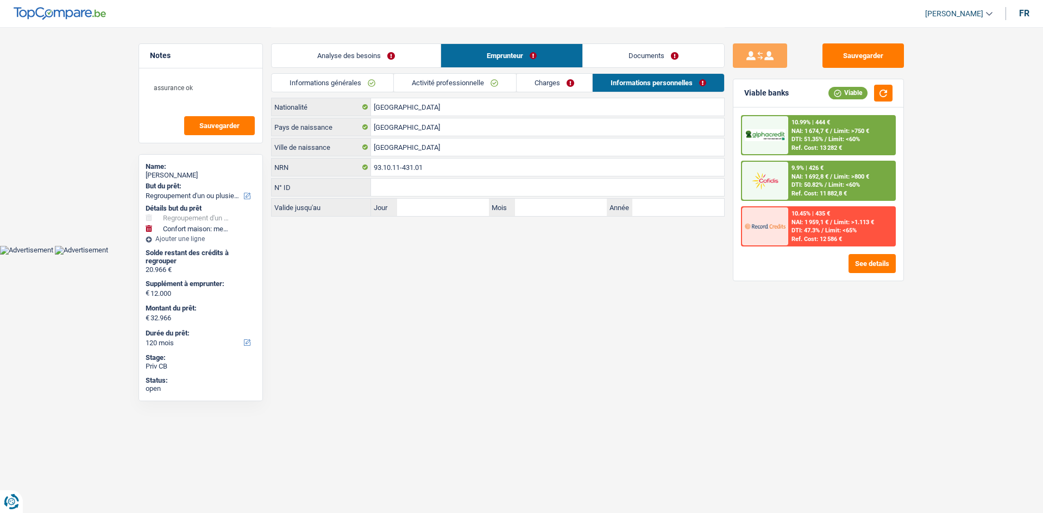
click at [350, 55] on link "Analyse des besoins" at bounding box center [356, 55] width 169 height 23
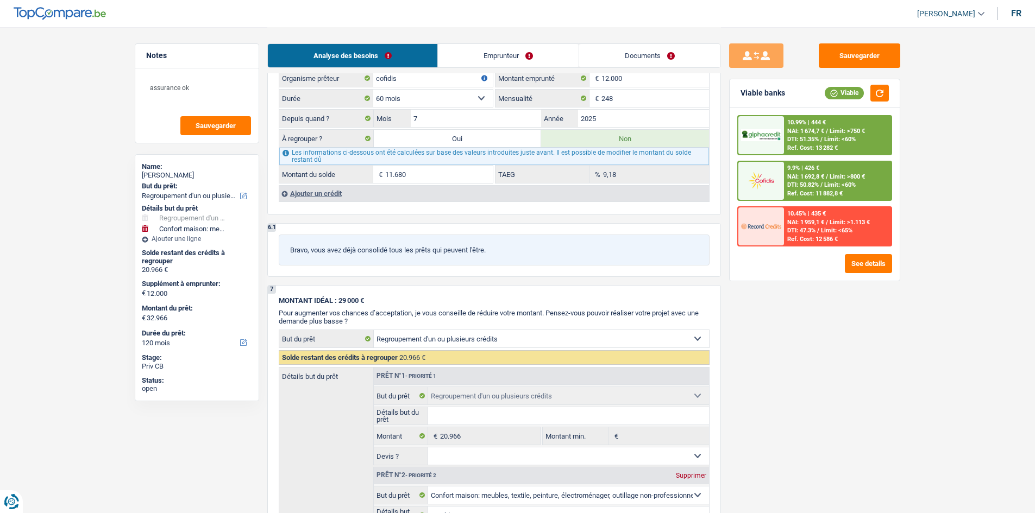
scroll to position [1177, 0]
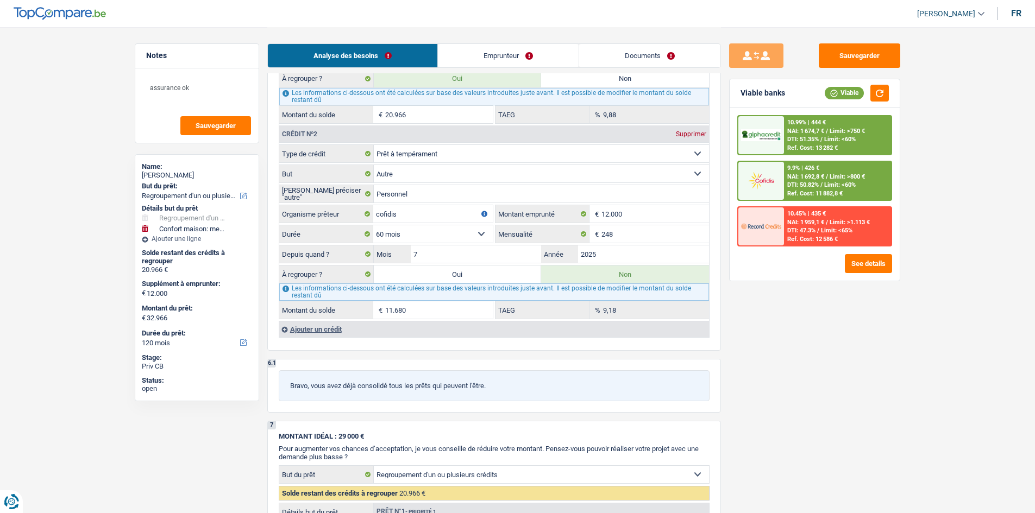
click at [405, 135] on div "10.99% | 444 € NAI: 1 674,7 € / Limit: >750 € DTI: 51.35% / Limit: <60% Ref. Co…" at bounding box center [837, 135] width 107 height 38
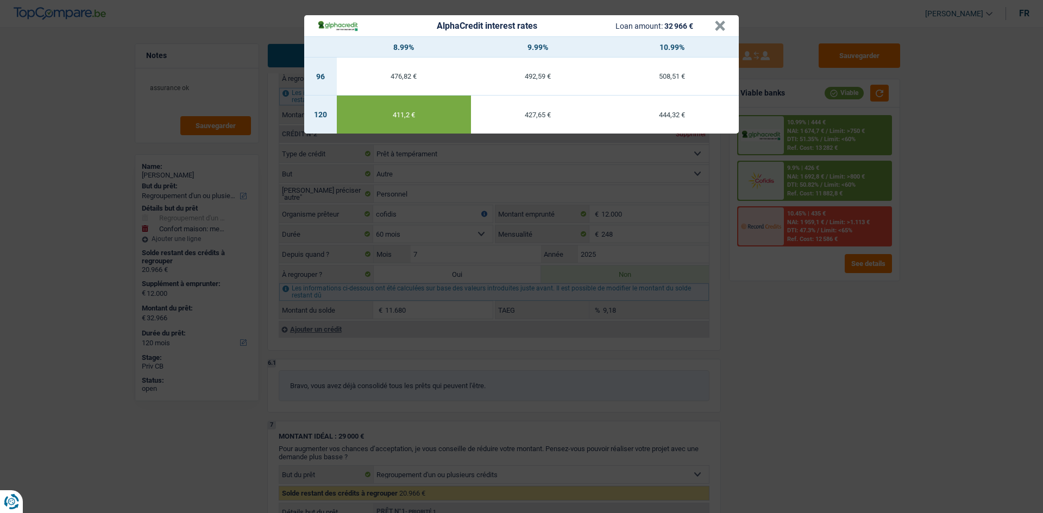
drag, startPoint x: 824, startPoint y: 357, endPoint x: 836, endPoint y: 346, distance: 16.6
click at [405, 197] on div "AlphaCredit interest rates Loan amount: 32 966 € × 8.99% 9.99% 10.99% 96 476,82…" at bounding box center [521, 256] width 1043 height 513
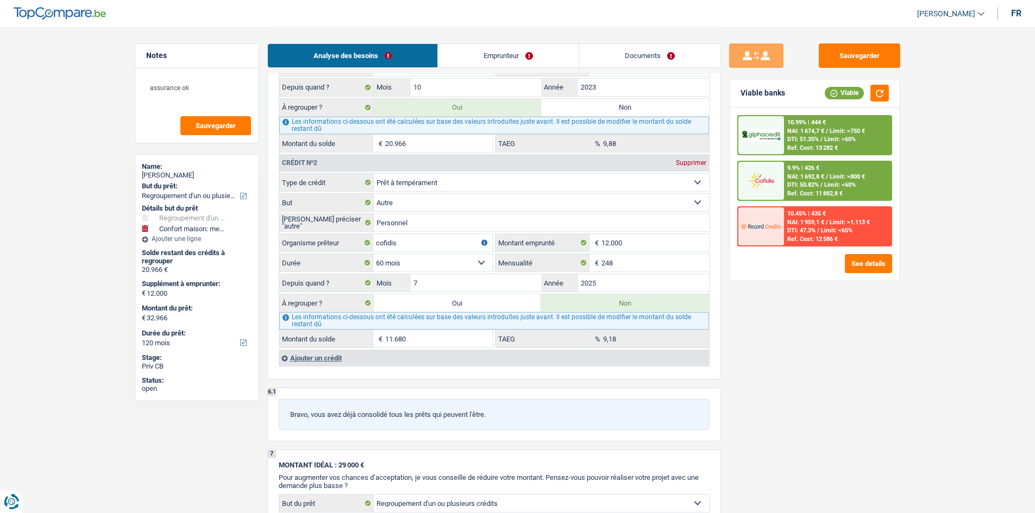
scroll to position [1122, 0]
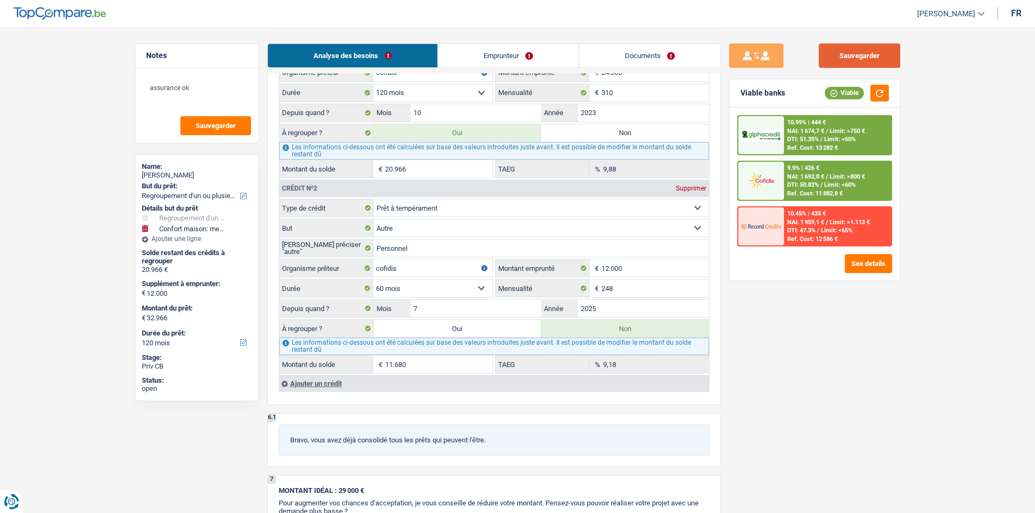
click at [405, 45] on button "Sauvegarder" at bounding box center [859, 55] width 81 height 24
click at [228, 125] on span "Sauvegarder" at bounding box center [216, 125] width 40 height 7
click at [405, 58] on link "Emprunteur" at bounding box center [508, 55] width 141 height 23
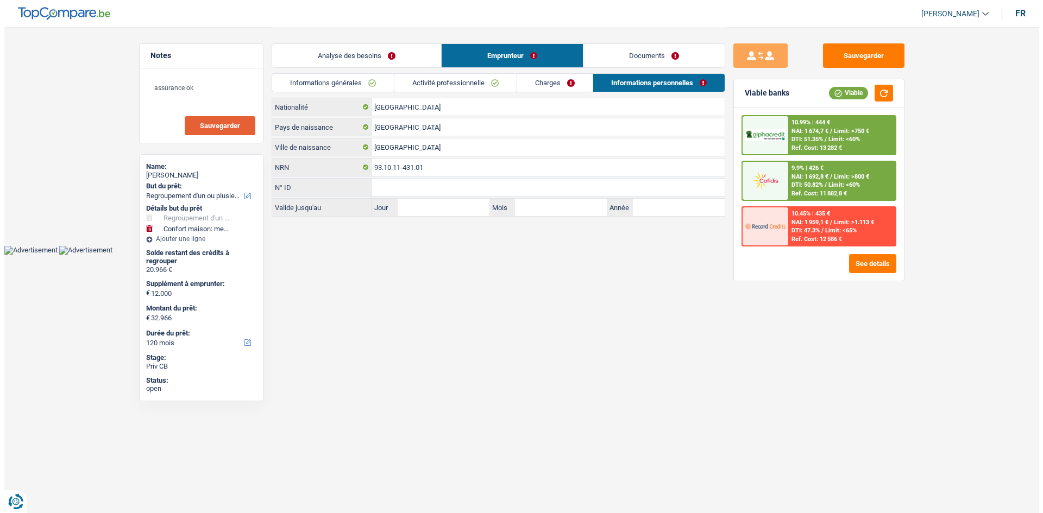
scroll to position [0, 0]
click at [405, 65] on link "Documents" at bounding box center [653, 55] width 141 height 23
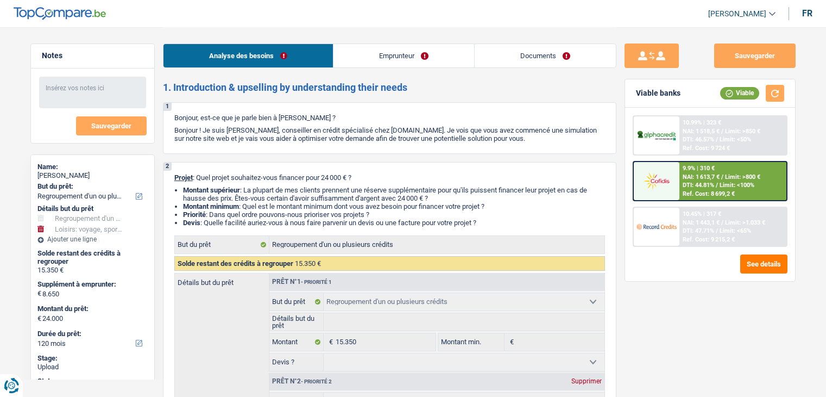
select select "refinancing"
select select "hobbies"
select select "120"
select select "refinancing"
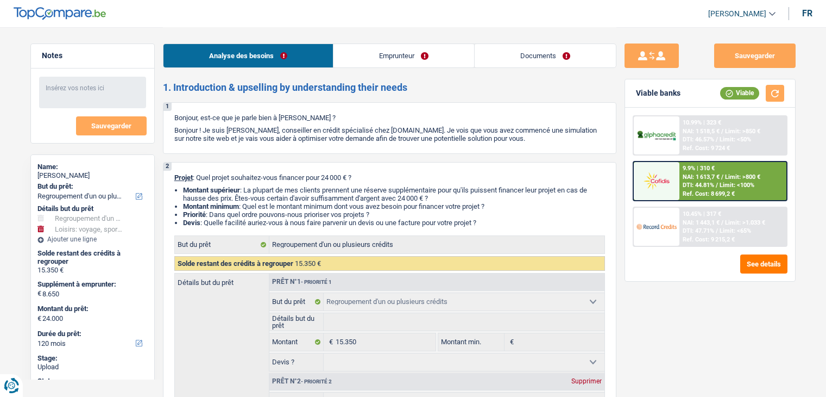
select select "refinancing"
select select "hobbies"
select select "120"
select select "privateEmployee"
select select "familyAllowances"
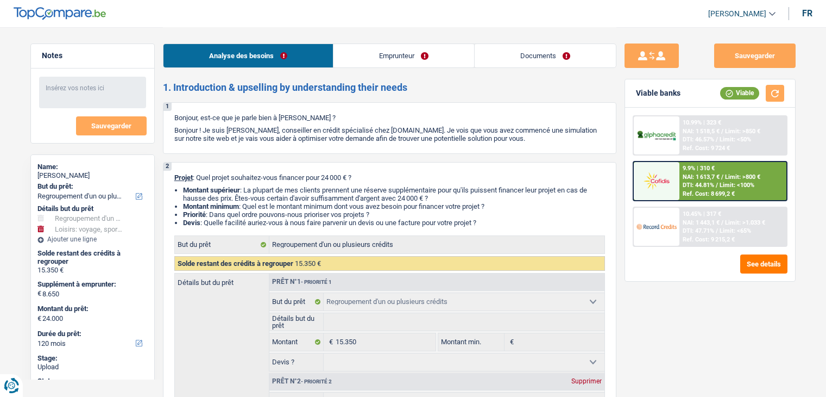
select select "netSalary"
select select "mealVouchers"
select select "rents"
select select "personalLoan"
select select "familyEvent"
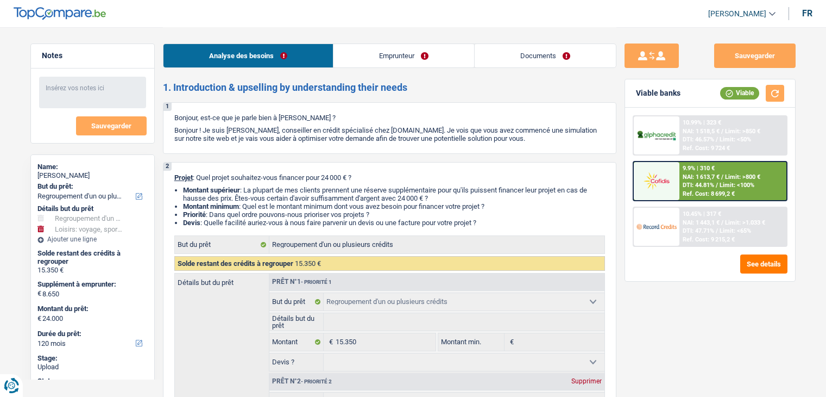
select select "72"
select select "personalSale"
select select "24"
select select "refinancing"
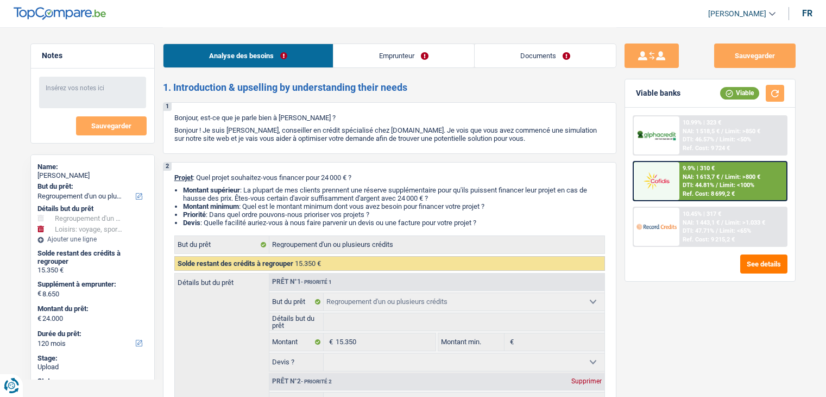
select select "hobbies"
select select "120"
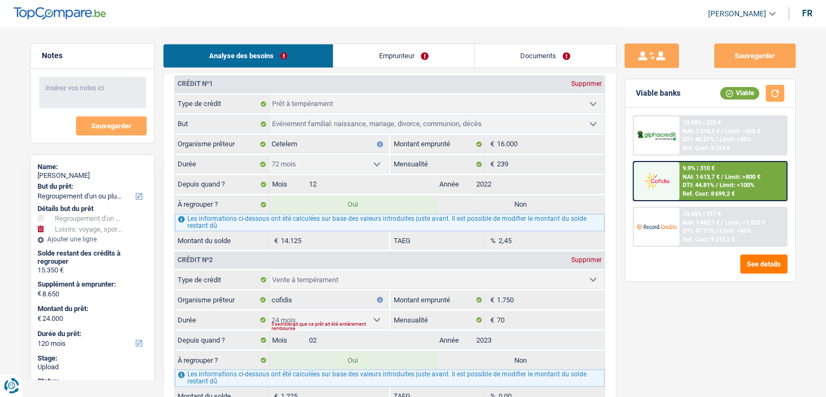
scroll to position [1087, 0]
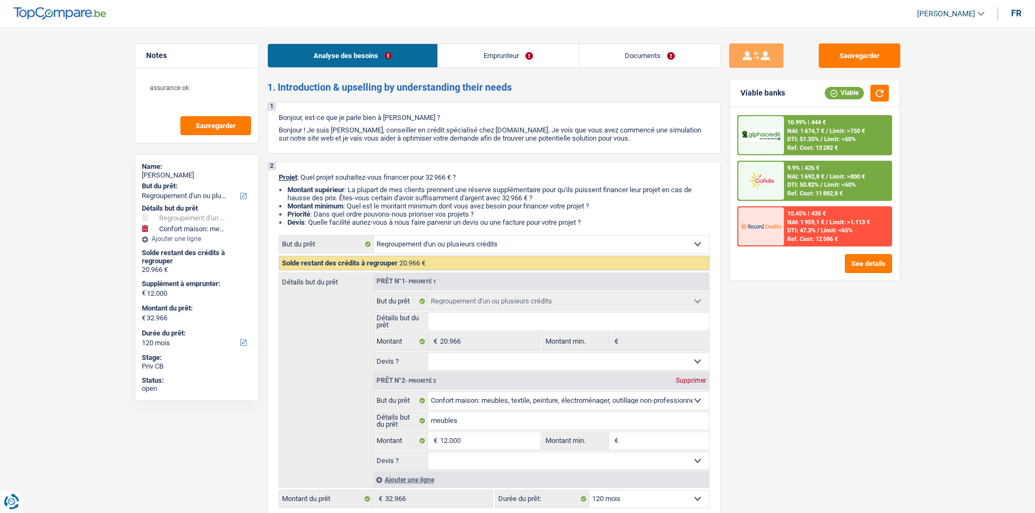
select select "refinancing"
select select "household"
select select "120"
select select "refinancing"
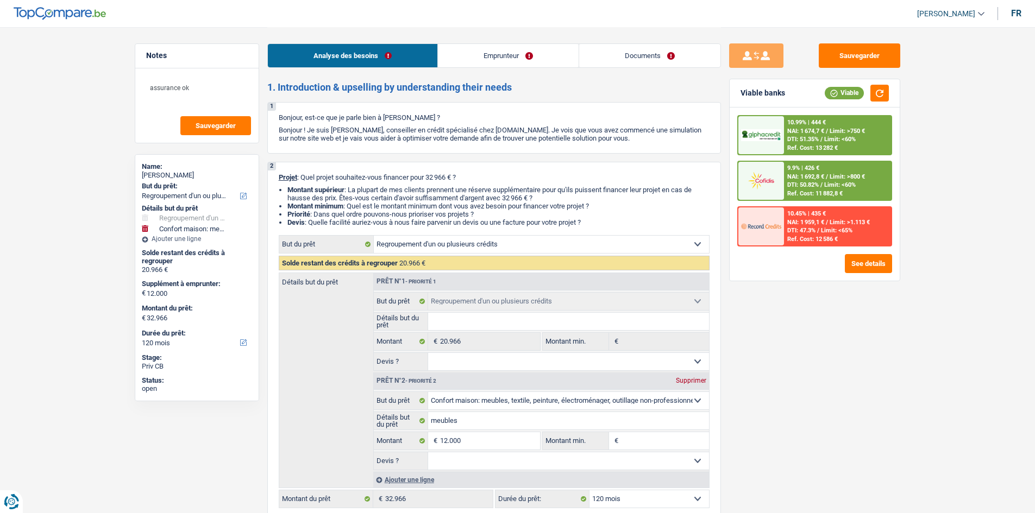
select select "refinancing"
select select "household"
select select "120"
select select "privateEmployee"
select select "netSalary"
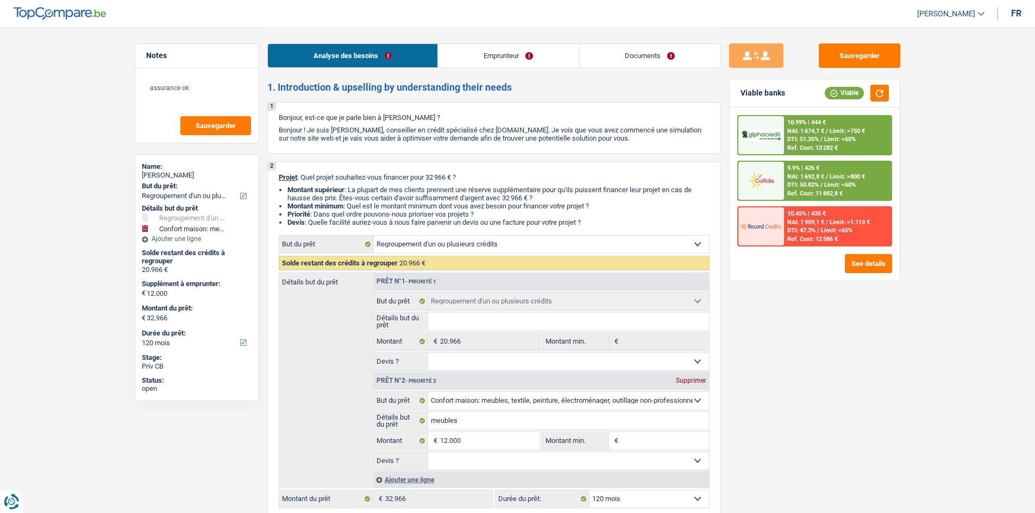
select select "familyAllowances"
select select "mealVouchers"
select select "rents"
select select "creditConsolidation"
select select "120"
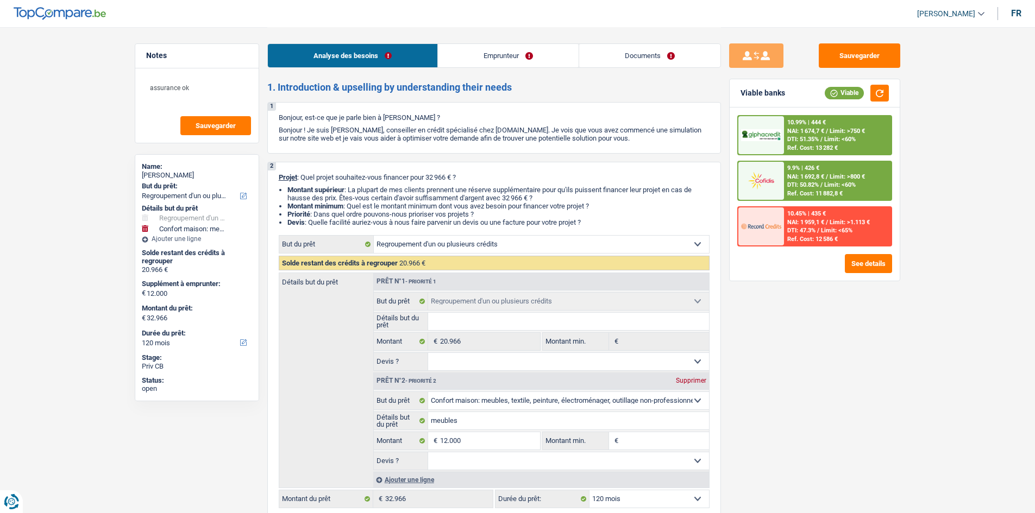
select select "personalLoan"
select select "other"
select select "60"
select select "refinancing"
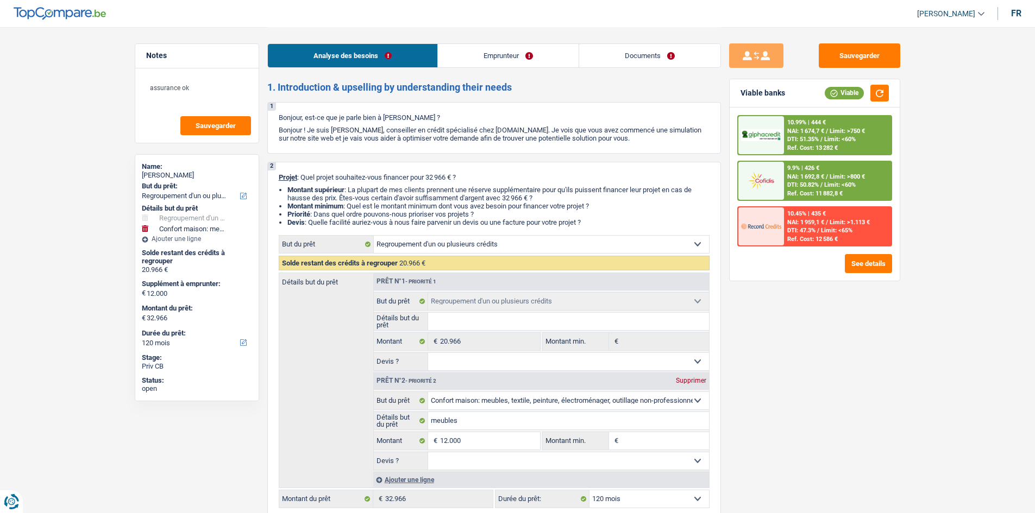
select select "household"
select select "120"
click at [218, 108] on textarea "assurance ok" at bounding box center [197, 92] width 108 height 33
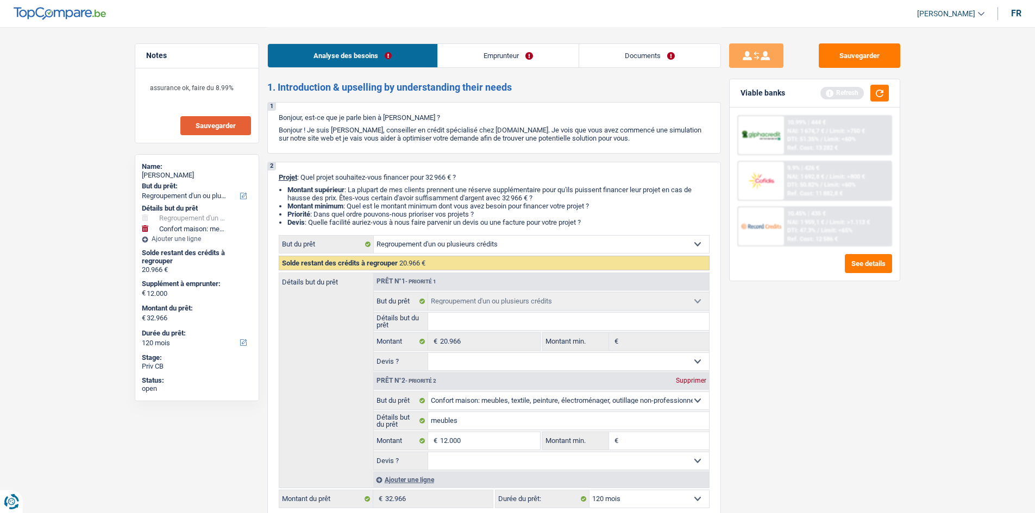
type textarea "assurance ok, faire du 8.99%"
click at [231, 125] on span "Sauvegarder" at bounding box center [216, 125] width 40 height 7
click at [849, 138] on span "Limit: <60%" at bounding box center [840, 139] width 32 height 7
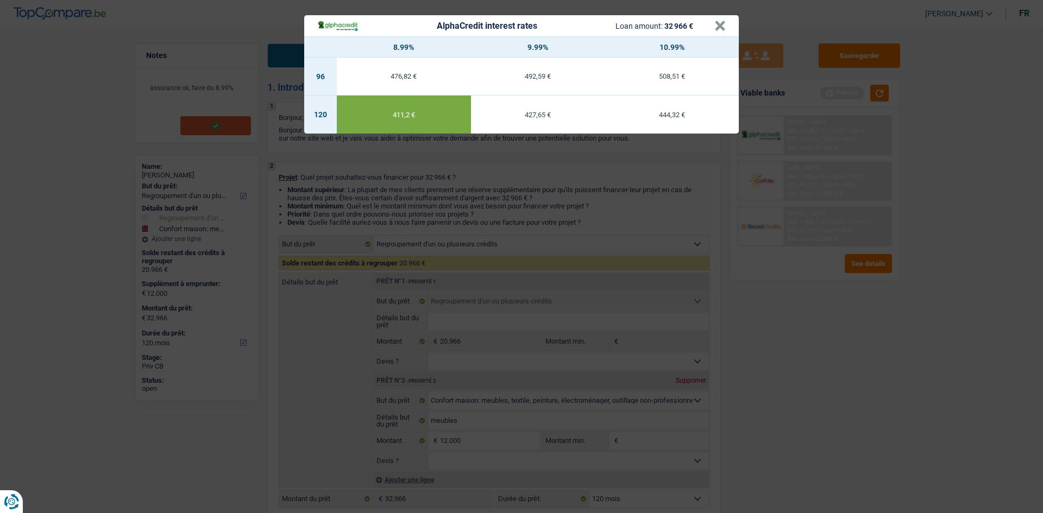
drag, startPoint x: 989, startPoint y: 185, endPoint x: 908, endPoint y: 1, distance: 201.2
click at [988, 185] on div "AlphaCredit interest rates Loan amount: 32 966 € × 8.99% 9.99% 10.99% 96 476,82…" at bounding box center [521, 256] width 1043 height 513
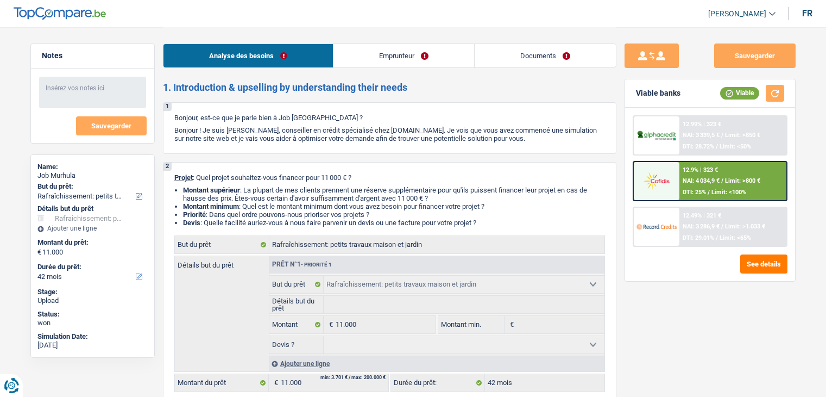
select select "houseOrGarden"
select select "42"
select select "houseOrGarden"
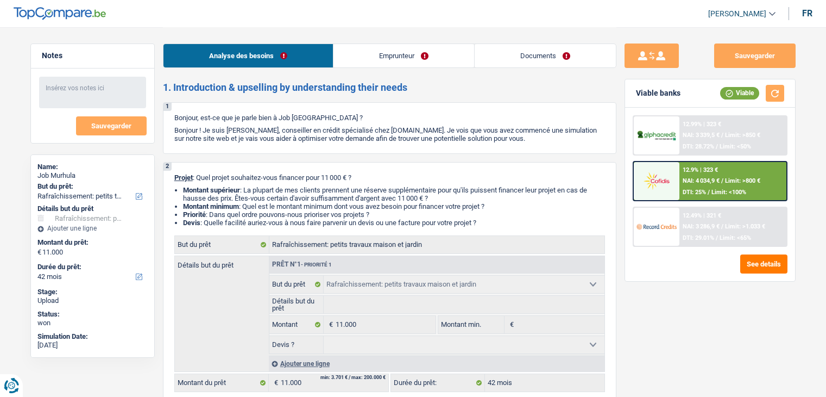
select select "42"
select select "privateEmployee"
select select "netSalary"
select select "familyAllowances"
select select "mealVouchers"
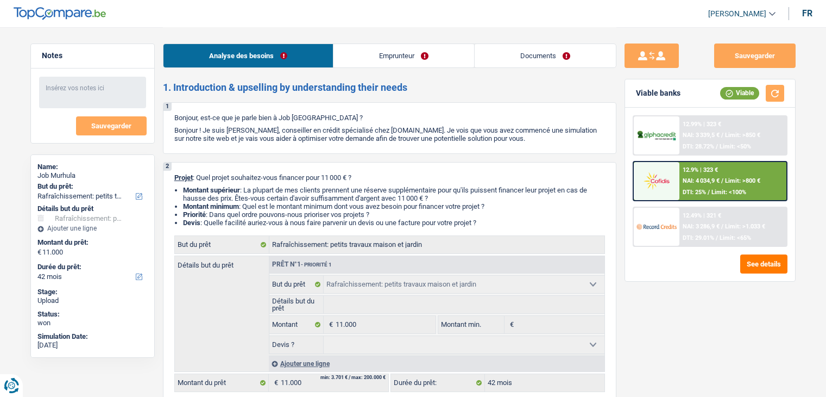
select select "rents"
select select "carLoan"
select select "60"
select select "houseOrGarden"
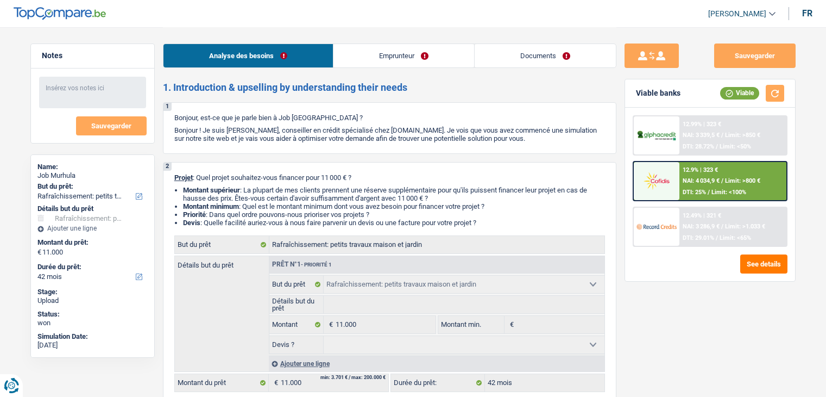
select select "42"
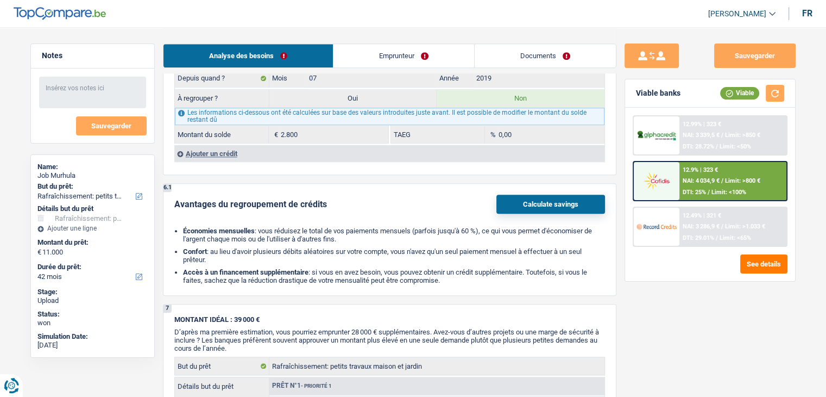
scroll to position [924, 0]
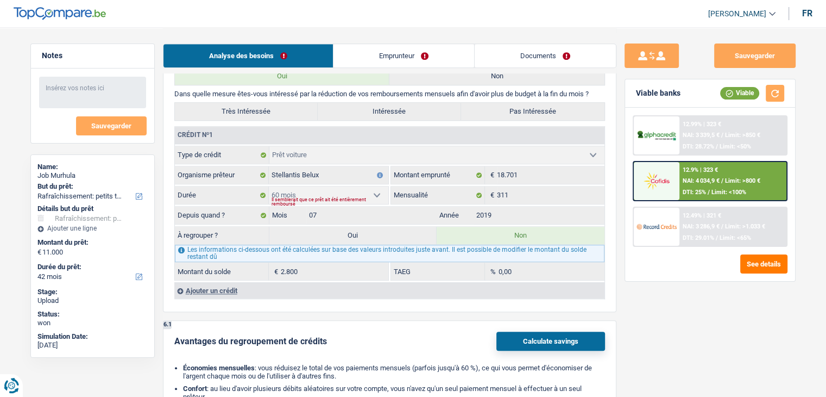
click at [663, 285] on div "Sauvegarder Viable banks Viable 12.99% | 323 € NAI: 3 339,5 € / Limit: >850 € D…" at bounding box center [710, 211] width 187 height 336
click at [642, 293] on div "Sauvegarder Viable banks Viable 12.99% | 323 € NAI: 3 339,5 € / Limit: >850 € D…" at bounding box center [710, 211] width 187 height 336
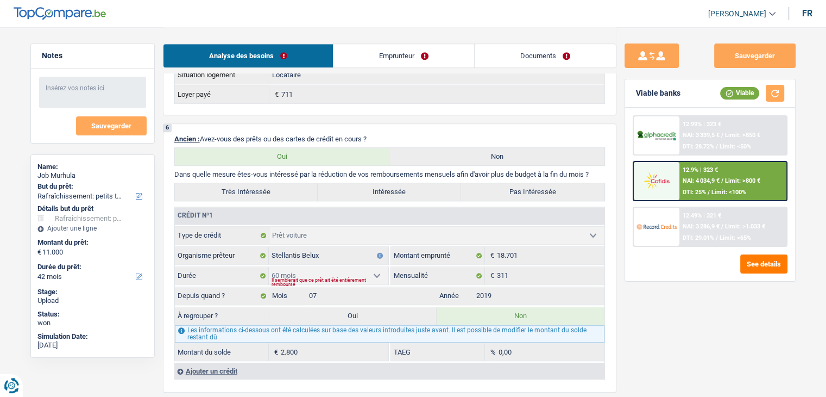
scroll to position [815, 0]
